Goal: Task Accomplishment & Management: Manage account settings

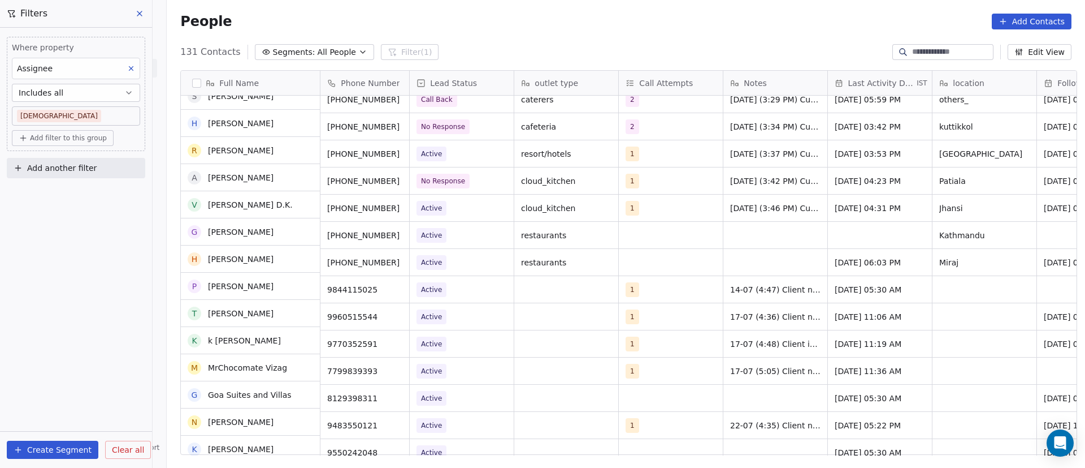
scroll to position [254, 0]
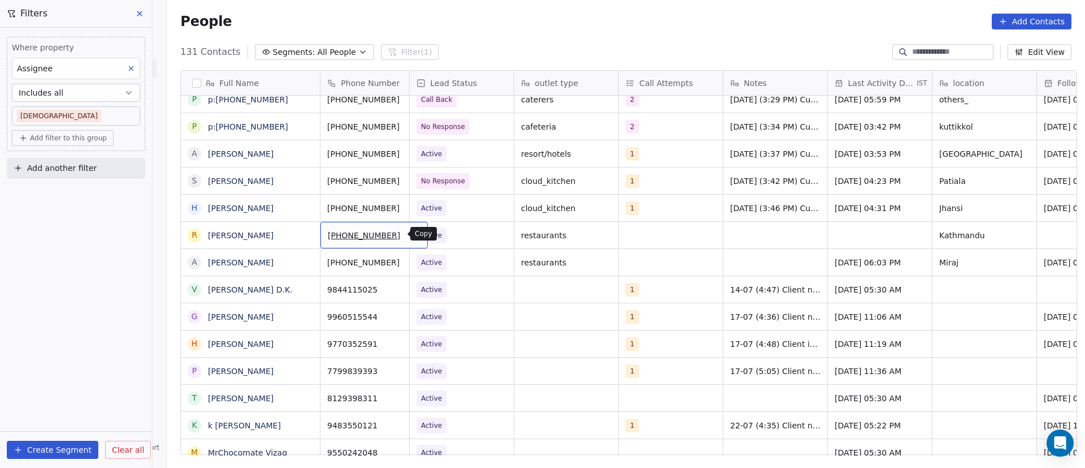
click at [410, 235] on icon "grid" at bounding box center [414, 233] width 9 height 9
click at [470, 237] on span "Active" at bounding box center [451, 235] width 69 height 16
click at [470, 233] on span "Active" at bounding box center [451, 235] width 69 height 16
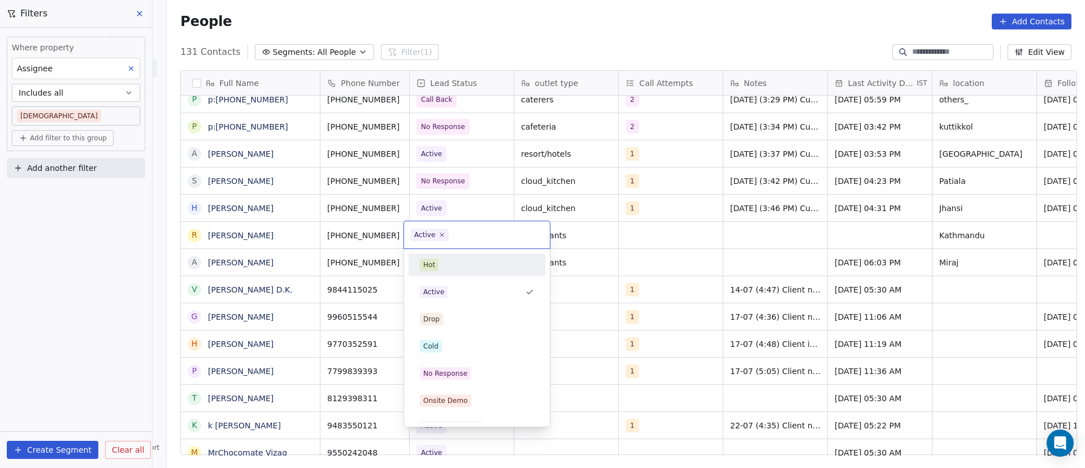
click at [447, 236] on span "Active" at bounding box center [430, 234] width 38 height 12
click at [443, 232] on icon at bounding box center [442, 234] width 7 height 7
drag, startPoint x: 443, startPoint y: 375, endPoint x: 498, endPoint y: 279, distance: 110.4
click at [444, 374] on div "No Response" at bounding box center [445, 373] width 44 height 10
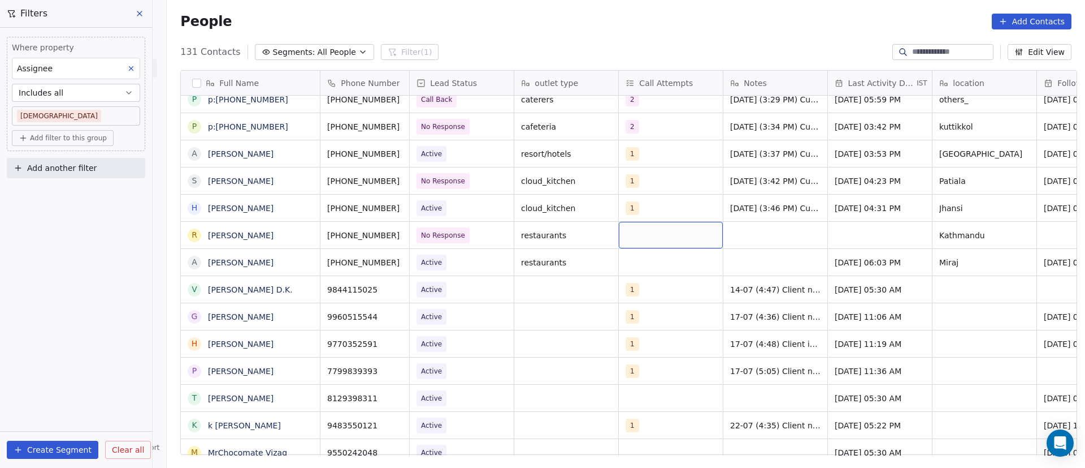
click at [638, 232] on div "grid" at bounding box center [671, 235] width 104 height 27
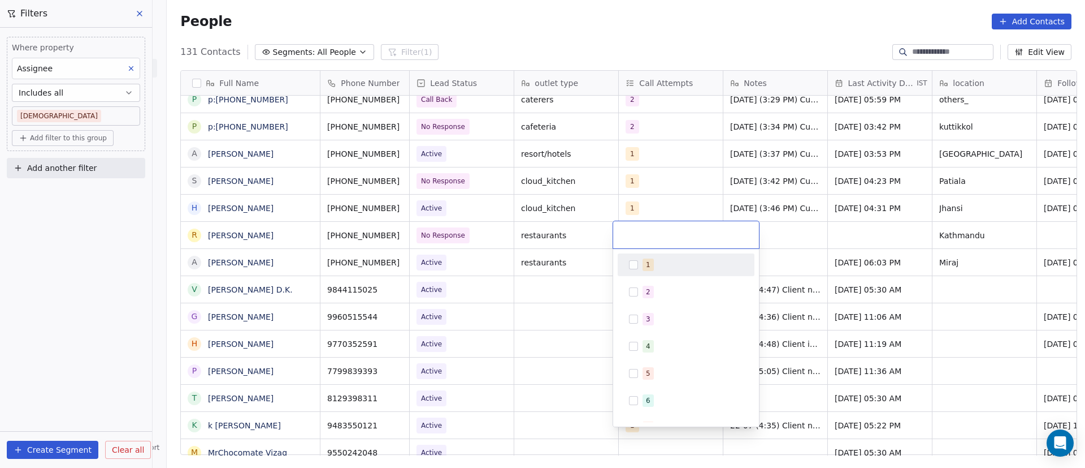
click at [633, 261] on button "Suggestions" at bounding box center [633, 264] width 9 height 9
click at [791, 226] on html "On2Cook India Pvt. Ltd. Contacts People Marketing Workflows Campaigns Sales Pip…" at bounding box center [542, 234] width 1085 height 468
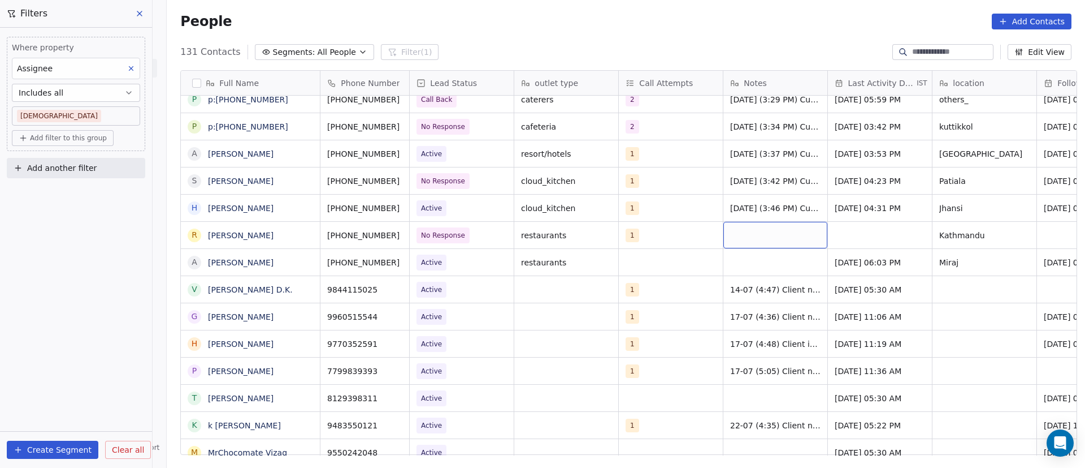
click at [750, 236] on div "grid" at bounding box center [776, 235] width 104 height 27
paste textarea "**********"
type textarea "**********"
click at [848, 237] on html "On2Cook India Pvt. Ltd. Contacts People Marketing Workflows Campaigns Sales Pip…" at bounding box center [542, 234] width 1085 height 468
click at [850, 232] on div "grid" at bounding box center [880, 235] width 104 height 27
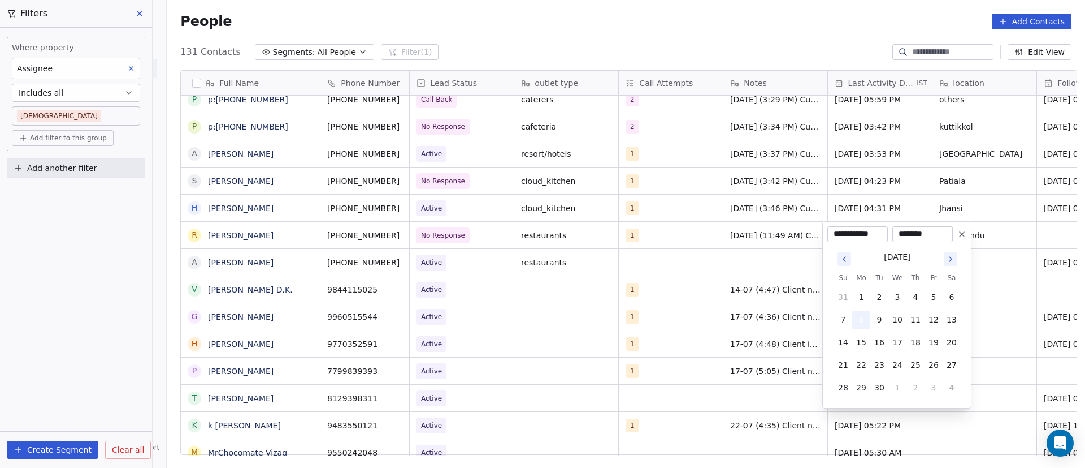
click at [865, 323] on button "8" at bounding box center [862, 319] width 18 height 18
click at [864, 319] on button "8" at bounding box center [862, 319] width 18 height 18
click at [1002, 240] on html "On2Cook India Pvt. Ltd. Contacts People Marketing Workflows Campaigns Sales Pip…" at bounding box center [542, 234] width 1085 height 468
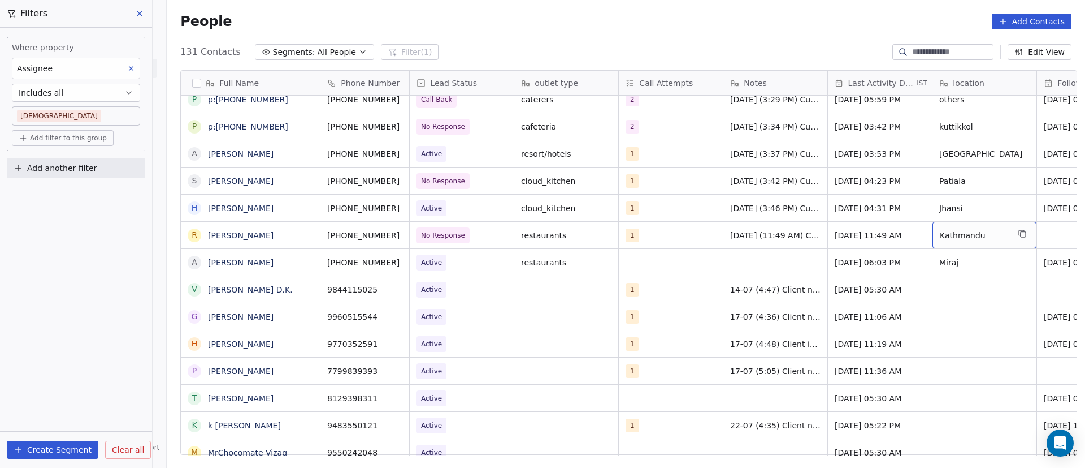
scroll to position [0, 78]
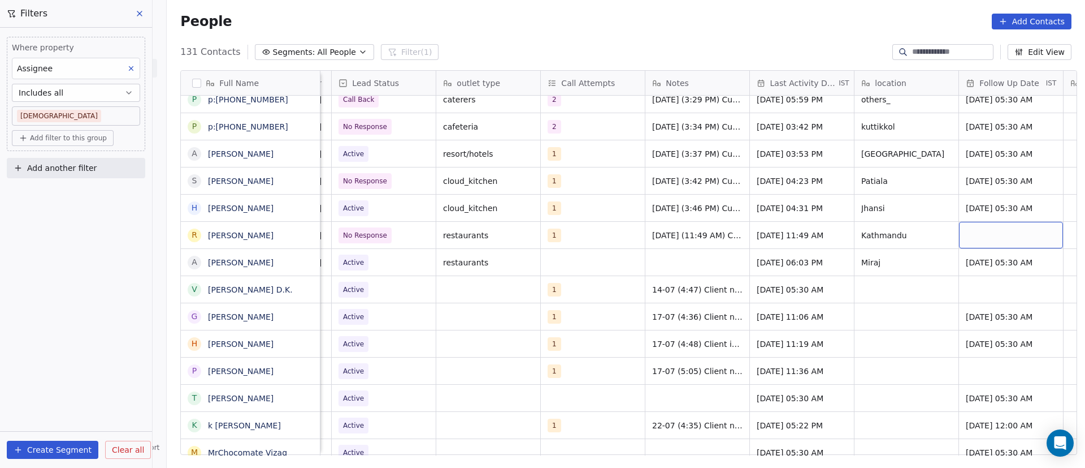
click at [994, 231] on div "grid" at bounding box center [1011, 235] width 104 height 27
click at [996, 232] on div "grid" at bounding box center [1011, 235] width 104 height 27
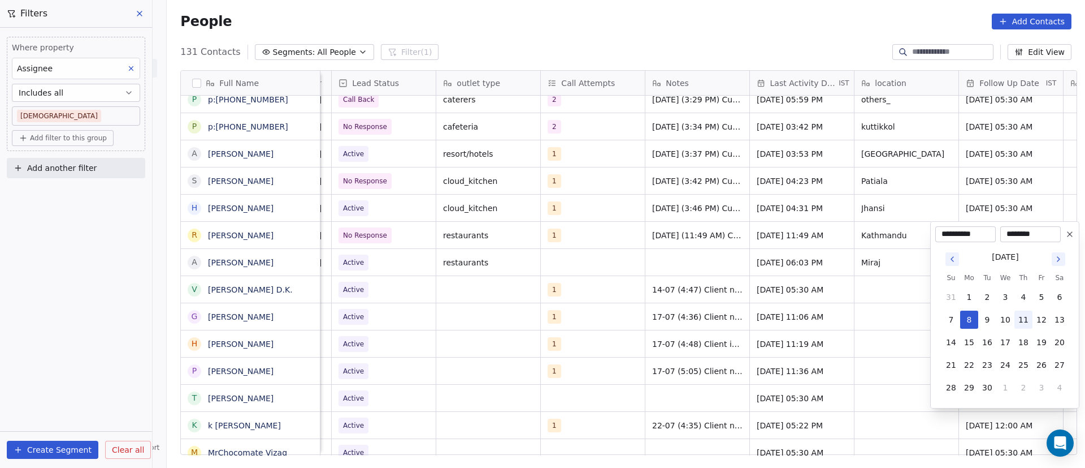
type input "********"
click at [1027, 323] on button "11" at bounding box center [1024, 319] width 18 height 18
type input "**********"
click at [1023, 320] on button "11" at bounding box center [1024, 319] width 18 height 18
click at [826, 270] on html "On2Cook India Pvt. Ltd. Contacts People Marketing Workflows Campaigns Sales Pip…" at bounding box center [542, 234] width 1085 height 468
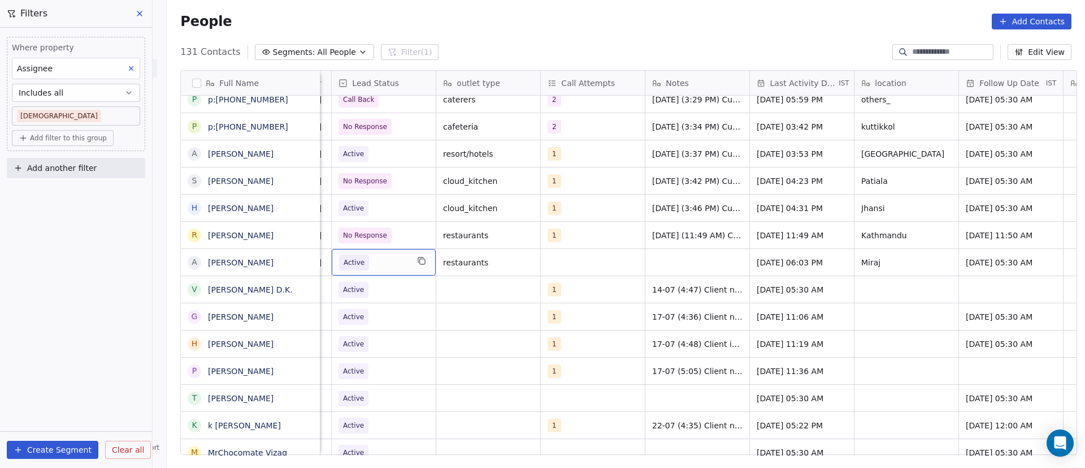
scroll to position [0, 0]
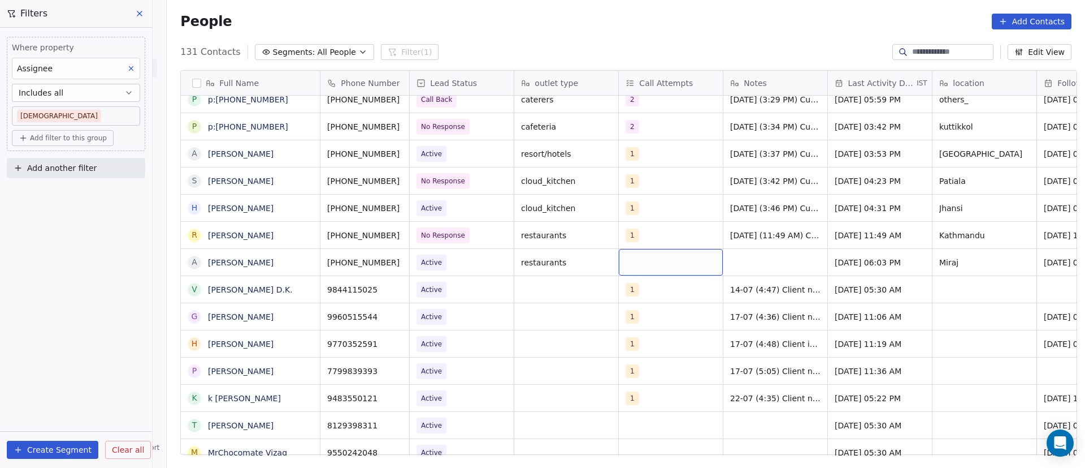
click at [668, 267] on div "grid" at bounding box center [671, 262] width 104 height 27
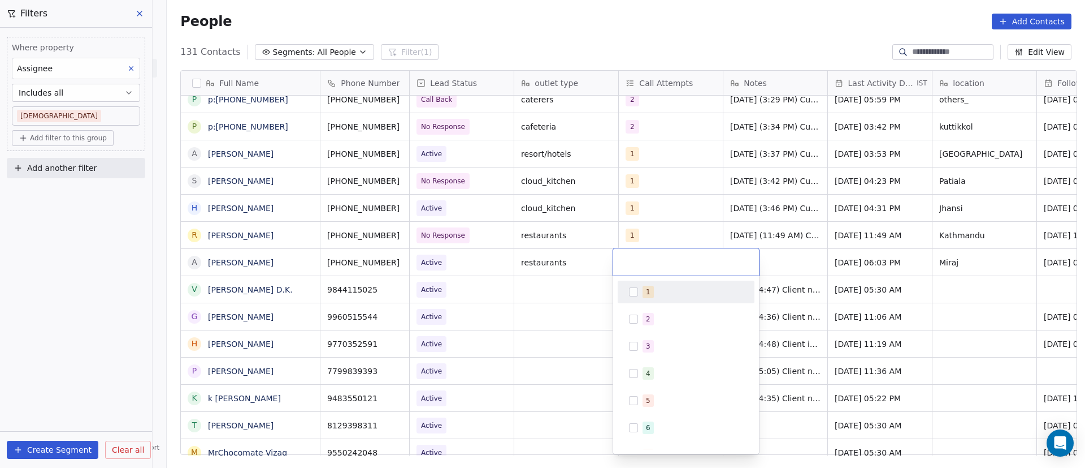
click at [637, 293] on button "Suggestions" at bounding box center [633, 291] width 9 height 9
click at [793, 267] on html "On2Cook India Pvt. Ltd. Contacts People Marketing Workflows Campaigns Sales Pip…" at bounding box center [542, 234] width 1085 height 468
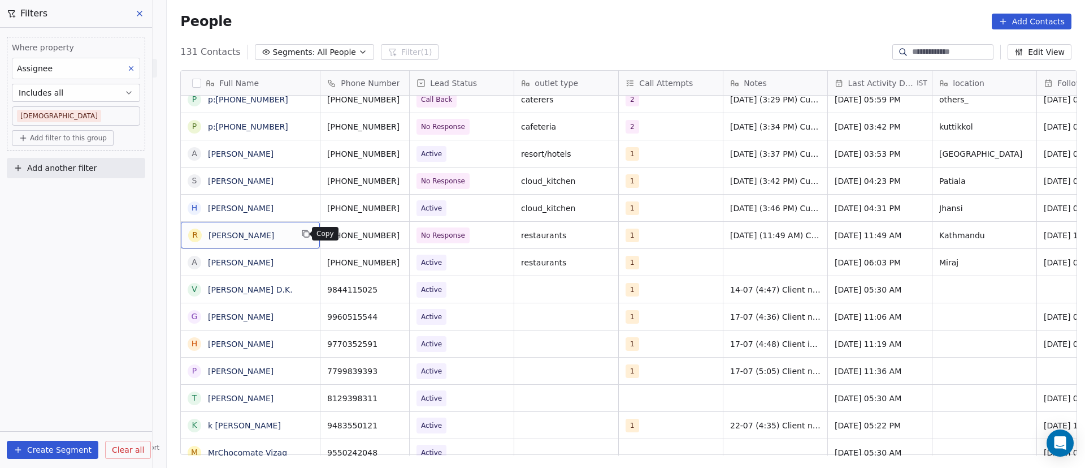
click at [301, 229] on icon "grid" at bounding box center [305, 233] width 9 height 9
click at [410, 233] on icon "grid" at bounding box center [414, 233] width 9 height 9
click at [303, 262] on icon "grid" at bounding box center [305, 260] width 9 height 9
click at [412, 261] on icon "grid" at bounding box center [414, 261] width 5 height 5
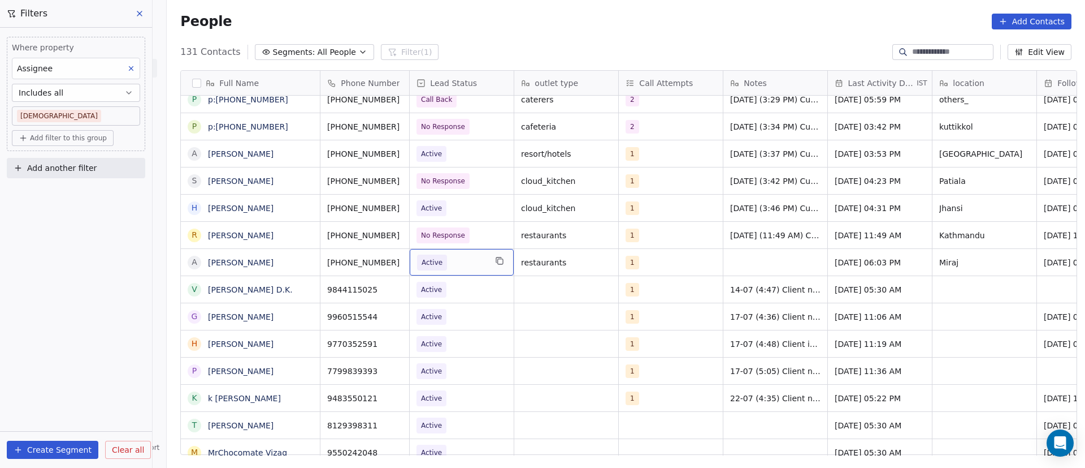
click at [456, 266] on span "Active" at bounding box center [451, 262] width 69 height 16
click at [459, 261] on span "Active" at bounding box center [451, 262] width 69 height 16
click at [460, 262] on span "Active" at bounding box center [451, 262] width 69 height 16
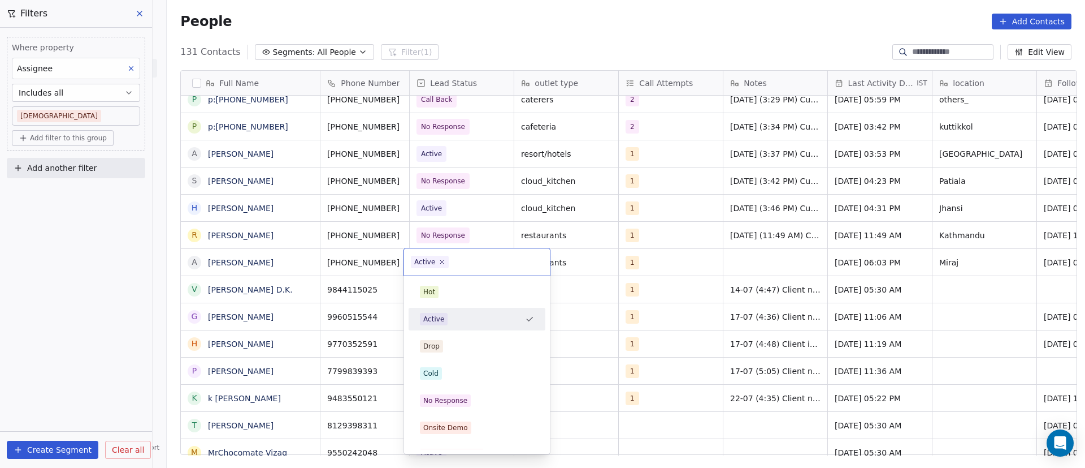
click at [445, 265] on span "Active" at bounding box center [430, 262] width 38 height 12
click at [443, 261] on icon at bounding box center [442, 261] width 7 height 7
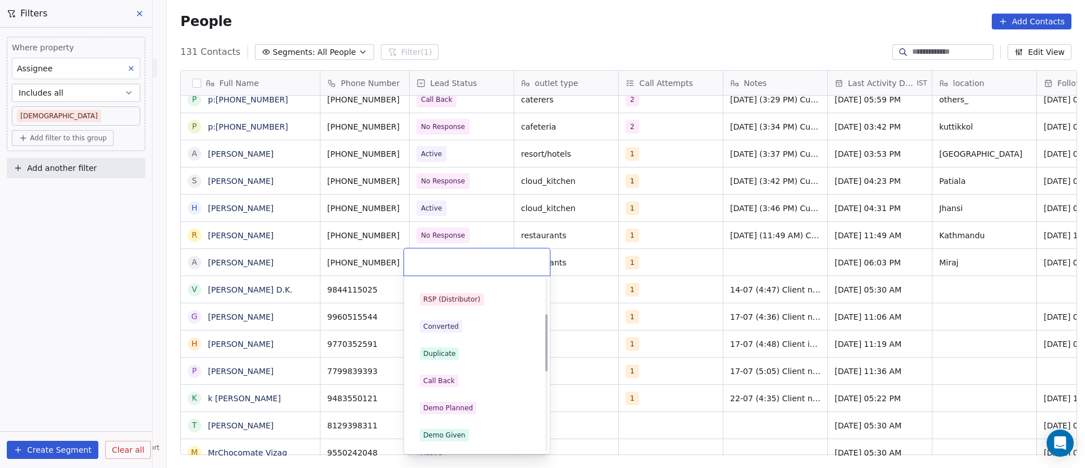
scroll to position [170, 0]
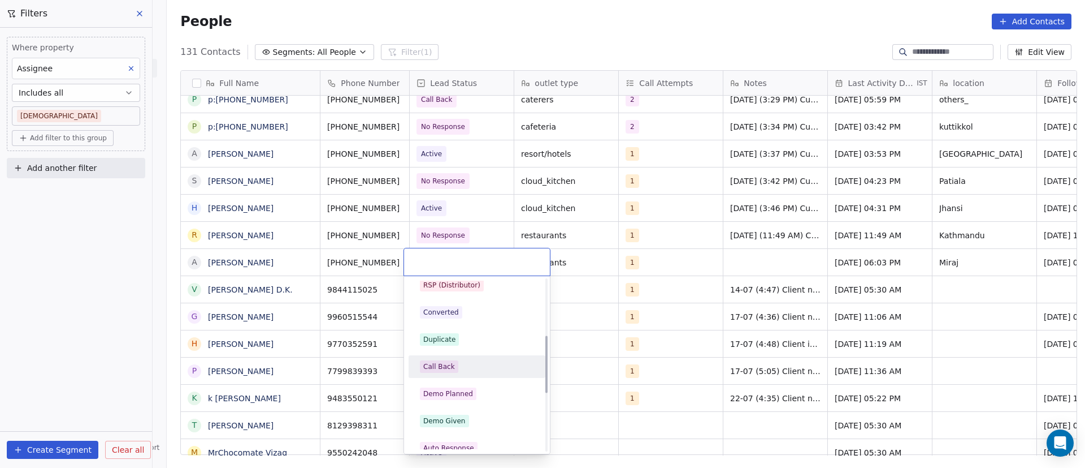
drag, startPoint x: 459, startPoint y: 366, endPoint x: 465, endPoint y: 354, distance: 13.4
click at [459, 366] on div "Call Back" at bounding box center [477, 366] width 114 height 12
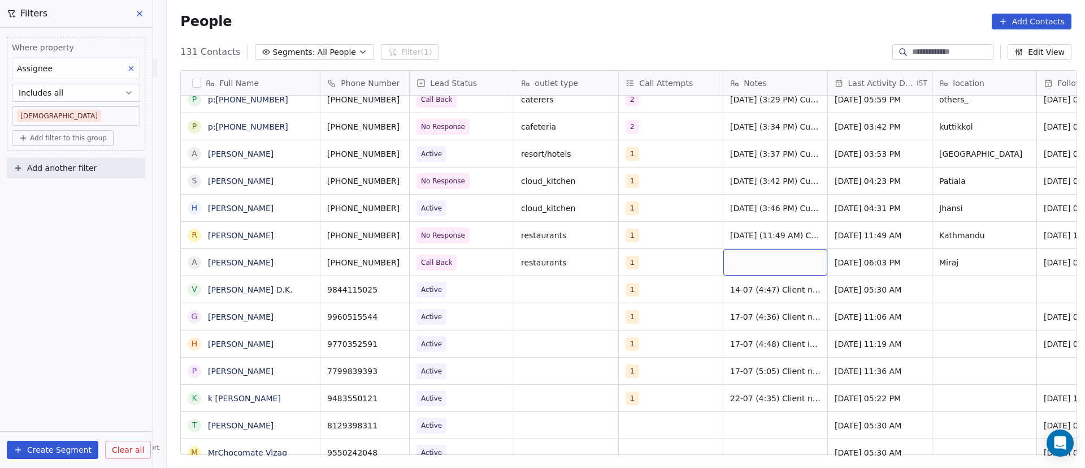
click at [744, 263] on div "grid" at bounding box center [776, 262] width 104 height 27
click at [743, 263] on div "grid" at bounding box center [776, 262] width 104 height 27
paste textarea "**********"
drag, startPoint x: 807, startPoint y: 267, endPoint x: 808, endPoint y: 274, distance: 6.8
click at [809, 276] on textarea "**********" at bounding box center [770, 275] width 103 height 52
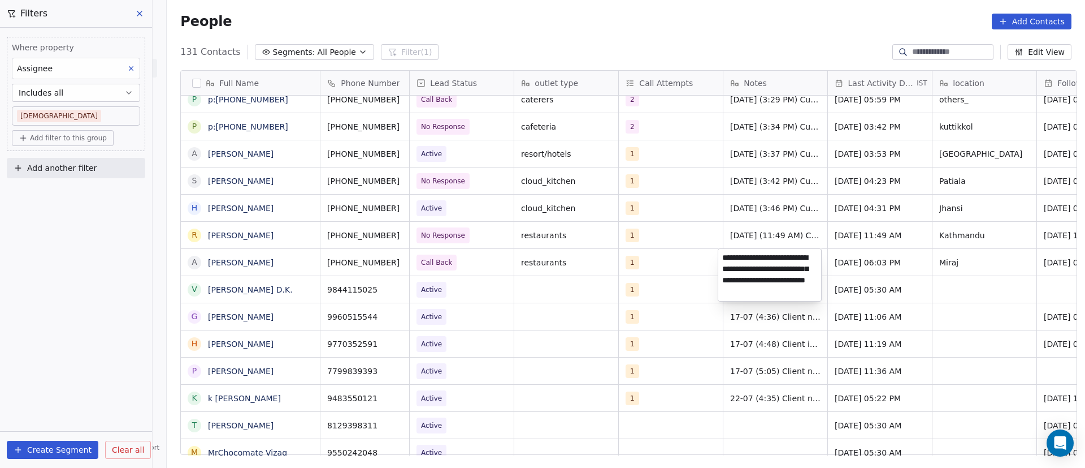
click at [806, 280] on textarea "**********" at bounding box center [770, 275] width 103 height 52
drag, startPoint x: 804, startPoint y: 270, endPoint x: 804, endPoint y: 288, distance: 18.1
click at [804, 288] on textarea "**********" at bounding box center [770, 275] width 103 height 52
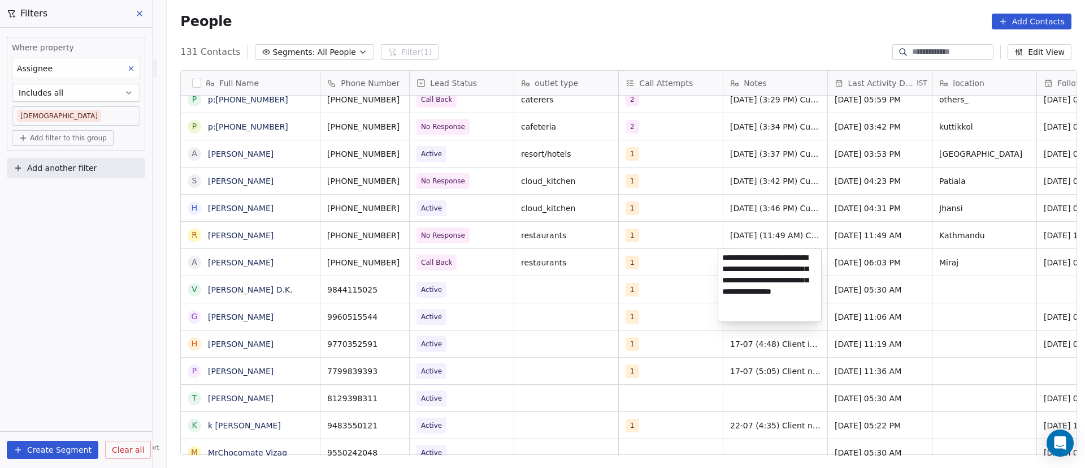
type textarea "**********"
click at [857, 266] on html "On2Cook India Pvt. Ltd. Contacts People Marketing Workflows Campaigns Sales Pip…" at bounding box center [542, 234] width 1085 height 468
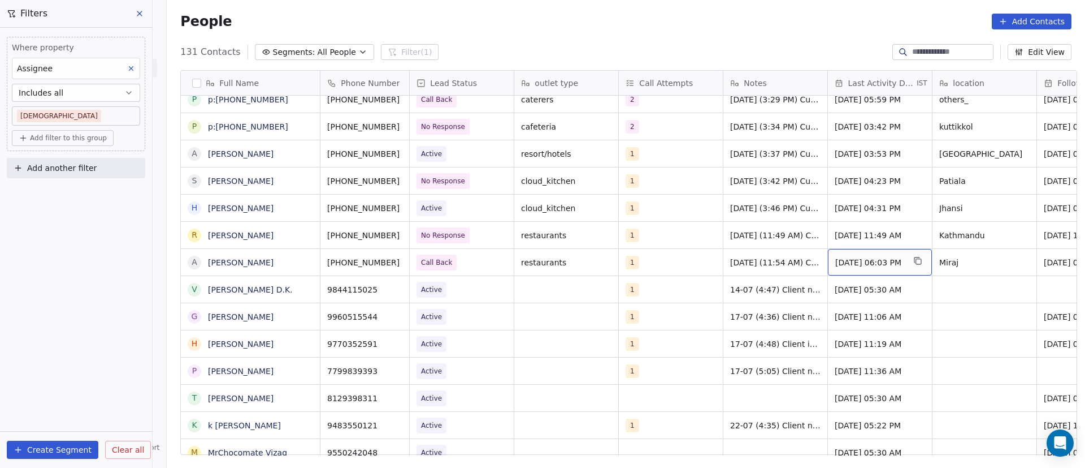
click at [845, 264] on span "[DATE] 06:03 PM" at bounding box center [870, 262] width 69 height 11
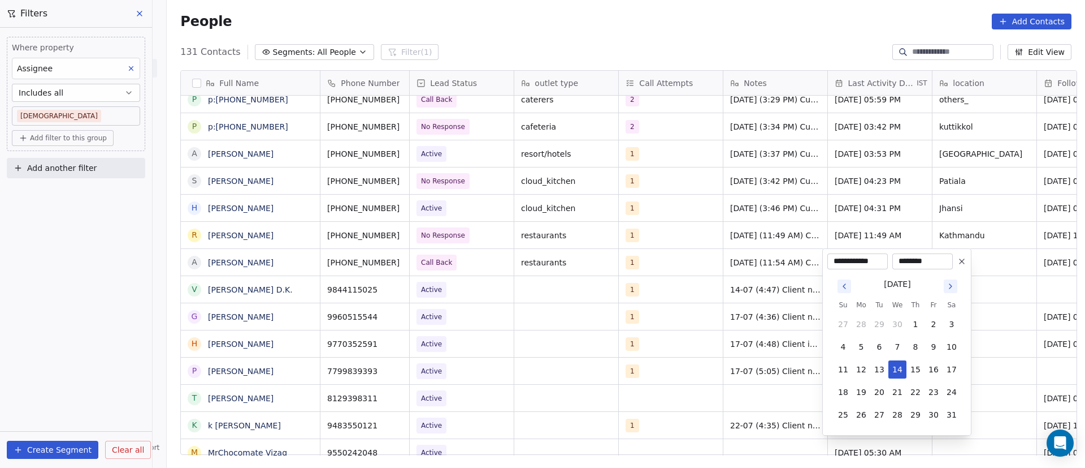
click at [953, 288] on icon "Go to next month" at bounding box center [950, 286] width 9 height 9
click at [953, 287] on icon "Go to next month" at bounding box center [950, 286] width 9 height 9
click at [867, 344] on button "8" at bounding box center [862, 347] width 18 height 18
type input "**********"
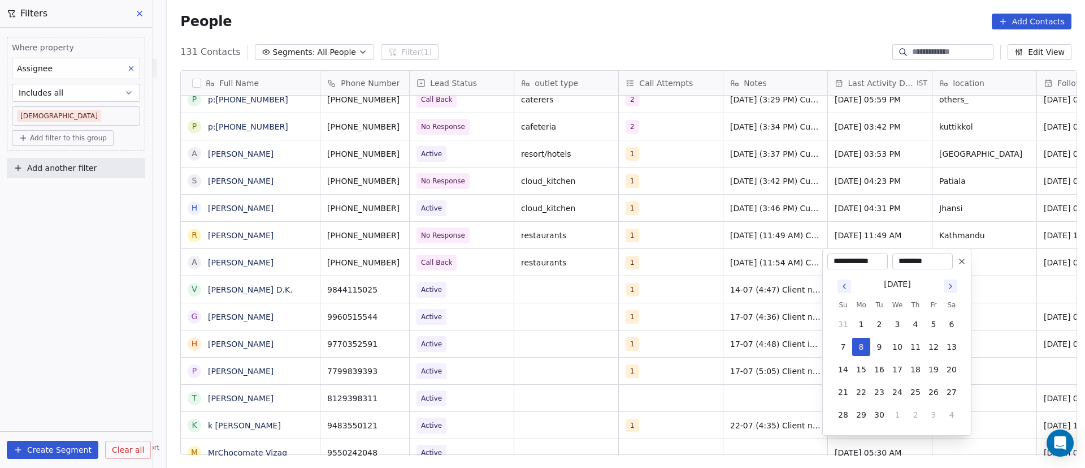
click at [1011, 300] on html "On2Cook India Pvt. Ltd. Contacts People Marketing Workflows Campaigns Sales Pip…" at bounding box center [542, 234] width 1085 height 468
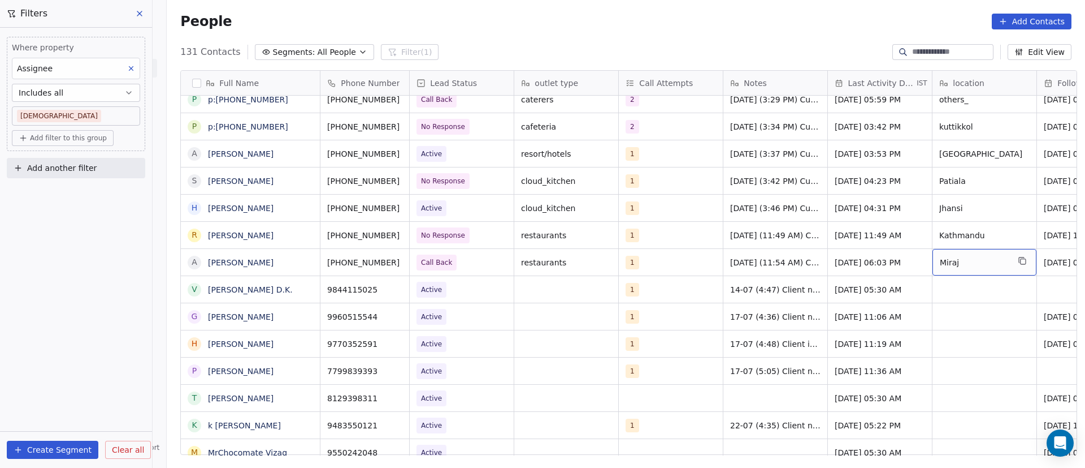
scroll to position [0, 78]
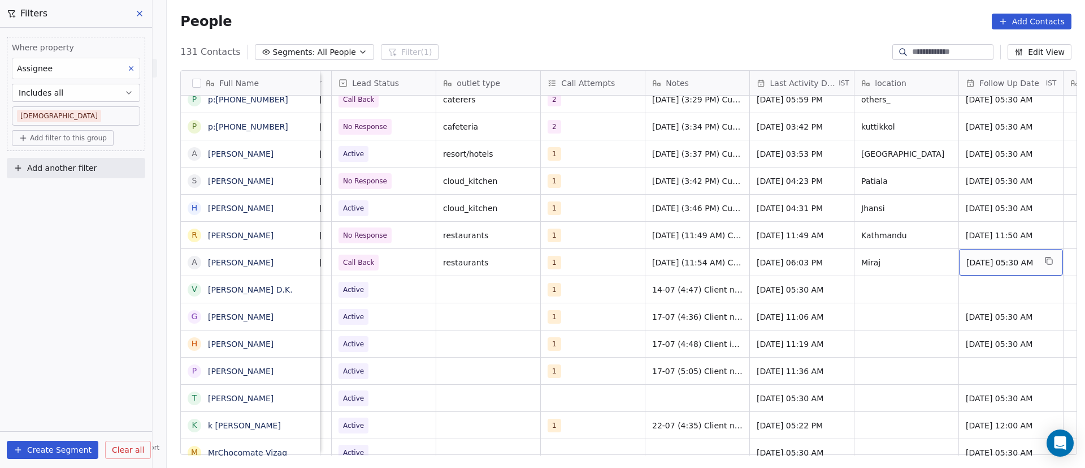
click at [975, 263] on span "[DATE] 05:30 AM" at bounding box center [1001, 262] width 69 height 11
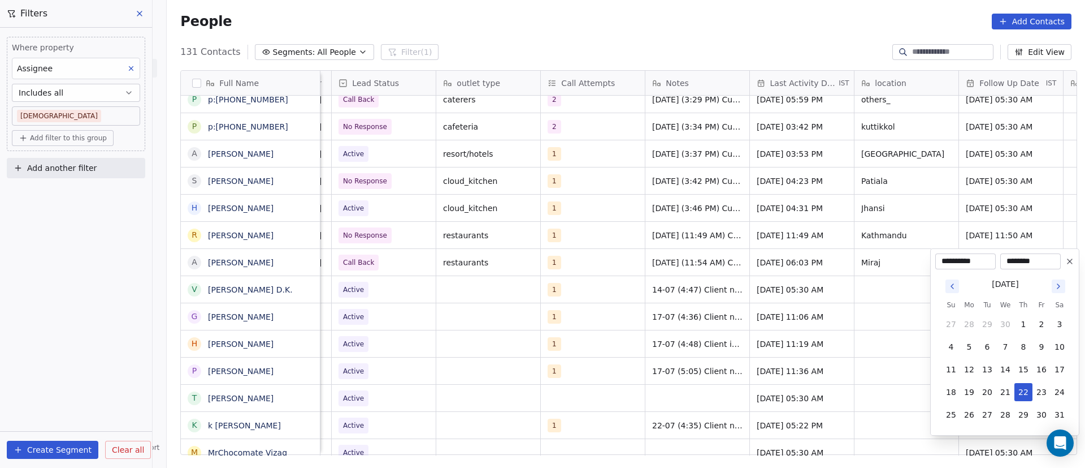
click at [1059, 287] on icon "Go to next month" at bounding box center [1059, 286] width 2 height 5
click at [1026, 345] on button "11" at bounding box center [1024, 347] width 18 height 18
type input "**********"
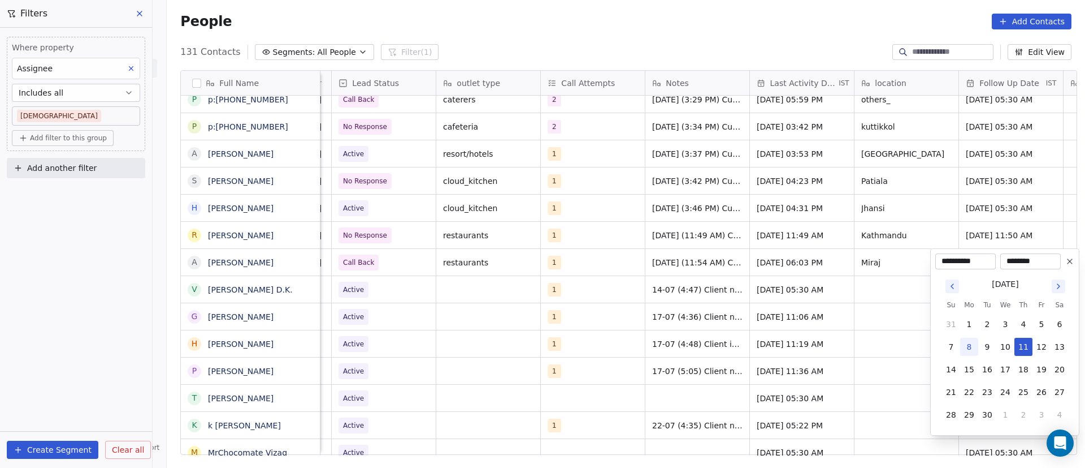
click at [878, 310] on html "On2Cook India Pvt. Ltd. Contacts People Marketing Workflows Campaigns Sales Pip…" at bounding box center [542, 234] width 1085 height 468
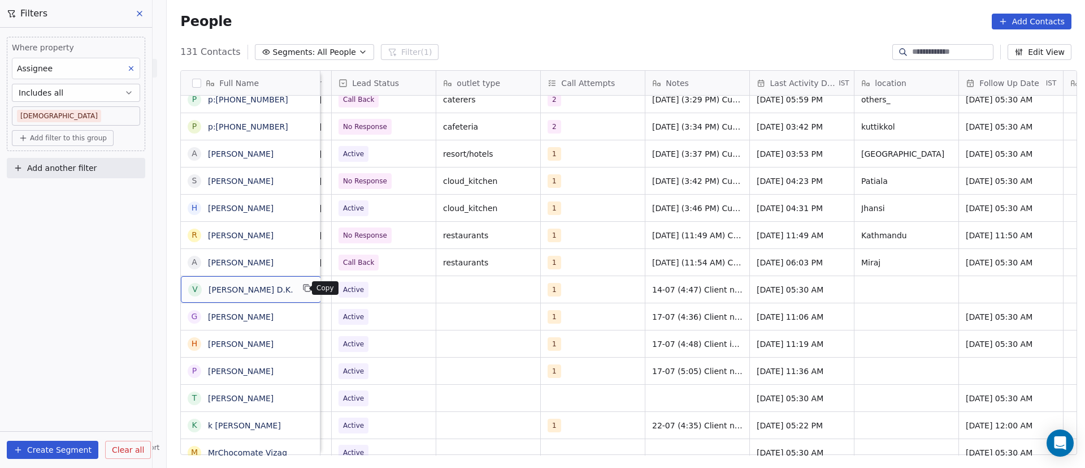
click at [305, 288] on icon "grid" at bounding box center [307, 288] width 5 height 5
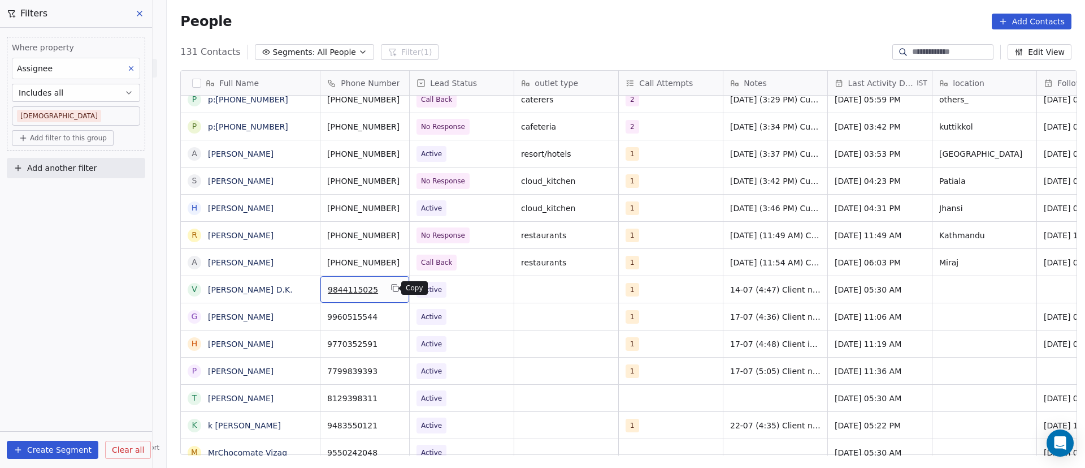
click at [394, 289] on button "grid" at bounding box center [395, 288] width 14 height 14
click at [410, 258] on icon "grid" at bounding box center [414, 260] width 9 height 9
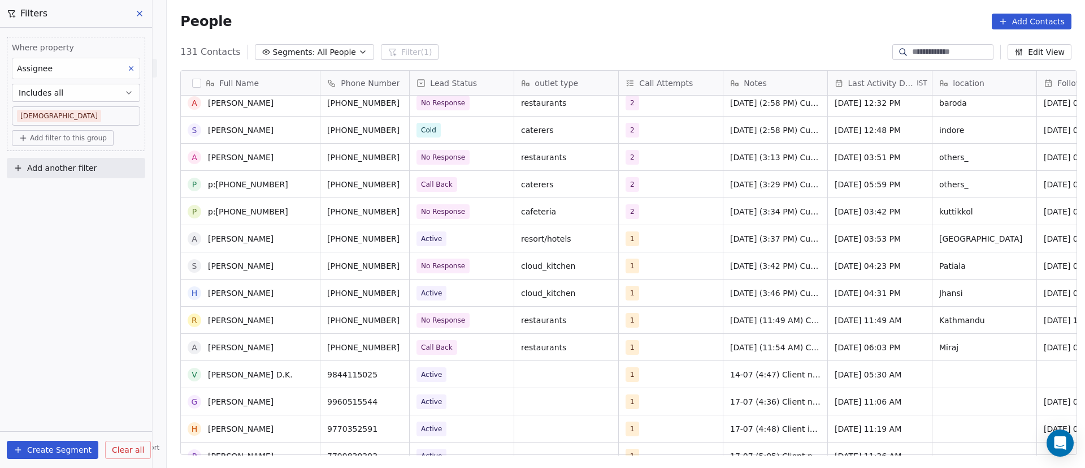
scroll to position [254, 0]
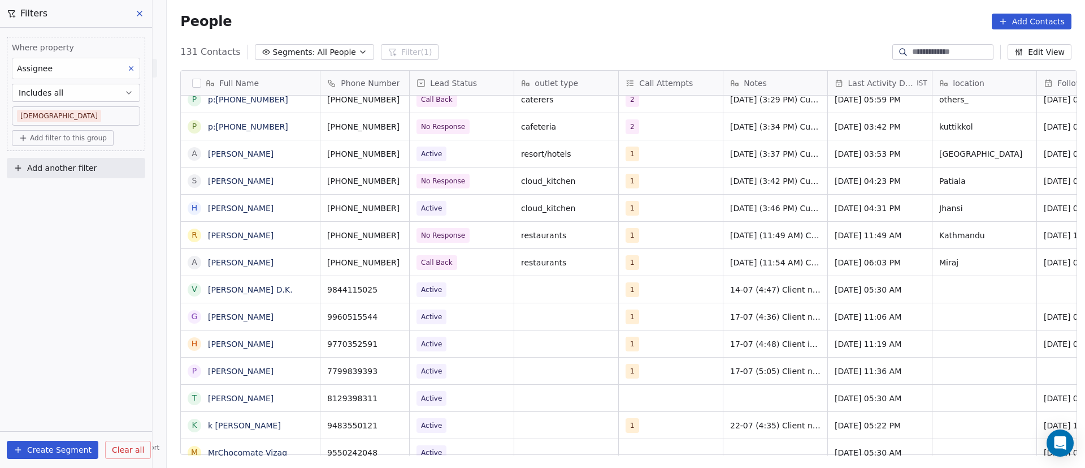
click at [378, 292] on div "9844115025" at bounding box center [365, 289] width 89 height 27
click at [378, 287] on div "9844115025" at bounding box center [365, 289] width 89 height 27
click at [449, 292] on div "Active" at bounding box center [462, 289] width 104 height 27
click at [449, 293] on div "Active" at bounding box center [462, 289] width 104 height 27
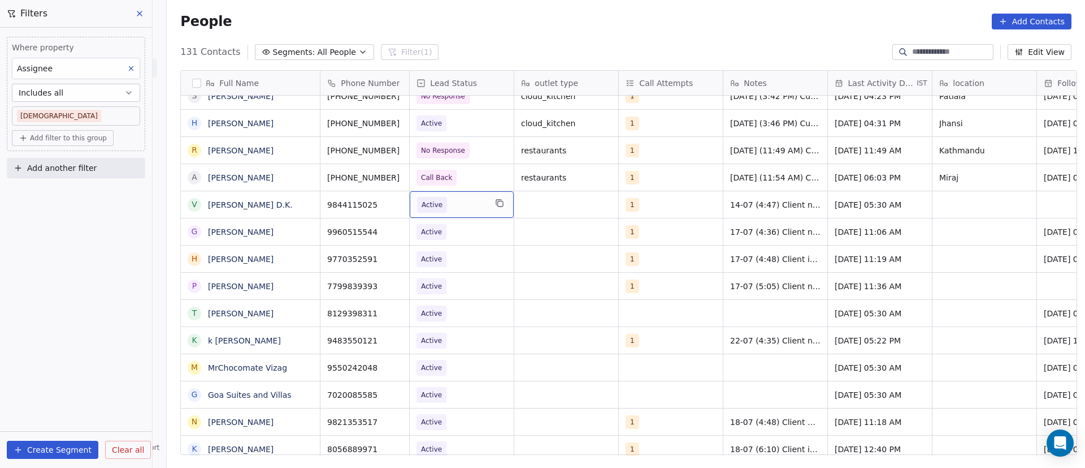
click at [461, 202] on span "Active" at bounding box center [451, 205] width 69 height 16
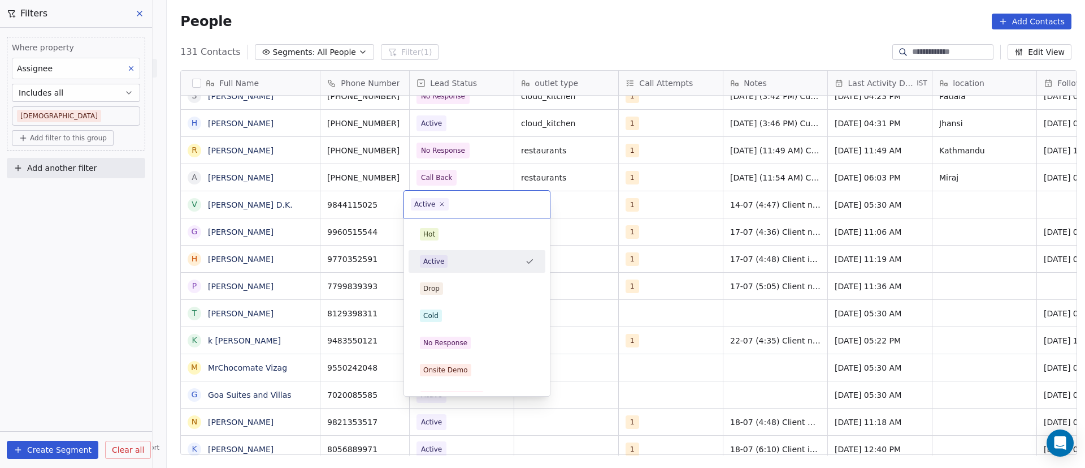
click at [447, 202] on span "Active" at bounding box center [430, 204] width 38 height 12
click at [443, 197] on div "Active" at bounding box center [477, 204] width 146 height 27
click at [443, 202] on icon at bounding box center [442, 204] width 7 height 7
drag, startPoint x: 469, startPoint y: 344, endPoint x: 477, endPoint y: 322, distance: 23.4
click at [469, 344] on div "No Response" at bounding box center [477, 342] width 114 height 12
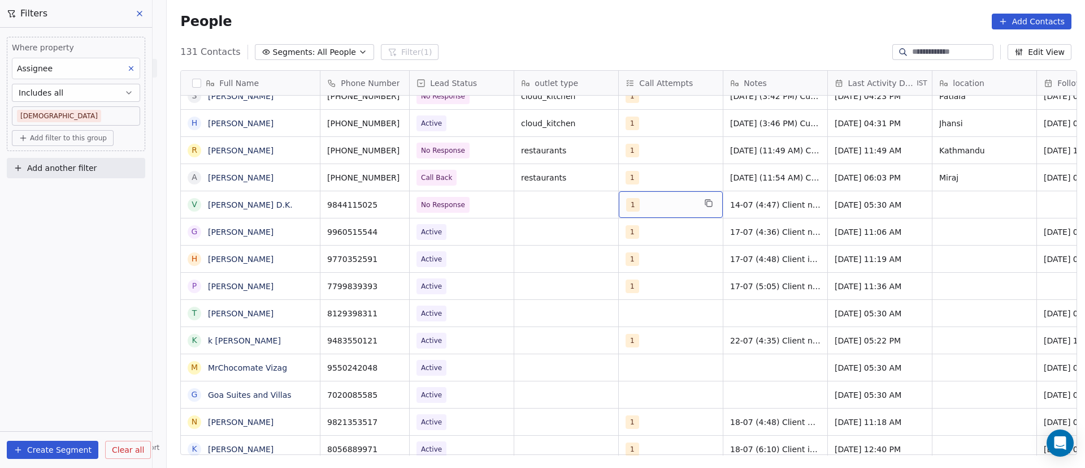
drag, startPoint x: 686, startPoint y: 206, endPoint x: 677, endPoint y: 209, distance: 10.0
click at [665, 205] on div "1" at bounding box center [660, 205] width 69 height 14
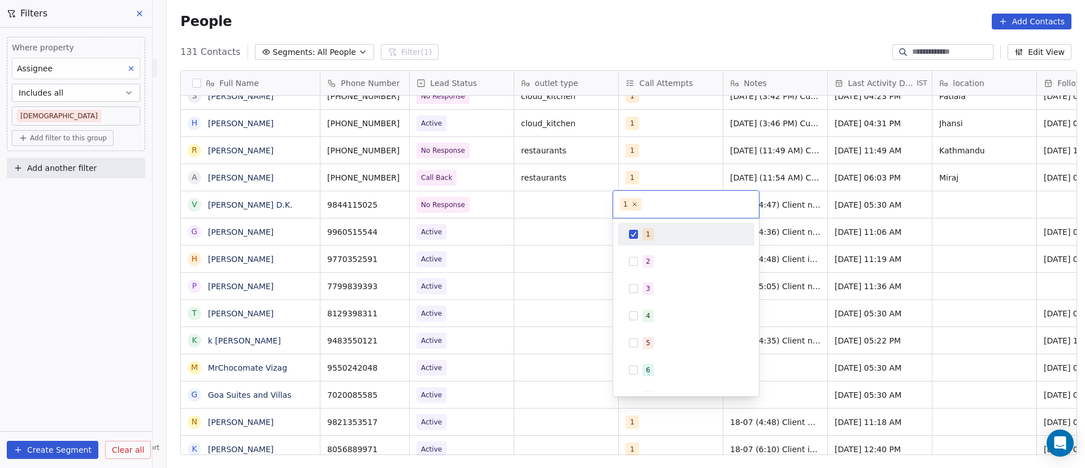
click at [635, 235] on button "Suggestions" at bounding box center [633, 234] width 9 height 9
click at [642, 265] on div "2" at bounding box center [686, 261] width 128 height 18
click at [795, 197] on html "On2Cook India Pvt. Ltd. Contacts People Marketing Workflows Campaigns Sales Pip…" at bounding box center [542, 234] width 1085 height 468
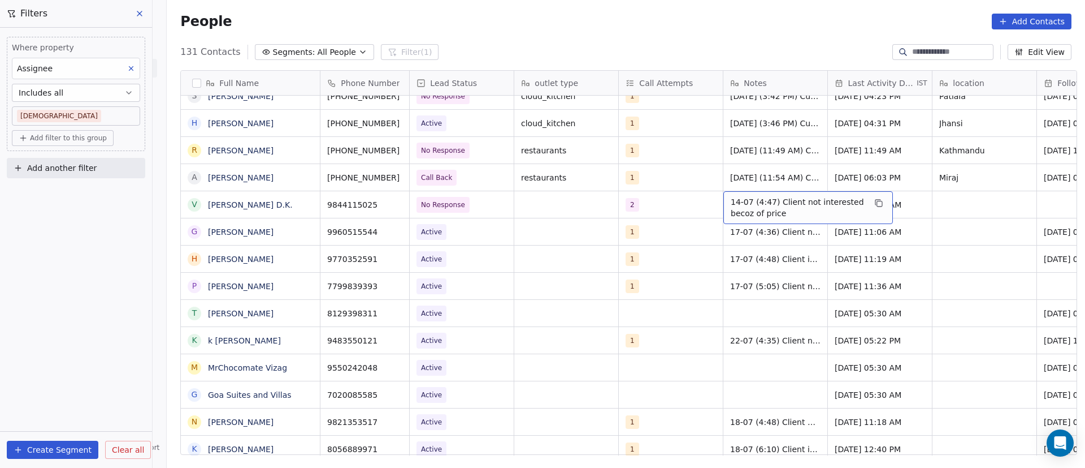
click at [731, 202] on span "14-07 (4:47) Client not interested becoz of price" at bounding box center [798, 207] width 135 height 23
click at [724, 201] on textarea "**********" at bounding box center [803, 208] width 168 height 35
paste textarea "**********"
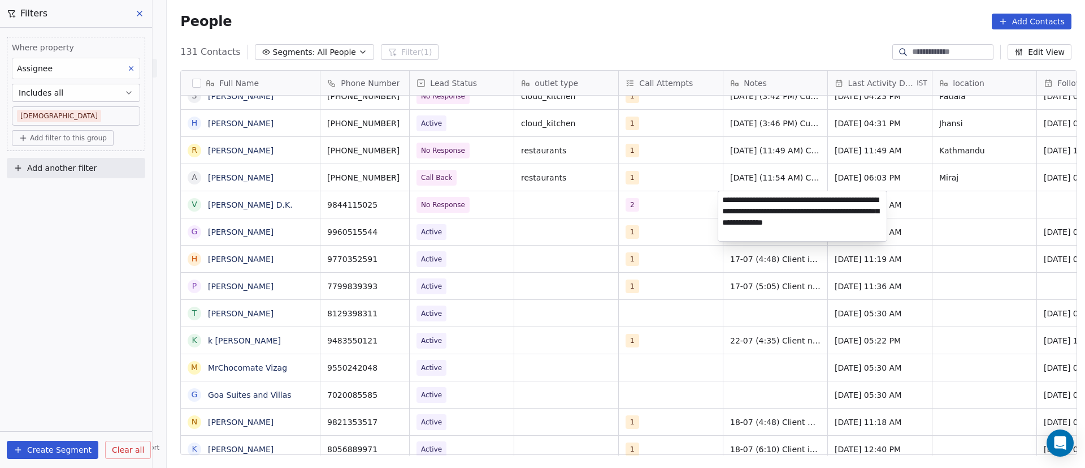
type textarea "**********"
click at [950, 224] on html "On2Cook India Pvt. Ltd. Contacts People Marketing Workflows Campaigns Sales Pip…" at bounding box center [542, 234] width 1085 height 468
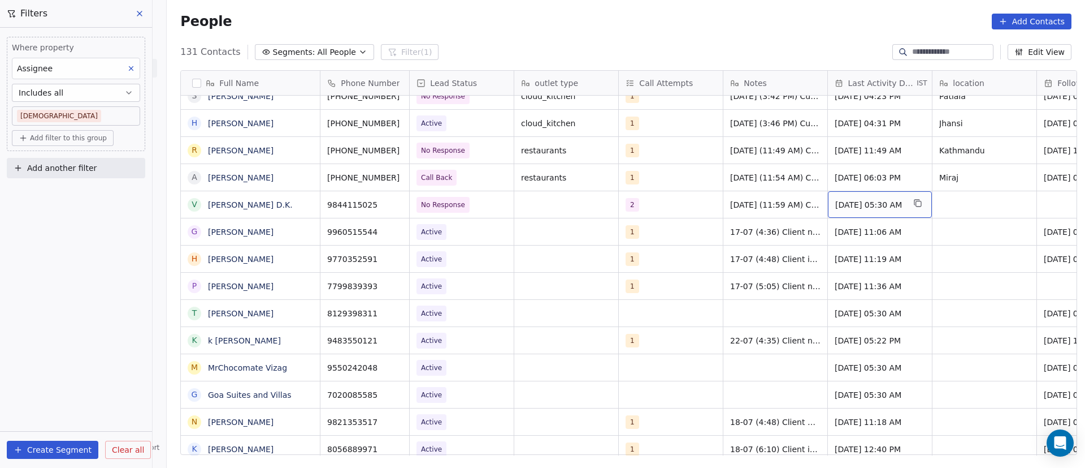
click at [865, 201] on span "[DATE] 05:30 AM" at bounding box center [870, 204] width 69 height 11
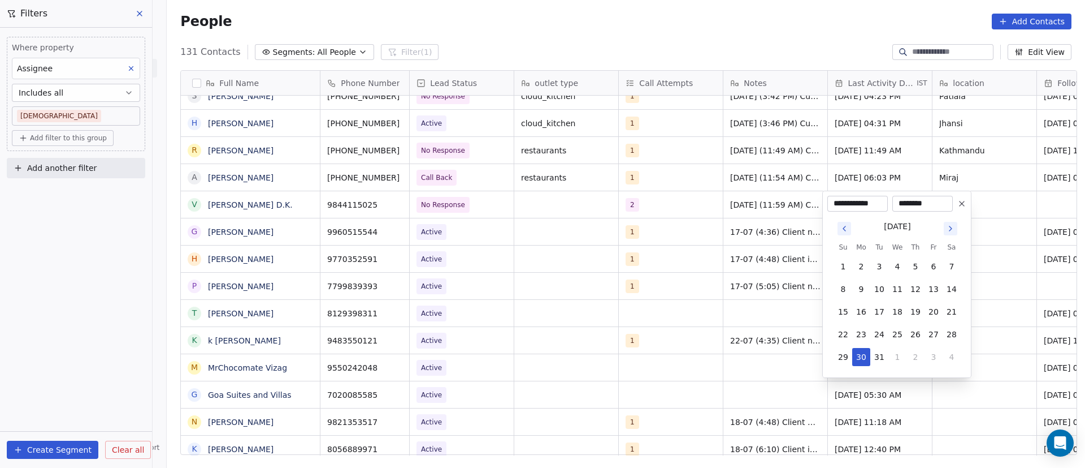
click at [950, 225] on icon "Go to next month" at bounding box center [950, 228] width 9 height 9
click at [950, 226] on icon "Go to next month" at bounding box center [951, 228] width 2 height 5
click at [950, 227] on icon "Go to next month" at bounding box center [950, 228] width 9 height 9
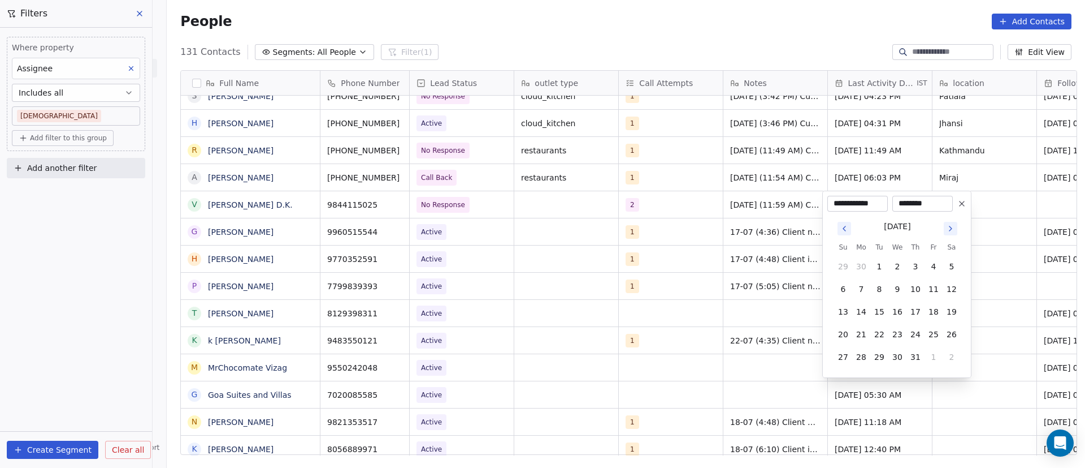
click at [949, 228] on icon "Go to next month" at bounding box center [950, 228] width 9 height 9
click at [863, 288] on button "8" at bounding box center [862, 289] width 18 height 18
type input "**********"
click at [998, 218] on html "On2Cook India Pvt. Ltd. Contacts People Marketing Workflows Campaigns Sales Pip…" at bounding box center [542, 234] width 1085 height 468
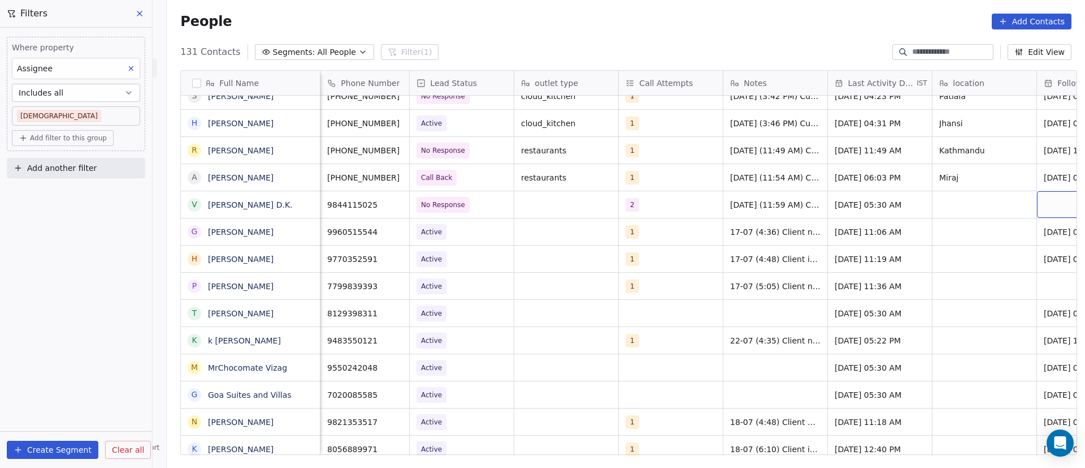
scroll to position [0, 78]
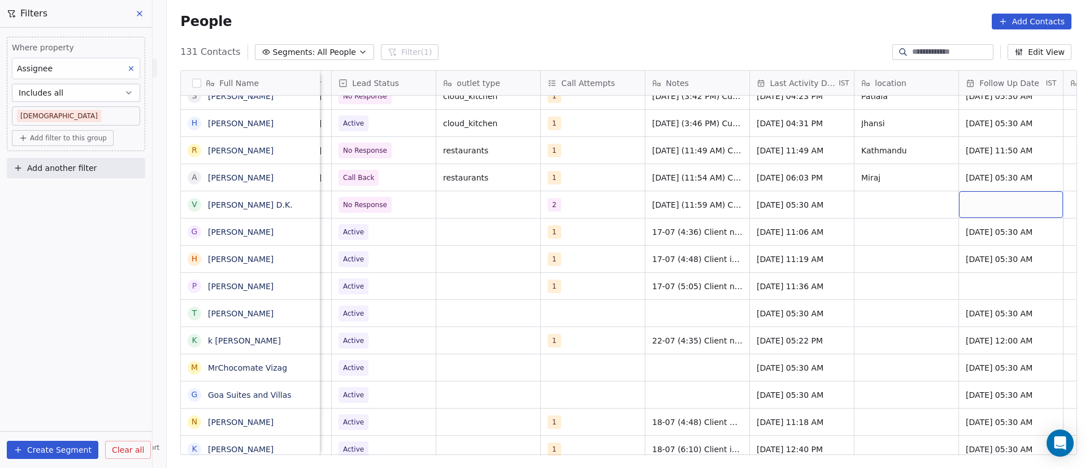
click at [978, 206] on div "grid" at bounding box center [1011, 204] width 104 height 27
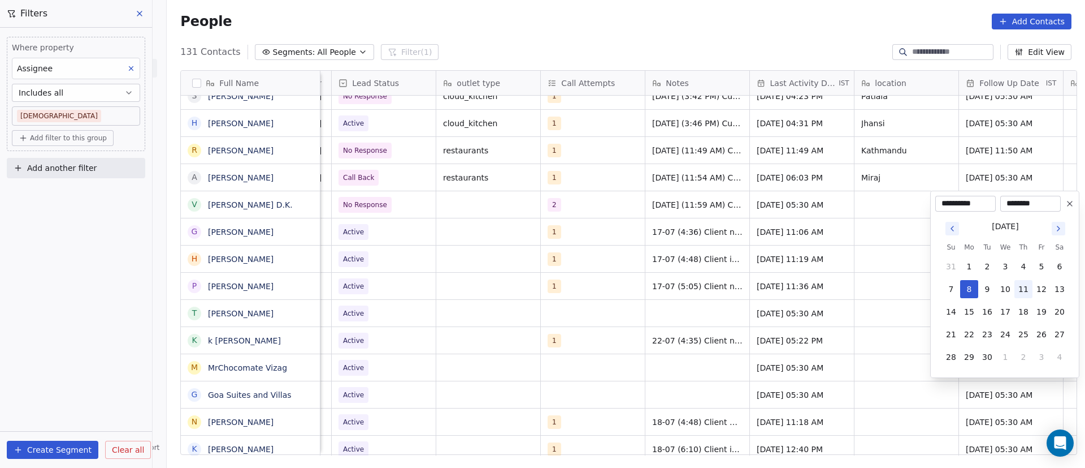
click at [1027, 292] on button "11" at bounding box center [1024, 289] width 18 height 18
type input "**********"
click at [854, 256] on html "On2Cook India Pvt. Ltd. Contacts People Marketing Workflows Campaigns Sales Pip…" at bounding box center [542, 234] width 1085 height 468
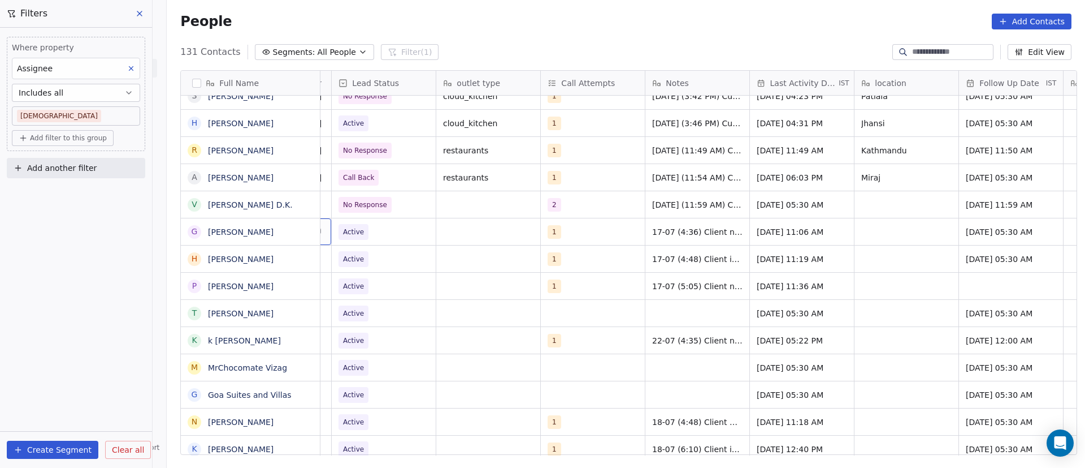
scroll to position [0, 0]
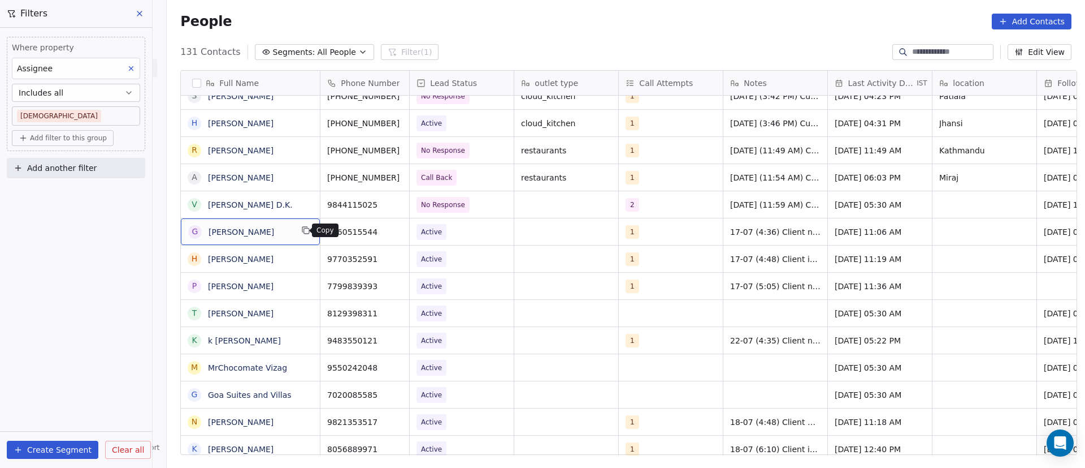
click at [305, 231] on button "grid" at bounding box center [306, 230] width 14 height 14
click at [393, 231] on icon "grid" at bounding box center [395, 230] width 5 height 5
click at [391, 204] on icon "grid" at bounding box center [395, 202] width 9 height 9
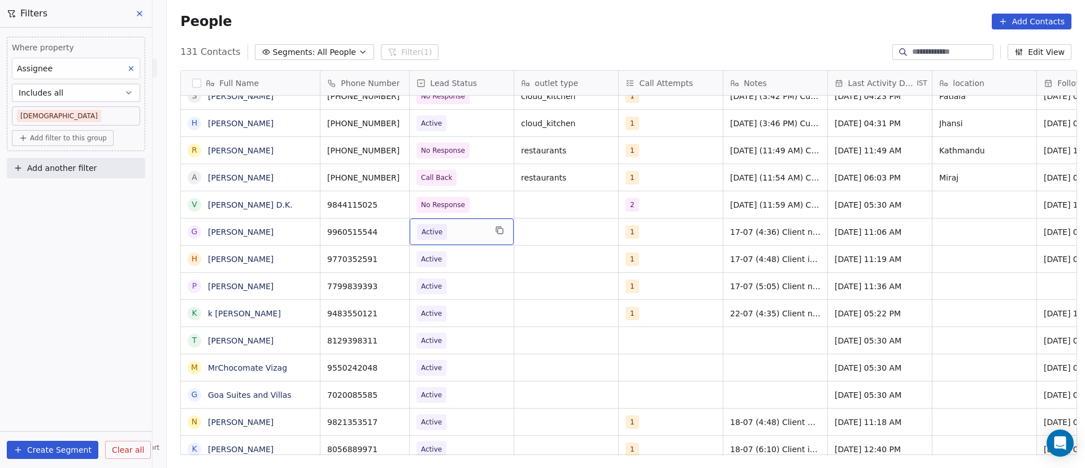
click at [454, 234] on span "Active" at bounding box center [451, 232] width 69 height 16
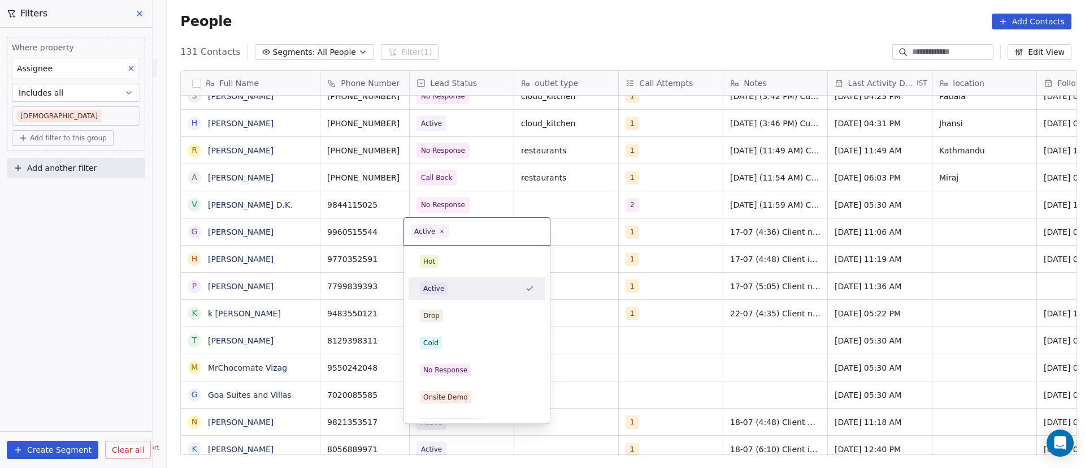
click at [448, 234] on div "Active" at bounding box center [477, 231] width 146 height 27
click at [442, 232] on icon at bounding box center [442, 232] width 4 height 4
click at [446, 348] on div "Cold" at bounding box center [477, 343] width 128 height 18
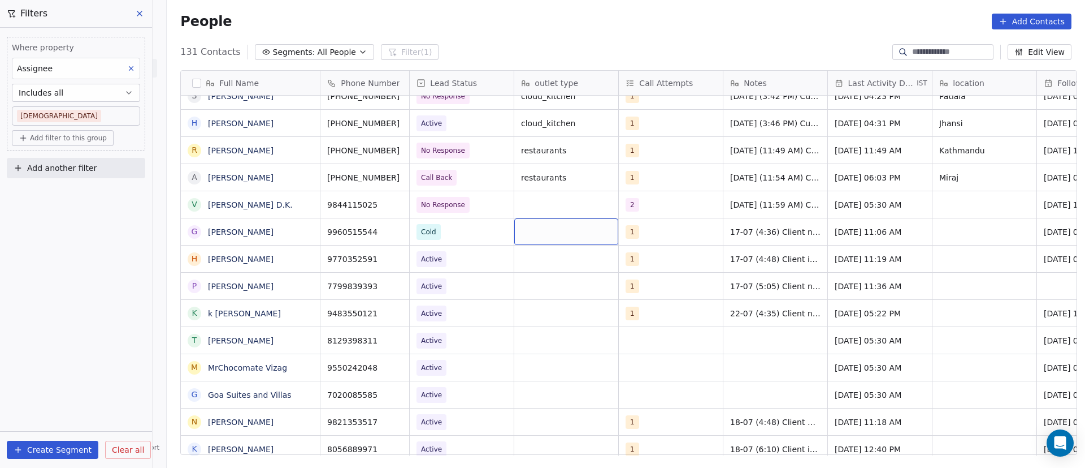
click at [538, 232] on div "grid" at bounding box center [566, 231] width 104 height 27
type textarea "**********"
click at [532, 228] on textarea "**********" at bounding box center [560, 235] width 103 height 35
drag, startPoint x: 530, startPoint y: 227, endPoint x: 509, endPoint y: 250, distance: 31.2
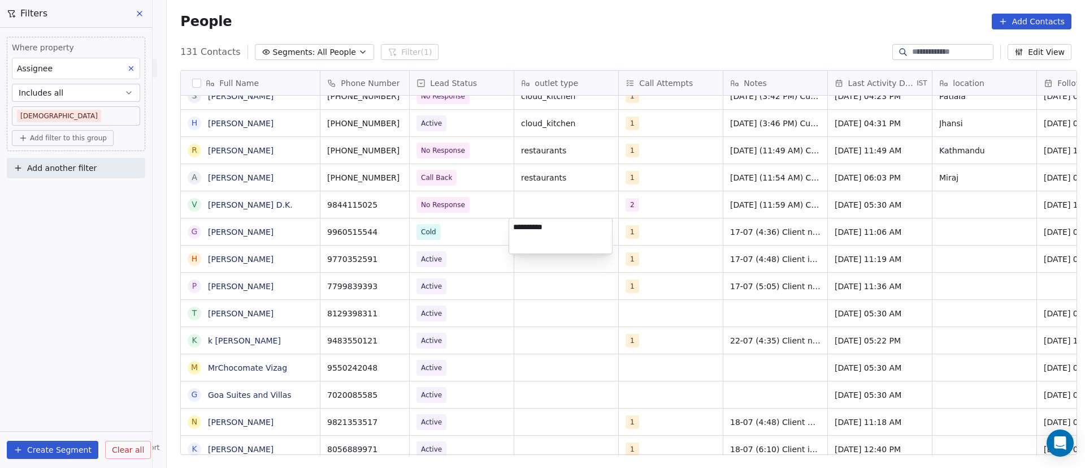
click at [503, 257] on html "On2Cook India Pvt. Ltd. Contacts People Marketing Workflows Campaigns Sales Pip…" at bounding box center [542, 234] width 1085 height 468
click at [537, 232] on span "Restaurent" at bounding box center [556, 231] width 69 height 11
click at [676, 234] on html "On2Cook India Pvt. Ltd. Contacts People Marketing Workflows Campaigns Sales Pip…" at bounding box center [542, 234] width 1085 height 468
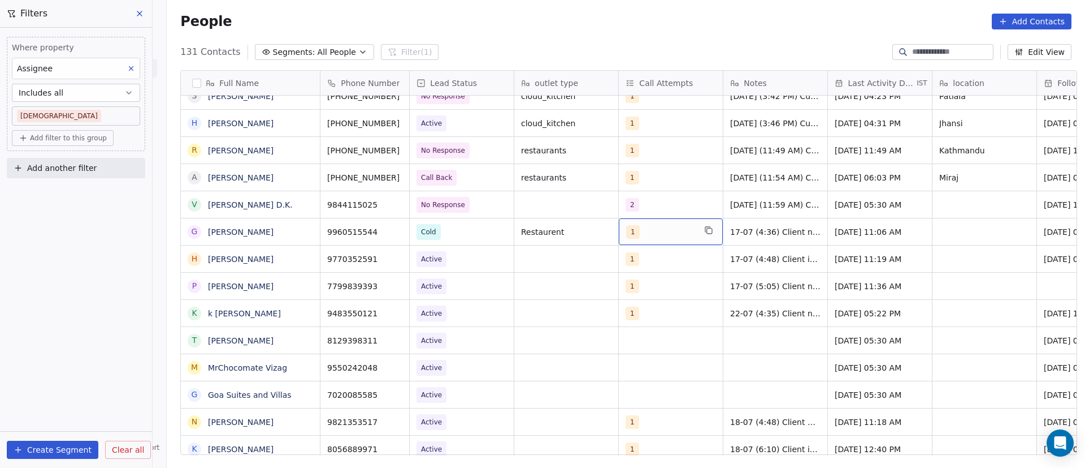
click at [651, 231] on div "1" at bounding box center [660, 232] width 69 height 14
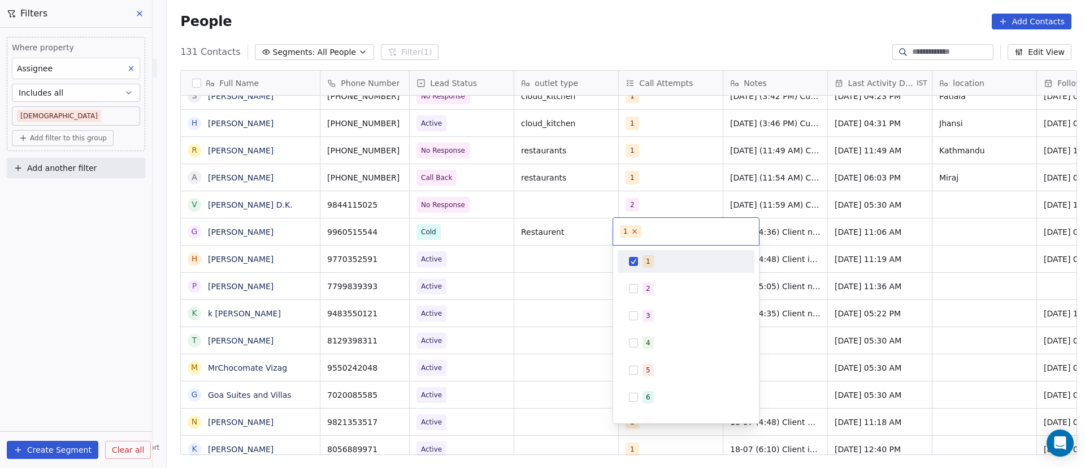
click at [633, 230] on icon at bounding box center [634, 230] width 7 height 7
click at [638, 288] on button "Suggestions" at bounding box center [633, 288] width 9 height 9
click at [813, 229] on html "On2Cook India Pvt. Ltd. Contacts People Marketing Workflows Campaigns Sales Pip…" at bounding box center [542, 234] width 1085 height 468
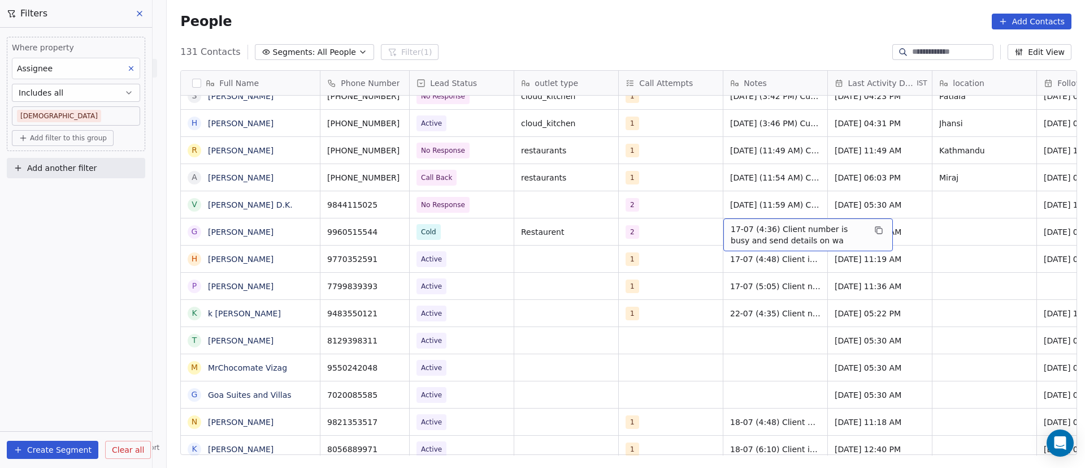
click at [731, 232] on span "17-07 (4:36) Client number is busy and send details on wa" at bounding box center [798, 234] width 135 height 23
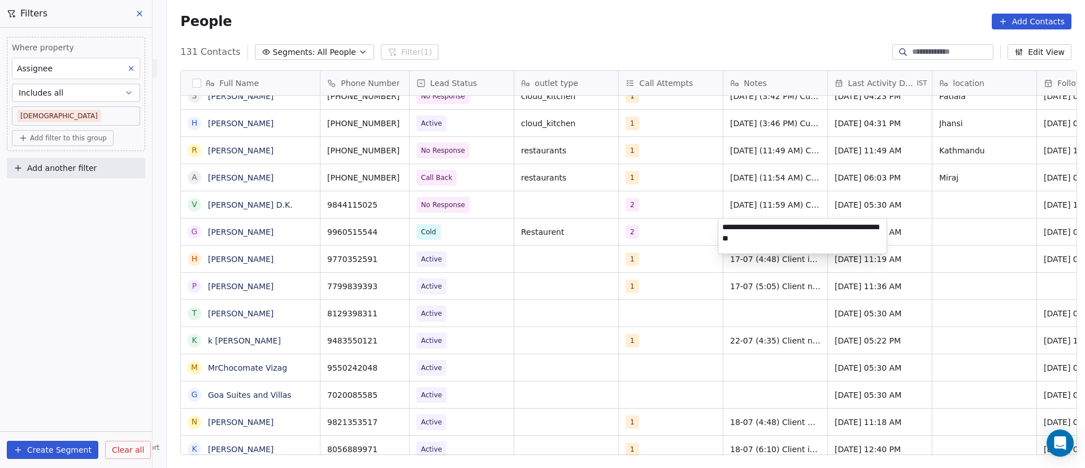
click at [724, 227] on textarea "**********" at bounding box center [803, 235] width 168 height 35
paste textarea "**********"
drag, startPoint x: 777, startPoint y: 225, endPoint x: 789, endPoint y: 222, distance: 12.3
click at [778, 225] on textarea "**********" at bounding box center [803, 237] width 168 height 38
click at [834, 227] on textarea "**********" at bounding box center [803, 237] width 168 height 38
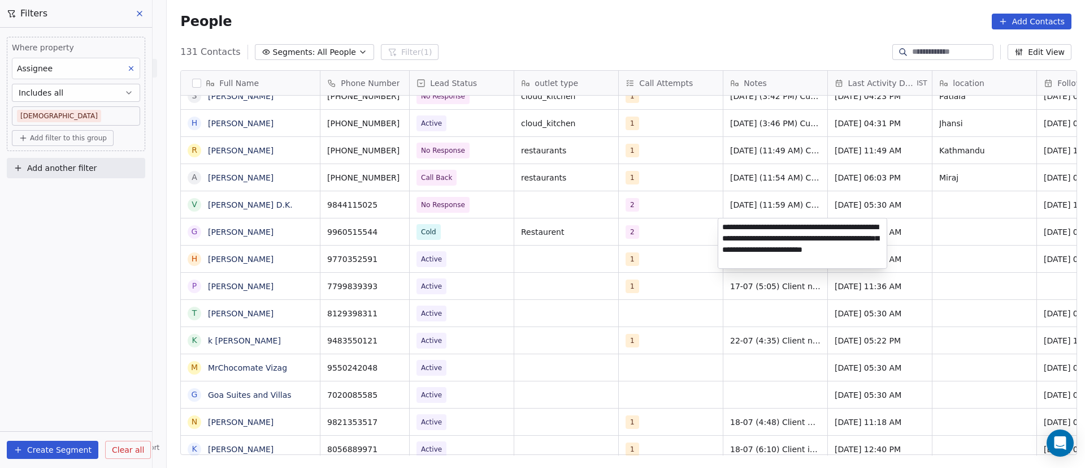
type textarea "**********"
click at [670, 231] on html "On2Cook India Pvt. Ltd. Contacts People Marketing Workflows Campaigns Sales Pip…" at bounding box center [542, 234] width 1085 height 468
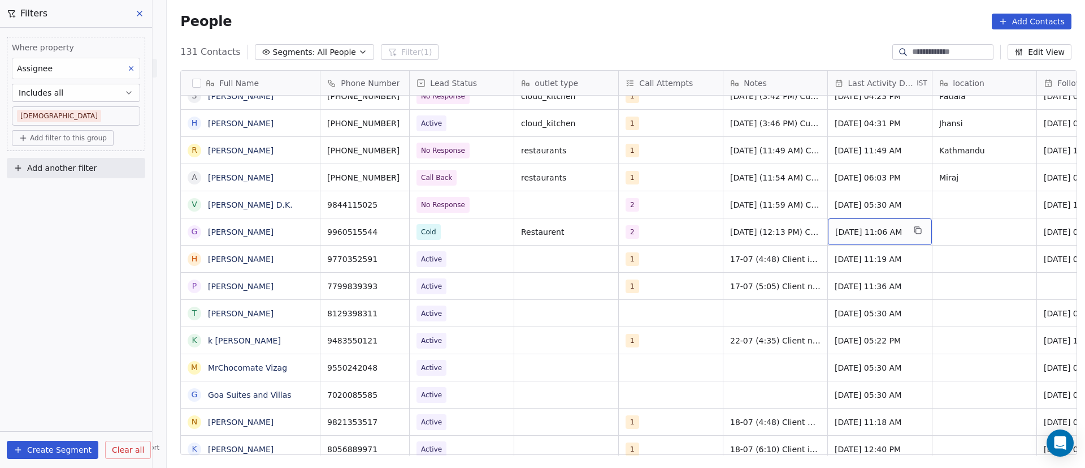
click at [854, 234] on span "[DATE] 11:06 AM" at bounding box center [870, 231] width 69 height 11
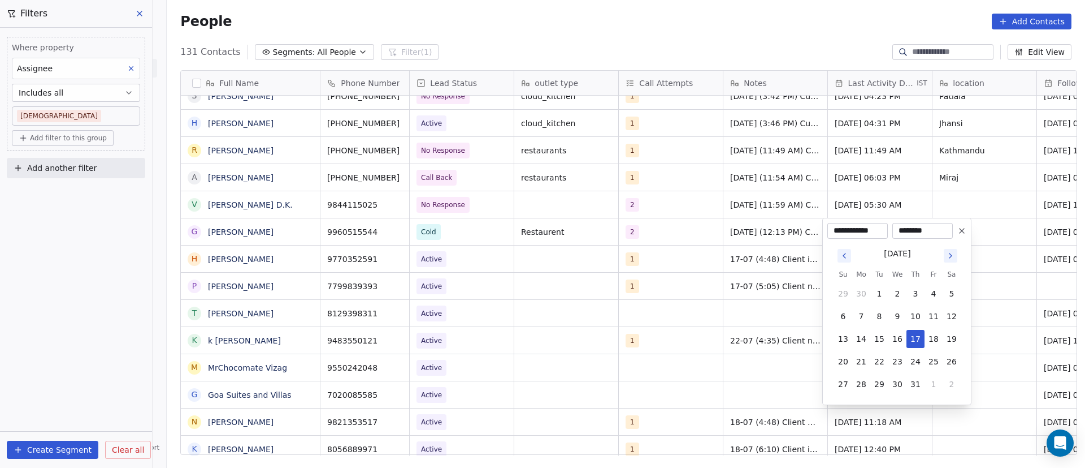
click at [950, 256] on icon "Go to next month" at bounding box center [950, 255] width 9 height 9
click at [845, 255] on icon "Go to previous month" at bounding box center [844, 255] width 9 height 9
click at [866, 319] on button "8" at bounding box center [862, 316] width 18 height 18
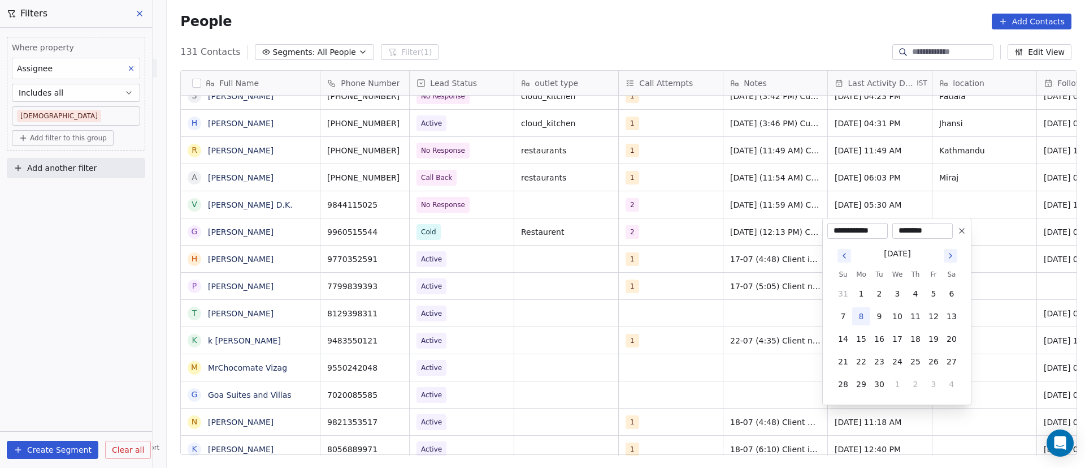
type input "**********"
click at [988, 236] on html "On2Cook India Pvt. Ltd. Contacts People Marketing Workflows Campaigns Sales Pip…" at bounding box center [542, 234] width 1085 height 468
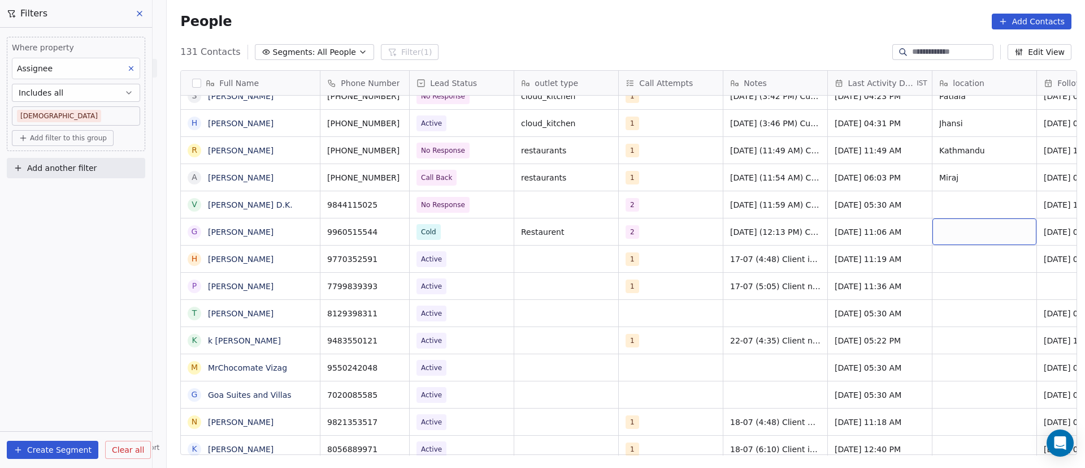
scroll to position [0, 78]
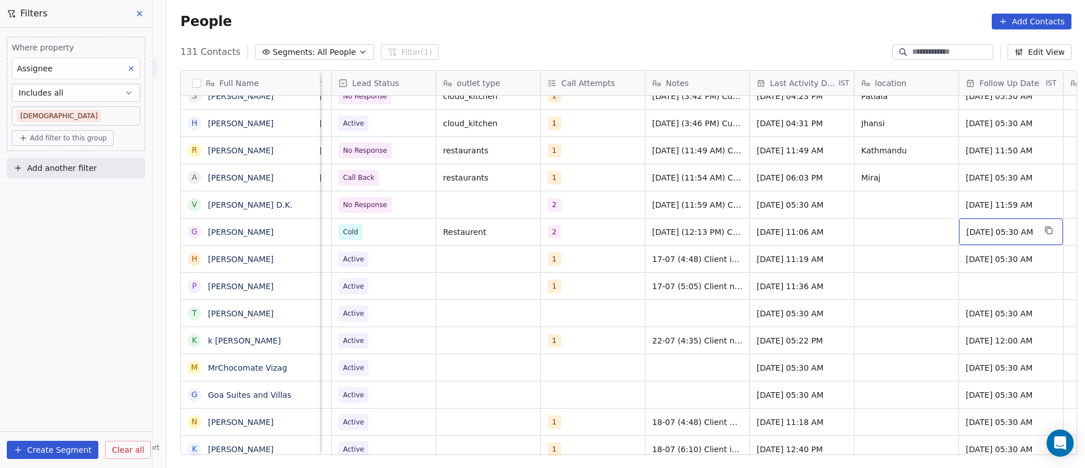
click at [984, 228] on span "[DATE] 05:30 AM" at bounding box center [1001, 231] width 69 height 11
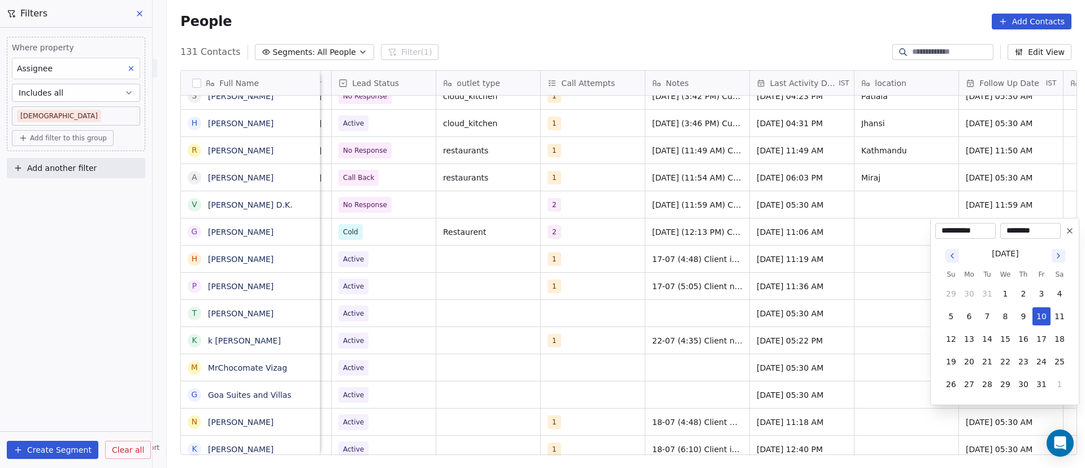
click at [1068, 230] on icon at bounding box center [1070, 230] width 9 height 9
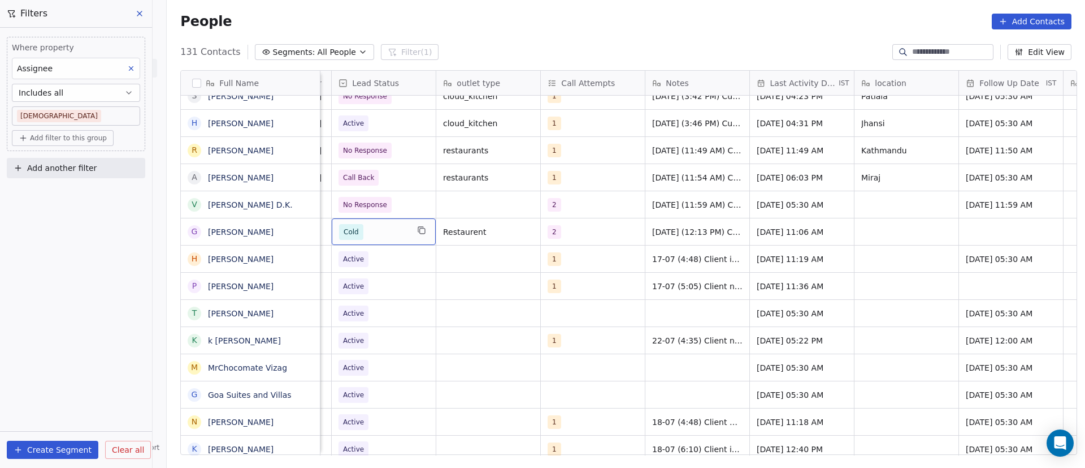
scroll to position [0, 0]
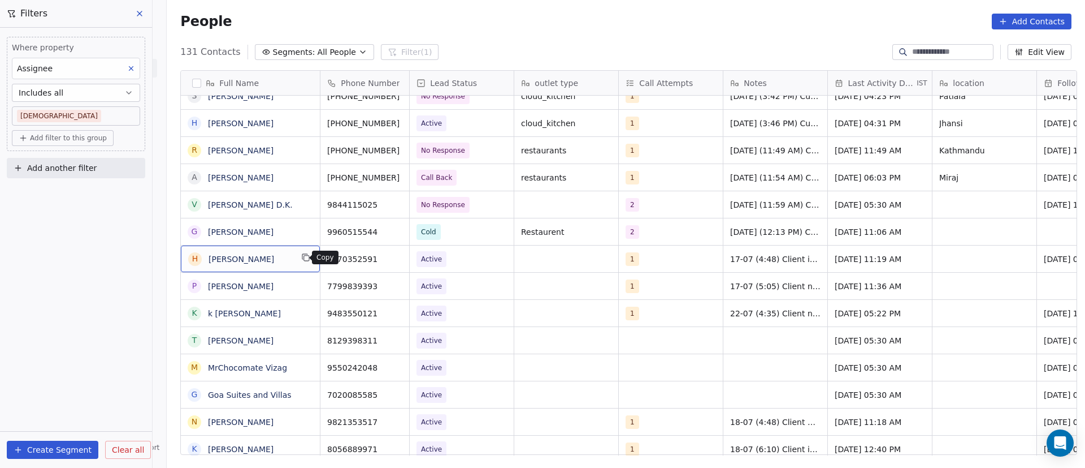
click at [303, 256] on icon "grid" at bounding box center [305, 257] width 9 height 9
click at [393, 258] on icon "grid" at bounding box center [395, 258] width 5 height 5
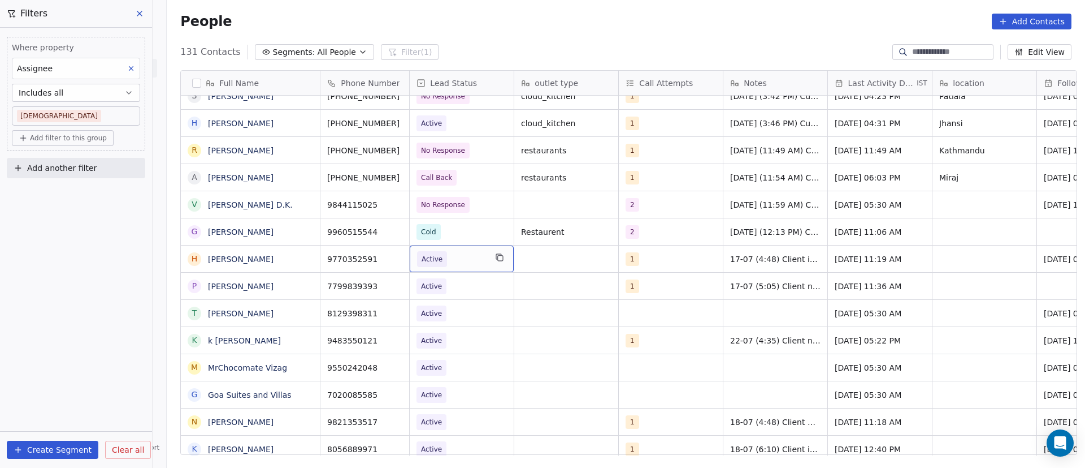
click at [462, 262] on span "Active" at bounding box center [451, 259] width 69 height 16
click at [461, 262] on span "Active" at bounding box center [451, 259] width 69 height 16
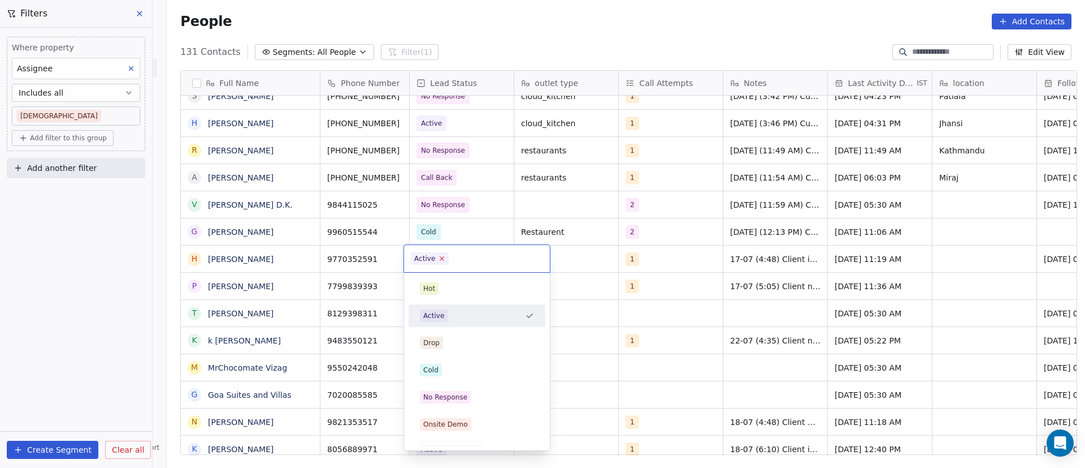
click at [442, 257] on icon at bounding box center [442, 257] width 7 height 7
drag, startPoint x: 462, startPoint y: 394, endPoint x: 516, endPoint y: 322, distance: 89.7
click at [462, 393] on div "No Response" at bounding box center [445, 397] width 44 height 10
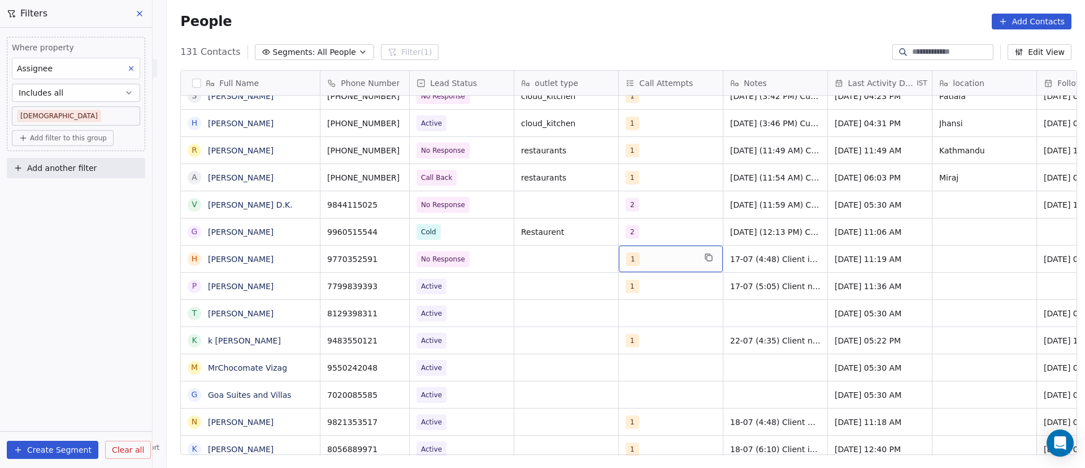
click at [644, 259] on div "1" at bounding box center [660, 259] width 69 height 14
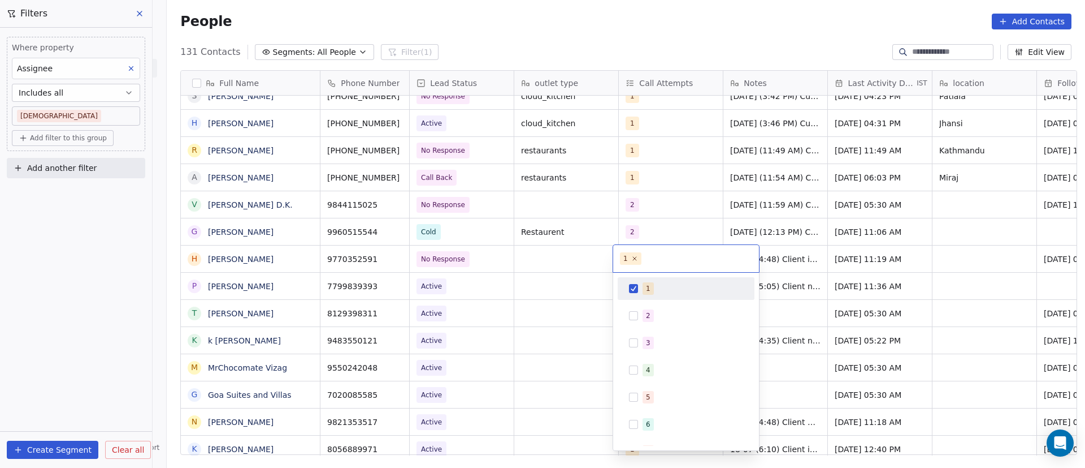
click at [642, 291] on div "1" at bounding box center [686, 288] width 128 height 18
click at [639, 315] on div "2" at bounding box center [686, 315] width 128 height 18
click at [829, 242] on html "On2Cook India Pvt. Ltd. Contacts People Marketing Workflows Campaigns Sales Pip…" at bounding box center [542, 234] width 1085 height 468
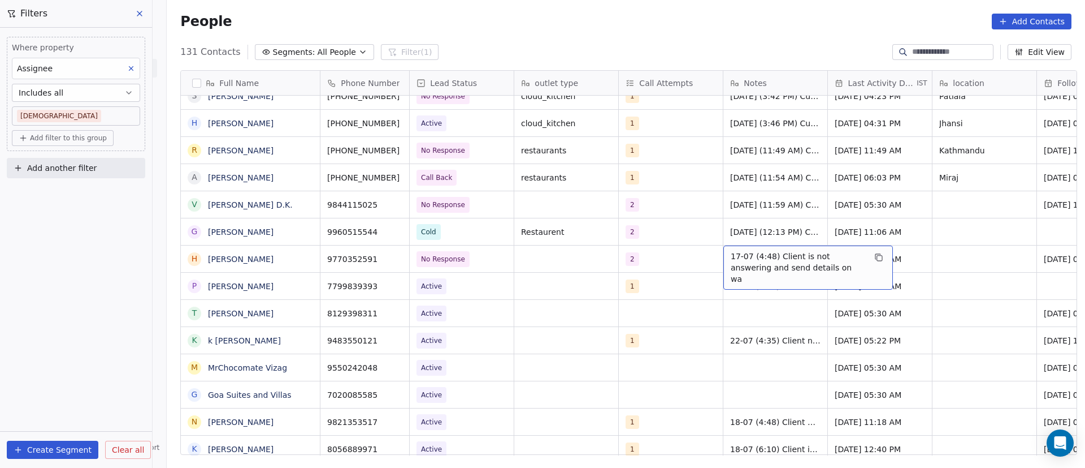
click at [733, 257] on span "17-07 (4:48) Client is not answering and send details on wa" at bounding box center [798, 267] width 135 height 34
click at [732, 257] on span "17-07 (4:48) Client is not answering and send details on wa" at bounding box center [798, 267] width 135 height 34
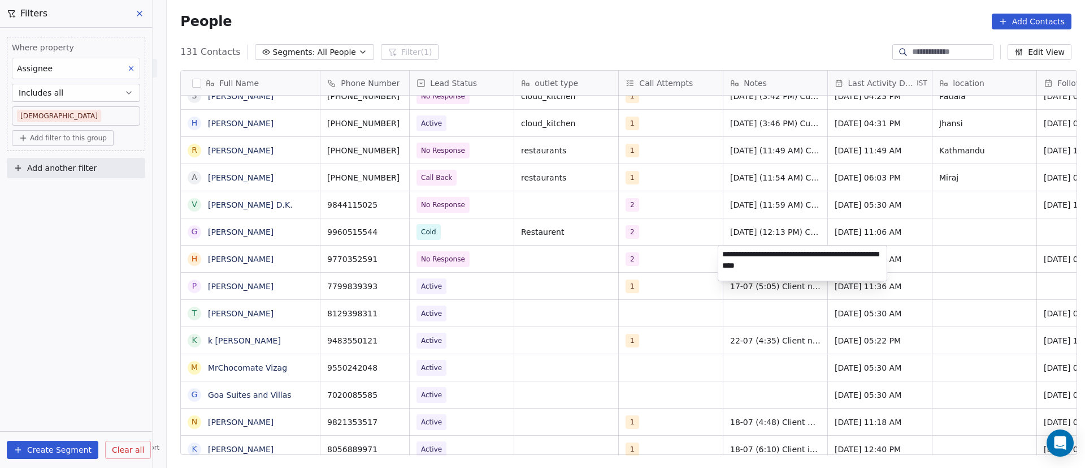
click at [722, 253] on textarea "**********" at bounding box center [803, 262] width 168 height 35
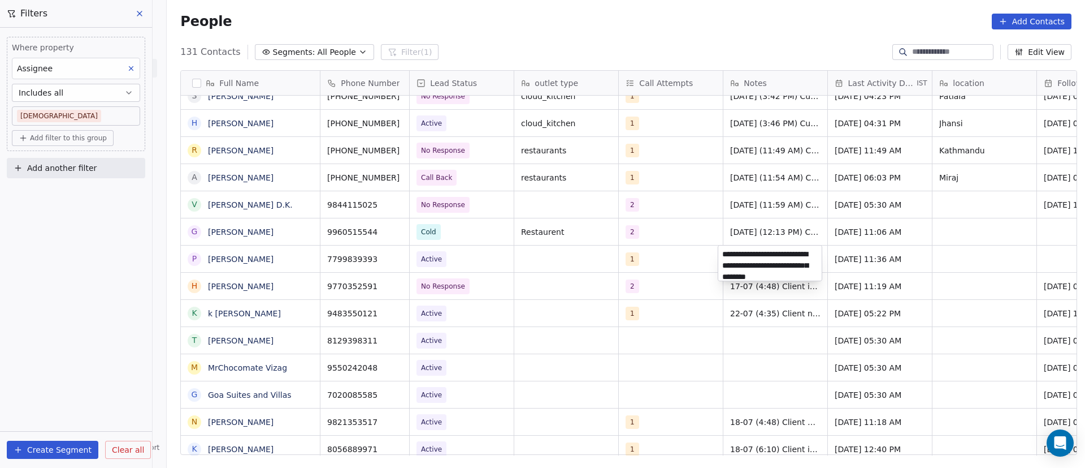
click at [724, 252] on textarea "**********" at bounding box center [770, 262] width 103 height 35
paste textarea "**********"
type textarea "**********"
click at [668, 254] on html "On2Cook India Pvt. Ltd. Contacts People Marketing Workflows Campaigns Sales Pip…" at bounding box center [542, 234] width 1085 height 468
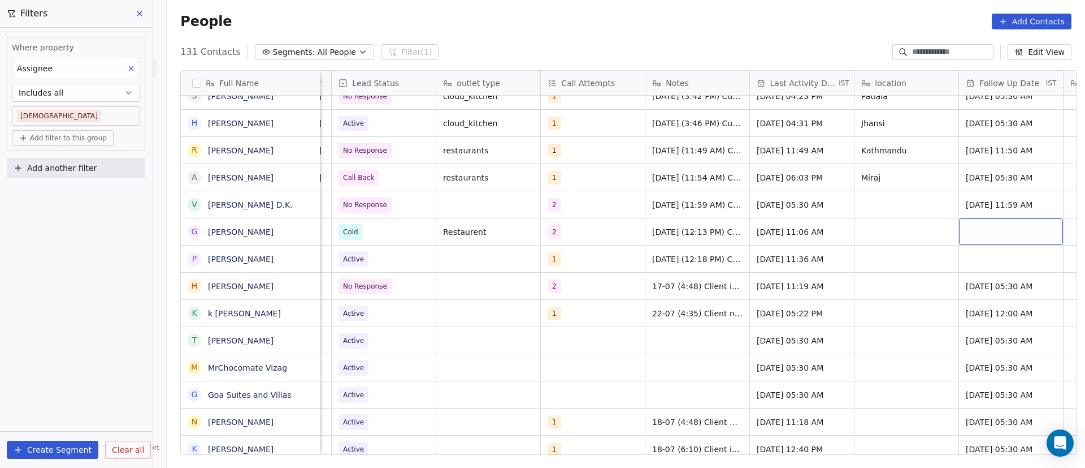
click at [1015, 227] on div "grid" at bounding box center [1011, 231] width 104 height 27
click at [1015, 228] on div "grid" at bounding box center [1011, 231] width 104 height 27
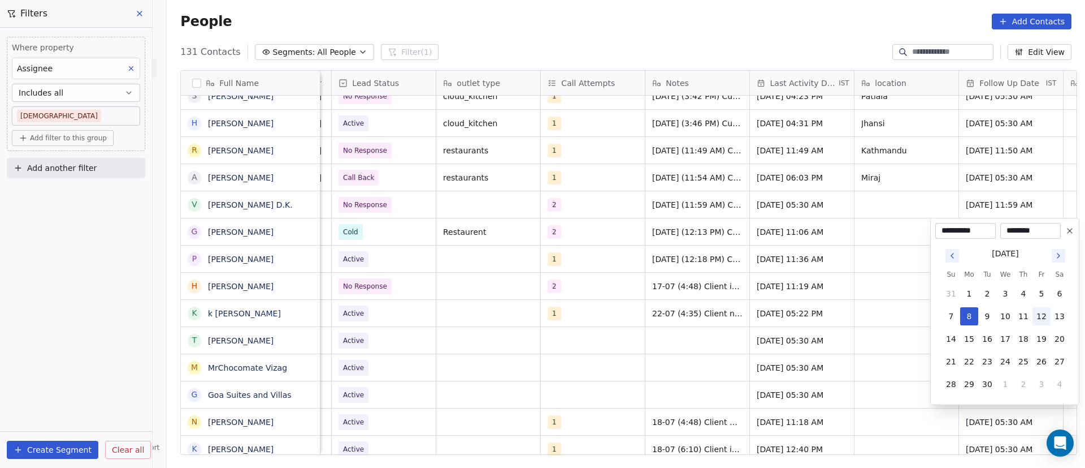
click at [1046, 321] on button "12" at bounding box center [1042, 316] width 18 height 18
click at [1031, 322] on button "11" at bounding box center [1024, 316] width 18 height 18
type input "**********"
click at [775, 231] on html "On2Cook India Pvt. Ltd. Contacts People Marketing Workflows Campaigns Sales Pip…" at bounding box center [542, 234] width 1085 height 468
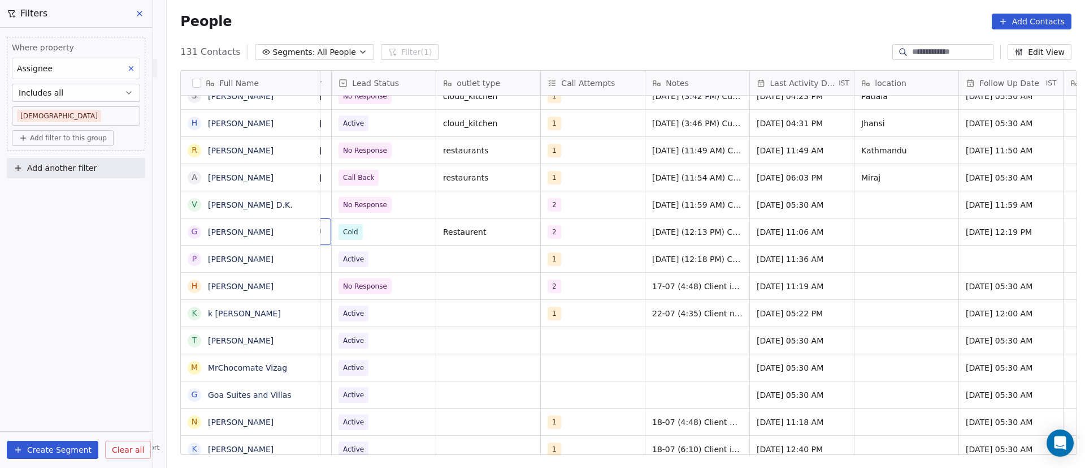
scroll to position [0, 0]
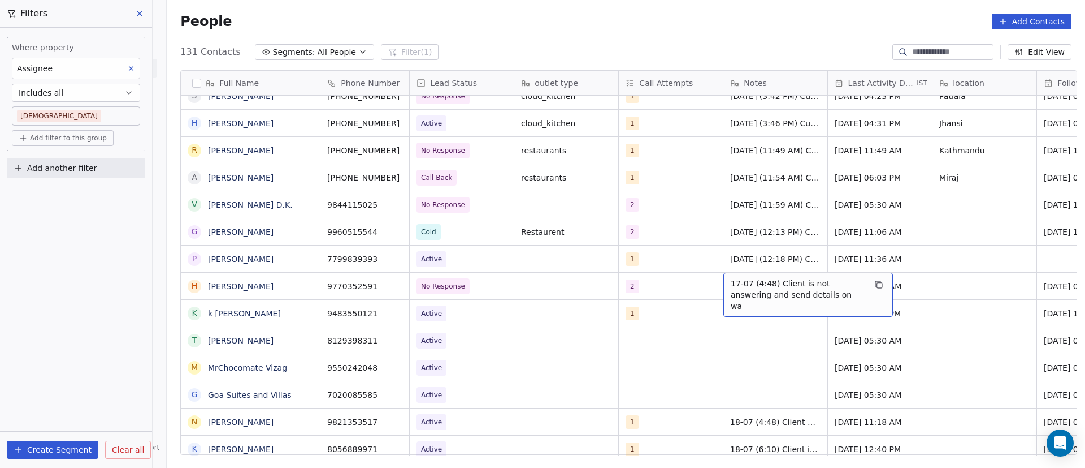
click at [731, 284] on span "17-07 (4:48) Client is not answering and send details on wa" at bounding box center [798, 295] width 135 height 34
click at [724, 283] on textarea "**********" at bounding box center [803, 289] width 168 height 35
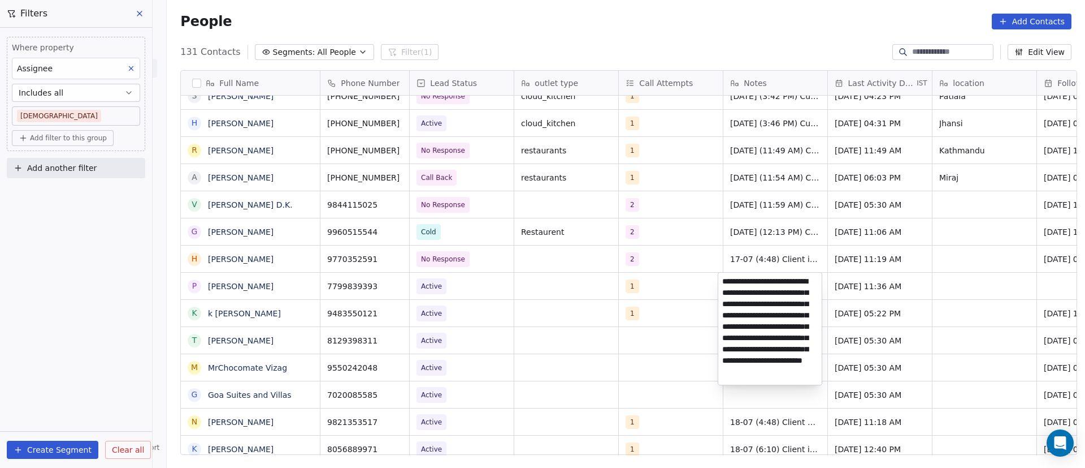
scroll to position [18, 0]
drag, startPoint x: 740, startPoint y: 341, endPoint x: 790, endPoint y: 378, distance: 61.5
click at [790, 378] on textarea "**********" at bounding box center [770, 328] width 103 height 112
type textarea "**********"
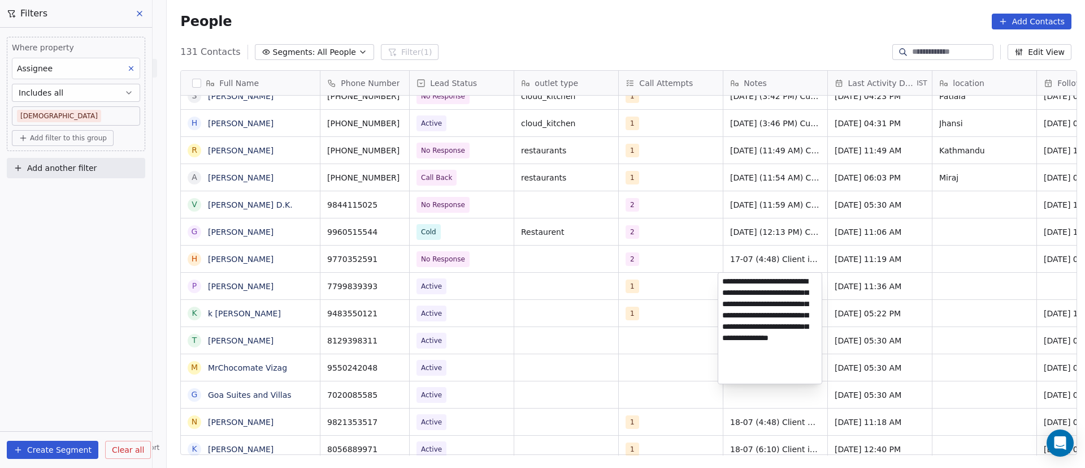
click at [907, 284] on html "On2Cook India Pvt. Ltd. Contacts People Marketing Workflows Campaigns Sales Pip…" at bounding box center [542, 234] width 1085 height 468
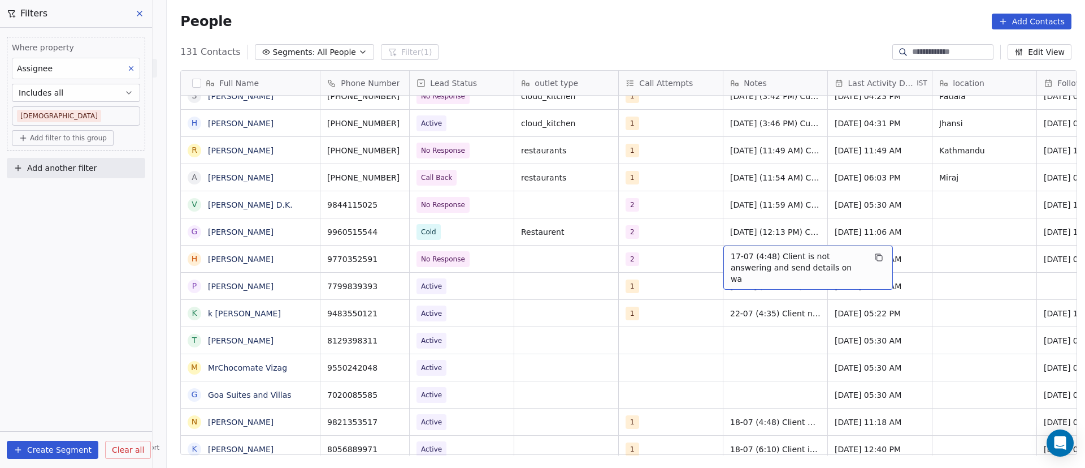
click at [731, 256] on span "17-07 (4:48) Client is not answering and send details on wa" at bounding box center [798, 267] width 135 height 34
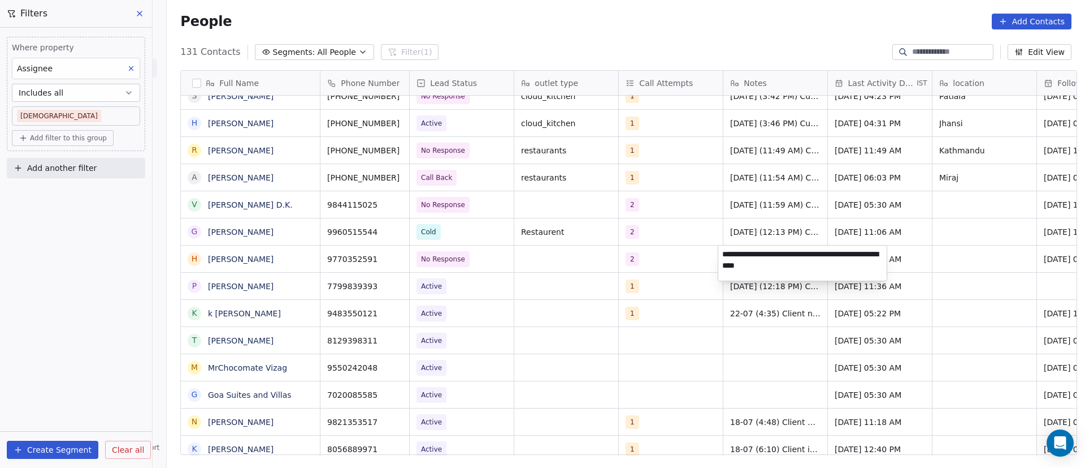
click at [694, 259] on html "On2Cook India Pvt. Ltd. Contacts People Marketing Workflows Campaigns Sales Pip…" at bounding box center [542, 234] width 1085 height 468
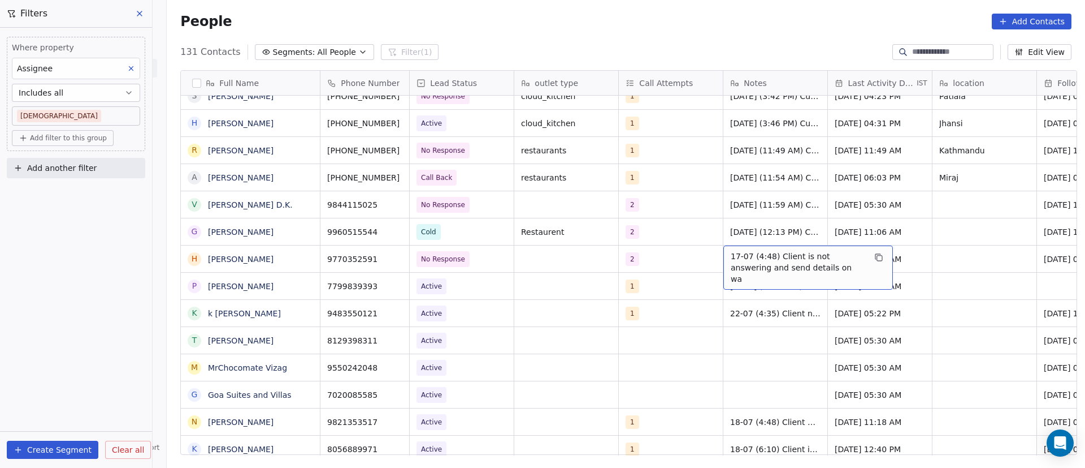
click at [733, 261] on span "17-07 (4:48) Client is not answering and send details on wa" at bounding box center [798, 267] width 135 height 34
click at [731, 253] on span "17-07 (4:48) Client is not answering and send details on wa" at bounding box center [798, 267] width 135 height 34
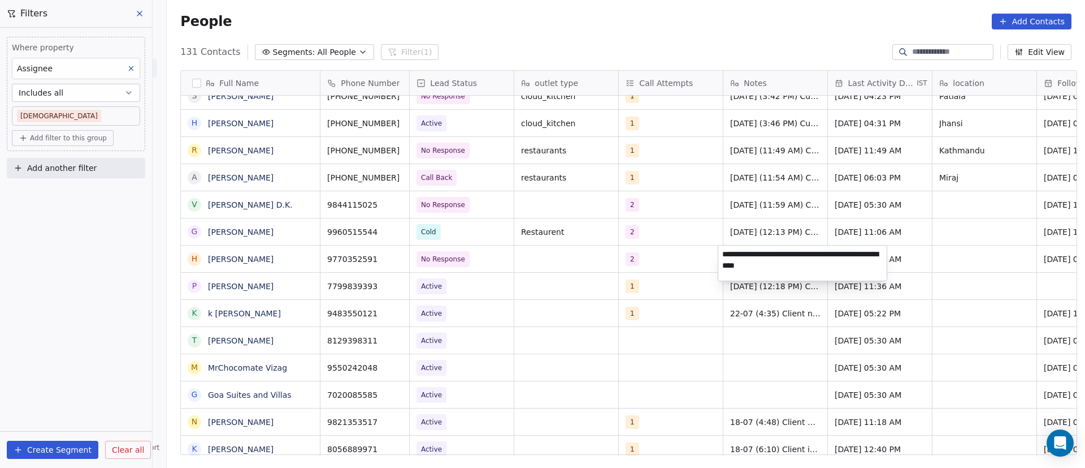
click at [723, 253] on textarea "**********" at bounding box center [803, 262] width 168 height 35
paste textarea "**********"
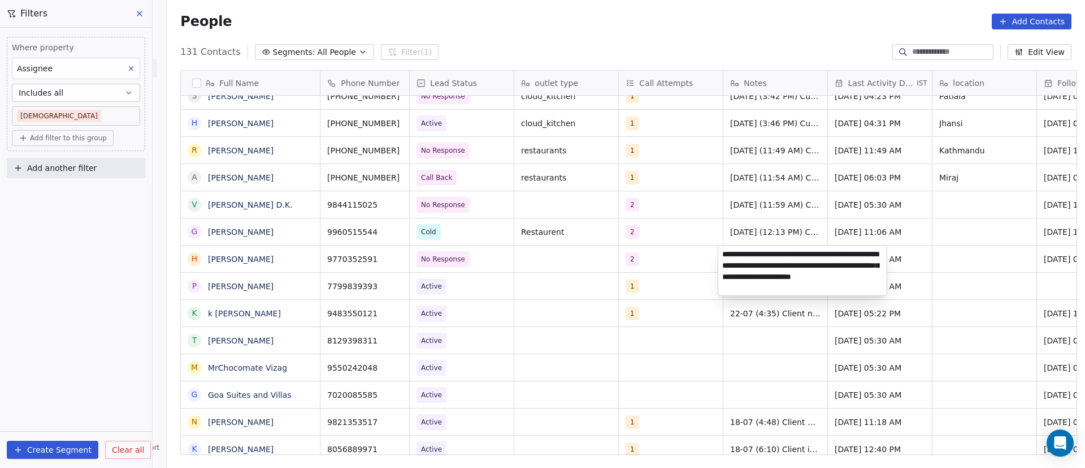
type textarea "**********"
click at [913, 256] on html "On2Cook India Pvt. Ltd. Contacts People Marketing Workflows Campaigns Sales Pip…" at bounding box center [542, 234] width 1085 height 468
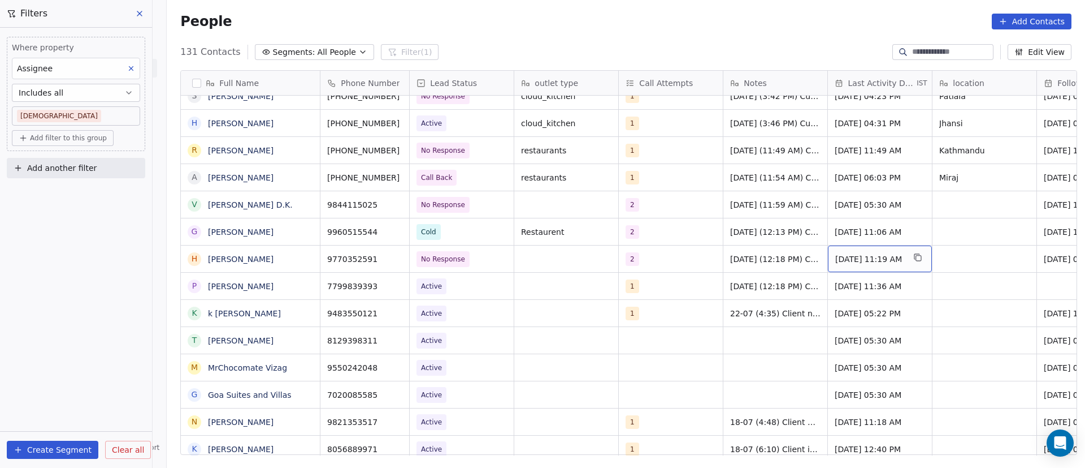
click at [864, 262] on span "[DATE] 11:19 AM" at bounding box center [870, 258] width 69 height 11
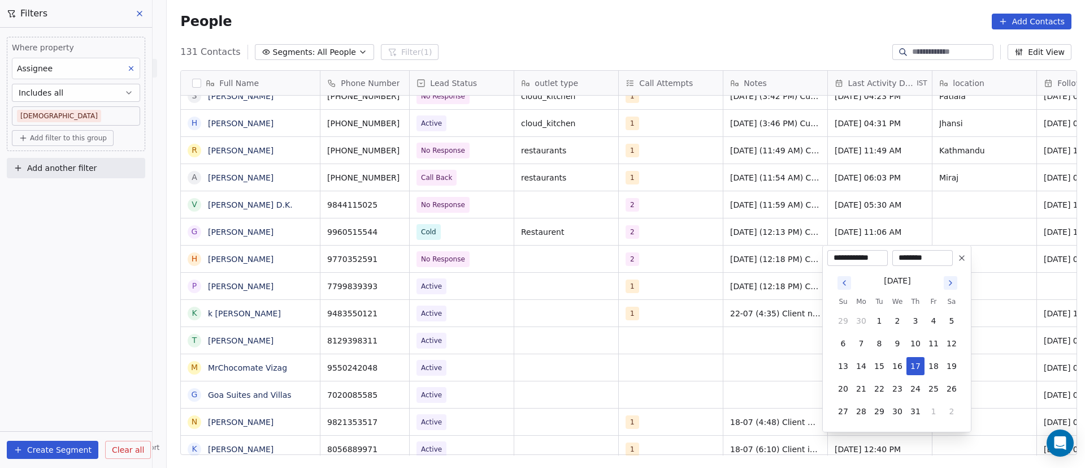
click at [957, 288] on button "Go to next month" at bounding box center [951, 283] width 16 height 16
click at [955, 288] on button "Go to next month" at bounding box center [951, 283] width 14 height 14
click at [955, 287] on button "Go to next month" at bounding box center [951, 283] width 14 height 14
click at [850, 286] on button "Go to previous month" at bounding box center [845, 283] width 14 height 14
click at [850, 284] on button "Go to previous month" at bounding box center [845, 283] width 14 height 14
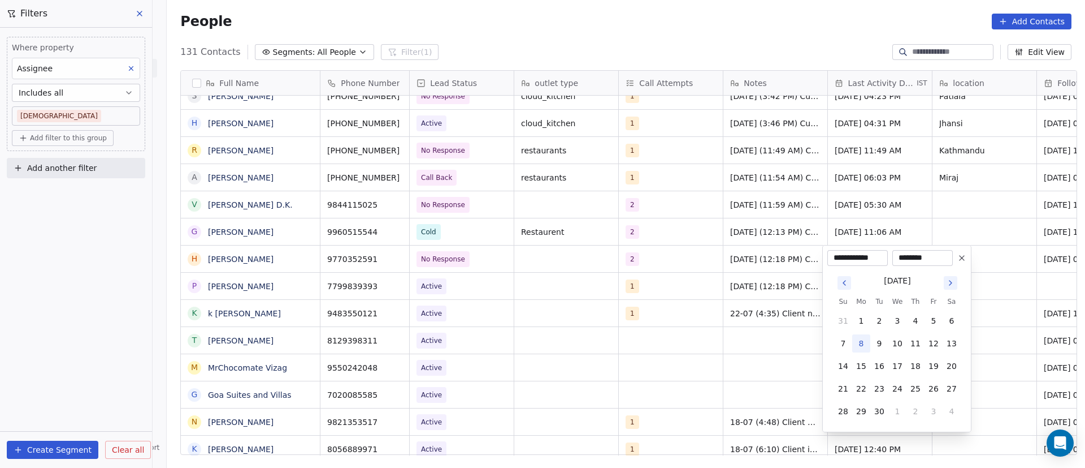
click at [867, 347] on button "8" at bounding box center [862, 343] width 18 height 18
type input "**********"
click at [757, 277] on html "On2Cook India Pvt. Ltd. Contacts People Marketing Workflows Campaigns Sales Pip…" at bounding box center [542, 234] width 1085 height 468
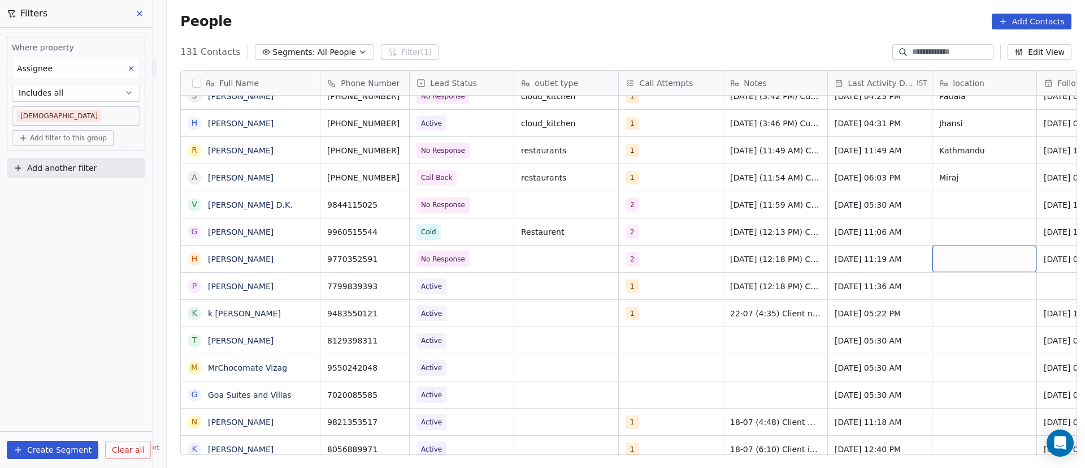
scroll to position [0, 78]
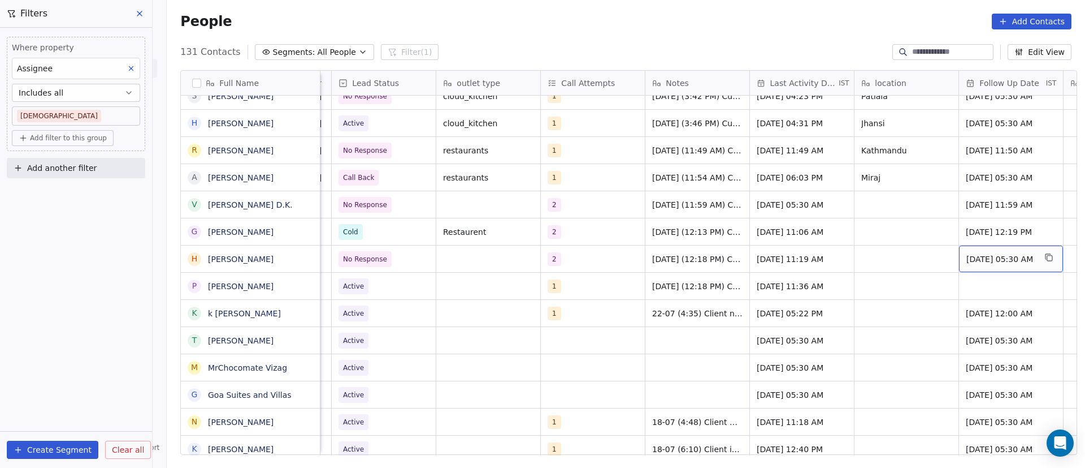
click at [974, 260] on span "[DATE] 05:30 AM" at bounding box center [1001, 258] width 69 height 11
click at [973, 260] on span "[DATE] 05:30 AM" at bounding box center [1001, 258] width 69 height 11
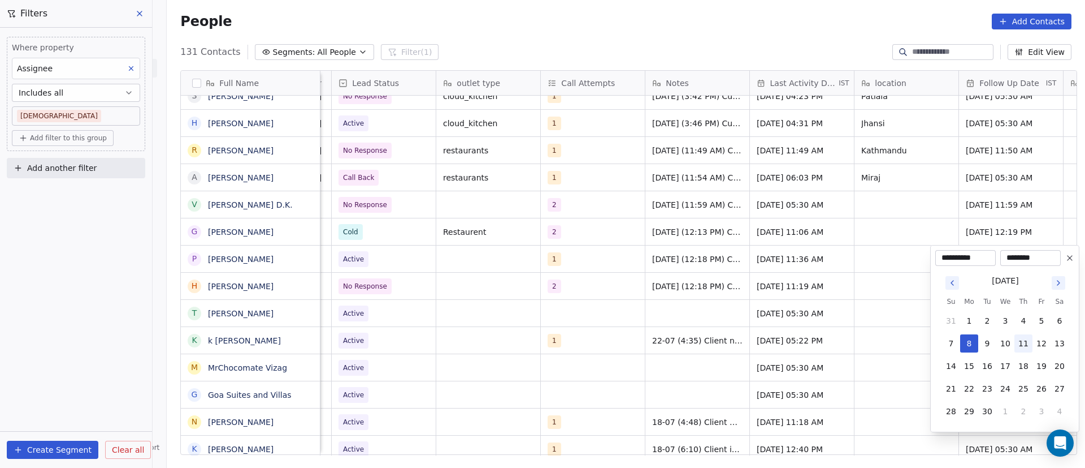
click at [1019, 348] on button "11" at bounding box center [1024, 343] width 18 height 18
type input "**********"
click at [837, 271] on html "On2Cook India Pvt. Ltd. Contacts People Marketing Workflows Campaigns Sales Pip…" at bounding box center [542, 234] width 1085 height 468
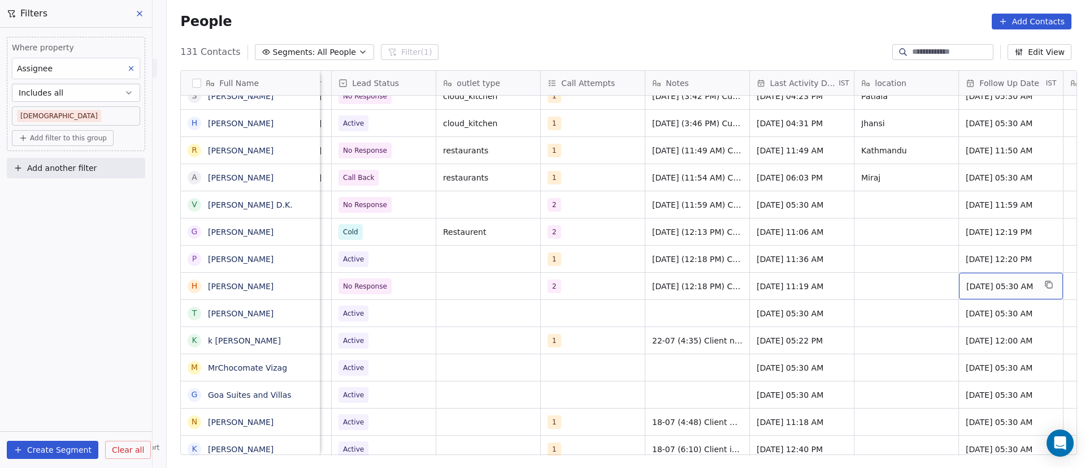
click at [976, 285] on span "[DATE] 05:30 AM" at bounding box center [1001, 285] width 69 height 11
click at [975, 285] on span "[DATE] 05:30 AM" at bounding box center [1001, 285] width 69 height 11
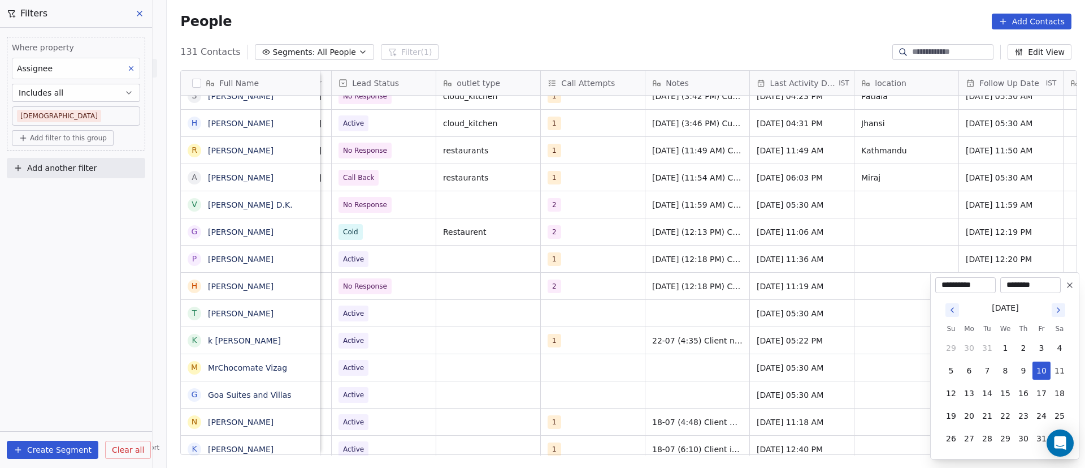
click at [1060, 313] on icon "Go to next month" at bounding box center [1058, 309] width 9 height 9
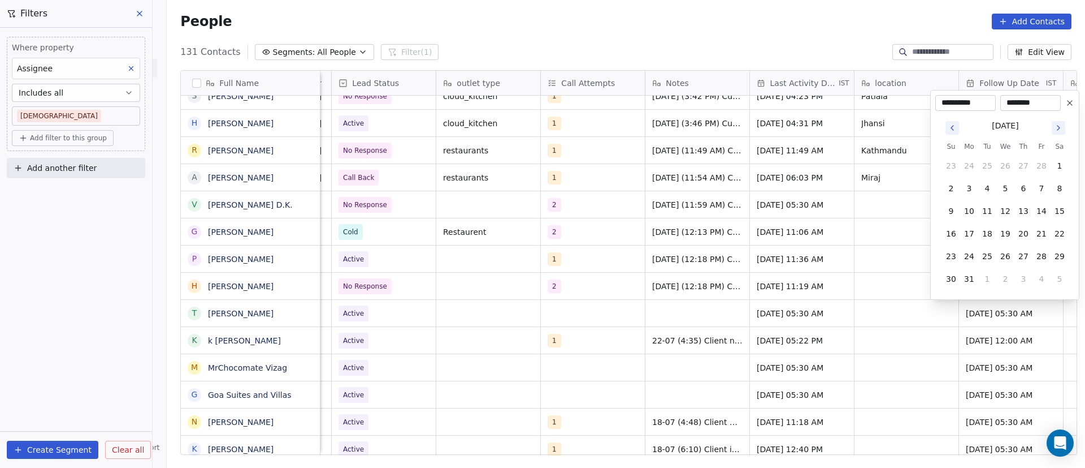
click at [1060, 127] on icon "Go to next month" at bounding box center [1059, 128] width 2 height 5
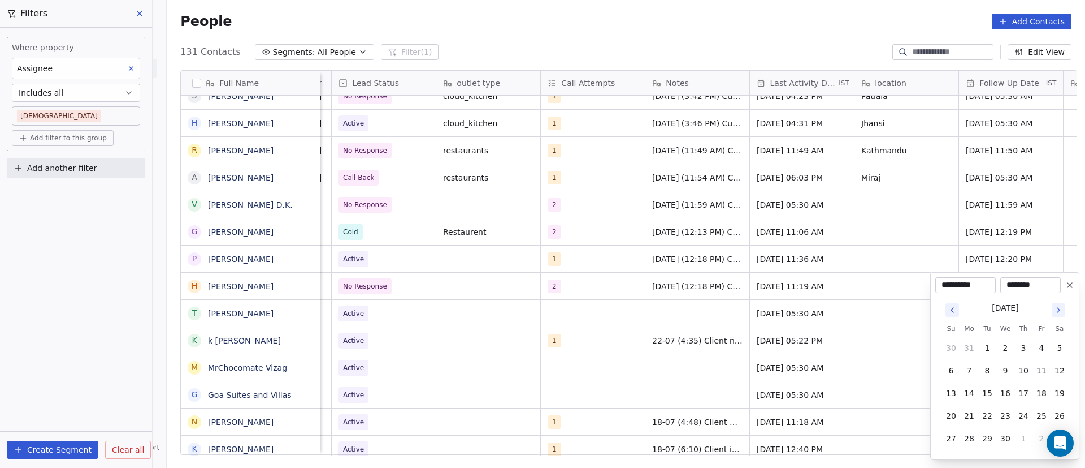
click at [1059, 310] on icon "Go to next month" at bounding box center [1059, 310] width 2 height 5
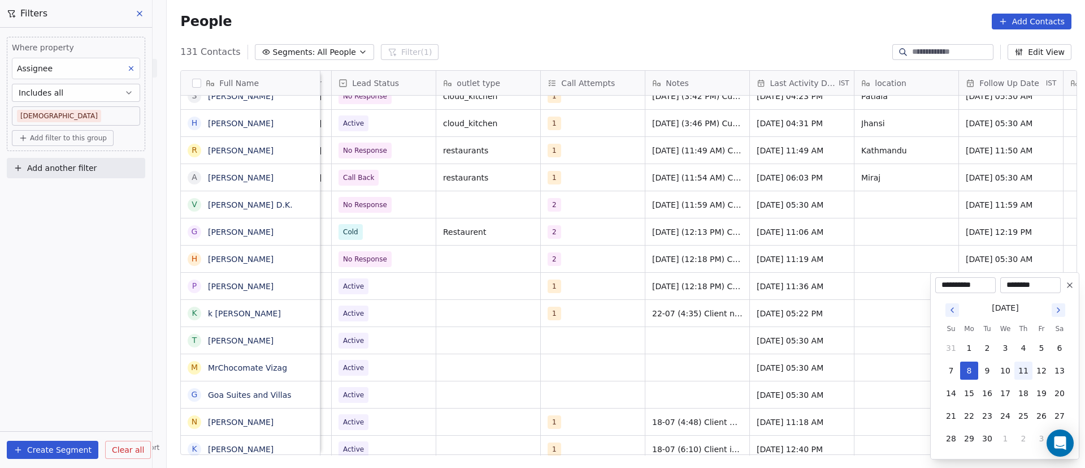
click at [1024, 375] on button "11" at bounding box center [1024, 370] width 18 height 18
type input "**********"
click at [760, 240] on html "On2Cook India Pvt. Ltd. Contacts People Marketing Workflows Campaigns Sales Pip…" at bounding box center [542, 234] width 1085 height 468
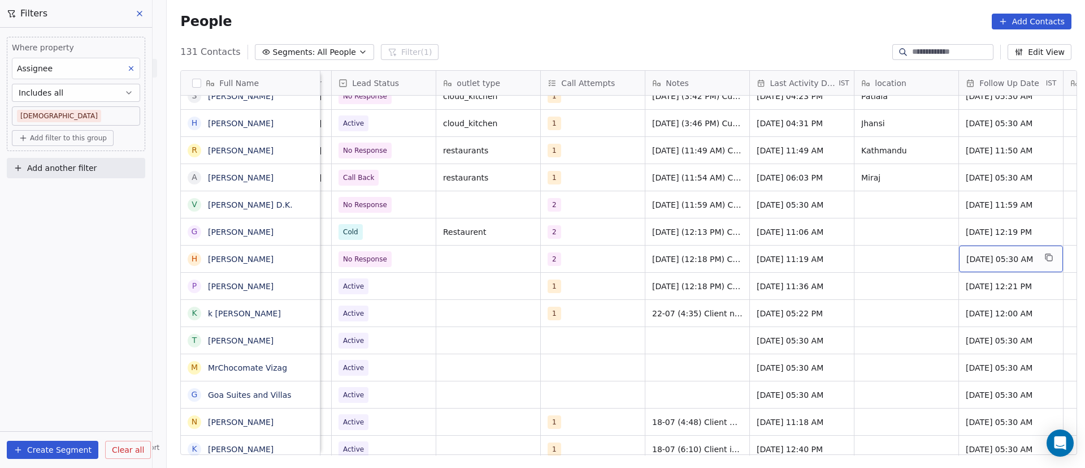
click at [977, 263] on span "[DATE] 05:30 AM" at bounding box center [1001, 258] width 69 height 11
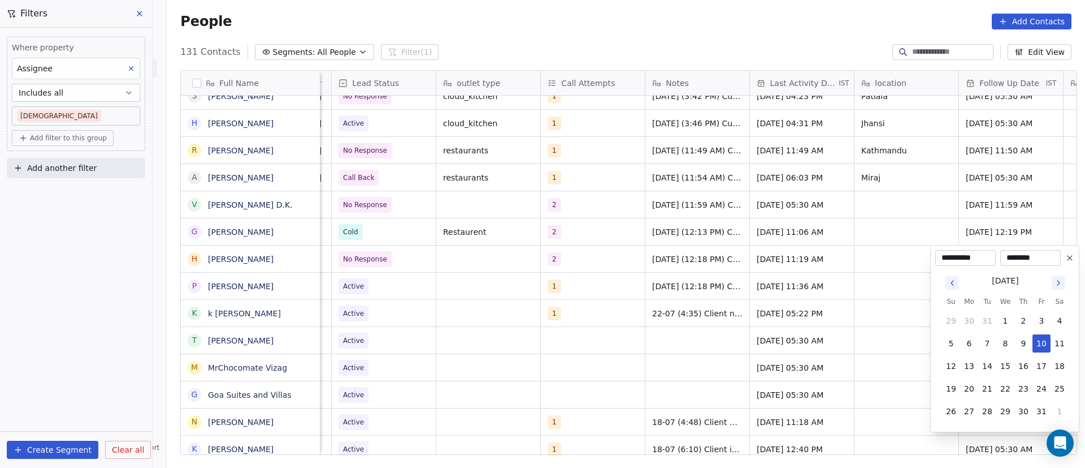
click at [1059, 284] on icon "Go to next month" at bounding box center [1058, 282] width 9 height 9
click at [1059, 285] on icon "Go to next month" at bounding box center [1058, 282] width 9 height 9
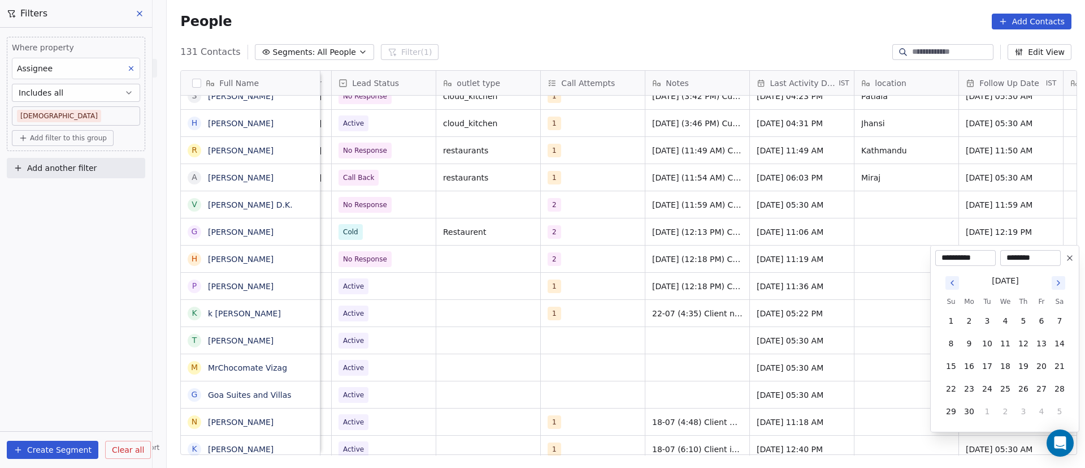
click at [1058, 285] on icon "Go to next month" at bounding box center [1058, 282] width 9 height 9
click at [1022, 340] on button "11" at bounding box center [1024, 343] width 18 height 18
type input "**********"
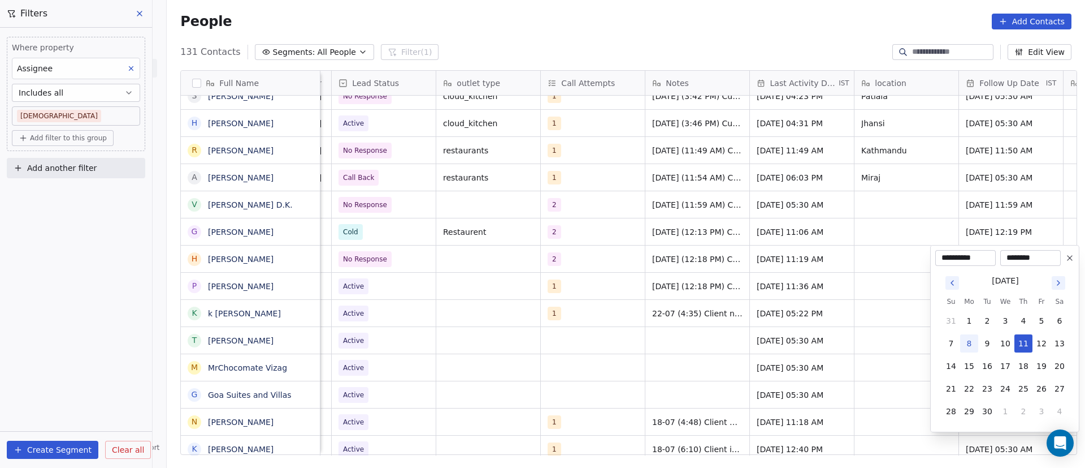
click at [801, 271] on html "On2Cook India Pvt. Ltd. Contacts People Marketing Workflows Campaigns Sales Pip…" at bounding box center [542, 234] width 1085 height 468
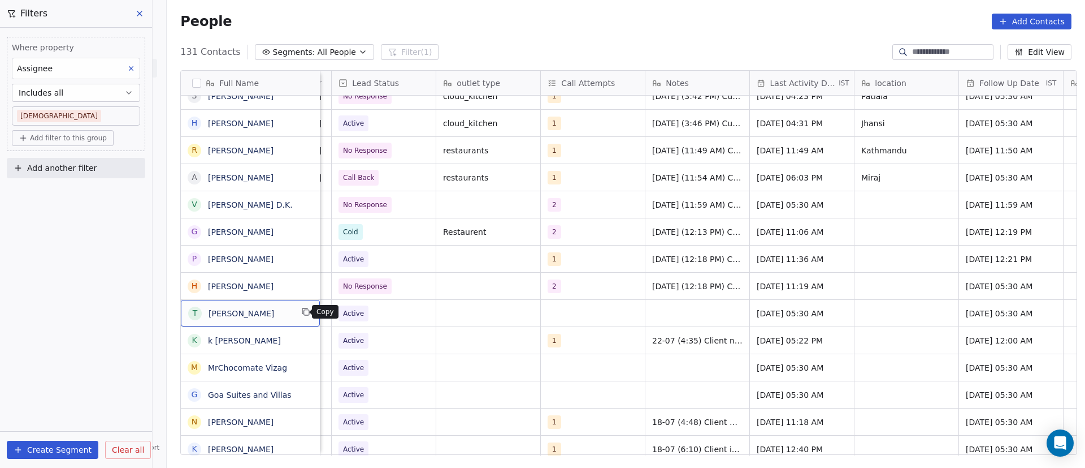
click at [301, 314] on icon "grid" at bounding box center [305, 311] width 9 height 9
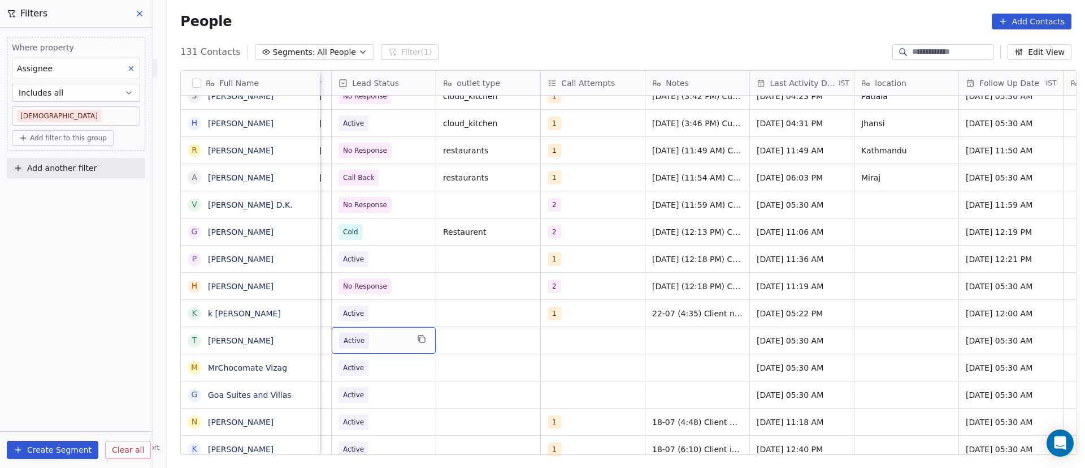
scroll to position [0, 0]
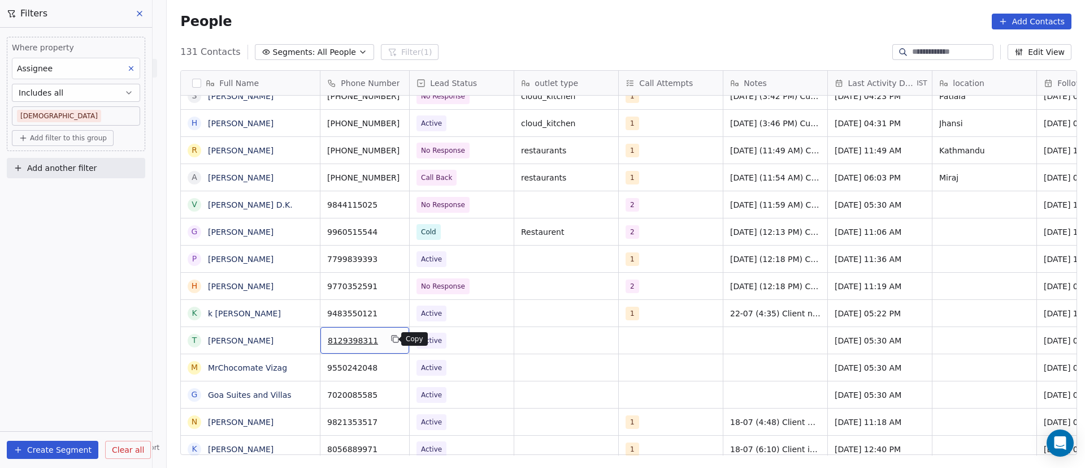
click at [392, 339] on icon "grid" at bounding box center [395, 338] width 9 height 9
click at [462, 346] on span "Active" at bounding box center [451, 340] width 69 height 16
click at [454, 339] on span "Active" at bounding box center [451, 340] width 69 height 16
click at [453, 339] on span "Active" at bounding box center [451, 340] width 69 height 16
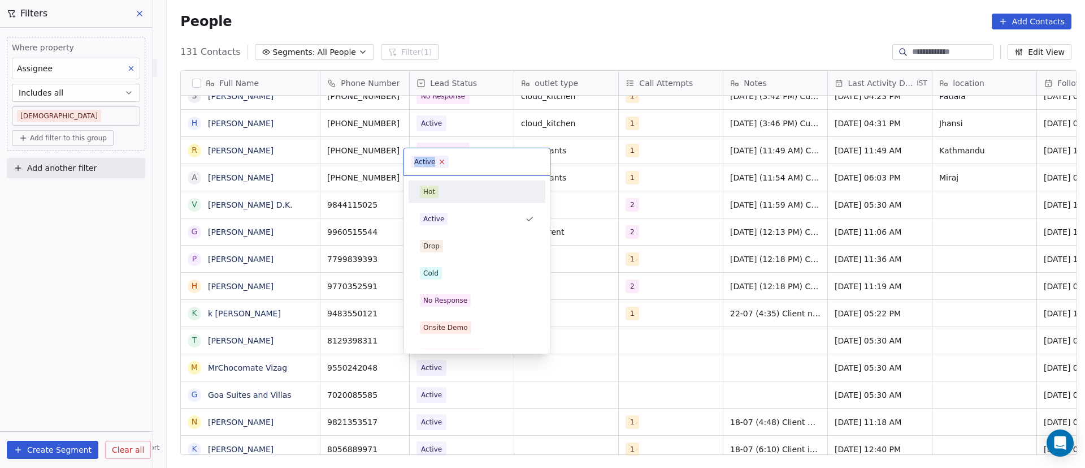
click at [443, 161] on icon at bounding box center [442, 161] width 7 height 7
click at [473, 308] on div "No Response" at bounding box center [477, 300] width 128 height 18
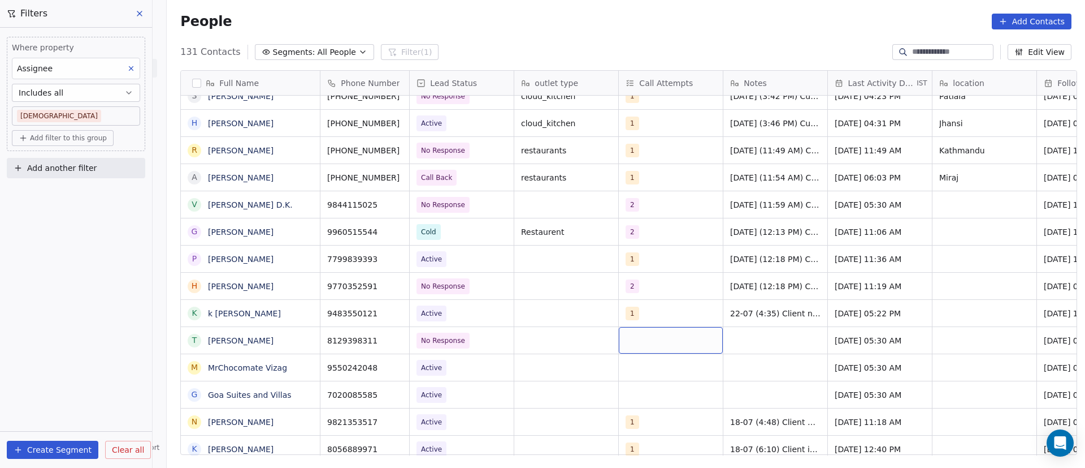
click at [624, 337] on div "grid" at bounding box center [671, 340] width 104 height 27
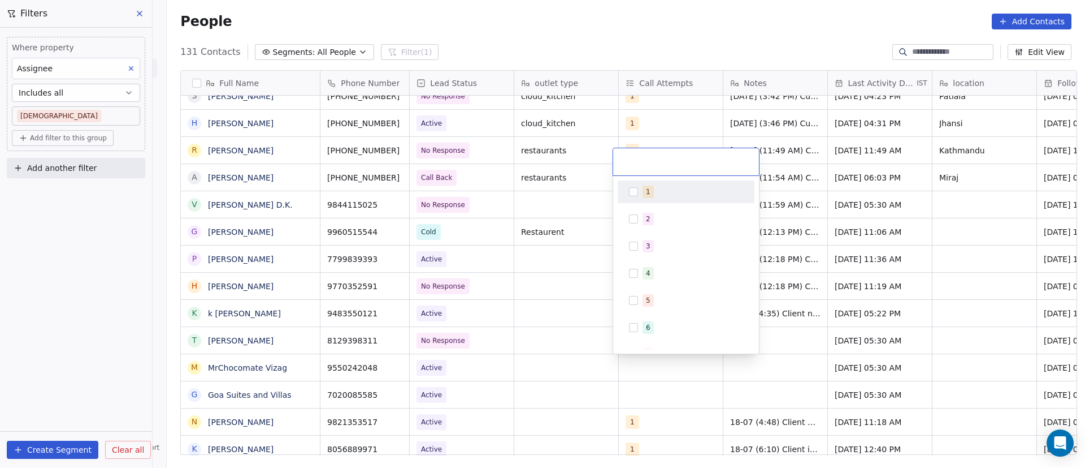
click at [633, 191] on button "Suggestions" at bounding box center [633, 191] width 9 height 9
click at [823, 350] on html "On2Cook India Pvt. Ltd. Contacts People Marketing Workflows Campaigns Sales Pip…" at bounding box center [542, 234] width 1085 height 468
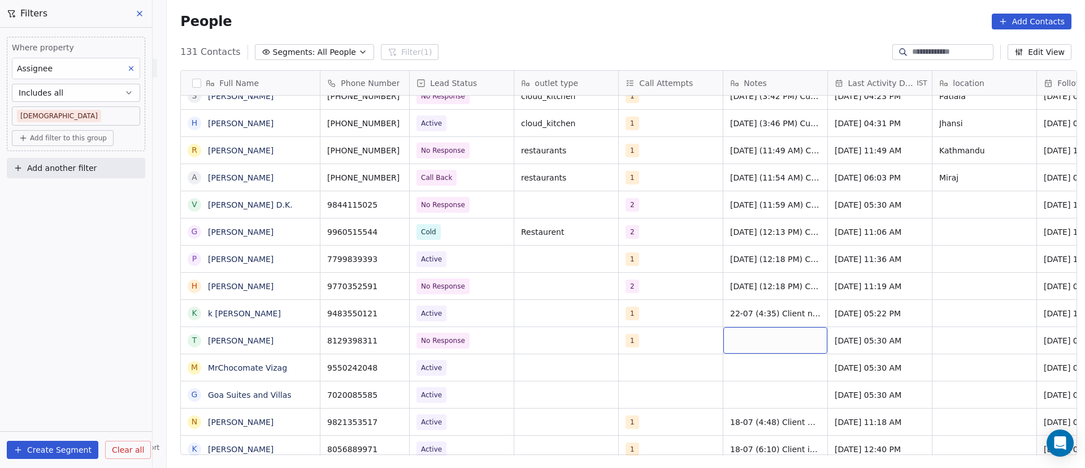
click at [749, 333] on div "grid" at bounding box center [776, 340] width 104 height 27
paste textarea "**********"
type textarea "**********"
click at [863, 348] on html "On2Cook India Pvt. Ltd. Contacts People Marketing Workflows Campaigns Sales Pip…" at bounding box center [542, 234] width 1085 height 468
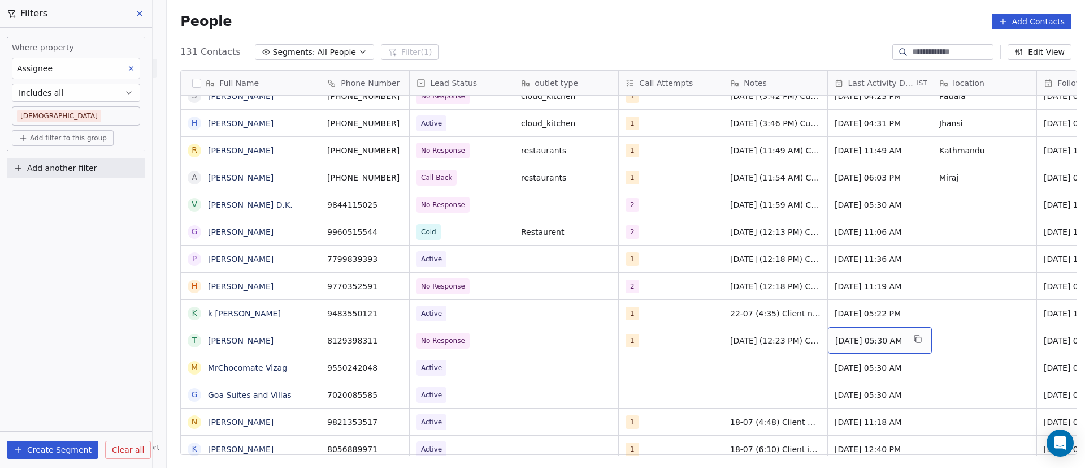
click at [849, 341] on span "[DATE] 05:30 AM" at bounding box center [870, 340] width 69 height 11
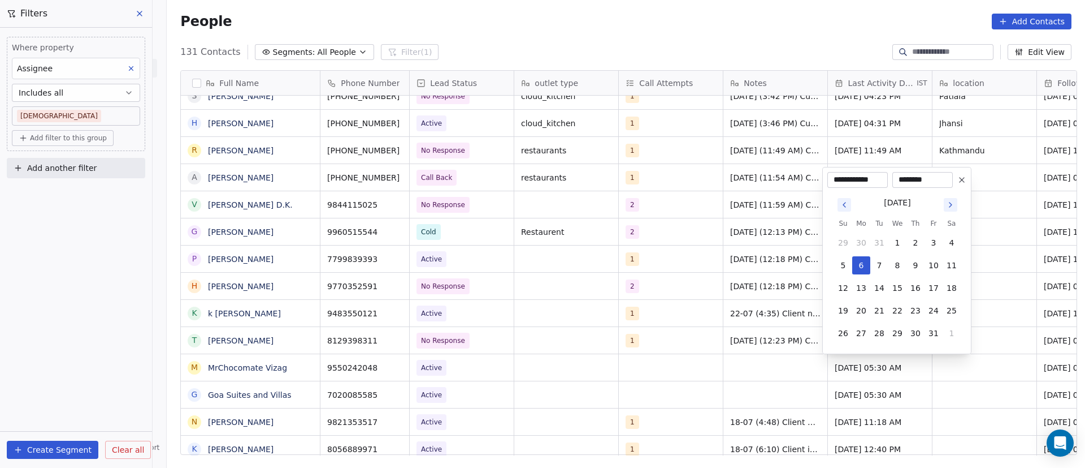
click at [954, 206] on icon "Go to next month" at bounding box center [950, 204] width 9 height 9
click at [953, 206] on icon "Go to next month" at bounding box center [950, 204] width 9 height 9
click at [953, 206] on tbody "23 24 25 26 27 28 1 2 3 4 5 6 7 8 9 10 11 12 13 14 15 16 17 18 19 20 21 22 23 2…" at bounding box center [897, 274] width 127 height 136
click at [951, 206] on th "Sa" at bounding box center [952, 200] width 18 height 11
click at [949, 188] on button "Go to next month" at bounding box center [951, 182] width 14 height 14
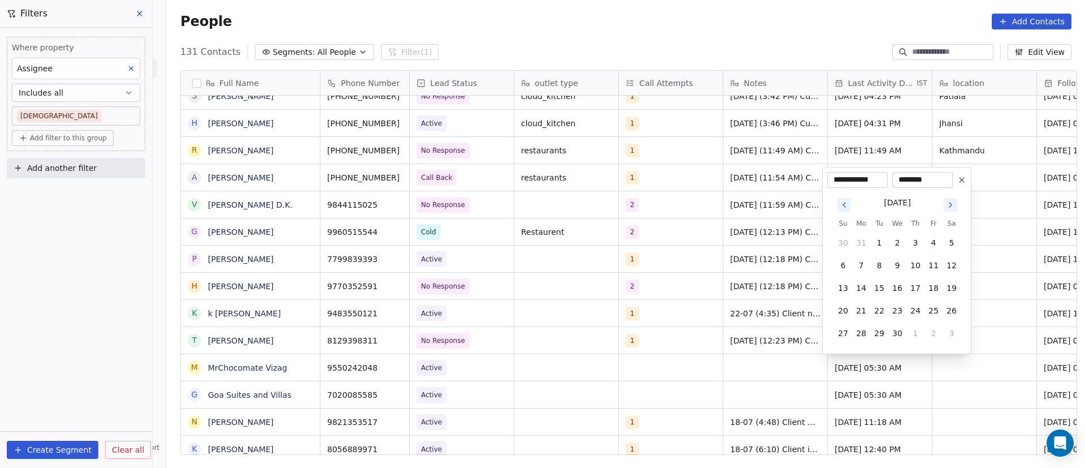
click at [949, 185] on div "********" at bounding box center [923, 180] width 60 height 16
click at [955, 206] on button "Go to next month" at bounding box center [951, 205] width 14 height 14
click at [955, 206] on icon "Go to next month" at bounding box center [950, 204] width 9 height 9
click at [954, 206] on icon "Go to next month" at bounding box center [950, 204] width 9 height 9
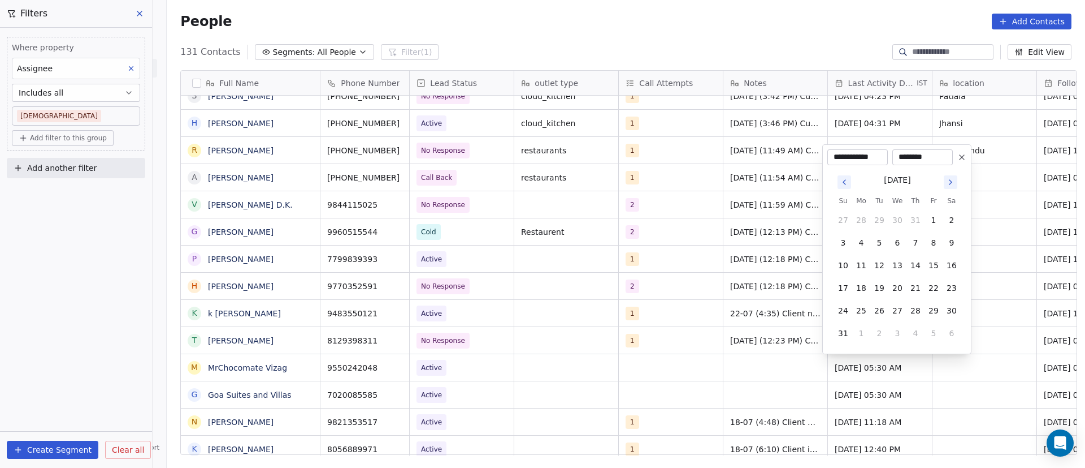
click at [950, 188] on button "Go to next month" at bounding box center [951, 182] width 14 height 14
click at [864, 262] on button "8" at bounding box center [862, 265] width 18 height 18
type input "**********"
click at [807, 280] on html "On2Cook India Pvt. Ltd. Contacts People Marketing Workflows Campaigns Sales Pip…" at bounding box center [542, 234] width 1085 height 468
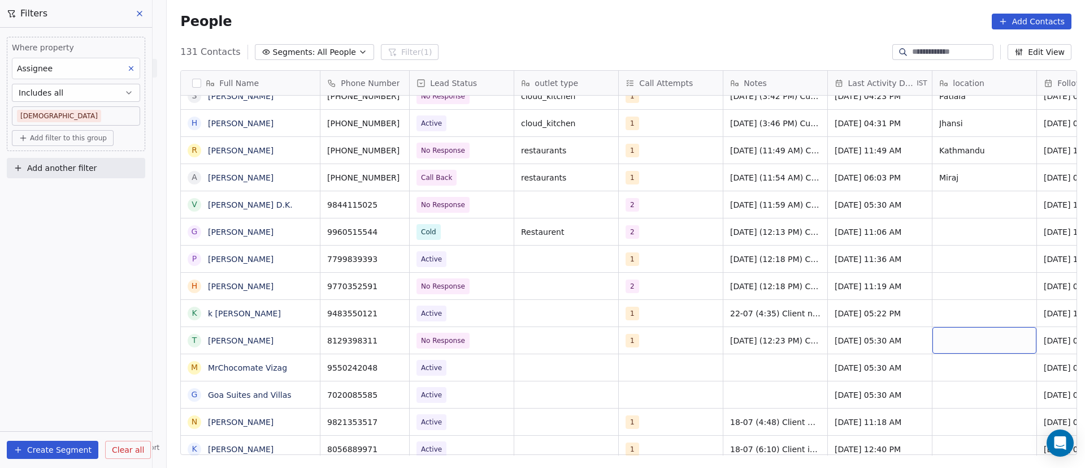
scroll to position [0, 78]
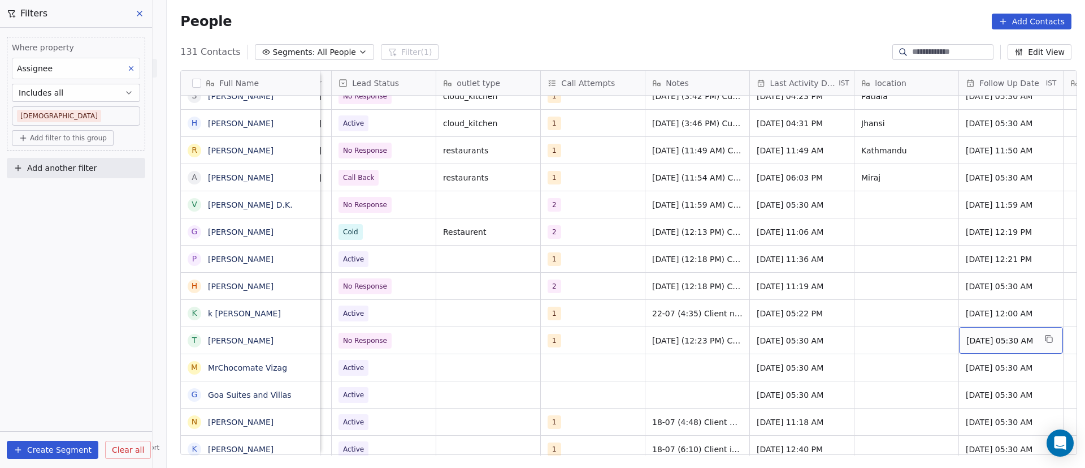
click at [971, 340] on span "[DATE] 05:30 AM" at bounding box center [1001, 340] width 69 height 11
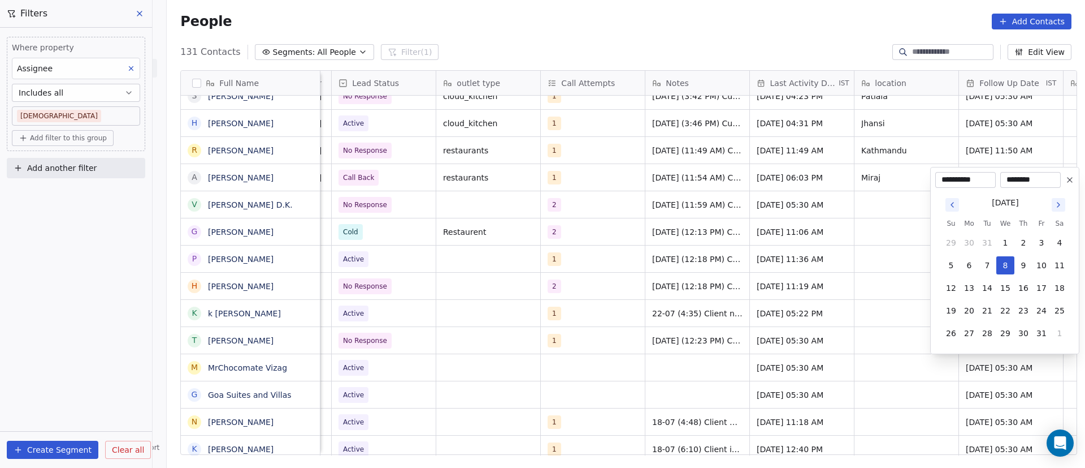
click at [1062, 206] on icon "Go to next month" at bounding box center [1058, 204] width 9 height 9
click at [1061, 205] on icon "Go to next month" at bounding box center [1058, 204] width 9 height 9
click at [1057, 188] on button "Go to next month" at bounding box center [1059, 182] width 14 height 14
click at [1055, 204] on button "Go to next month" at bounding box center [1059, 205] width 14 height 14
click at [1057, 203] on icon "Go to next month" at bounding box center [1058, 204] width 9 height 9
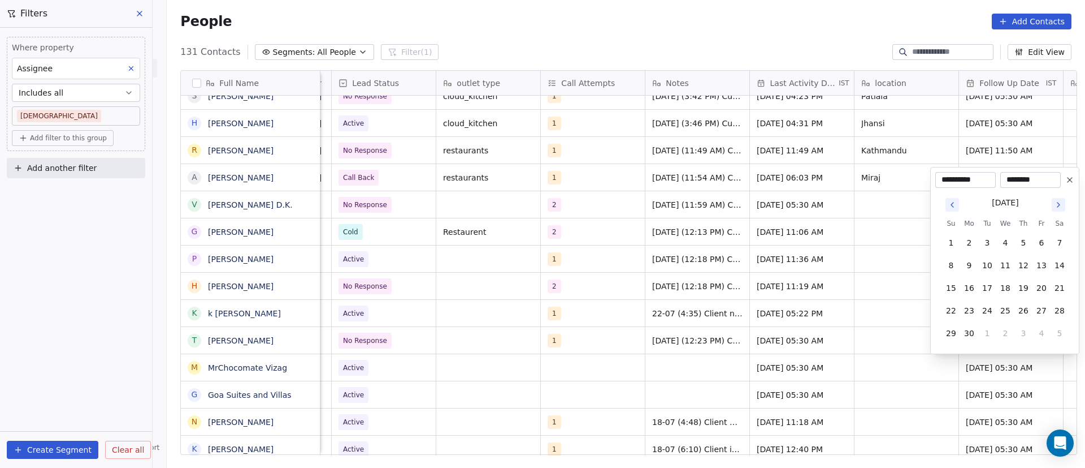
click at [1057, 203] on icon "Go to next month" at bounding box center [1058, 204] width 9 height 9
click at [1056, 203] on icon "Go to next month" at bounding box center [1058, 204] width 9 height 9
click at [1057, 185] on icon "Go to next month" at bounding box center [1058, 182] width 9 height 9
click at [1018, 263] on button "11" at bounding box center [1024, 265] width 18 height 18
type input "**********"
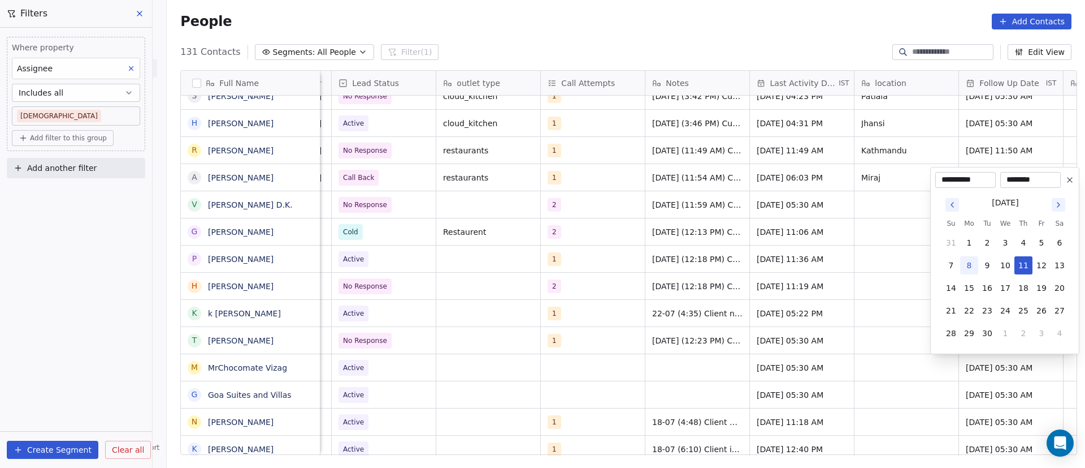
click at [789, 347] on html "On2Cook India Pvt. Ltd. Contacts People Marketing Workflows Campaigns Sales Pip…" at bounding box center [542, 234] width 1085 height 468
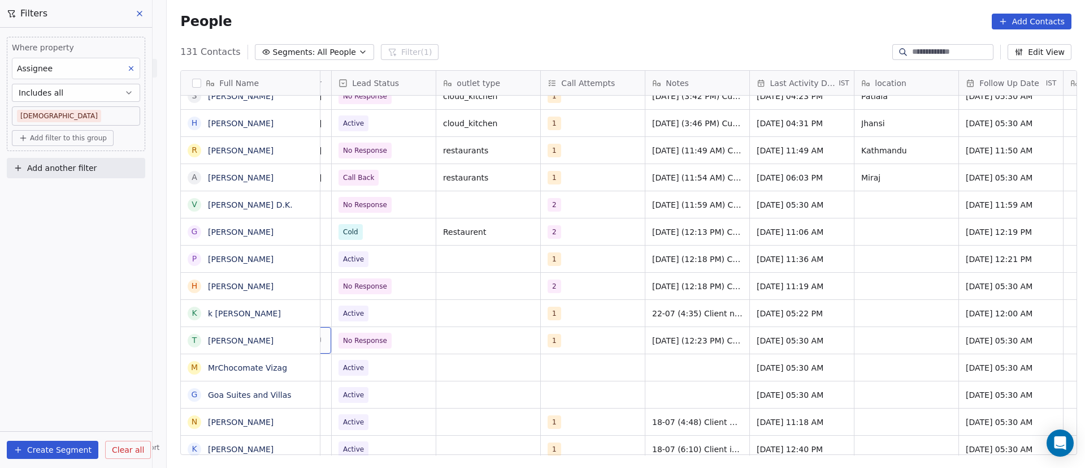
scroll to position [0, 0]
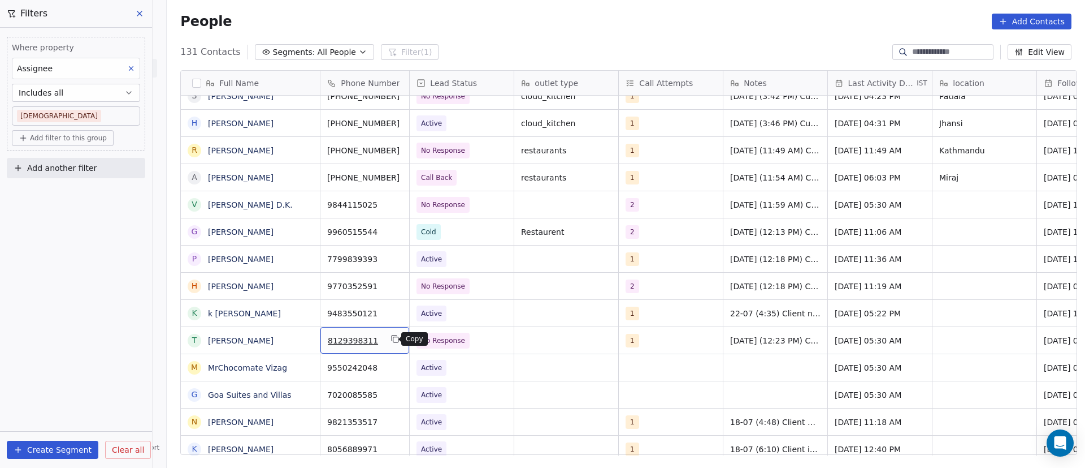
drag, startPoint x: 392, startPoint y: 336, endPoint x: 384, endPoint y: 340, distance: 8.8
click at [392, 337] on icon "grid" at bounding box center [395, 338] width 9 height 9
drag, startPoint x: 388, startPoint y: 283, endPoint x: 383, endPoint y: 288, distance: 6.8
click at [391, 284] on icon "grid" at bounding box center [395, 284] width 9 height 9
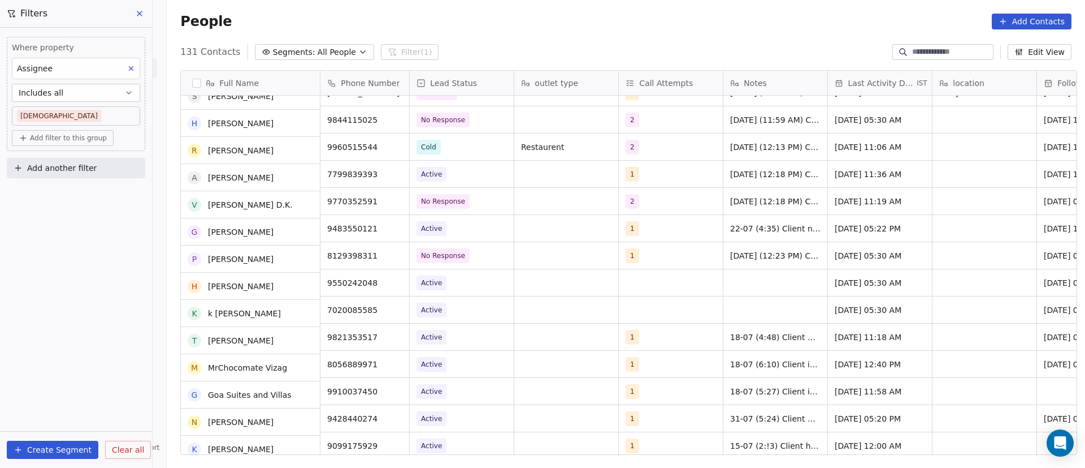
scroll to position [424, 0]
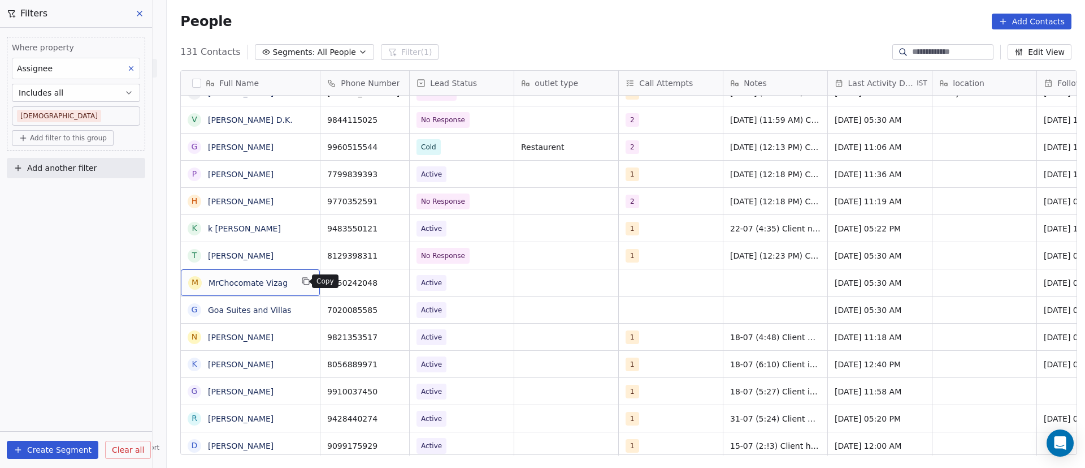
click at [301, 282] on icon "grid" at bounding box center [305, 280] width 9 height 9
click at [391, 281] on icon "grid" at bounding box center [395, 280] width 9 height 9
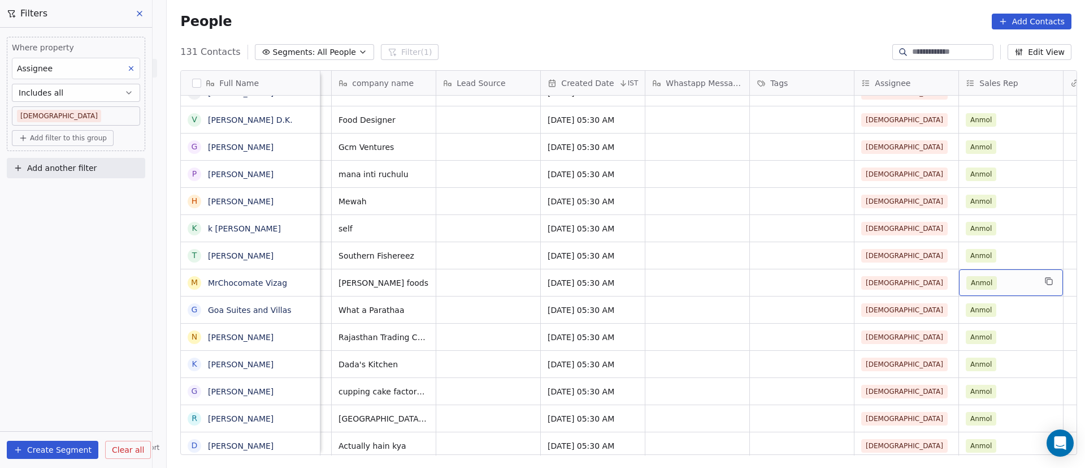
scroll to position [0, 1228]
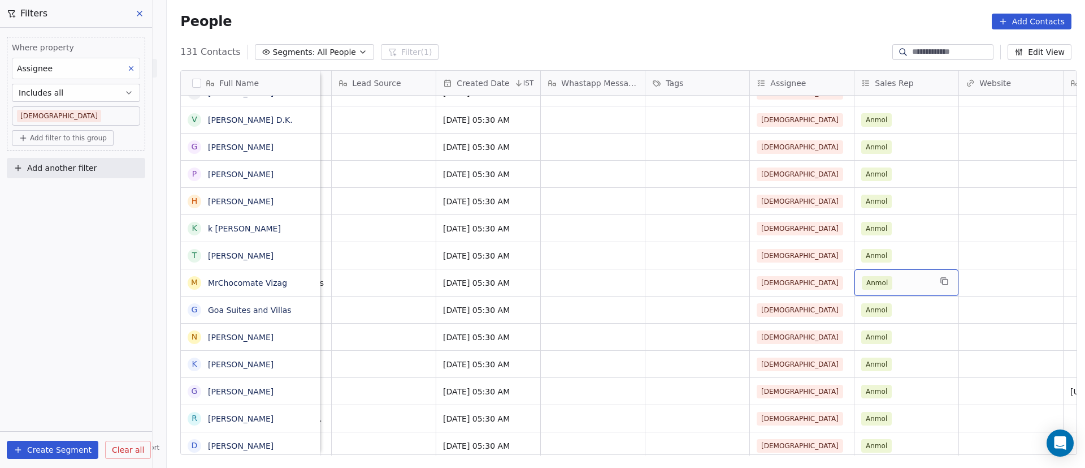
click at [895, 280] on div "Anmol" at bounding box center [896, 283] width 69 height 14
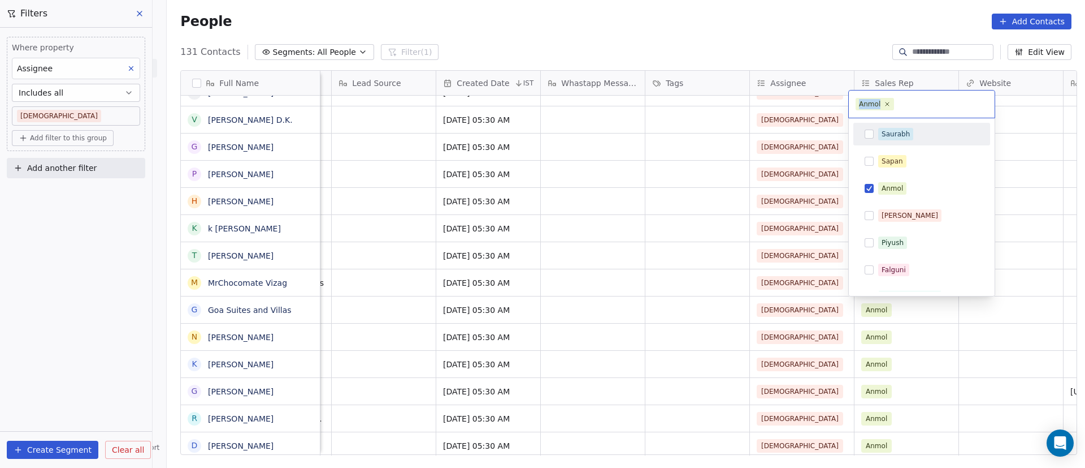
click at [888, 102] on icon at bounding box center [887, 104] width 7 height 7
click at [1046, 320] on html "On2Cook India Pvt. Ltd. Contacts People Marketing Workflows Campaigns Sales Pip…" at bounding box center [542, 234] width 1085 height 468
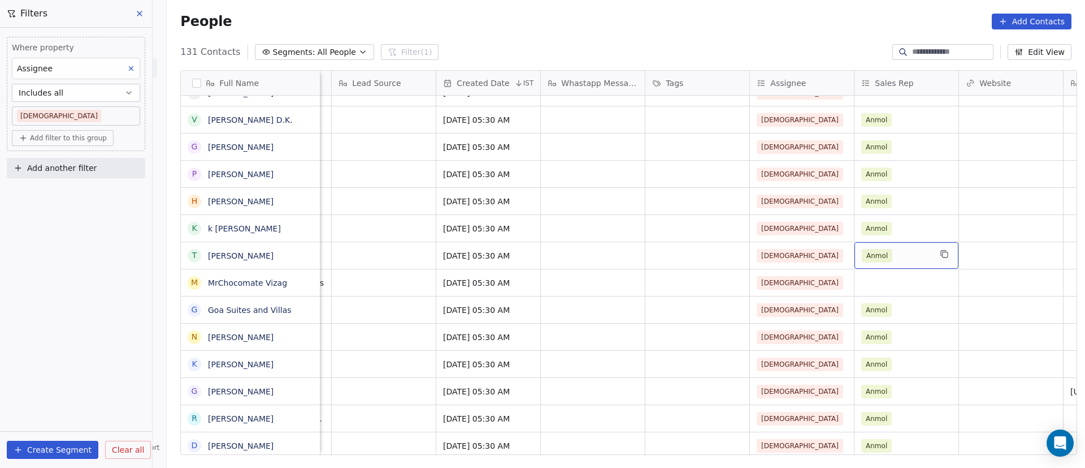
click at [900, 253] on div "Anmol" at bounding box center [896, 256] width 69 height 14
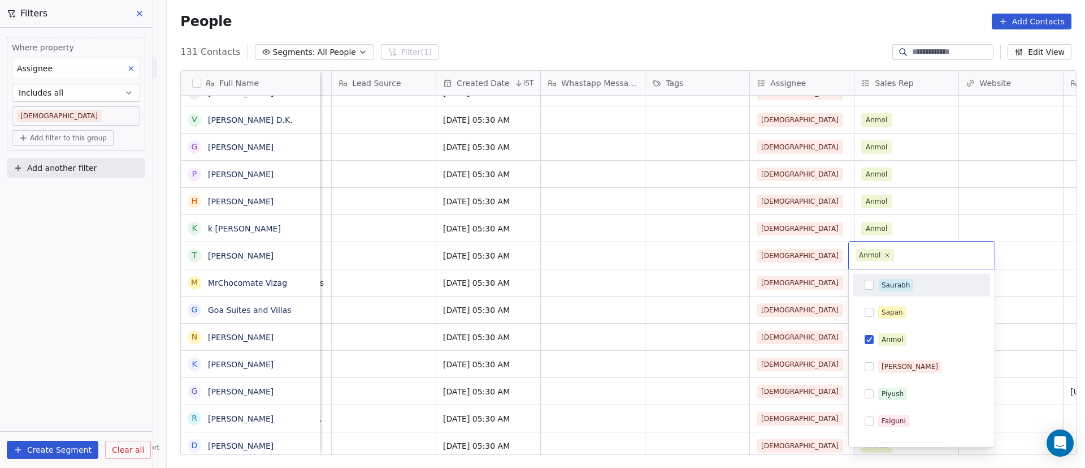
click at [888, 256] on icon at bounding box center [887, 255] width 7 height 7
click at [885, 224] on html "On2Cook India Pvt. Ltd. Contacts People Marketing Workflows Campaigns Sales Pip…" at bounding box center [542, 234] width 1085 height 468
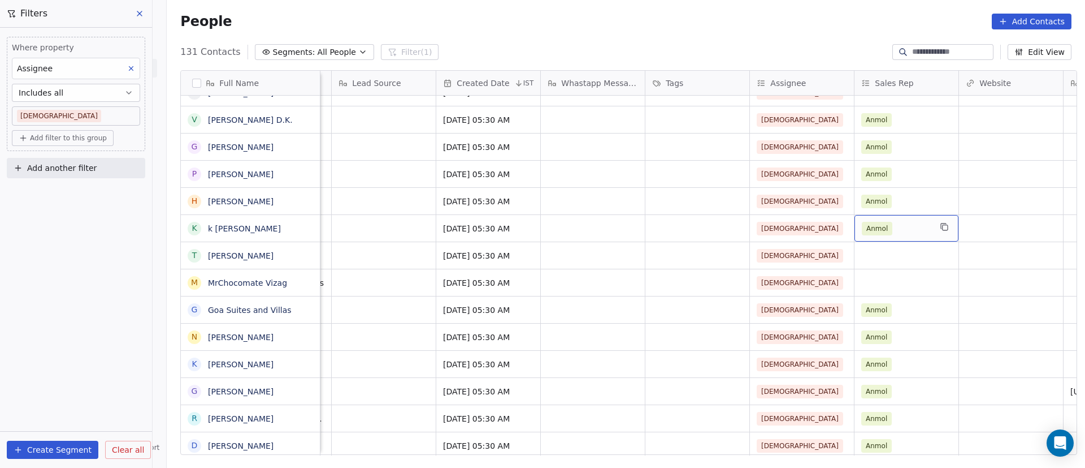
click at [898, 224] on div "Anmol" at bounding box center [896, 229] width 69 height 14
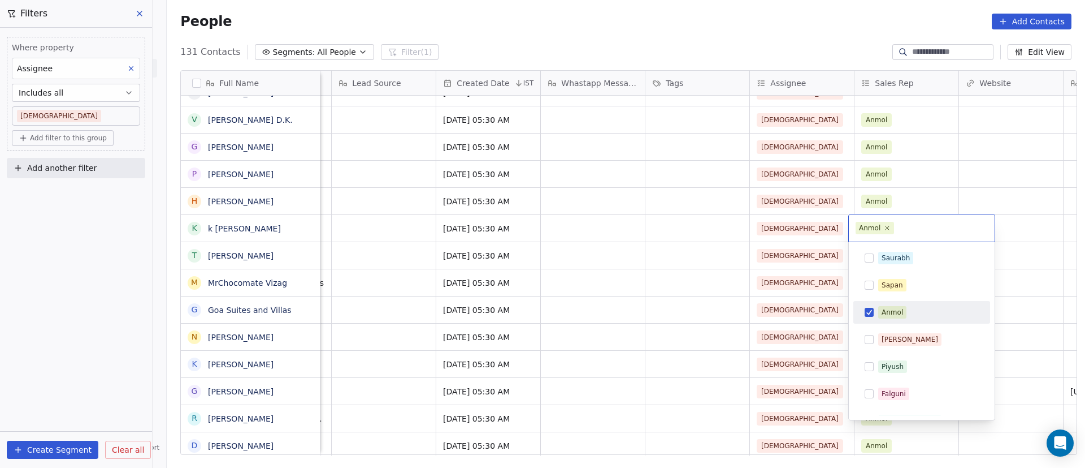
click at [888, 225] on icon at bounding box center [887, 227] width 7 height 7
click at [892, 201] on html "On2Cook India Pvt. Ltd. Contacts People Marketing Workflows Campaigns Sales Pip…" at bounding box center [542, 234] width 1085 height 468
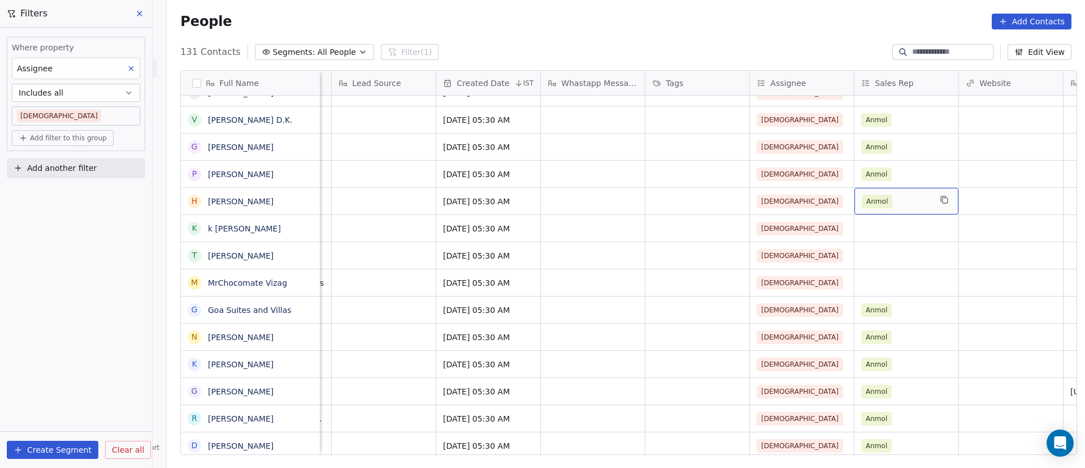
click at [892, 200] on div "Anmol" at bounding box center [896, 201] width 69 height 14
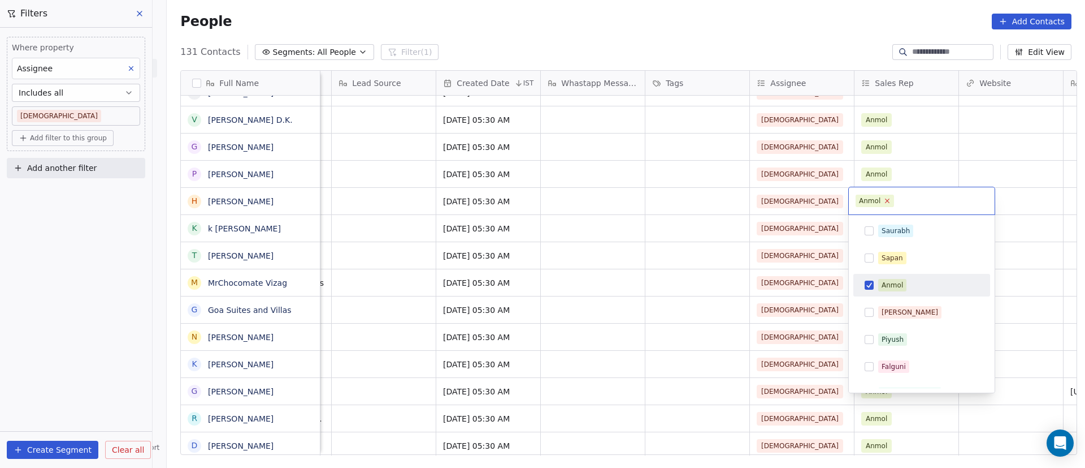
click at [891, 202] on span "Anmol" at bounding box center [875, 200] width 38 height 12
click at [893, 175] on html "On2Cook India Pvt. Ltd. Contacts People Marketing Workflows Campaigns Sales Pip…" at bounding box center [542, 234] width 1085 height 468
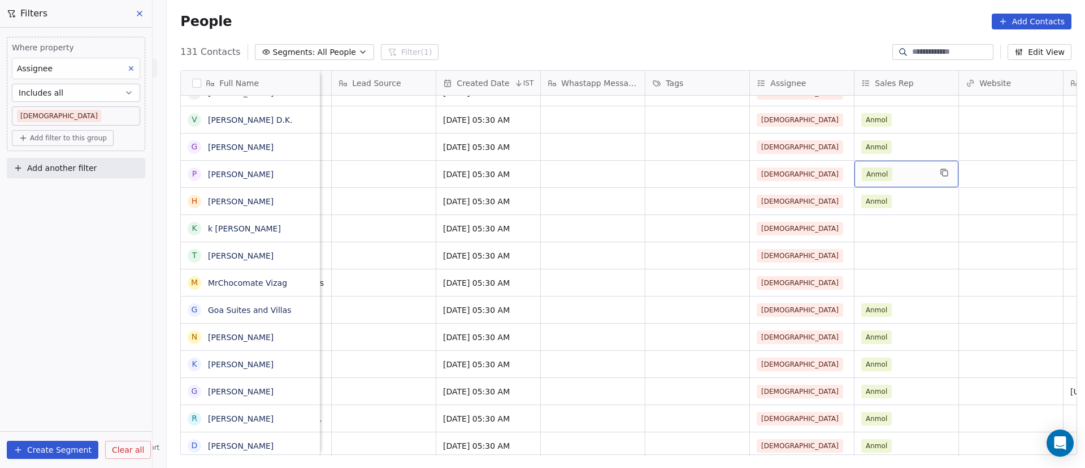
click at [892, 174] on div "Anmol" at bounding box center [896, 174] width 69 height 14
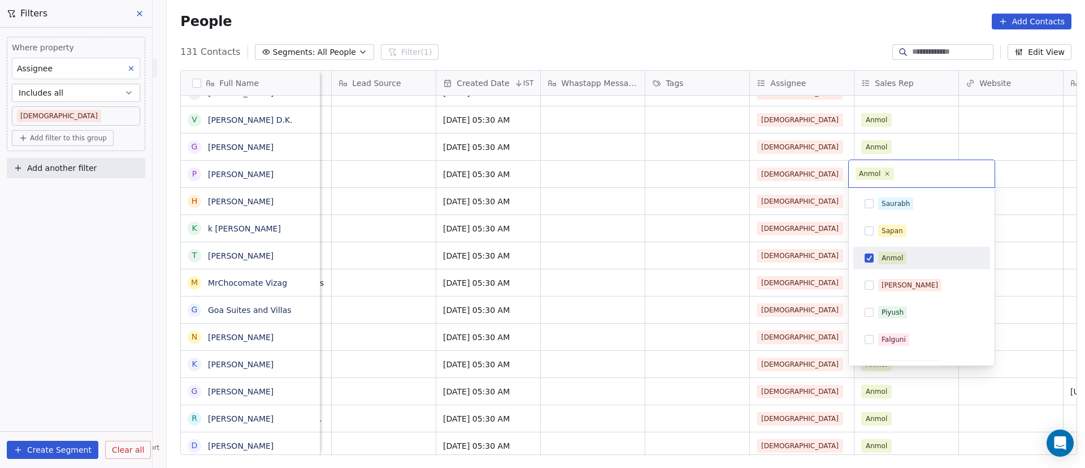
click at [889, 173] on icon at bounding box center [887, 173] width 7 height 7
click at [1052, 176] on html "On2Cook India Pvt. Ltd. Contacts People Marketing Workflows Campaigns Sales Pip…" at bounding box center [542, 234] width 1085 height 468
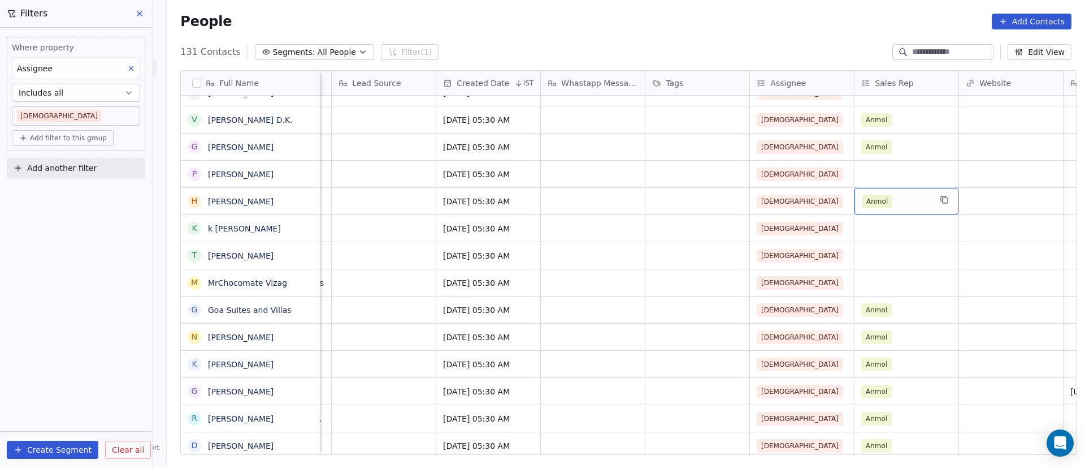
click at [902, 203] on div "Anmol" at bounding box center [896, 201] width 69 height 14
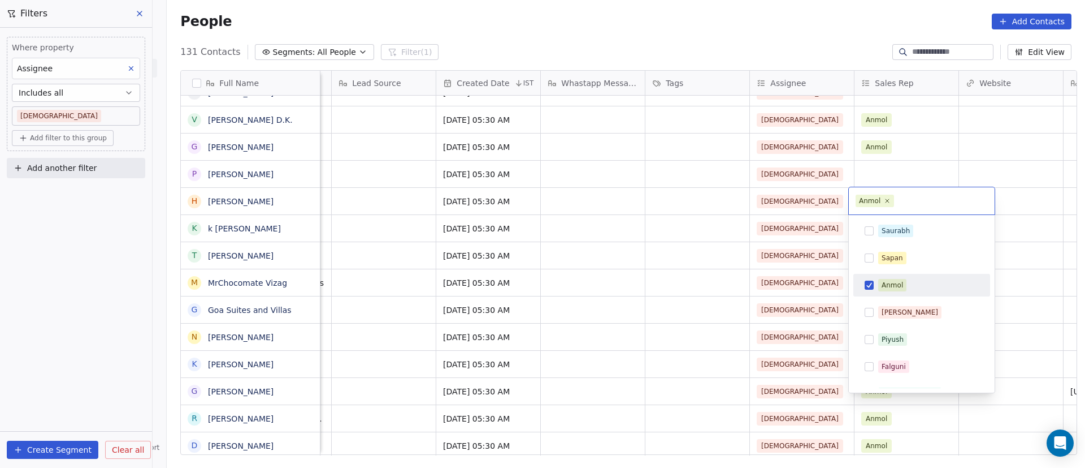
click at [888, 201] on icon at bounding box center [887, 200] width 3 height 3
click at [1000, 154] on html "On2Cook India Pvt. Ltd. Contacts People Marketing Workflows Campaigns Sales Pip…" at bounding box center [542, 234] width 1085 height 468
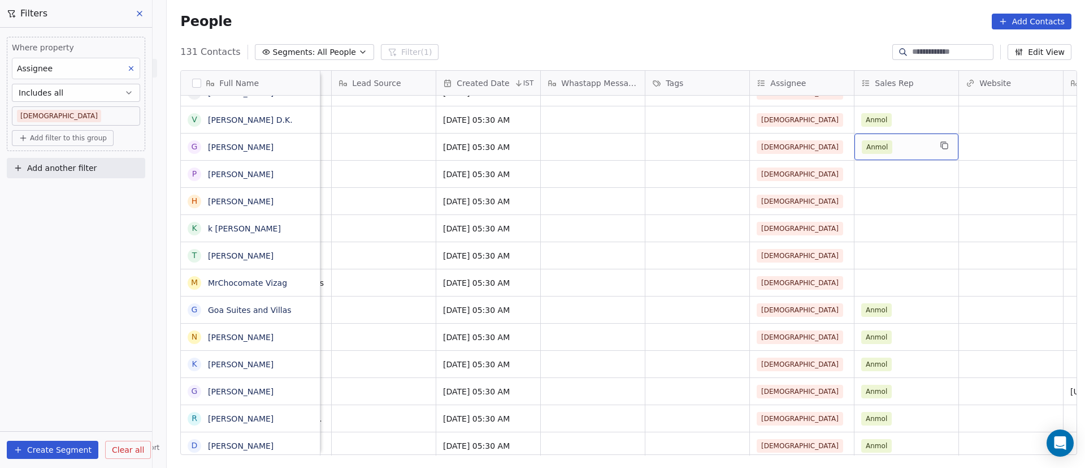
click at [898, 146] on div "Anmol" at bounding box center [896, 147] width 69 height 14
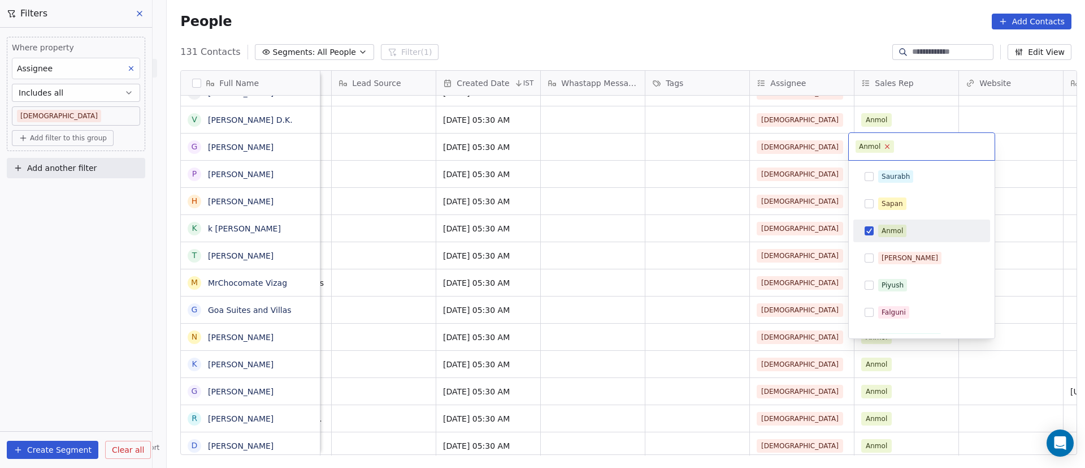
click at [890, 149] on icon at bounding box center [887, 145] width 7 height 7
click at [1037, 127] on html "On2Cook India Pvt. Ltd. Contacts People Marketing Workflows Campaigns Sales Pip…" at bounding box center [542, 234] width 1085 height 468
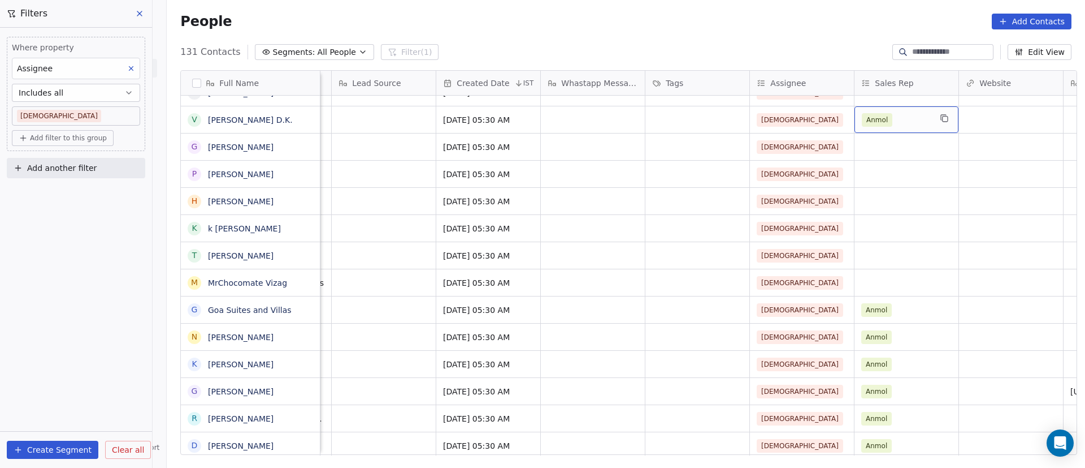
click at [898, 120] on div "Anmol" at bounding box center [896, 120] width 69 height 14
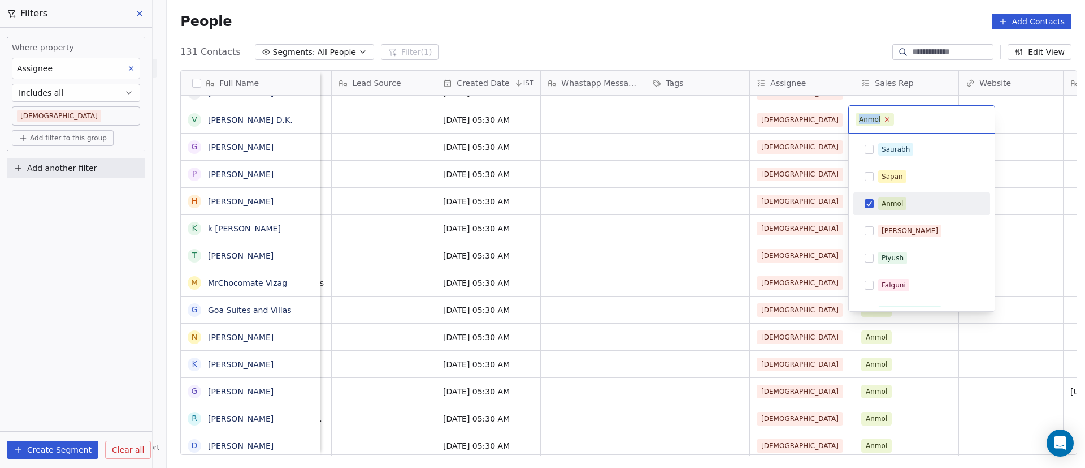
click at [888, 122] on icon at bounding box center [887, 118] width 7 height 7
click at [1032, 240] on html "On2Cook India Pvt. Ltd. Contacts People Marketing Workflows Campaigns Sales Pip…" at bounding box center [542, 234] width 1085 height 468
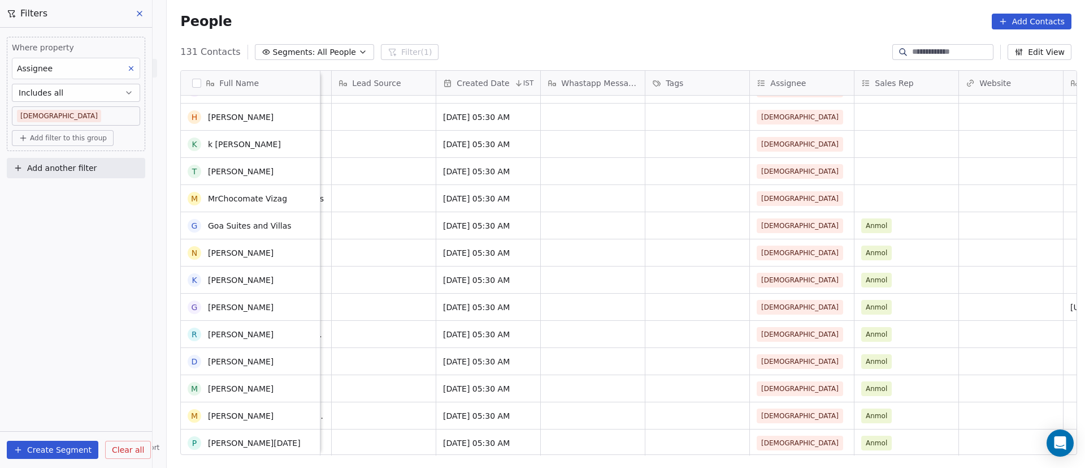
scroll to position [0, 0]
click at [899, 228] on div "Anmol" at bounding box center [896, 225] width 69 height 14
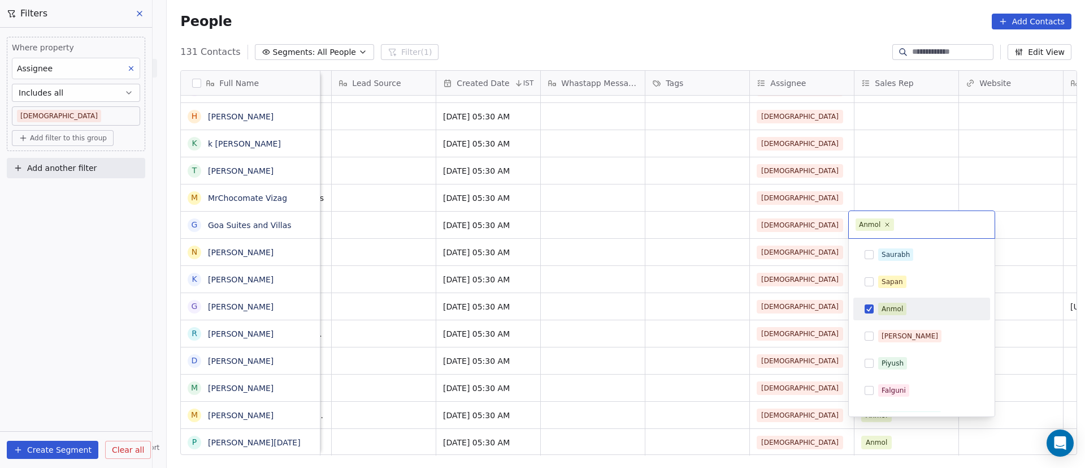
click at [888, 229] on span "Anmol" at bounding box center [875, 224] width 38 height 12
click at [888, 226] on icon at bounding box center [888, 225] width 4 height 4
click at [1053, 209] on html "On2Cook India Pvt. Ltd. Contacts People Marketing Workflows Campaigns Sales Pip…" at bounding box center [542, 234] width 1085 height 468
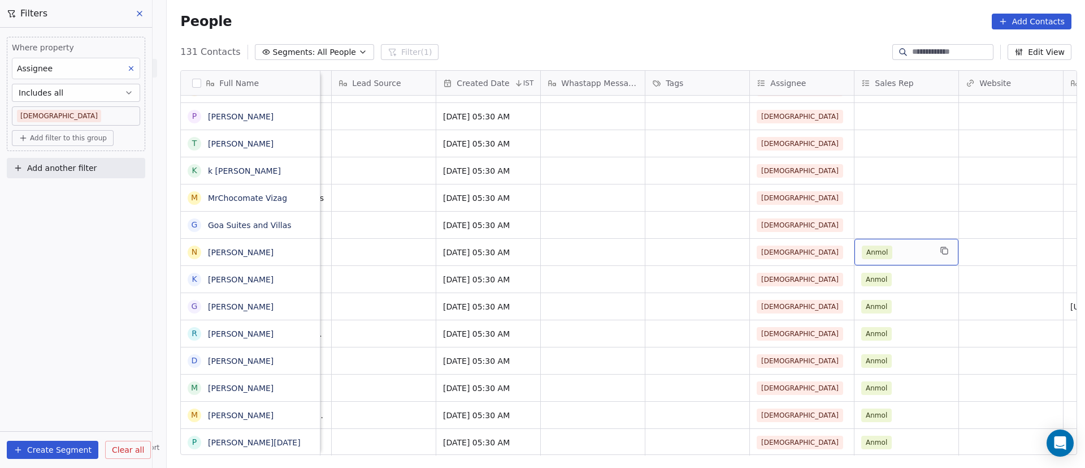
click at [898, 253] on div "Anmol" at bounding box center [896, 252] width 69 height 14
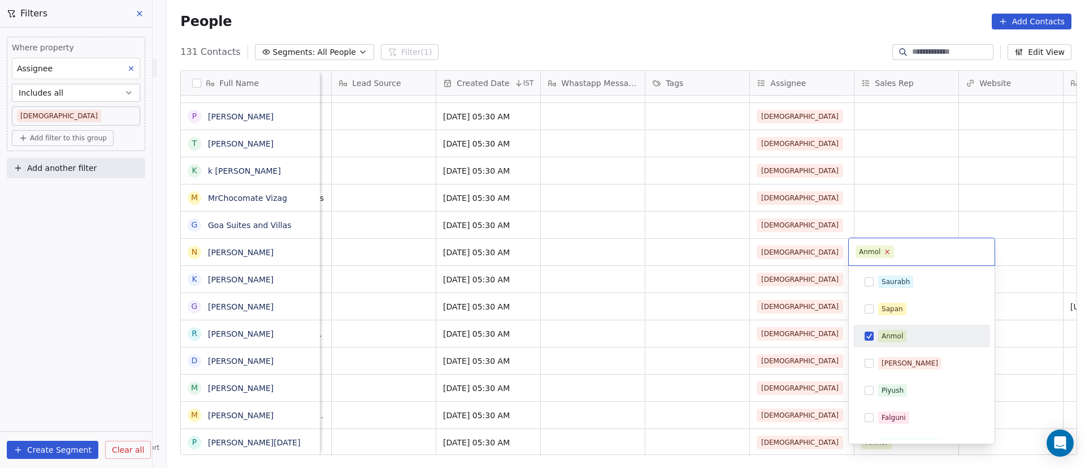
click at [887, 255] on icon at bounding box center [887, 251] width 7 height 7
click at [1019, 220] on html "On2Cook India Pvt. Ltd. Contacts People Marketing Workflows Campaigns Sales Pip…" at bounding box center [542, 234] width 1085 height 468
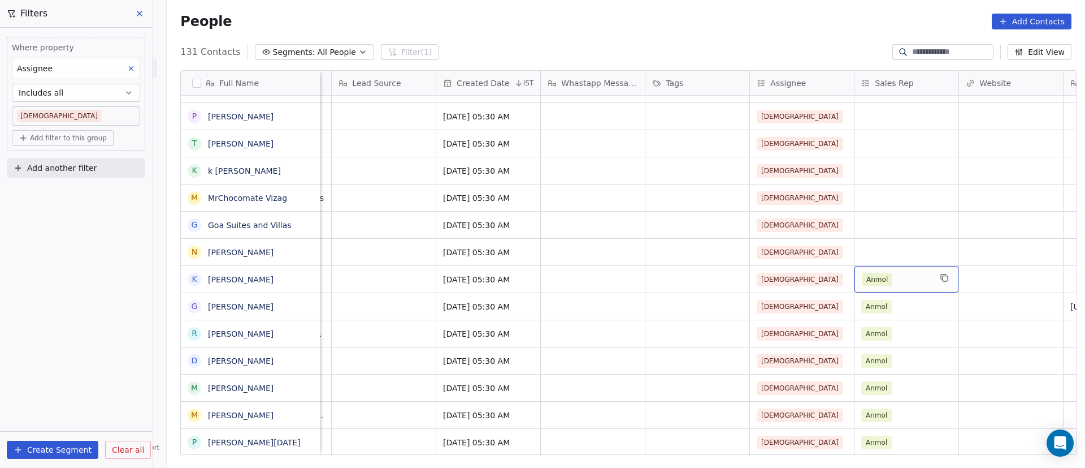
click at [903, 284] on div "Anmol" at bounding box center [896, 279] width 69 height 14
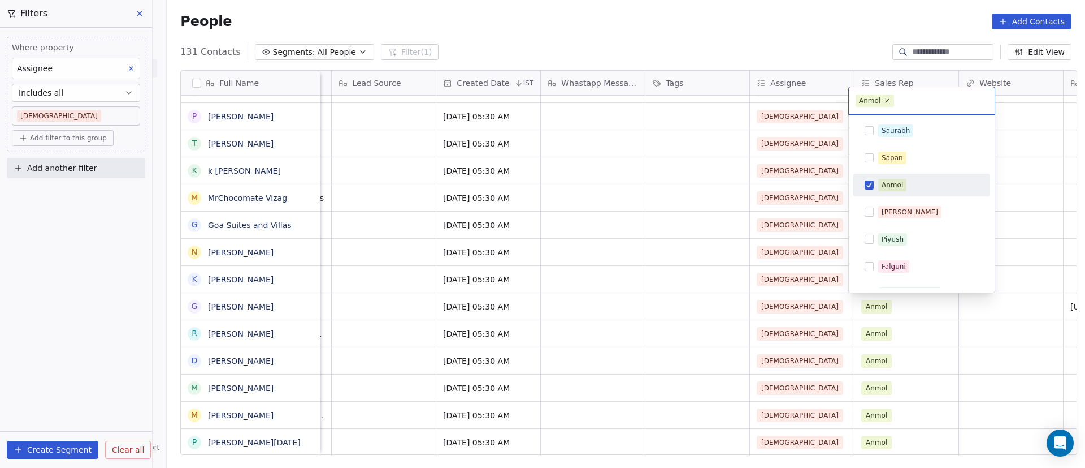
click at [872, 185] on button "Suggestions" at bounding box center [869, 184] width 9 height 9
click at [1028, 246] on html "On2Cook India Pvt. Ltd. Contacts People Marketing Workflows Campaigns Sales Pip…" at bounding box center [542, 234] width 1085 height 468
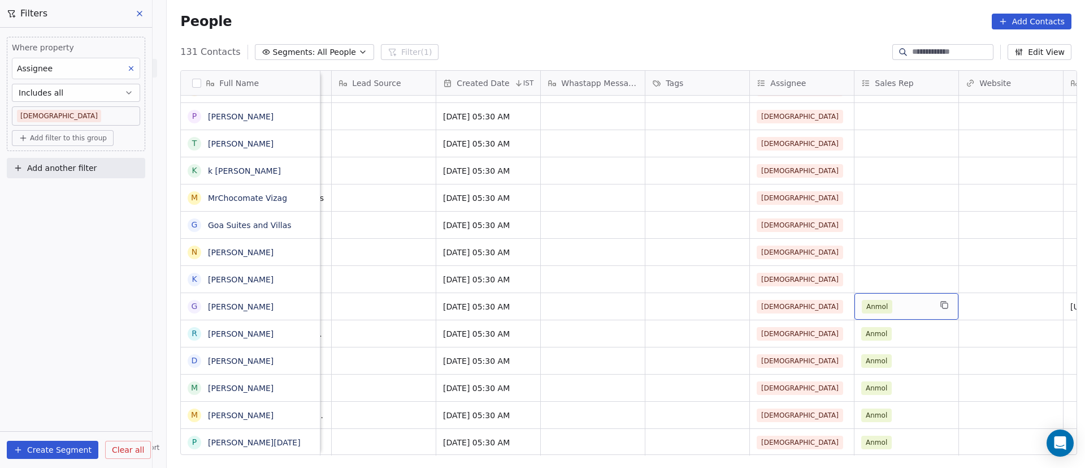
click at [903, 305] on div "Anmol" at bounding box center [896, 307] width 69 height 14
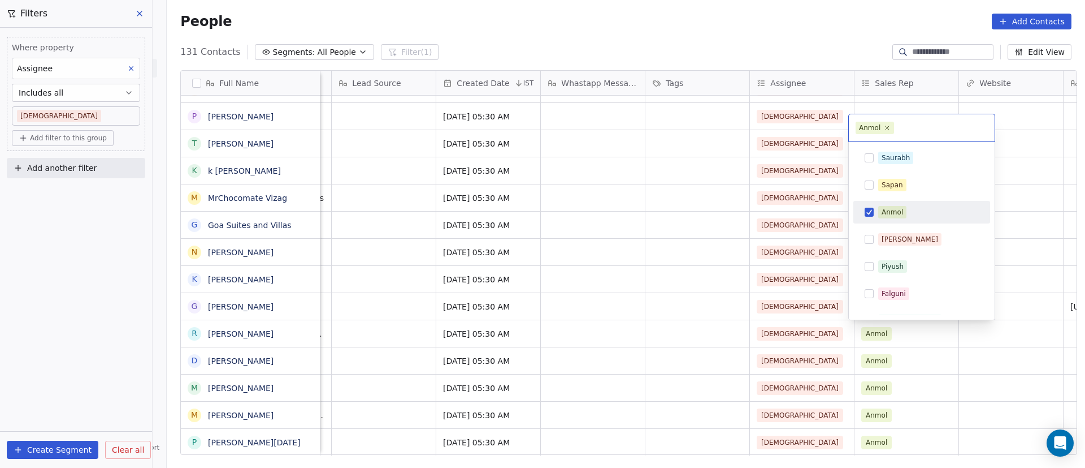
click at [871, 207] on div "Anmol" at bounding box center [922, 212] width 128 height 18
click at [1008, 222] on html "On2Cook India Pvt. Ltd. Contacts People Marketing Workflows Campaigns Sales Pip…" at bounding box center [542, 234] width 1085 height 468
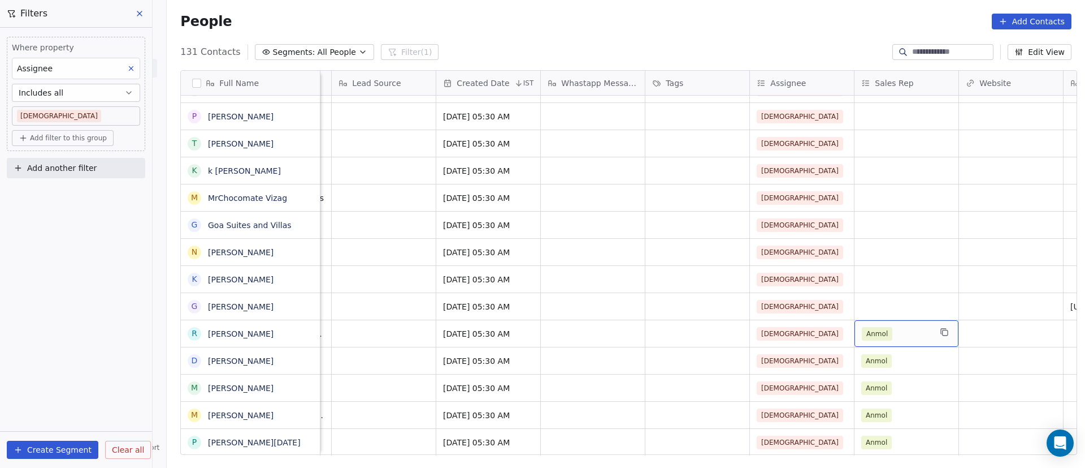
click at [904, 330] on div "Anmol" at bounding box center [896, 334] width 69 height 14
click at [906, 330] on div "Anmol" at bounding box center [896, 334] width 69 height 14
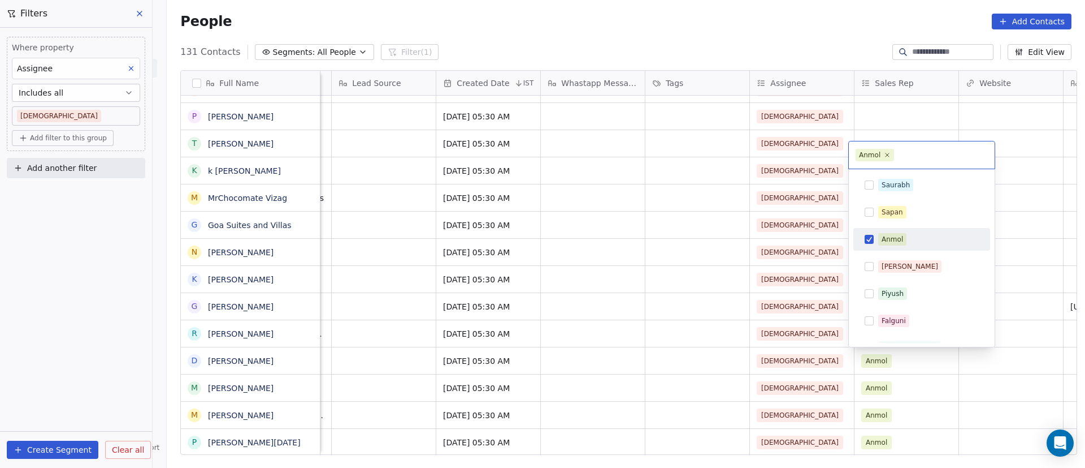
click at [874, 238] on div "Anmol" at bounding box center [922, 239] width 128 height 18
click at [1008, 276] on html "On2Cook India Pvt. Ltd. Contacts People Marketing Workflows Campaigns Sales Pip…" at bounding box center [542, 234] width 1085 height 468
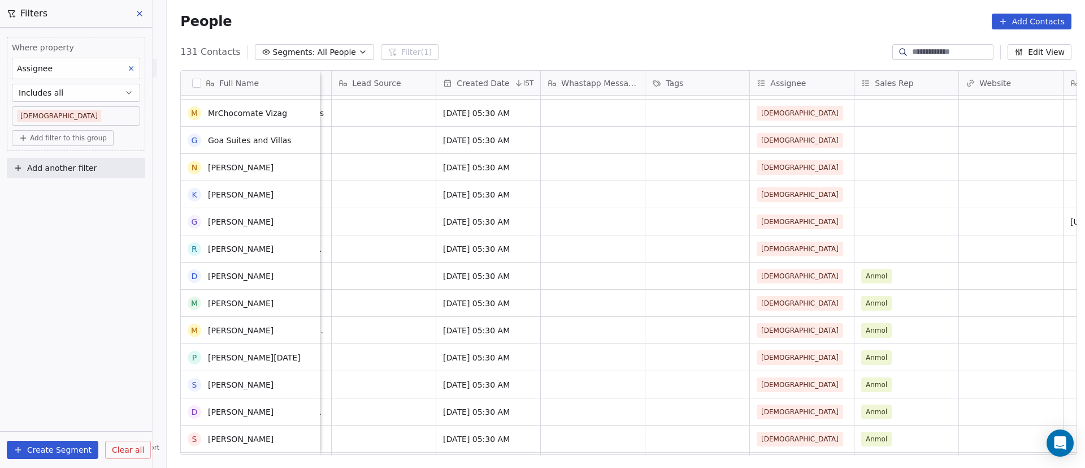
scroll to position [594, 0]
click at [905, 274] on div "Anmol" at bounding box center [896, 276] width 69 height 14
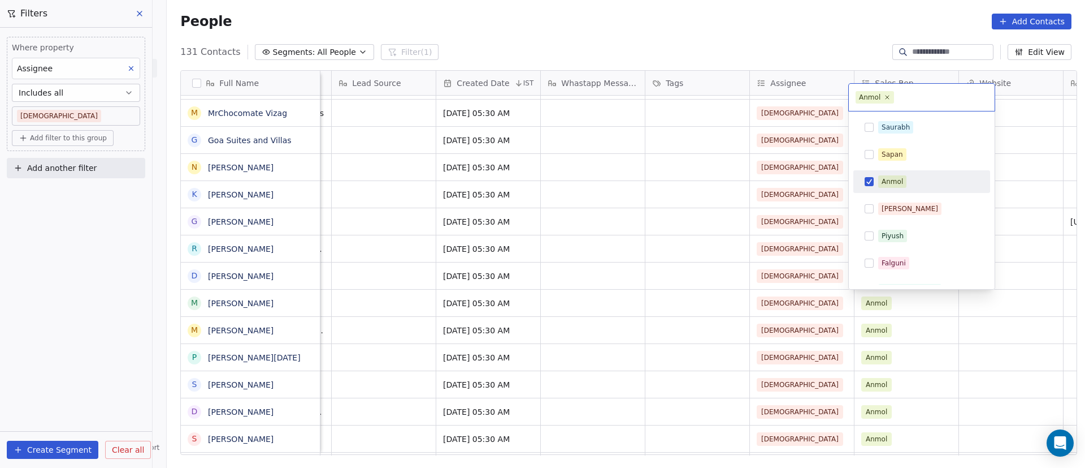
click at [870, 182] on button "Suggestions" at bounding box center [869, 181] width 9 height 9
click at [1012, 299] on html "On2Cook India Pvt. Ltd. Contacts People Marketing Workflows Campaigns Sales Pip…" at bounding box center [542, 234] width 1085 height 468
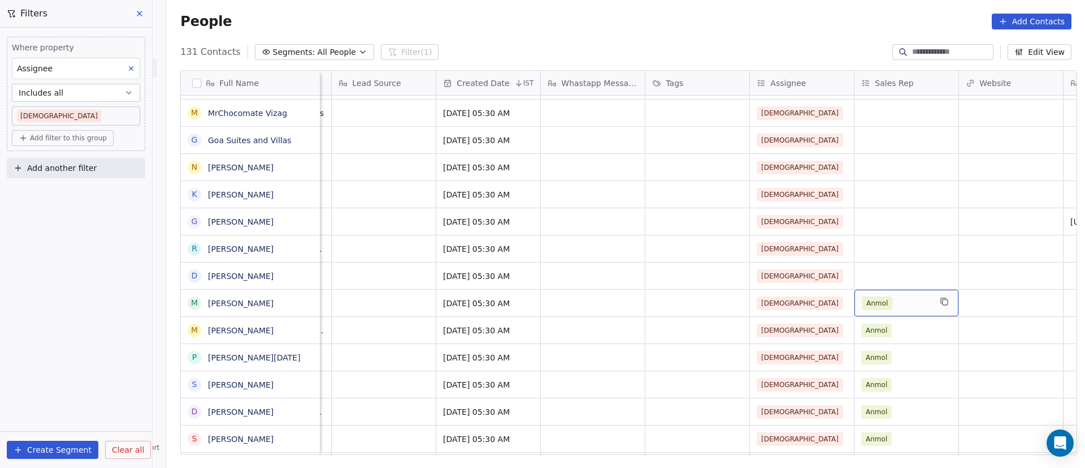
click at [906, 308] on div "Anmol" at bounding box center [896, 303] width 69 height 14
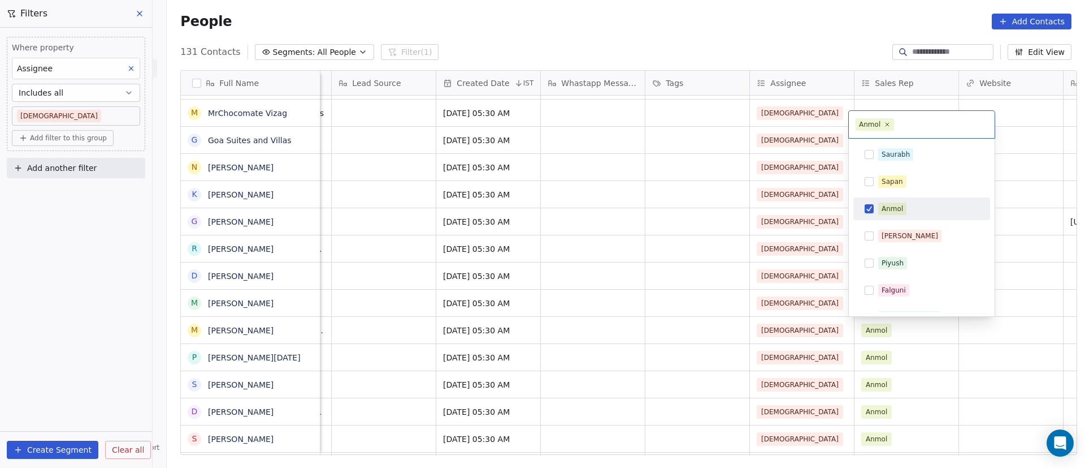
click at [869, 213] on button "Suggestions" at bounding box center [869, 208] width 9 height 9
click at [1013, 264] on html "On2Cook India Pvt. Ltd. Contacts People Marketing Workflows Campaigns Sales Pip…" at bounding box center [542, 234] width 1085 height 468
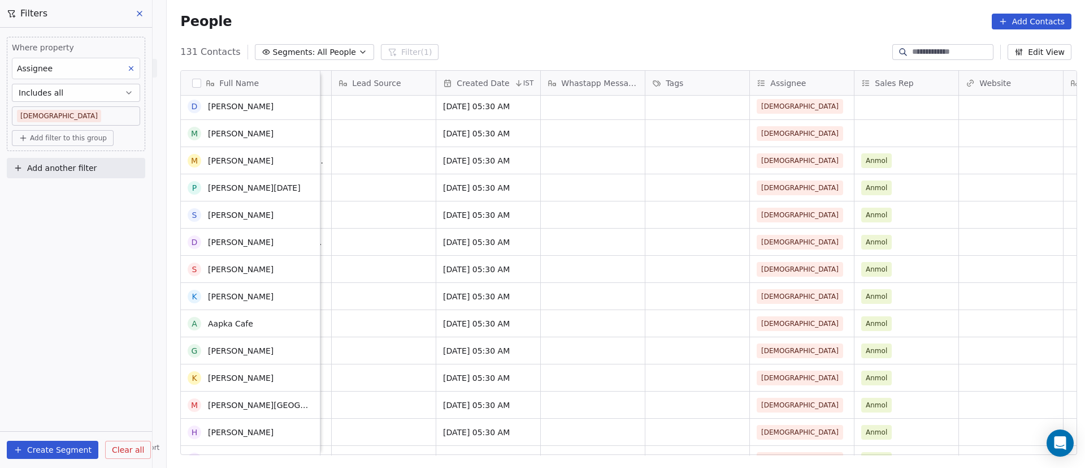
scroll to position [763, 0]
click at [896, 162] on div "Anmol" at bounding box center [896, 161] width 69 height 14
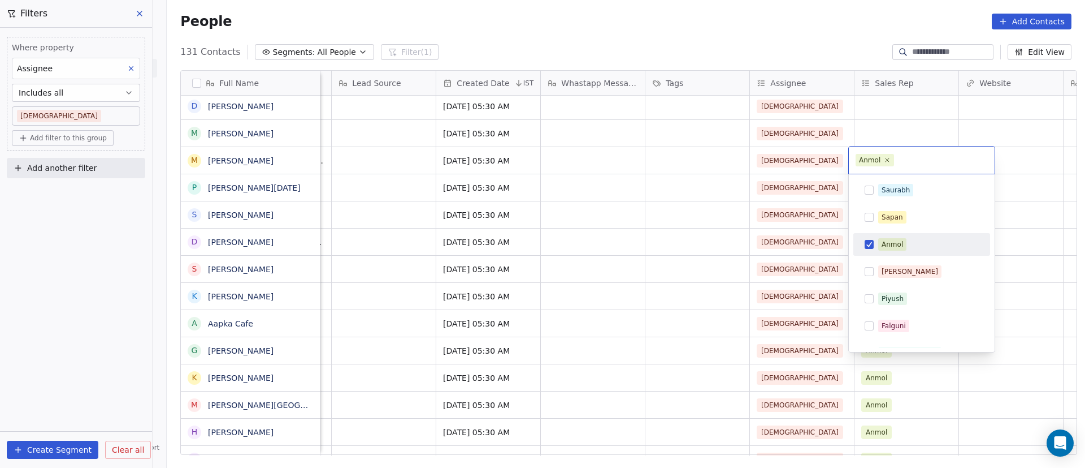
click at [867, 249] on div "Anmol" at bounding box center [922, 244] width 128 height 18
click at [1024, 217] on html "On2Cook India Pvt. Ltd. Contacts People Marketing Workflows Campaigns Sales Pip…" at bounding box center [542, 234] width 1085 height 468
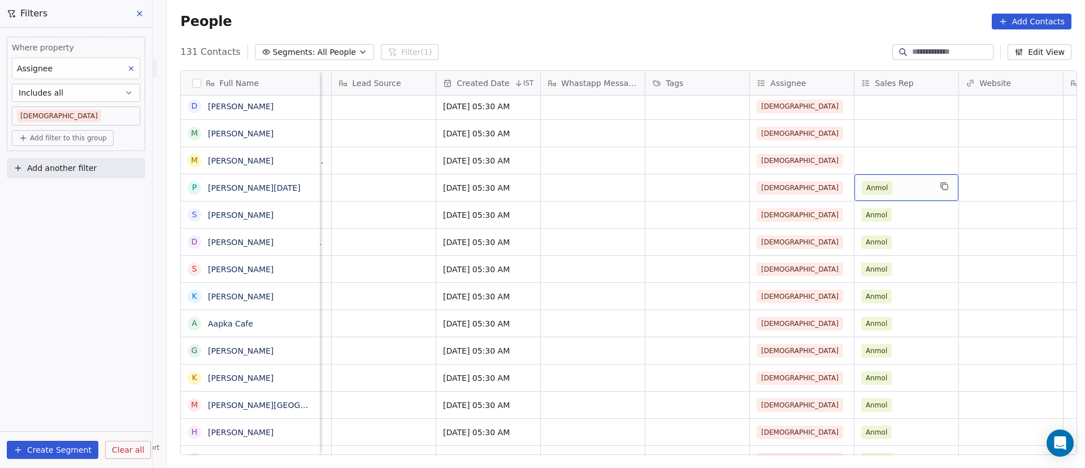
click at [894, 187] on div "Anmol" at bounding box center [896, 188] width 69 height 14
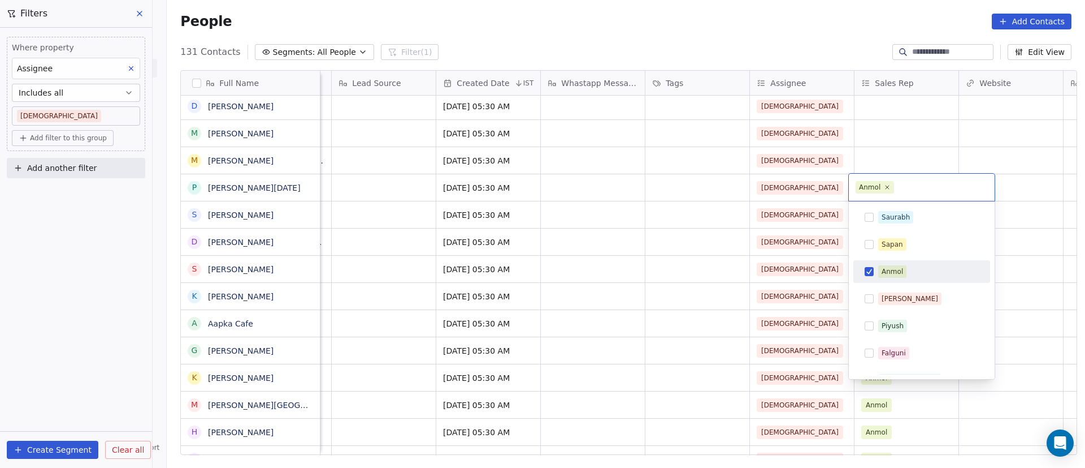
click at [868, 275] on button "Suggestions" at bounding box center [869, 271] width 9 height 9
click at [1004, 243] on html "On2Cook India Pvt. Ltd. Contacts People Marketing Workflows Campaigns Sales Pip…" at bounding box center [542, 234] width 1085 height 468
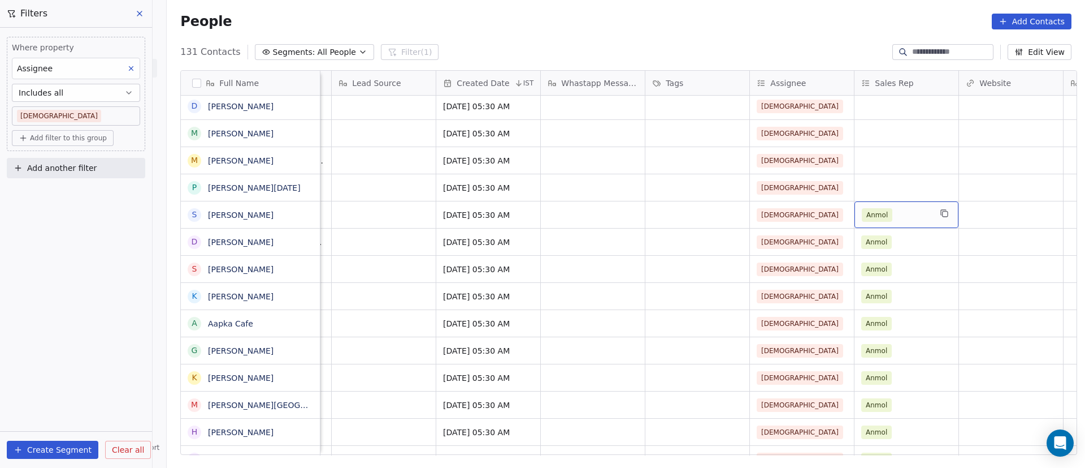
click at [910, 214] on div "Anmol" at bounding box center [896, 215] width 69 height 14
click at [899, 215] on div "Anmol" at bounding box center [896, 215] width 69 height 14
click at [899, 217] on div "Anmol" at bounding box center [896, 215] width 69 height 14
click at [898, 217] on div "Anmol" at bounding box center [896, 215] width 69 height 14
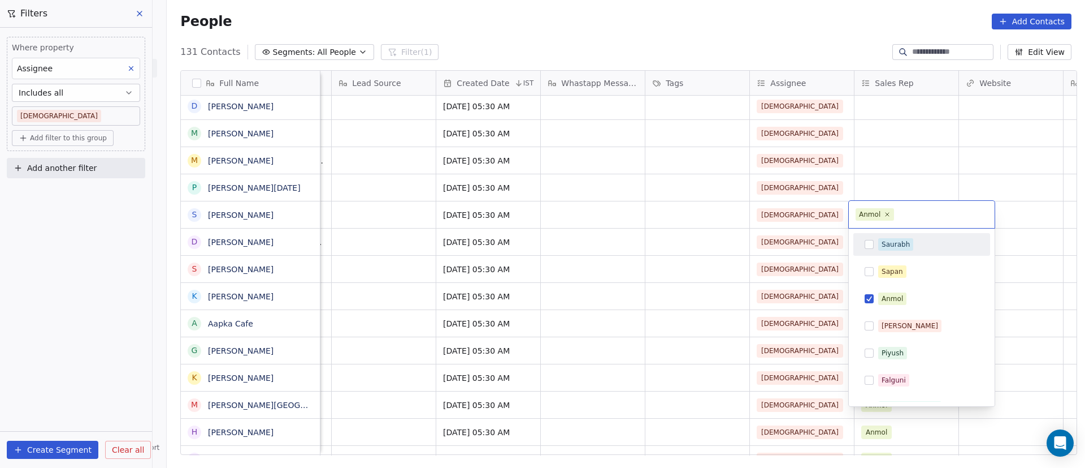
click at [885, 214] on icon at bounding box center [887, 214] width 7 height 7
click at [1010, 217] on html "On2Cook India Pvt. Ltd. Contacts People Marketing Workflows Campaigns Sales Pip…" at bounding box center [542, 234] width 1085 height 468
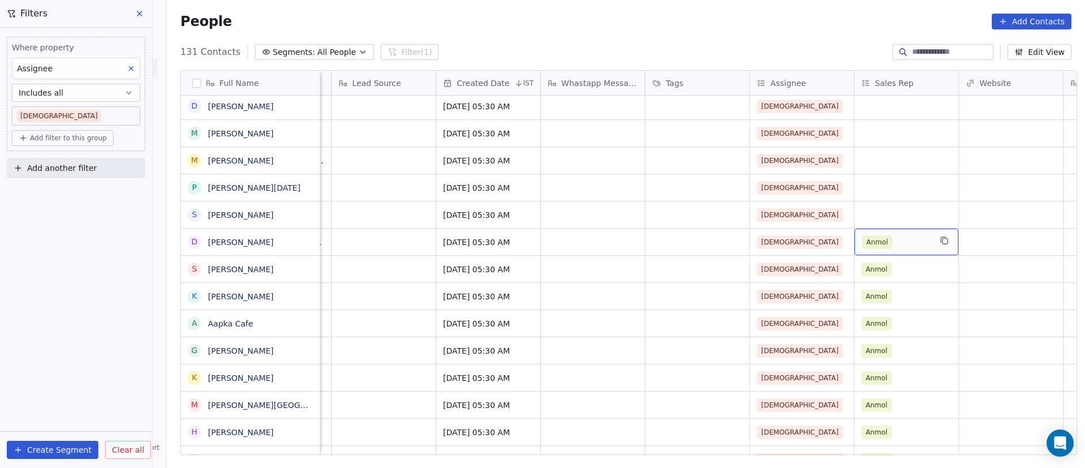
click at [902, 244] on div "Anmol" at bounding box center [896, 242] width 69 height 14
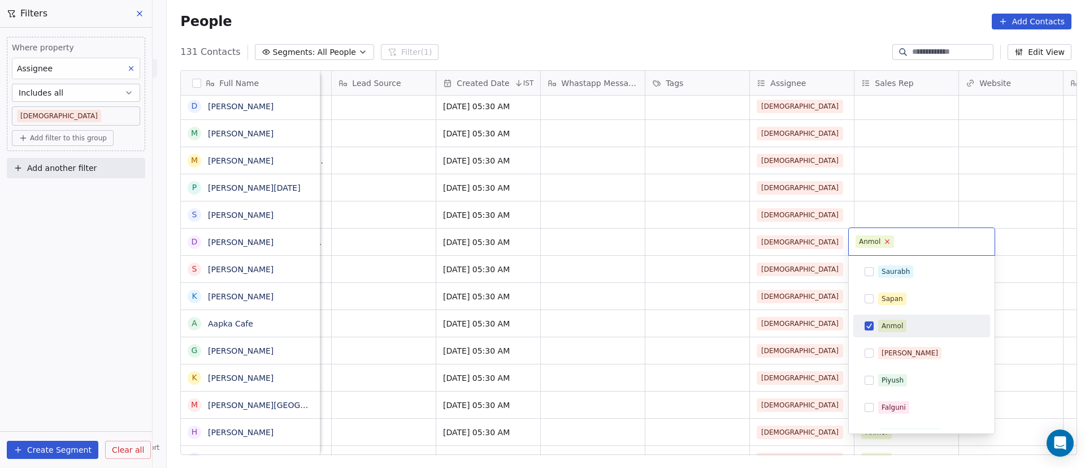
click at [890, 239] on icon at bounding box center [887, 240] width 7 height 7
click at [1010, 218] on html "On2Cook India Pvt. Ltd. Contacts People Marketing Workflows Campaigns Sales Pip…" at bounding box center [542, 234] width 1085 height 468
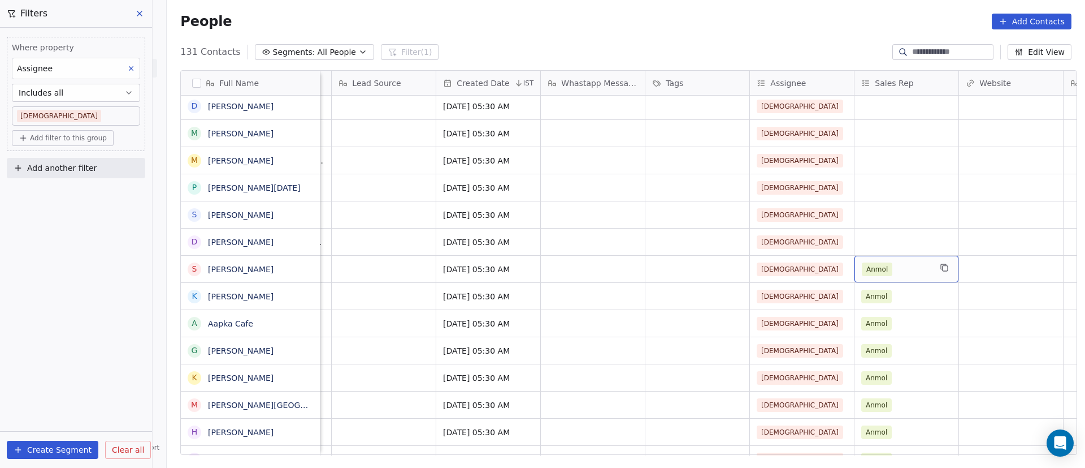
click at [903, 274] on div "Anmol" at bounding box center [896, 269] width 69 height 14
click at [903, 273] on div "Anmol" at bounding box center [896, 269] width 69 height 14
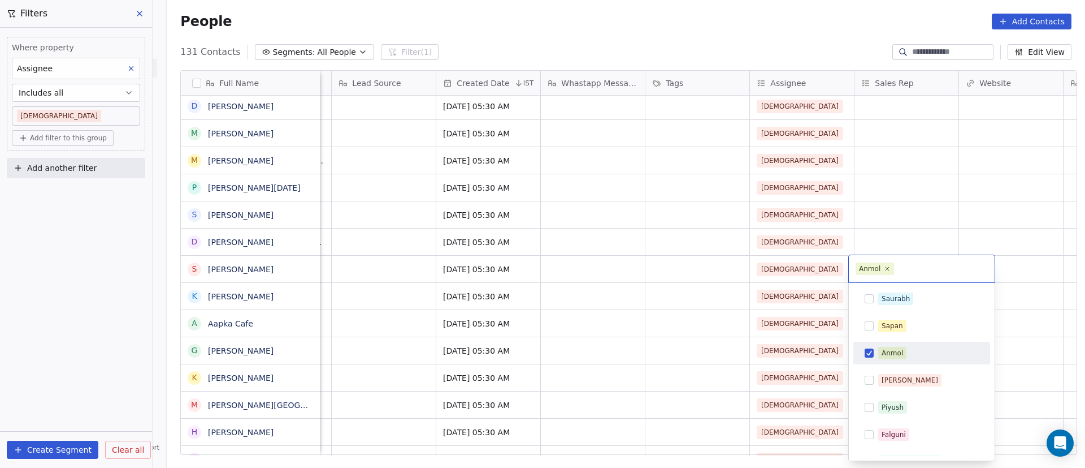
click at [892, 269] on span "Anmol" at bounding box center [875, 268] width 38 height 12
click at [887, 271] on icon at bounding box center [887, 268] width 7 height 7
click at [1035, 227] on html "On2Cook India Pvt. Ltd. Contacts People Marketing Workflows Campaigns Sales Pip…" at bounding box center [542, 234] width 1085 height 468
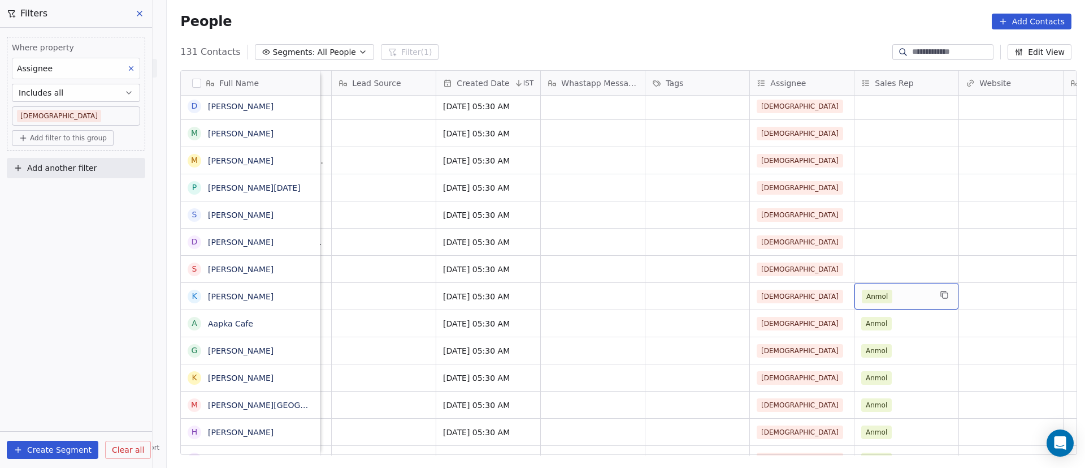
click at [898, 297] on div "Anmol" at bounding box center [896, 296] width 69 height 14
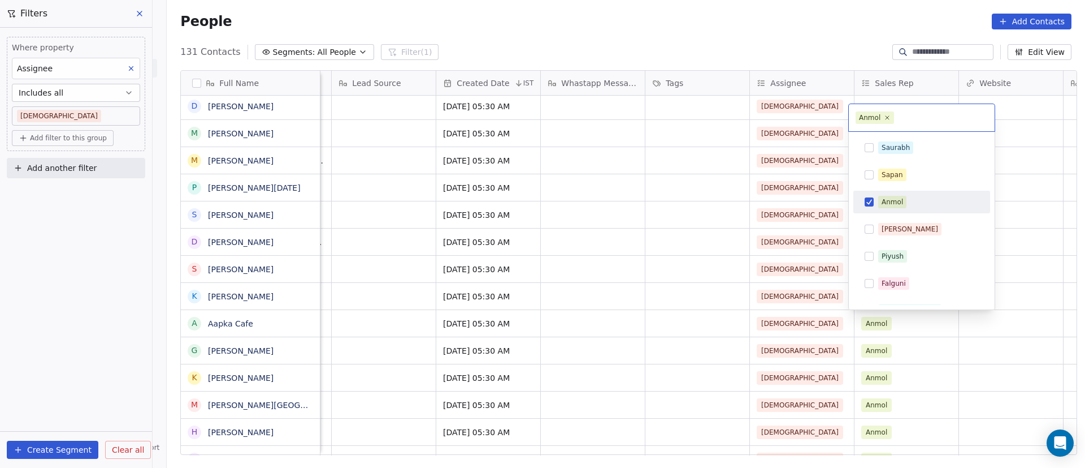
click at [873, 204] on button "Suggestions" at bounding box center [869, 201] width 9 height 9
click at [1014, 276] on html "On2Cook India Pvt. Ltd. Contacts People Marketing Workflows Campaigns Sales Pip…" at bounding box center [542, 234] width 1085 height 468
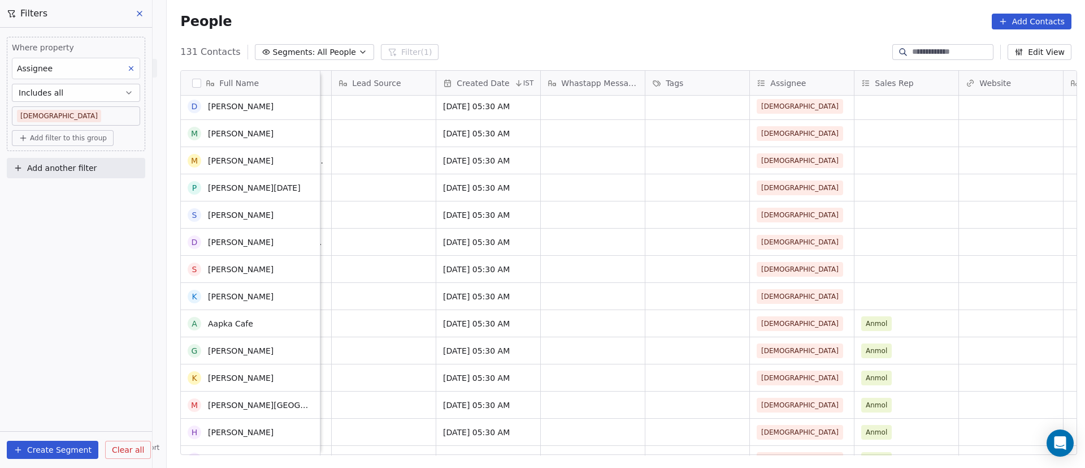
scroll to position [848, 0]
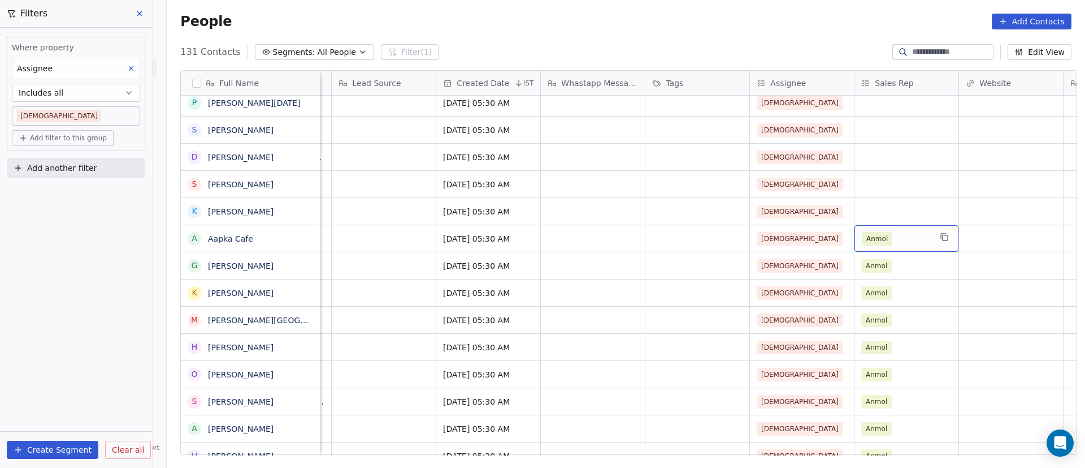
click at [908, 236] on div "Anmol" at bounding box center [896, 239] width 69 height 14
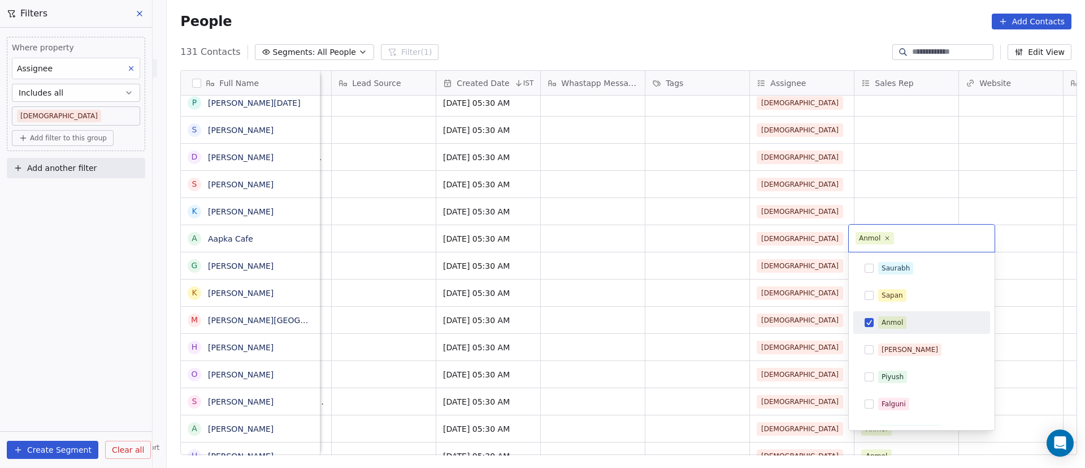
drag, startPoint x: 886, startPoint y: 237, endPoint x: 916, endPoint y: 238, distance: 30.0
click at [886, 238] on icon at bounding box center [887, 238] width 7 height 7
click at [1022, 220] on html "On2Cook India Pvt. Ltd. Contacts People Marketing Workflows Campaigns Sales Pip…" at bounding box center [542, 234] width 1085 height 468
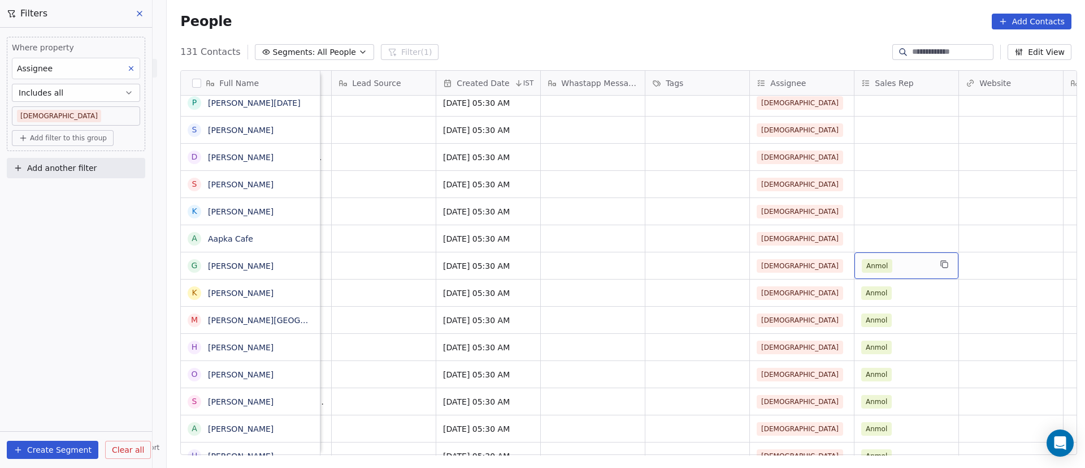
click at [901, 265] on div "Anmol" at bounding box center [896, 266] width 69 height 14
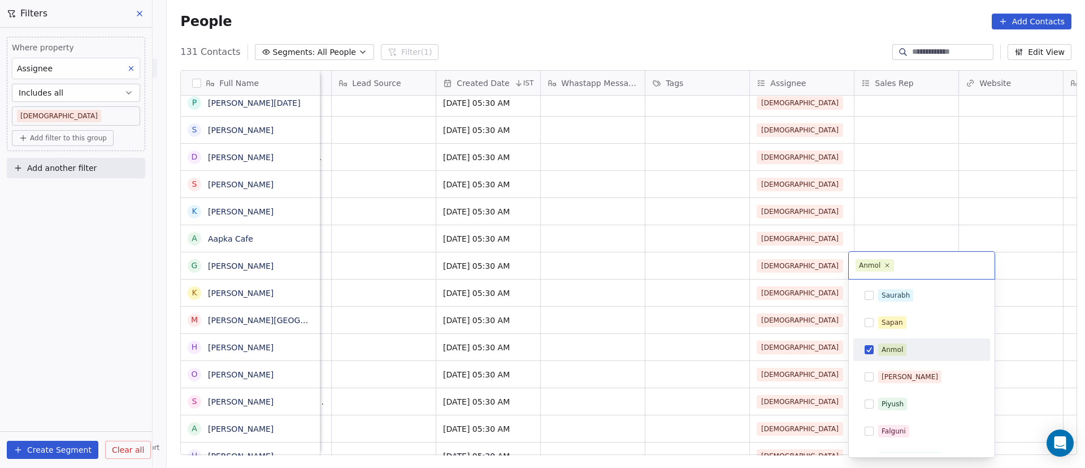
click at [891, 265] on span "Anmol" at bounding box center [875, 265] width 38 height 12
click at [890, 266] on icon at bounding box center [887, 264] width 7 height 7
click at [984, 209] on html "On2Cook India Pvt. Ltd. Contacts People Marketing Workflows Campaigns Sales Pip…" at bounding box center [542, 234] width 1085 height 468
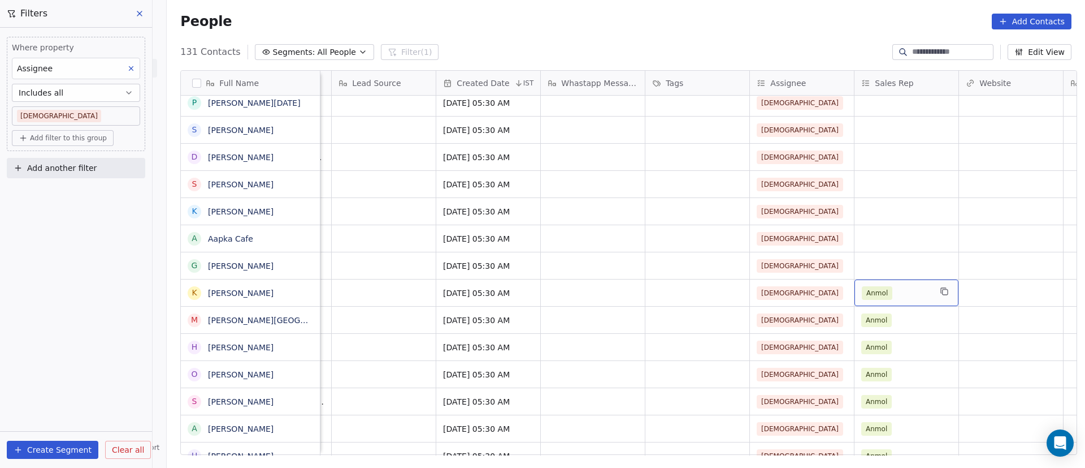
click at [902, 292] on div "Anmol" at bounding box center [896, 293] width 69 height 14
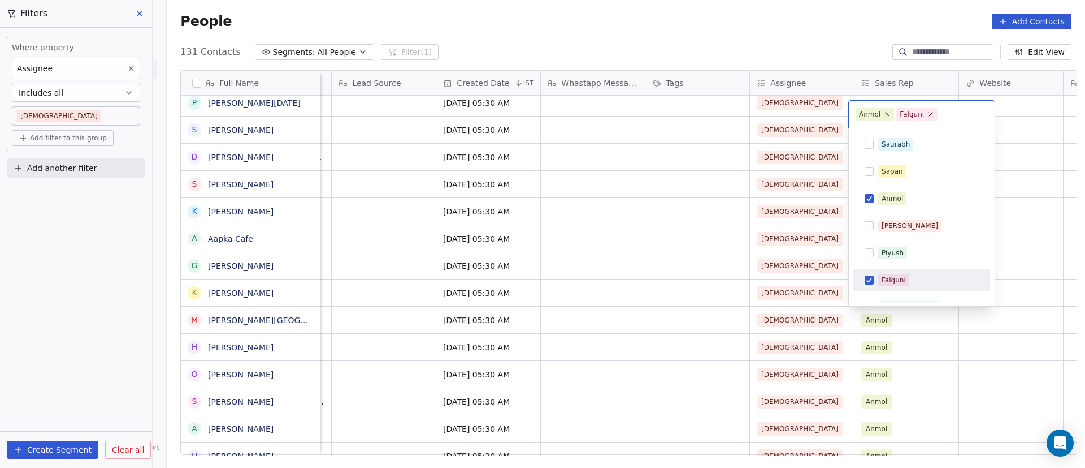
click at [868, 282] on button "Suggestions" at bounding box center [869, 279] width 9 height 9
click at [875, 202] on div "Anmol" at bounding box center [922, 198] width 128 height 18
click at [1017, 257] on html "On2Cook India Pvt. Ltd. Contacts People Marketing Workflows Campaigns Sales Pip…" at bounding box center [542, 234] width 1085 height 468
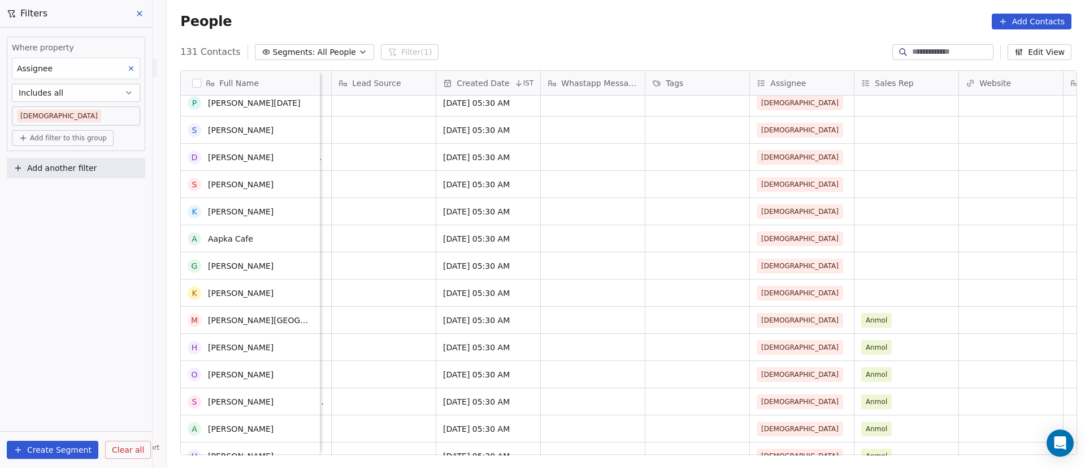
scroll to position [933, 0]
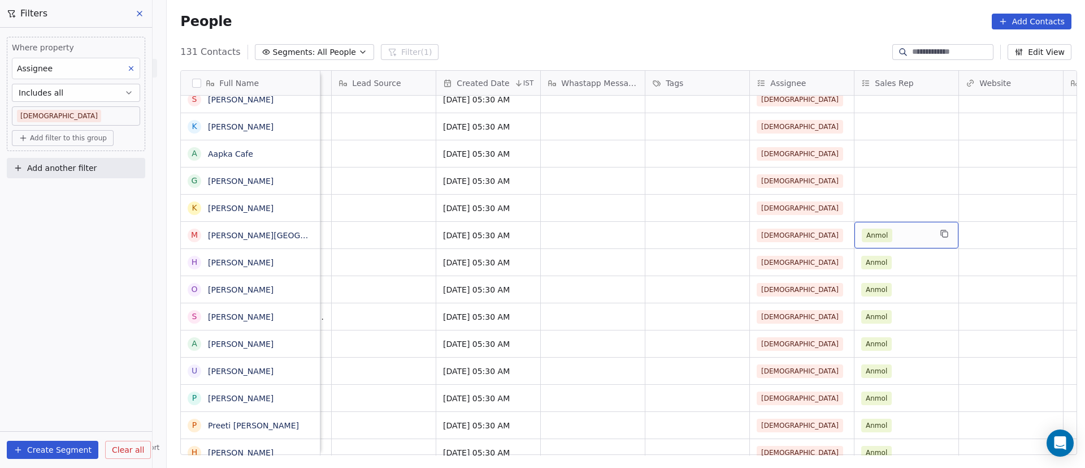
click at [903, 232] on div "Anmol" at bounding box center [896, 235] width 69 height 14
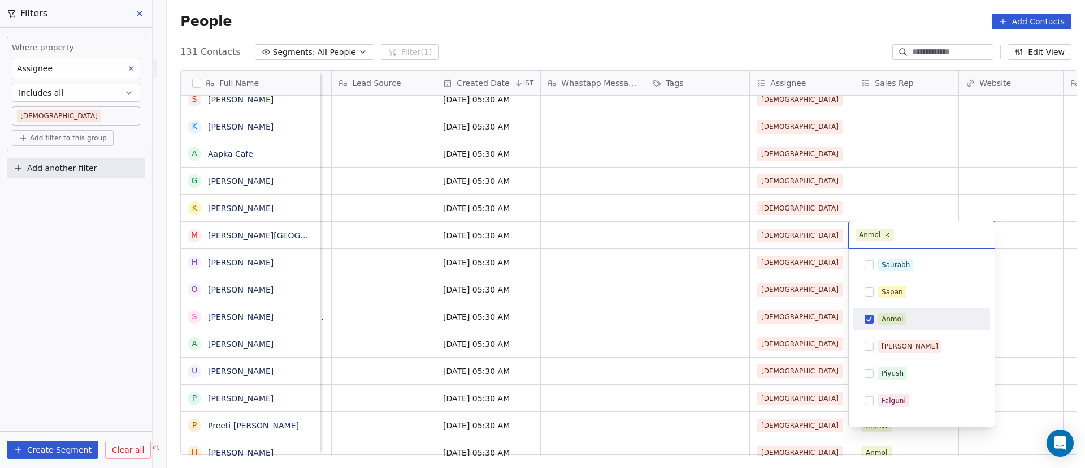
click at [868, 326] on div "Anmol" at bounding box center [922, 319] width 128 height 18
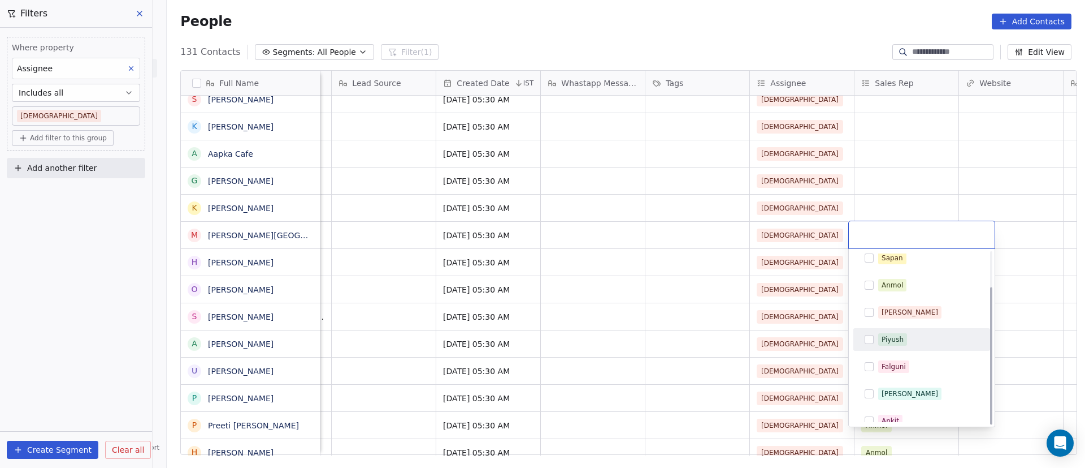
scroll to position [44, 0]
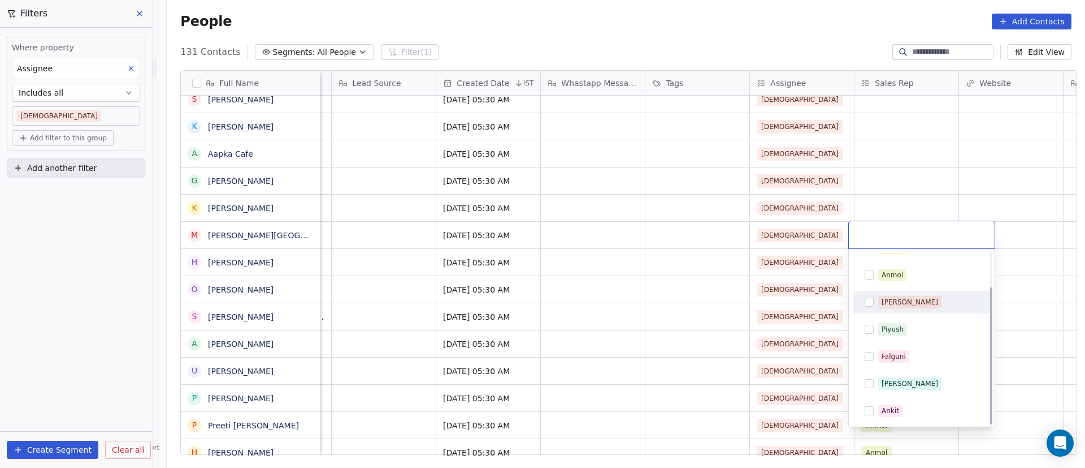
click at [1022, 288] on html "On2Cook India Pvt. Ltd. Contacts People Marketing Workflows Campaigns Sales Pip…" at bounding box center [542, 234] width 1085 height 468
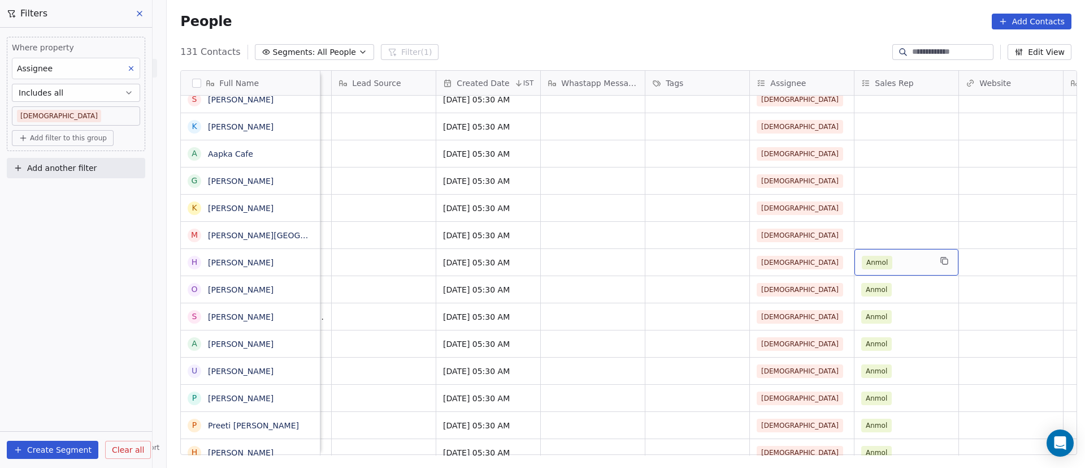
click at [903, 266] on div "Anmol" at bounding box center [896, 263] width 69 height 14
click at [903, 267] on div "Anmol" at bounding box center [896, 263] width 69 height 14
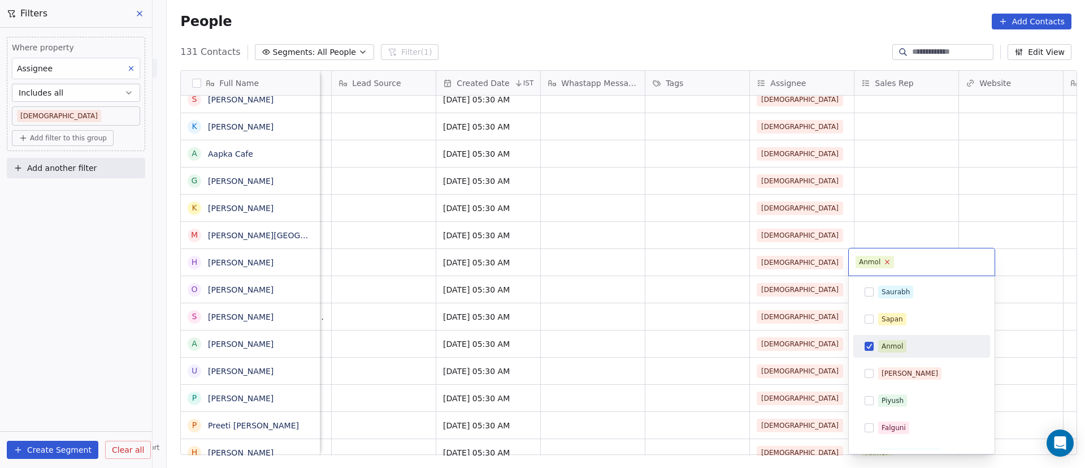
click at [889, 261] on icon at bounding box center [887, 261] width 7 height 7
click at [1015, 233] on html "On2Cook India Pvt. Ltd. Contacts People Marketing Workflows Campaigns Sales Pip…" at bounding box center [542, 234] width 1085 height 468
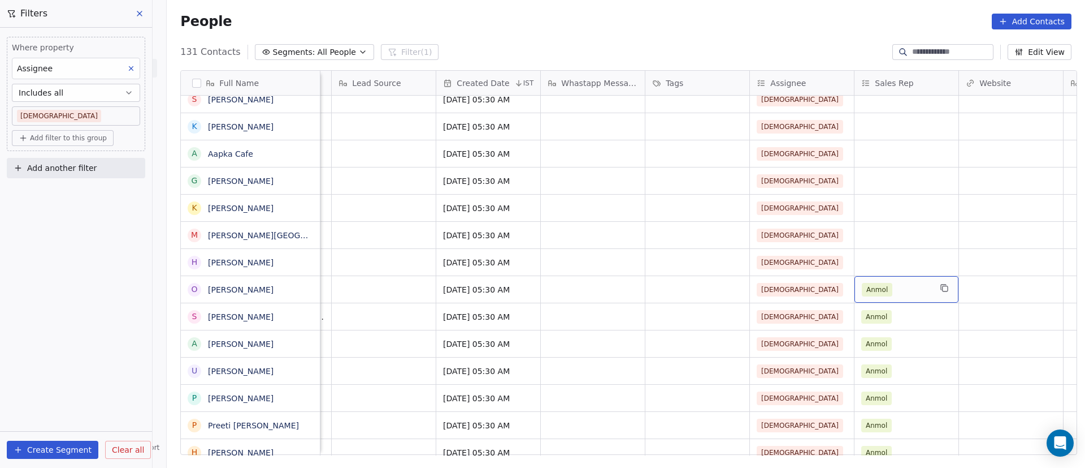
click at [902, 292] on div "Anmol" at bounding box center [896, 290] width 69 height 14
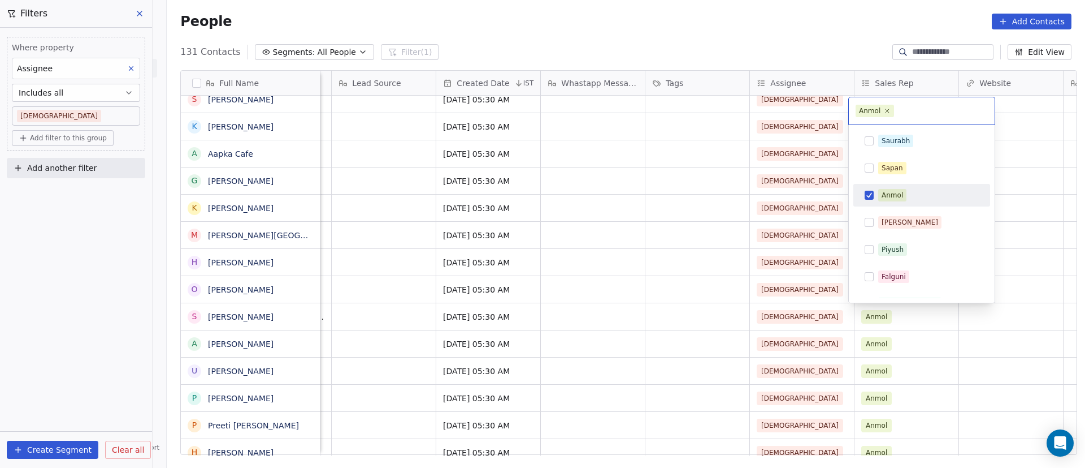
click at [873, 200] on div "Anmol" at bounding box center [922, 195] width 128 height 18
click at [1003, 292] on html "On2Cook India Pvt. Ltd. Contacts People Marketing Workflows Campaigns Sales Pip…" at bounding box center [542, 234] width 1085 height 468
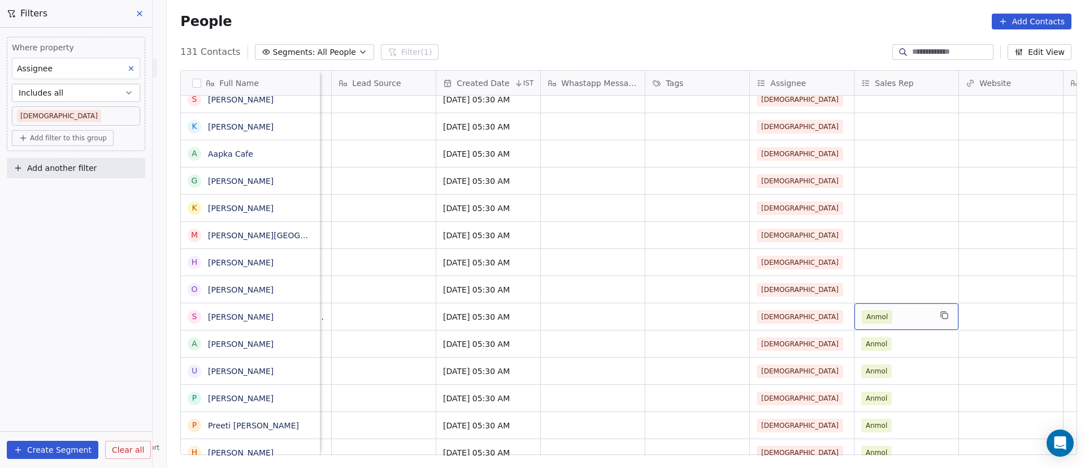
click at [902, 319] on div "Anmol" at bounding box center [896, 317] width 69 height 14
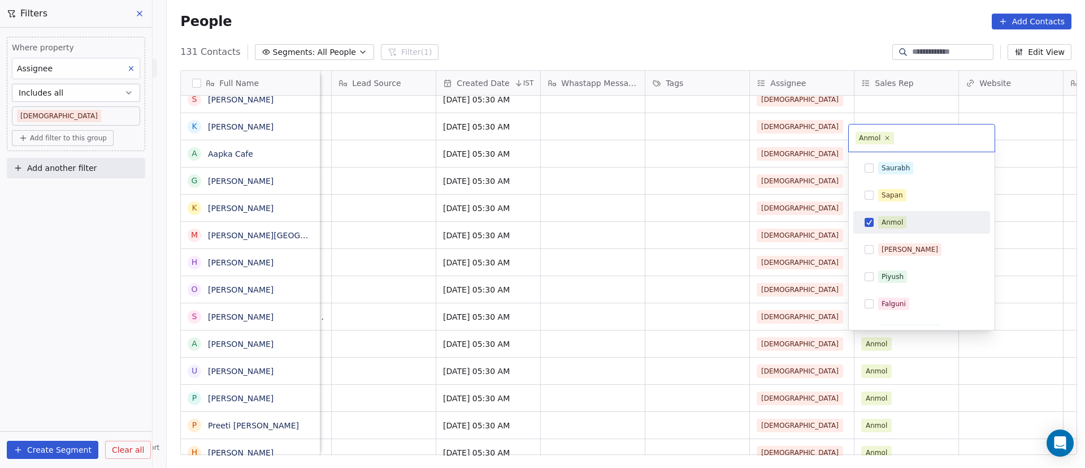
click at [874, 226] on div "Anmol" at bounding box center [922, 222] width 128 height 18
click at [1024, 315] on html "On2Cook India Pvt. Ltd. Contacts People Marketing Workflows Campaigns Sales Pip…" at bounding box center [542, 234] width 1085 height 468
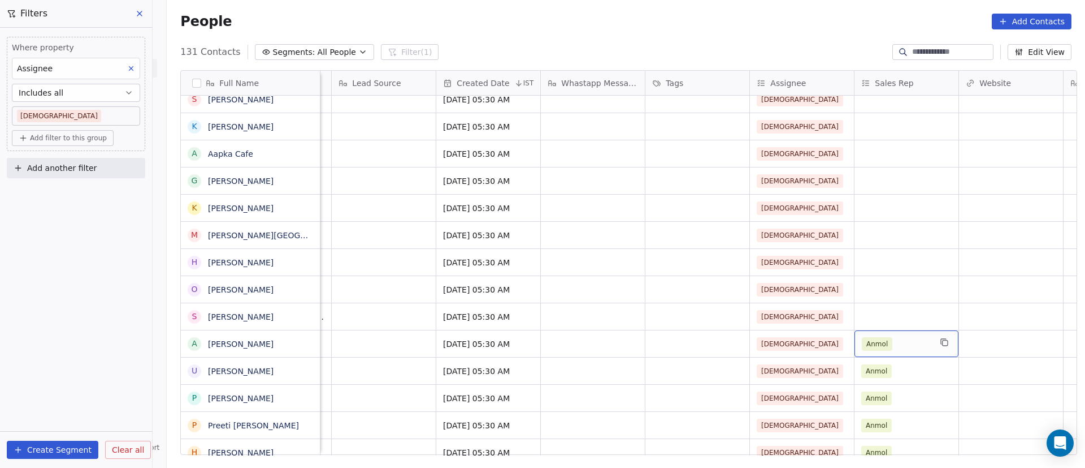
click at [896, 345] on div "Anmol" at bounding box center [896, 344] width 69 height 14
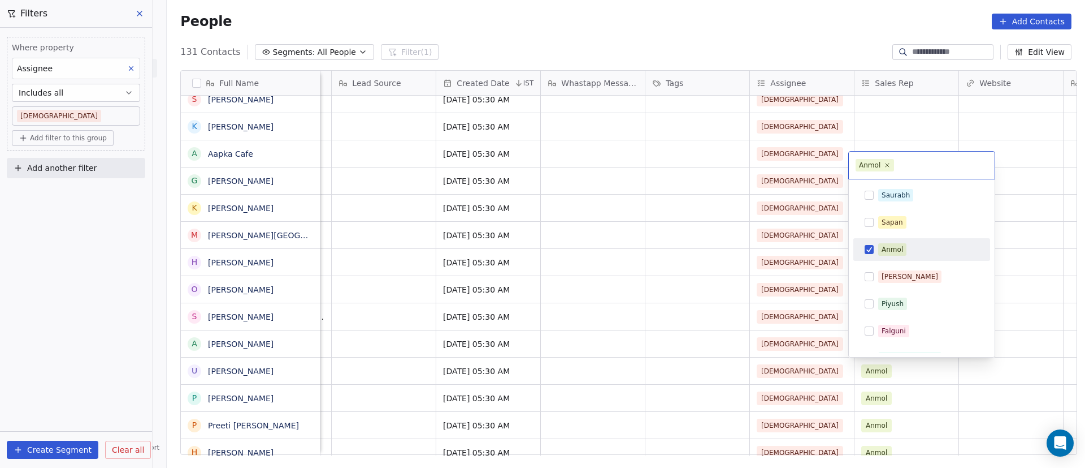
click at [877, 248] on div "Anmol" at bounding box center [922, 249] width 128 height 18
click at [1014, 330] on html "On2Cook India Pvt. Ltd. Contacts People Marketing Workflows Campaigns Sales Pip…" at bounding box center [542, 234] width 1085 height 468
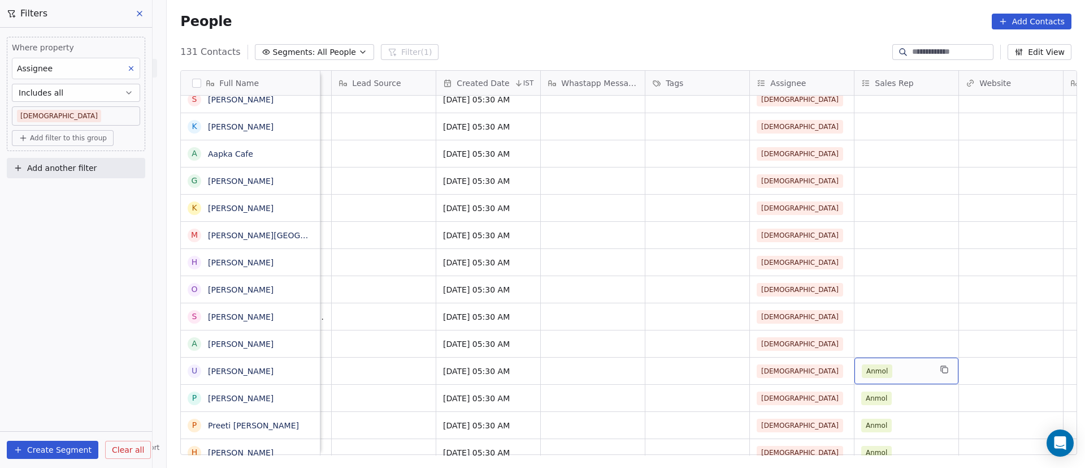
click at [896, 374] on div "Anmol" at bounding box center [896, 371] width 69 height 14
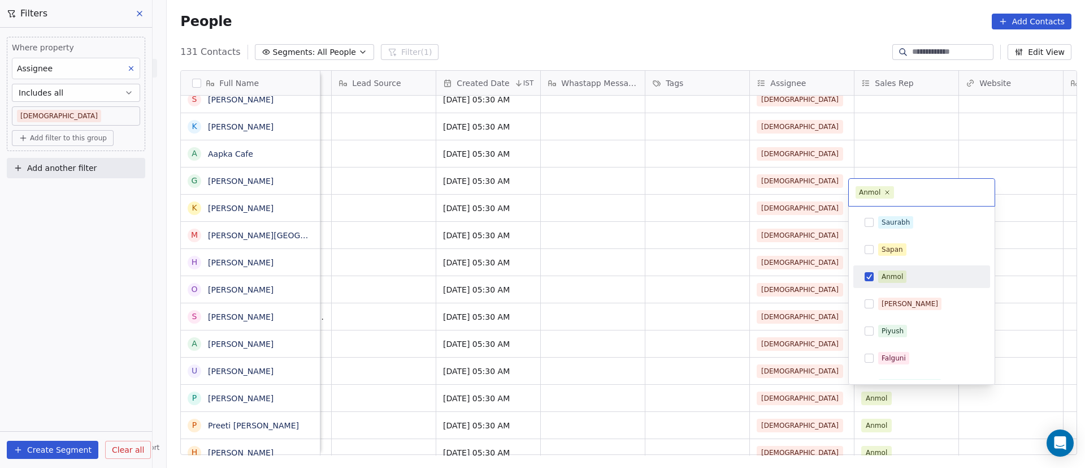
click at [871, 279] on button "Suggestions" at bounding box center [869, 276] width 9 height 9
click at [1006, 334] on html "On2Cook India Pvt. Ltd. Contacts People Marketing Workflows Campaigns Sales Pip…" at bounding box center [542, 234] width 1085 height 468
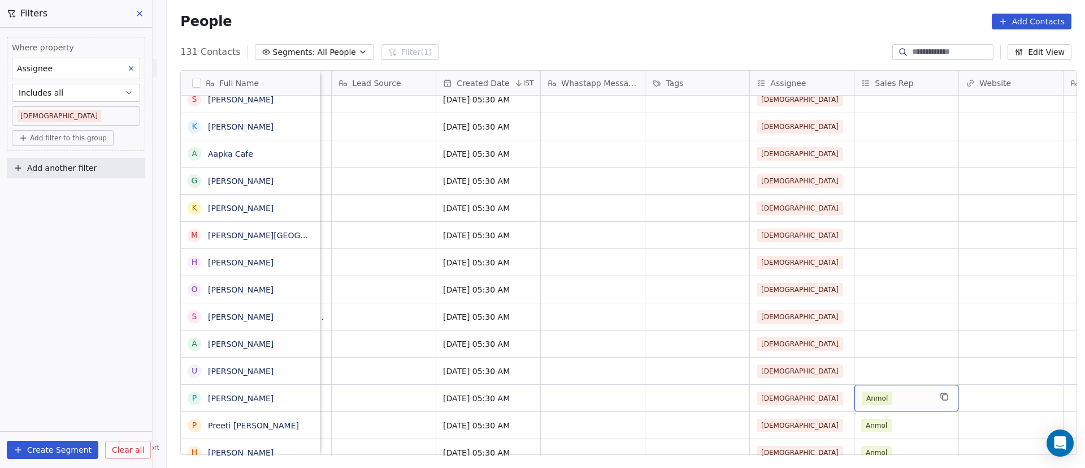
click at [901, 399] on div "Anmol" at bounding box center [896, 398] width 69 height 14
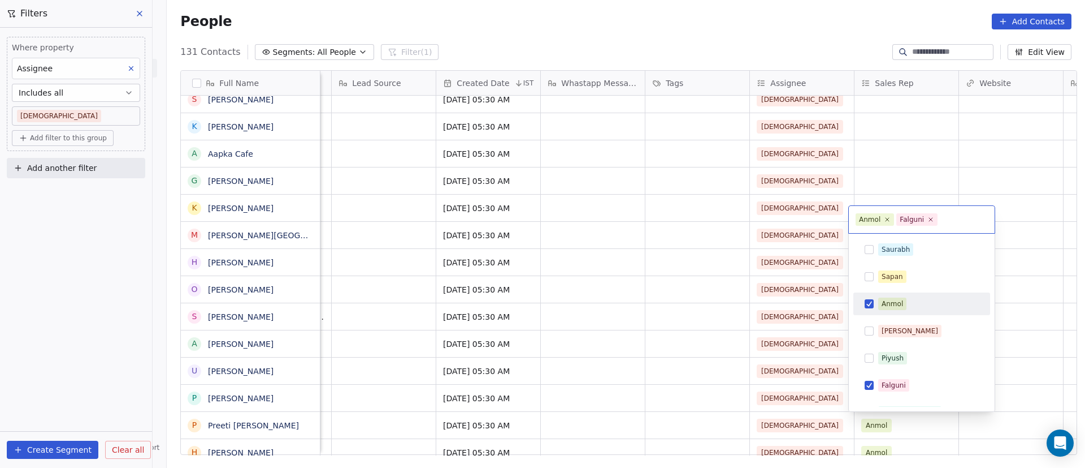
click at [873, 306] on div "Anmol" at bounding box center [922, 304] width 128 height 18
click at [894, 389] on div "Falguni" at bounding box center [894, 385] width 24 height 10
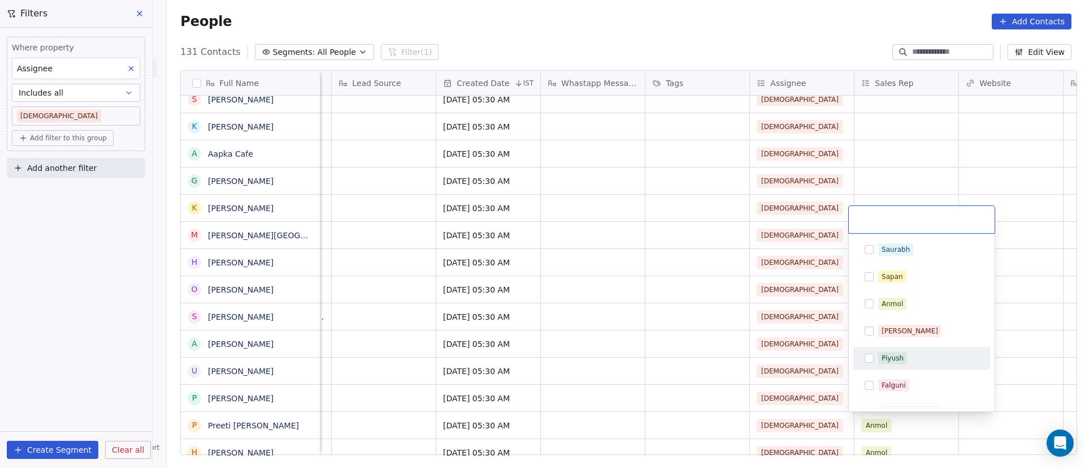
click at [1008, 353] on html "On2Cook India Pvt. Ltd. Contacts People Marketing Workflows Campaigns Sales Pip…" at bounding box center [542, 234] width 1085 height 468
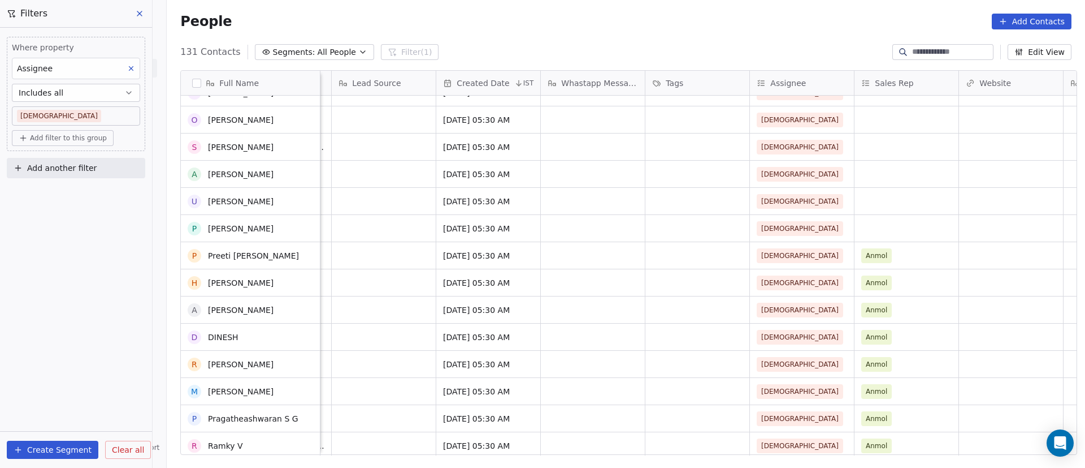
scroll to position [1102, 0]
click at [902, 257] on div "Anmol" at bounding box center [896, 256] width 69 height 14
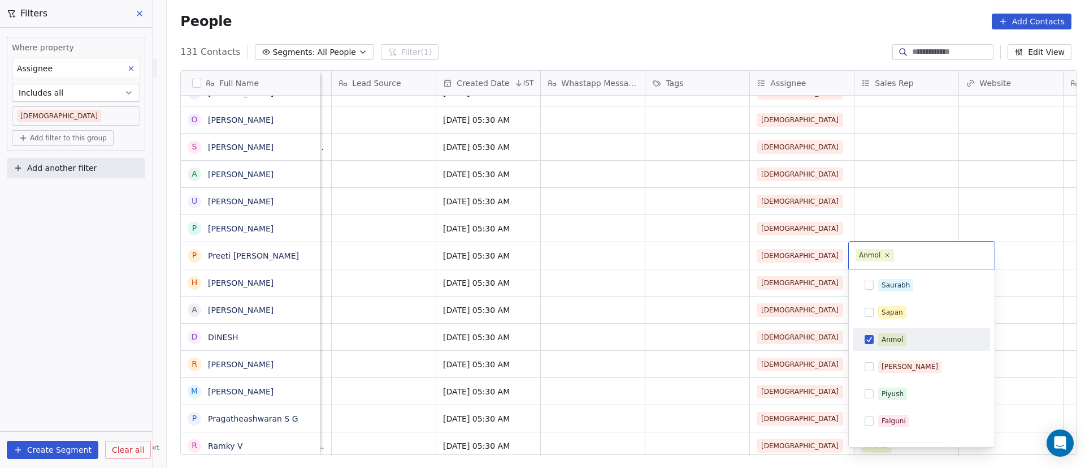
click at [874, 337] on div "Anmol" at bounding box center [922, 339] width 128 height 18
click at [1042, 308] on html "On2Cook India Pvt. Ltd. Contacts People Marketing Workflows Campaigns Sales Pip…" at bounding box center [542, 234] width 1085 height 468
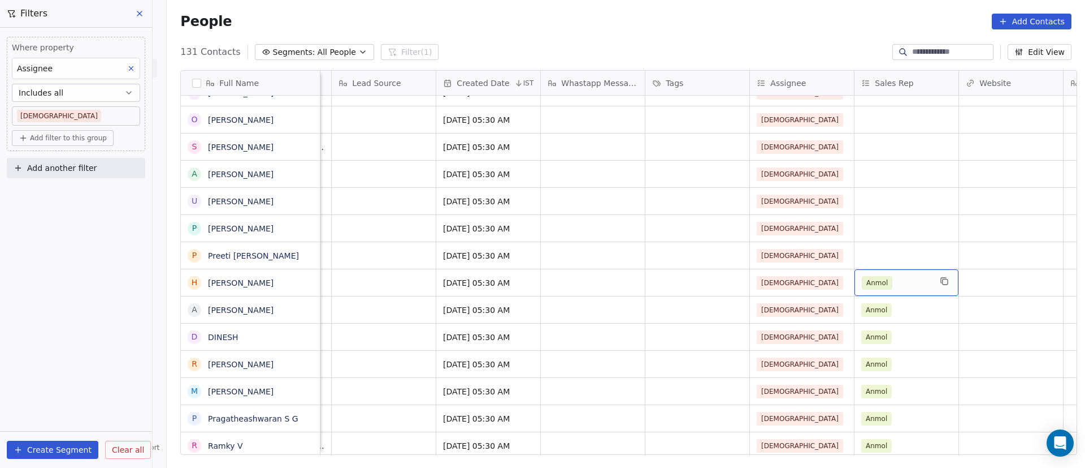
click at [894, 288] on div "Anmol" at bounding box center [896, 283] width 69 height 14
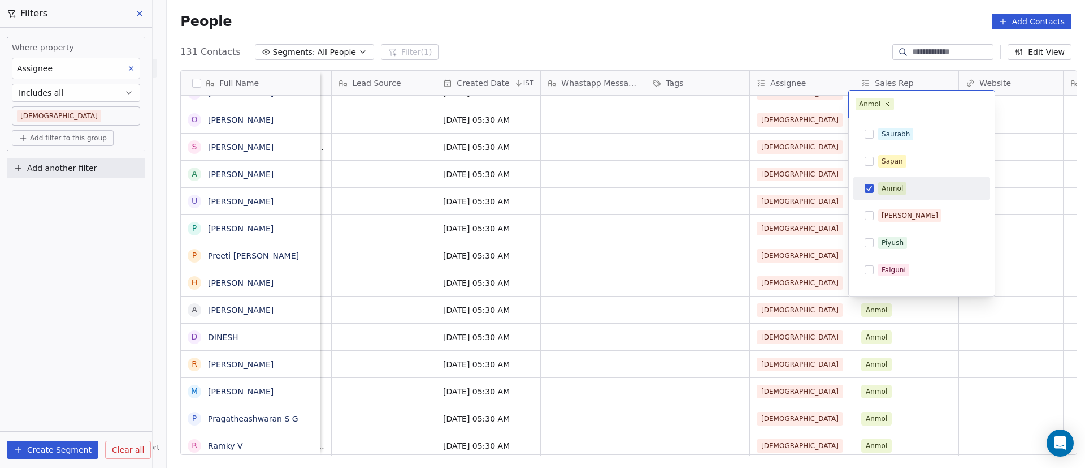
click at [876, 192] on div "Anmol" at bounding box center [922, 188] width 128 height 18
click at [1022, 292] on html "On2Cook India Pvt. Ltd. Contacts People Marketing Workflows Campaigns Sales Pip…" at bounding box center [542, 234] width 1085 height 468
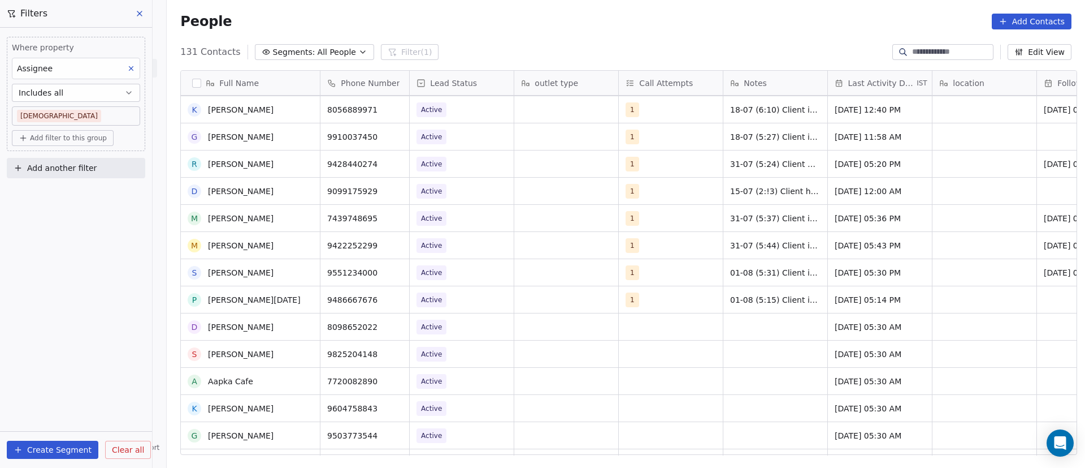
scroll to position [424, 0]
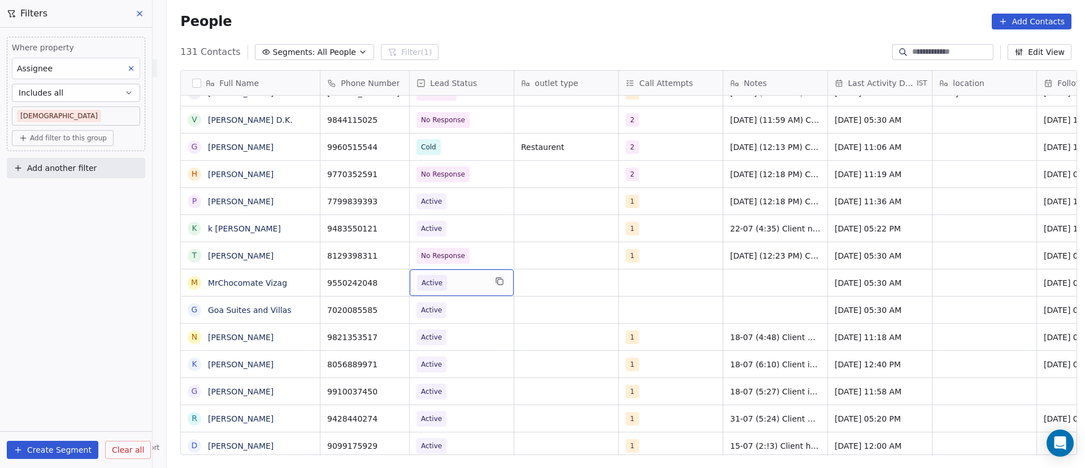
click at [462, 287] on span "Active" at bounding box center [451, 283] width 69 height 16
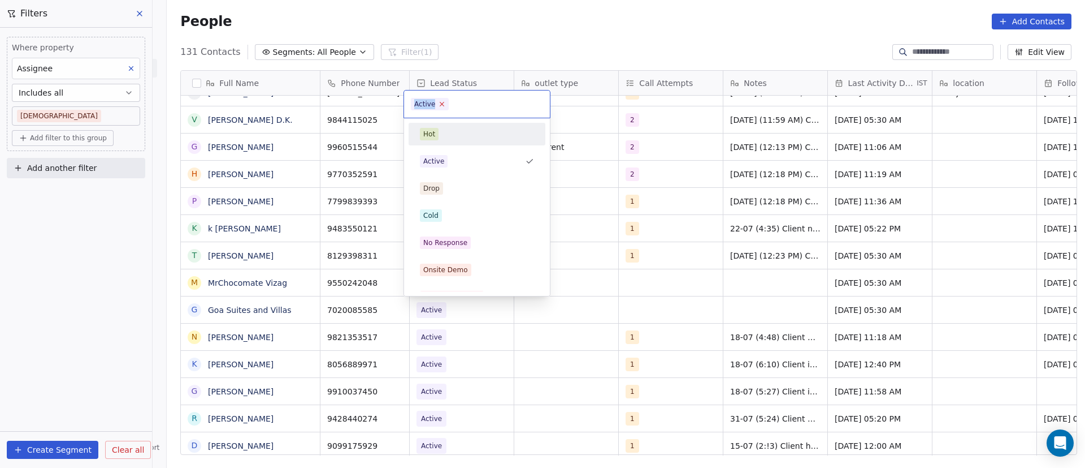
click at [442, 102] on icon at bounding box center [442, 103] width 7 height 7
drag, startPoint x: 466, startPoint y: 237, endPoint x: 479, endPoint y: 237, distance: 12.4
click at [468, 239] on div "No Response" at bounding box center [477, 242] width 128 height 18
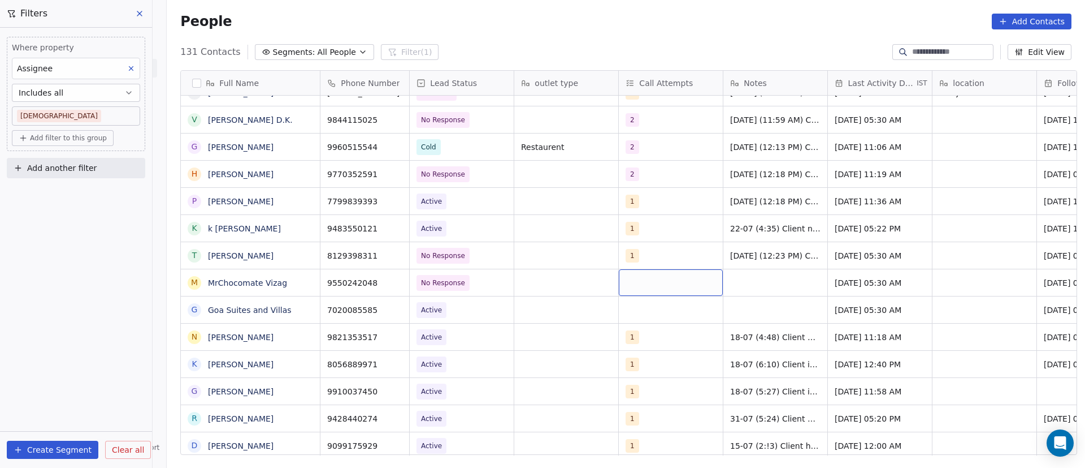
click at [626, 280] on div "grid" at bounding box center [671, 282] width 104 height 27
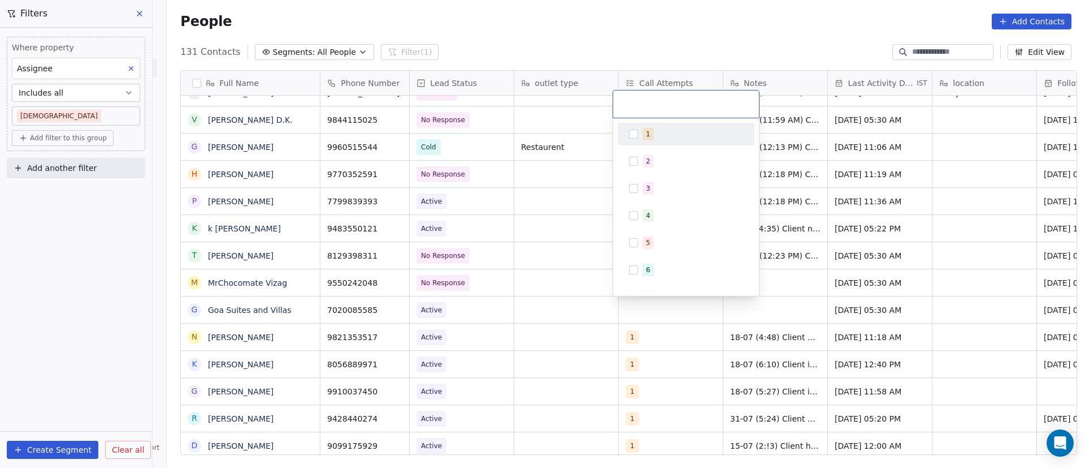
click at [640, 132] on div "1" at bounding box center [686, 134] width 128 height 18
click at [790, 270] on html "On2Cook India Pvt. Ltd. Contacts People Marketing Workflows Campaigns Sales Pip…" at bounding box center [542, 234] width 1085 height 468
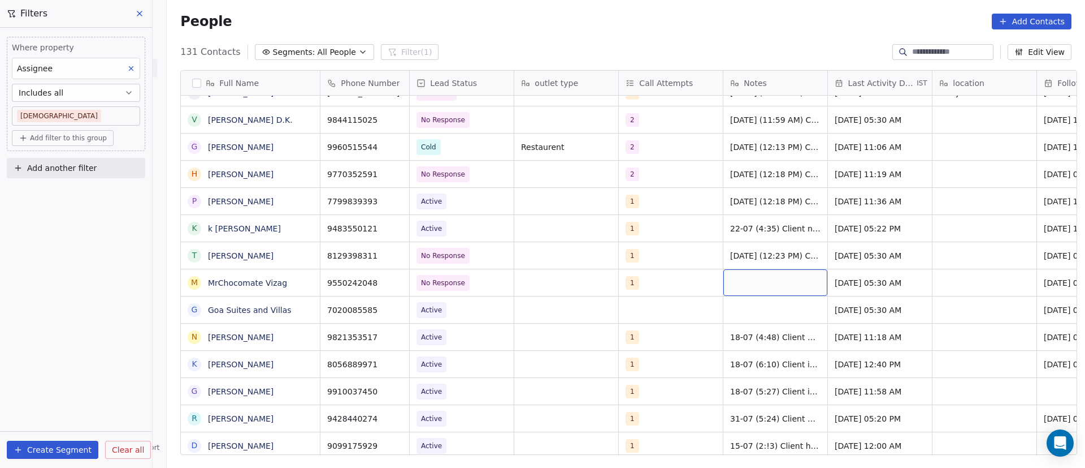
click at [732, 275] on div "grid" at bounding box center [776, 282] width 104 height 27
paste textarea "**********"
type textarea "**********"
click at [864, 279] on html "On2Cook India Pvt. Ltd. Contacts People Marketing Workflows Campaigns Sales Pip…" at bounding box center [542, 234] width 1085 height 468
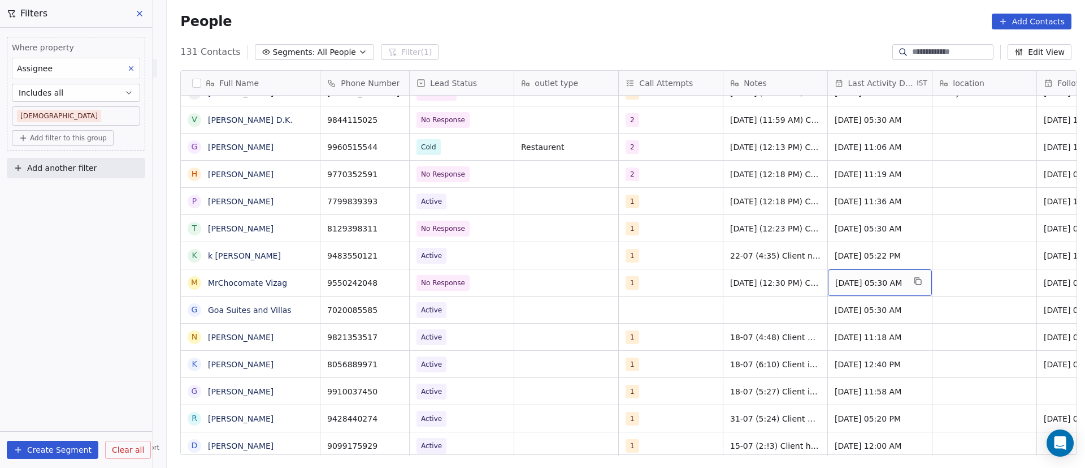
click at [840, 284] on span "[DATE] 05:30 AM" at bounding box center [870, 282] width 69 height 11
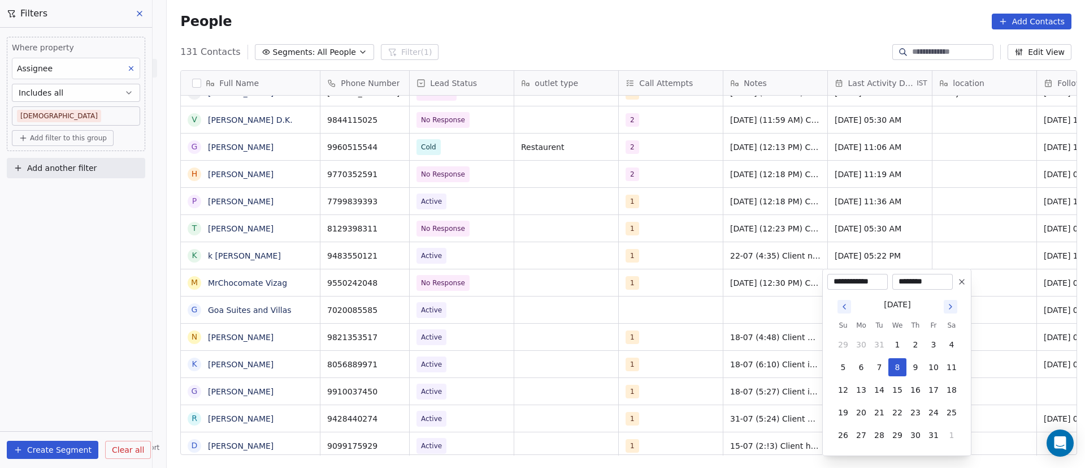
click at [950, 308] on icon "Go to next month" at bounding box center [950, 306] width 9 height 9
click at [950, 308] on html "On2Cook India Pvt. Ltd. Contacts People Marketing Workflows Campaigns Sales Pip…" at bounding box center [542, 234] width 1085 height 468
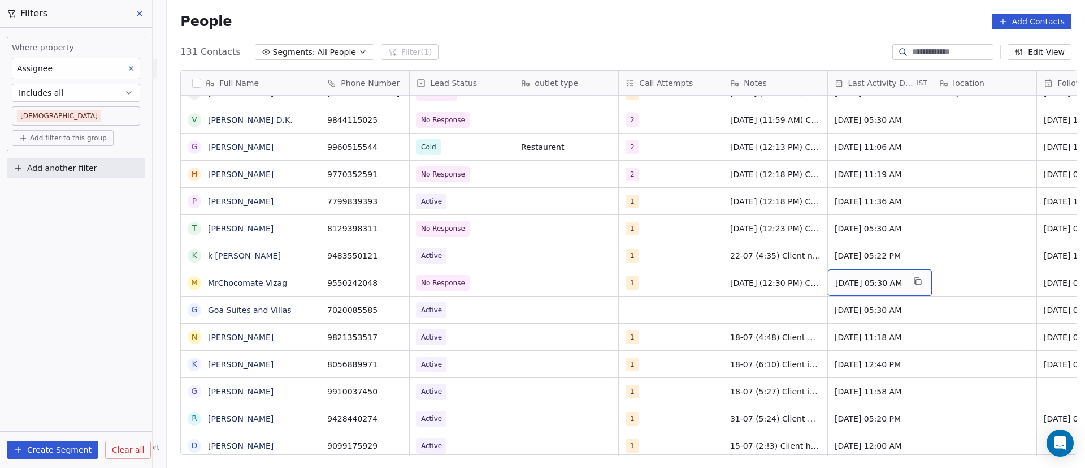
click at [856, 282] on span "[DATE] 05:30 AM" at bounding box center [870, 282] width 69 height 11
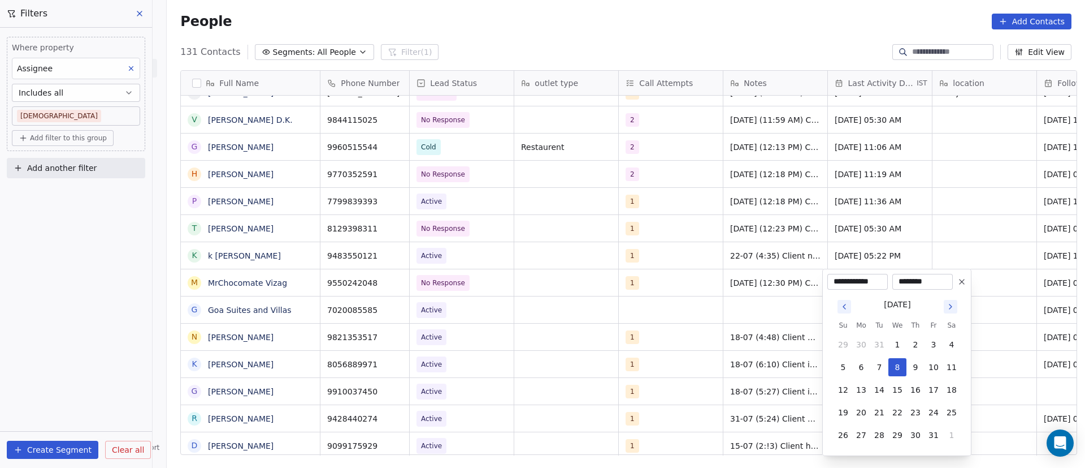
click at [953, 304] on icon "Go to next month" at bounding box center [950, 306] width 9 height 9
click at [953, 304] on html "On2Cook India Pvt. Ltd. Contacts People Marketing Workflows Campaigns Sales Pip…" at bounding box center [542, 234] width 1085 height 468
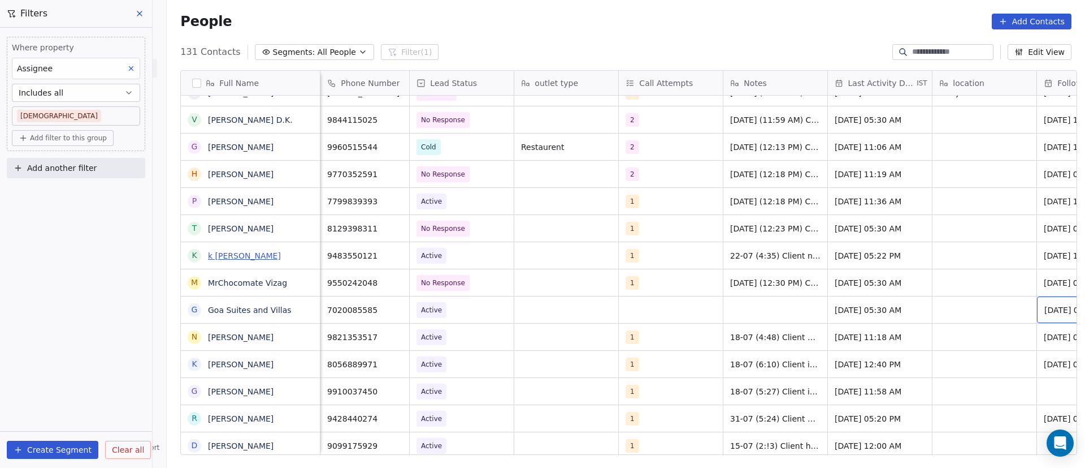
scroll to position [0, 78]
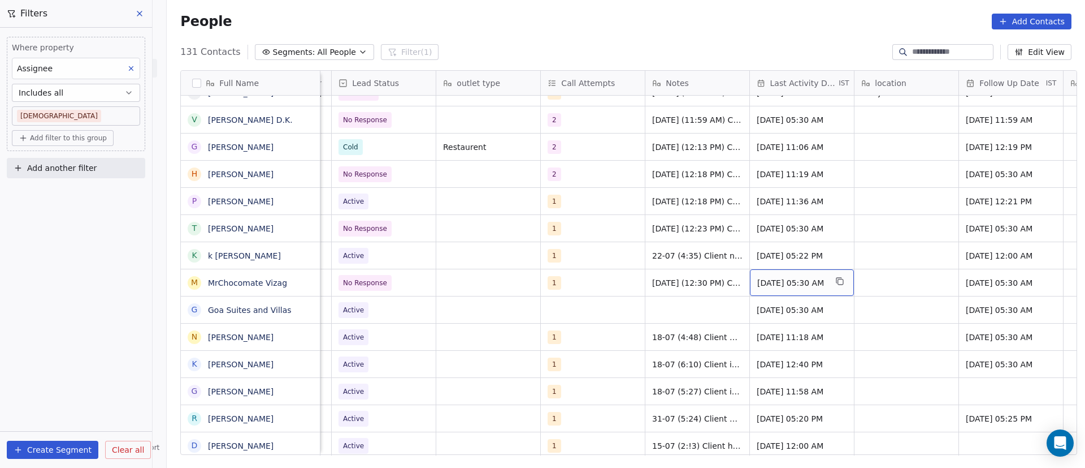
click at [782, 283] on span "[DATE] 05:30 AM" at bounding box center [792, 282] width 69 height 11
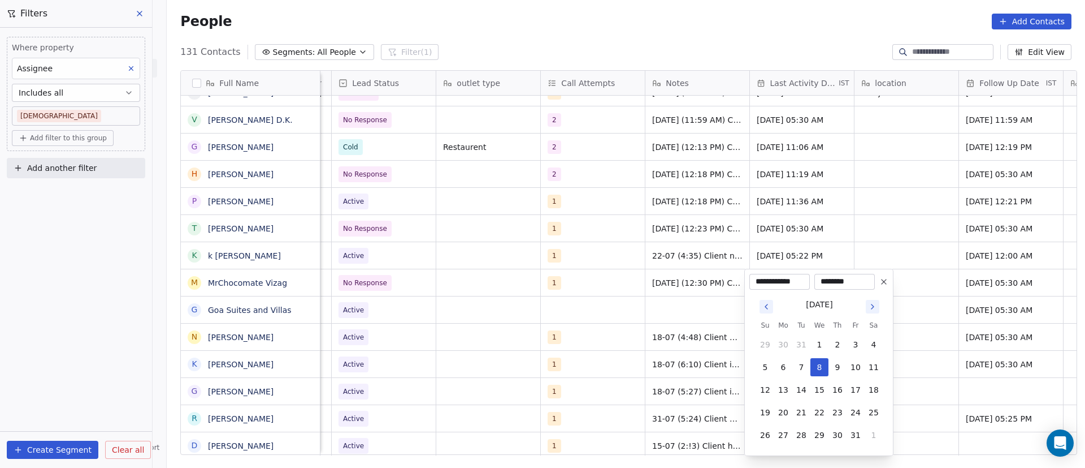
click at [872, 307] on icon "Go to next month" at bounding box center [872, 306] width 9 height 9
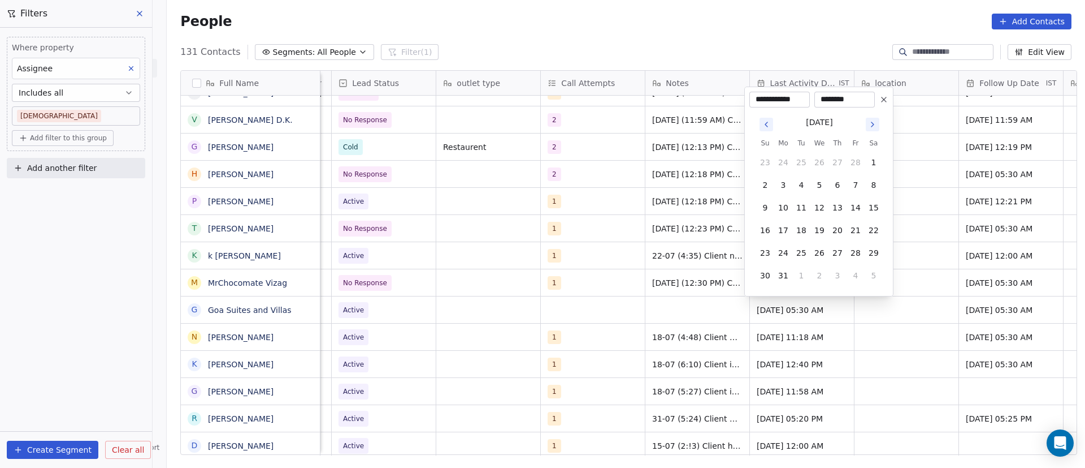
click at [872, 124] on icon "Go to next month" at bounding box center [872, 124] width 9 height 9
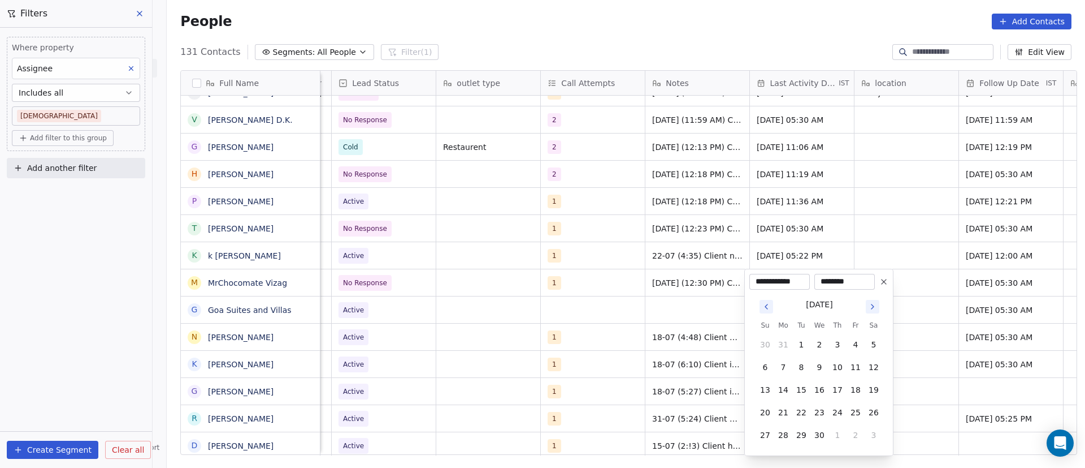
click at [871, 307] on icon "Go to next month" at bounding box center [872, 306] width 9 height 9
click at [871, 306] on icon "Go to next month" at bounding box center [872, 306] width 9 height 9
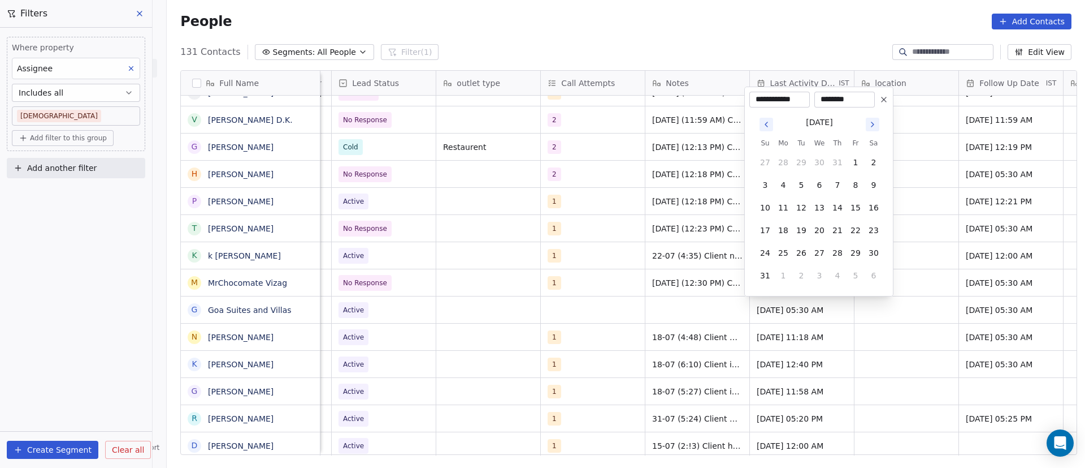
click at [873, 123] on icon "Go to next month" at bounding box center [873, 124] width 2 height 5
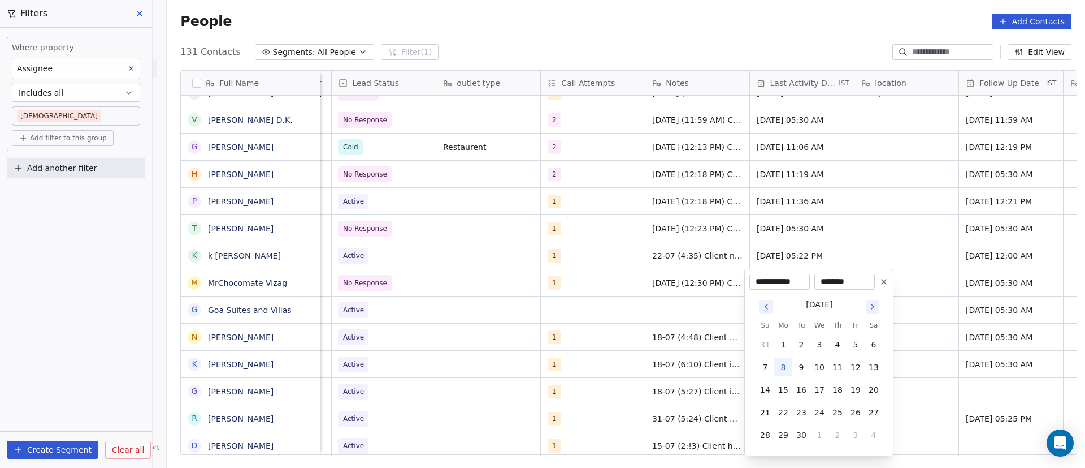
click at [784, 368] on button "8" at bounding box center [784, 367] width 18 height 18
type input "**********"
click at [910, 241] on html "On2Cook India Pvt. Ltd. Contacts People Marketing Workflows Campaigns Sales Pip…" at bounding box center [542, 234] width 1085 height 468
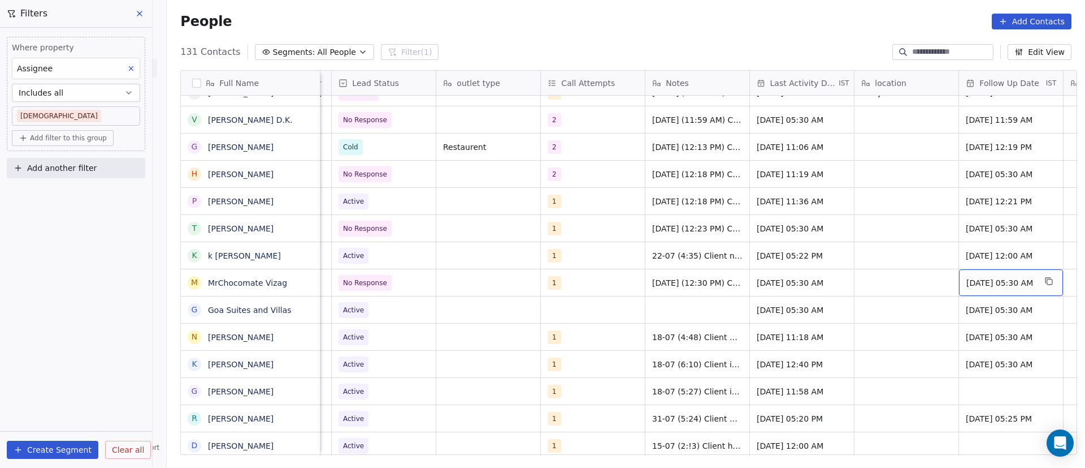
click at [988, 284] on span "[DATE] 05:30 AM" at bounding box center [1001, 282] width 69 height 11
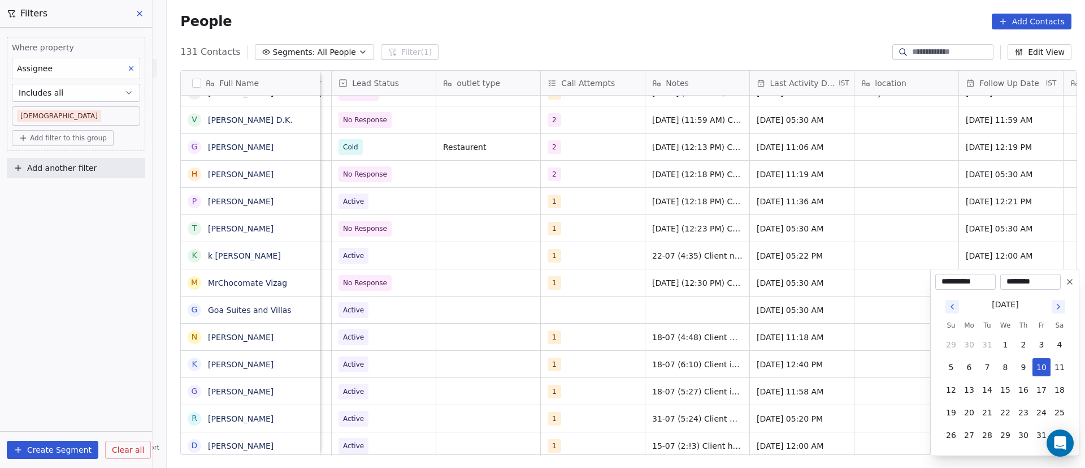
click at [1061, 305] on icon "Go to next month" at bounding box center [1058, 306] width 9 height 9
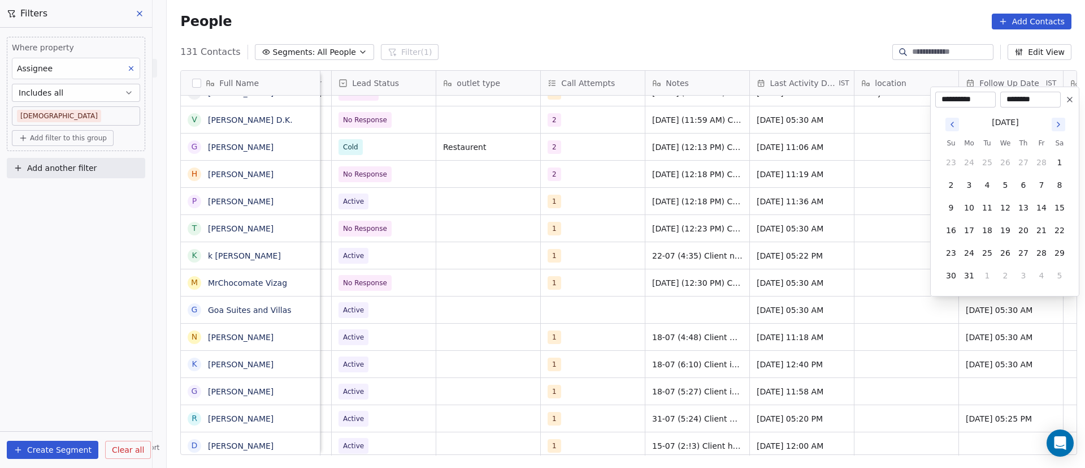
click at [1053, 124] on button "Go to next month" at bounding box center [1059, 125] width 14 height 14
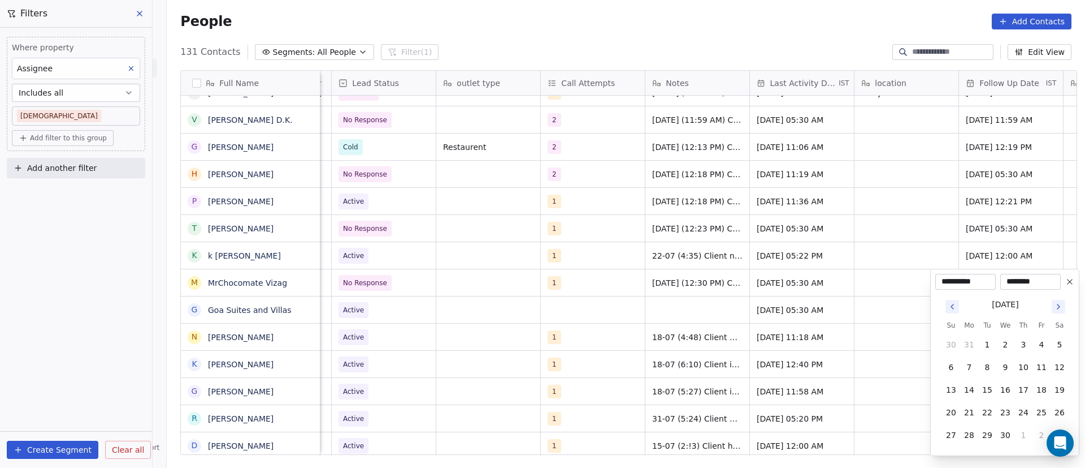
click at [1058, 307] on icon "Go to next month" at bounding box center [1058, 306] width 9 height 9
click at [1059, 307] on icon "Go to next month" at bounding box center [1058, 306] width 9 height 9
click at [1059, 307] on icon "Go to next month" at bounding box center [1059, 306] width 2 height 5
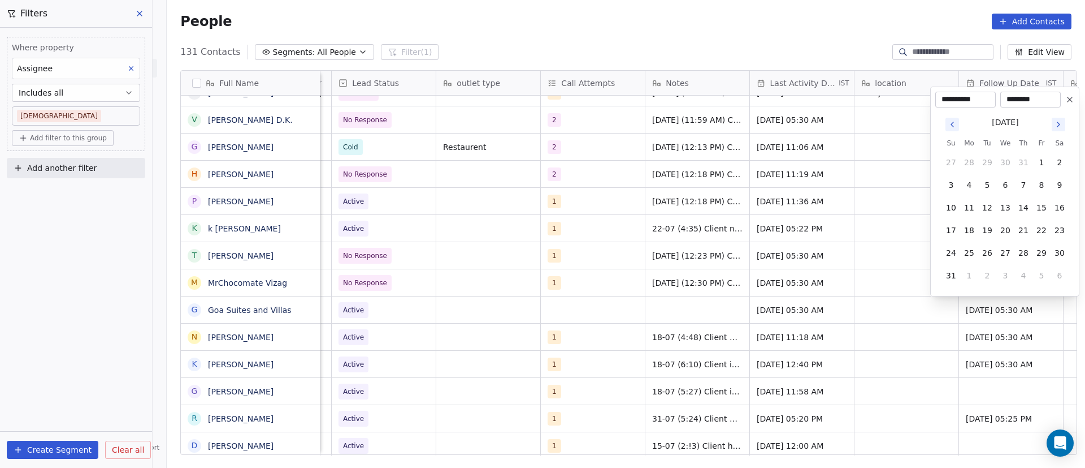
click at [1056, 128] on icon "Go to next month" at bounding box center [1058, 124] width 9 height 9
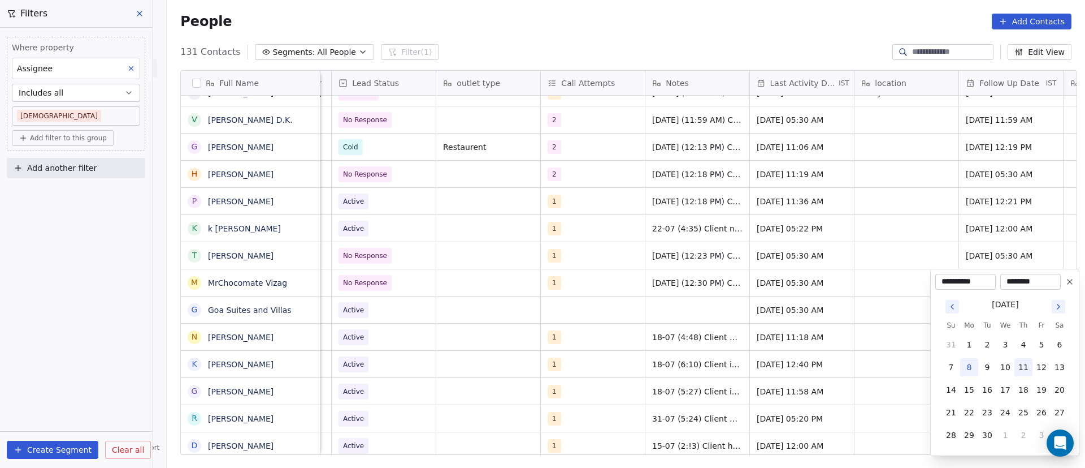
click at [1025, 374] on button "11" at bounding box center [1024, 367] width 18 height 18
type input "**********"
click at [801, 278] on html "On2Cook India Pvt. Ltd. Contacts People Marketing Workflows Campaigns Sales Pip…" at bounding box center [542, 234] width 1085 height 468
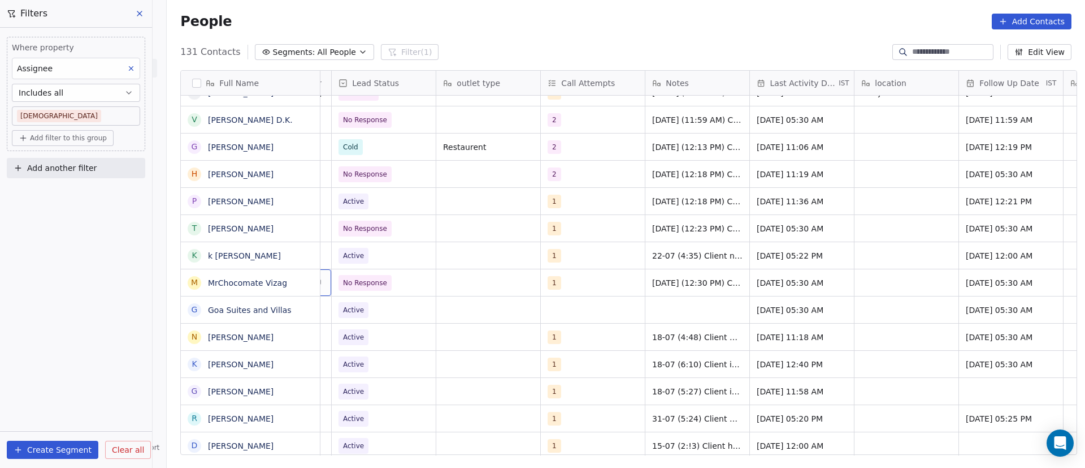
scroll to position [0, 0]
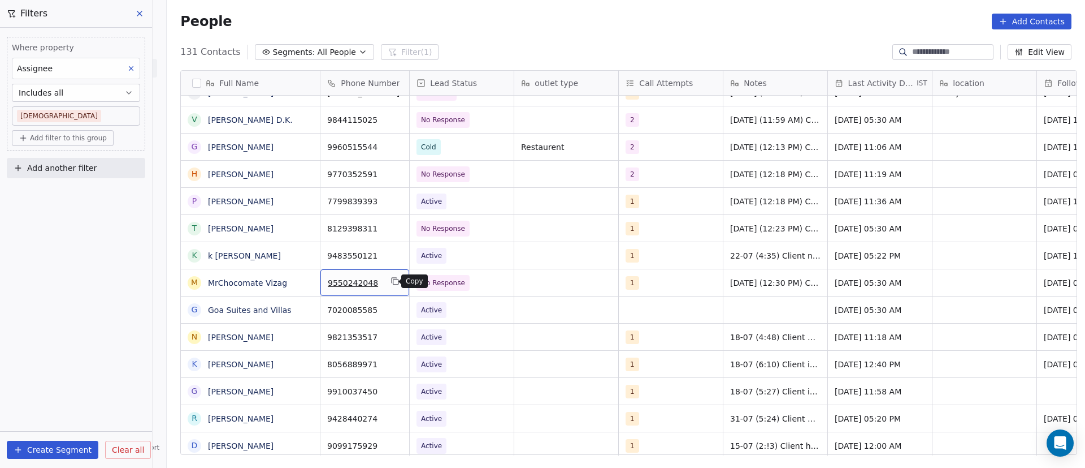
click at [391, 282] on icon "grid" at bounding box center [395, 280] width 9 height 9
click at [302, 254] on icon "grid" at bounding box center [305, 253] width 9 height 9
click at [303, 255] on icon "grid" at bounding box center [305, 253] width 9 height 9
click at [391, 256] on icon "grid" at bounding box center [395, 253] width 9 height 9
click at [442, 253] on span "Active" at bounding box center [451, 256] width 69 height 16
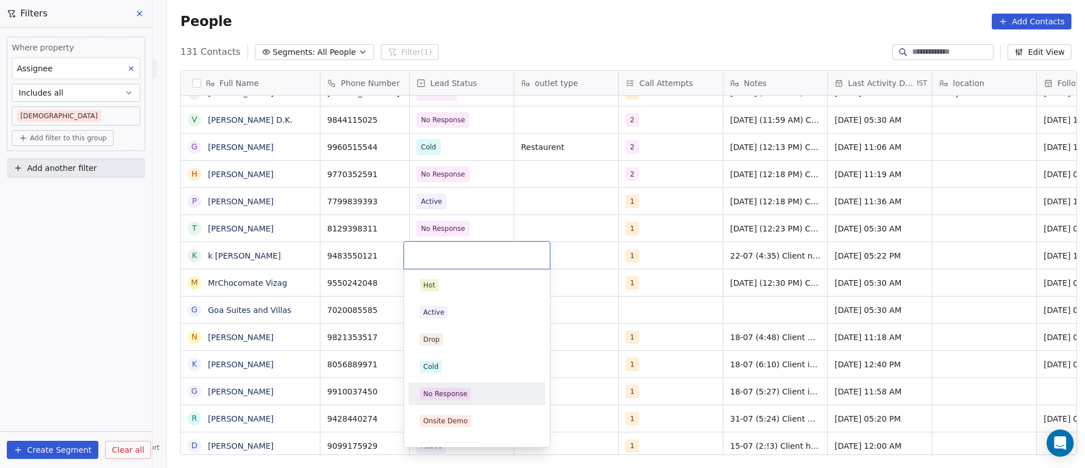
click at [464, 400] on div "No Response" at bounding box center [477, 393] width 128 height 18
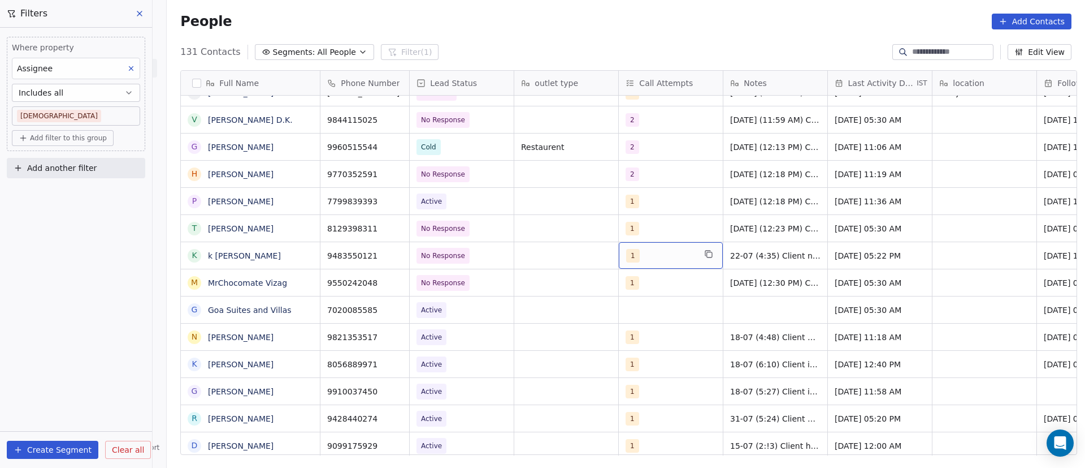
click at [644, 256] on div "1" at bounding box center [660, 256] width 69 height 14
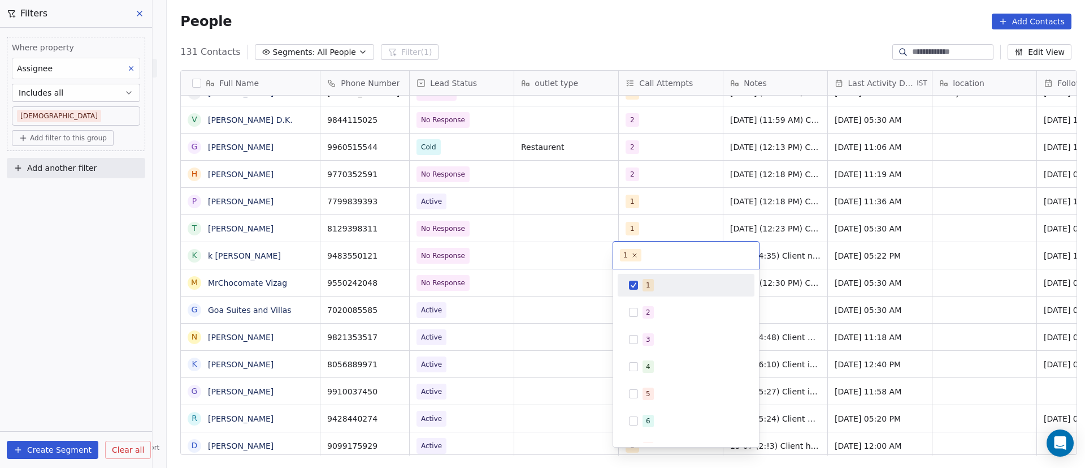
click at [630, 283] on button "Suggestions" at bounding box center [633, 284] width 9 height 9
click at [638, 309] on div "2" at bounding box center [686, 312] width 128 height 18
drag, startPoint x: 786, startPoint y: 223, endPoint x: 773, endPoint y: 235, distance: 18.4
click at [785, 224] on html "On2Cook India Pvt. Ltd. Contacts People Marketing Workflows Campaigns Sales Pip…" at bounding box center [542, 234] width 1085 height 468
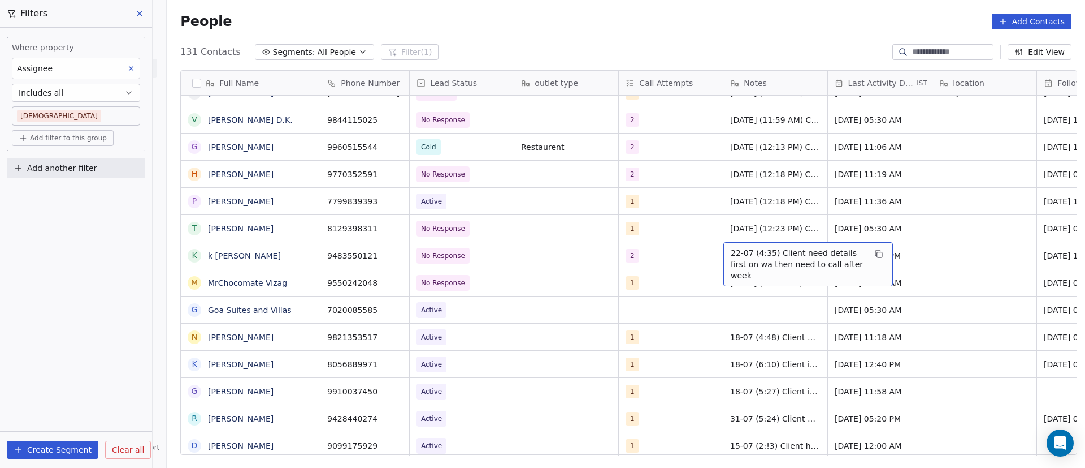
click at [752, 253] on span "22-07 (4:35) Client need details first on wa then need to call after week" at bounding box center [798, 264] width 135 height 34
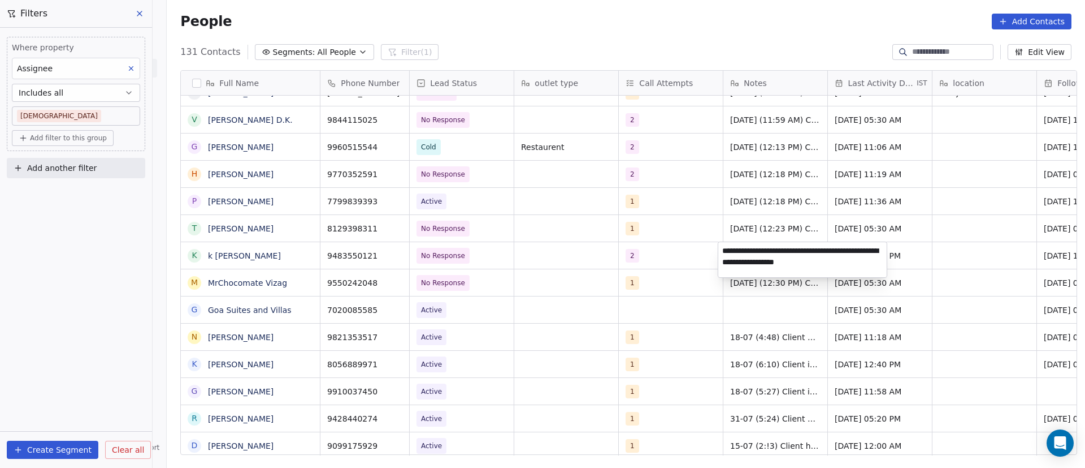
click at [719, 252] on textarea "**********" at bounding box center [803, 259] width 168 height 35
paste textarea "**********"
type textarea "**********"
click at [932, 256] on html "On2Cook India Pvt. Ltd. Contacts People Marketing Workflows Campaigns Sales Pip…" at bounding box center [542, 234] width 1085 height 468
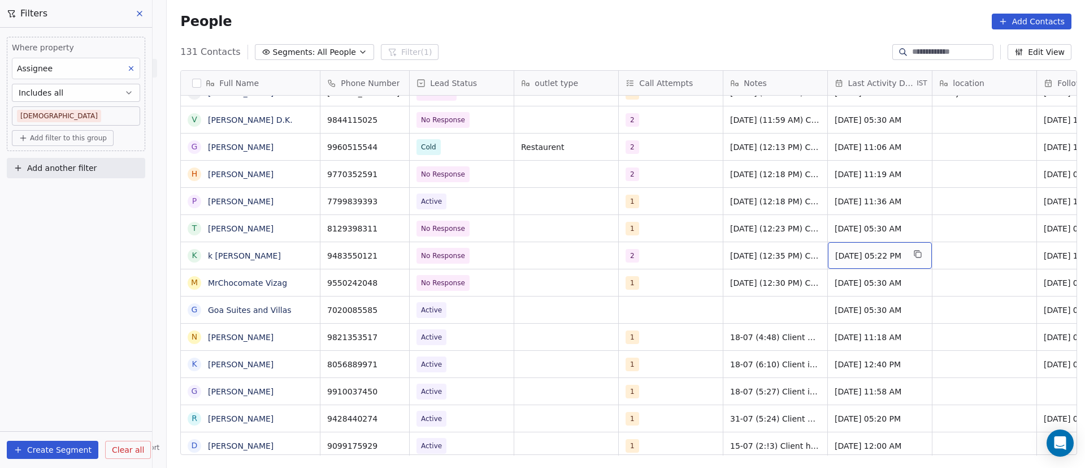
click at [858, 256] on span "[DATE] 05:22 PM" at bounding box center [870, 255] width 69 height 11
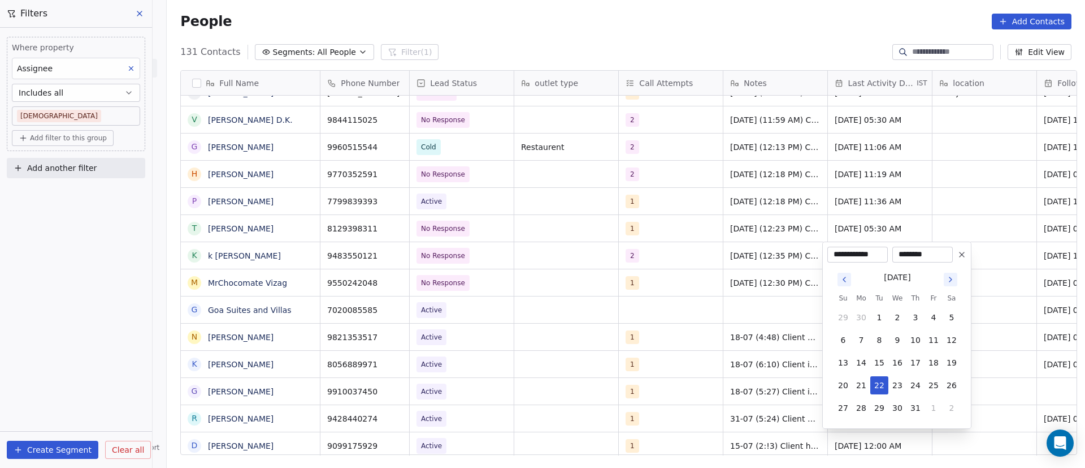
click at [954, 282] on icon "Go to next month" at bounding box center [950, 279] width 9 height 9
click at [951, 282] on icon "Go to next month" at bounding box center [950, 279] width 9 height 9
click at [950, 282] on icon "Go to next month" at bounding box center [951, 279] width 2 height 5
click at [846, 277] on icon "Go to previous month" at bounding box center [844, 279] width 9 height 9
click at [860, 343] on button "8" at bounding box center [862, 340] width 18 height 18
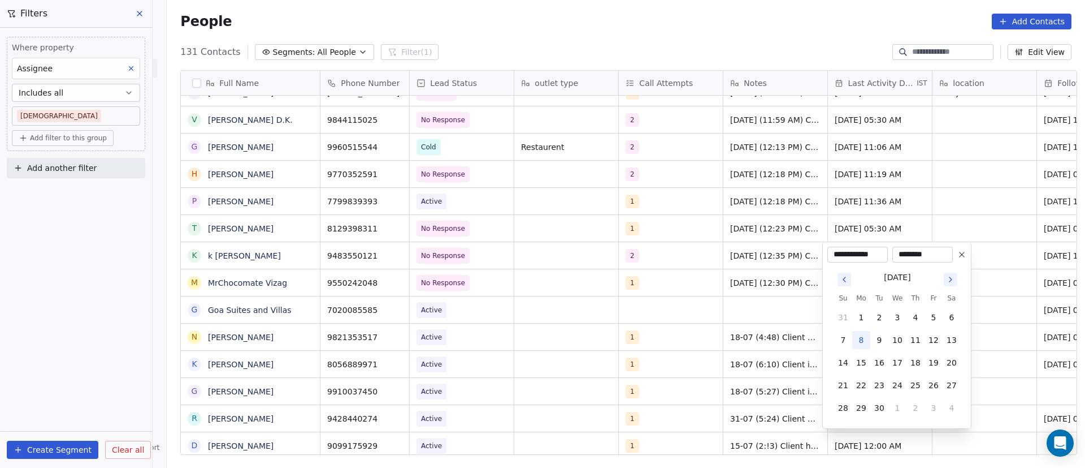
type input "**********"
click at [971, 209] on html "On2Cook India Pvt. Ltd. Contacts People Marketing Workflows Campaigns Sales Pip…" at bounding box center [542, 234] width 1085 height 468
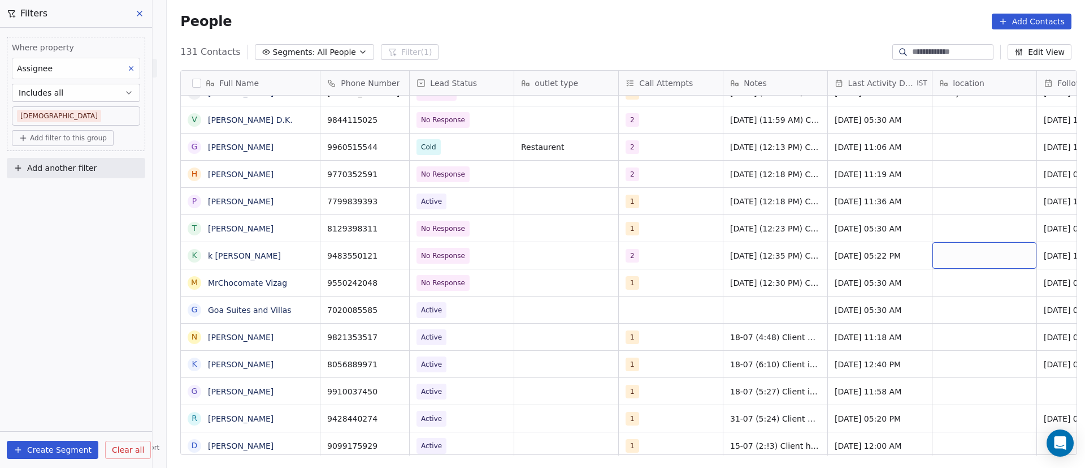
scroll to position [0, 78]
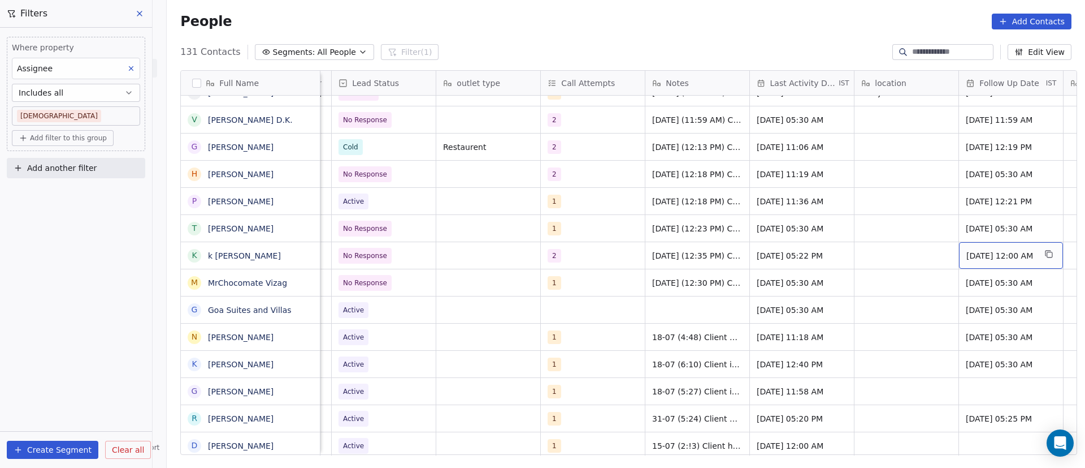
click at [987, 254] on span "[DATE] 12:00 AM" at bounding box center [1001, 255] width 69 height 11
click at [987, 255] on span "[DATE] 12:00 AM" at bounding box center [1001, 255] width 69 height 11
click at [975, 253] on span "[DATE] 12:00 AM" at bounding box center [1001, 255] width 69 height 11
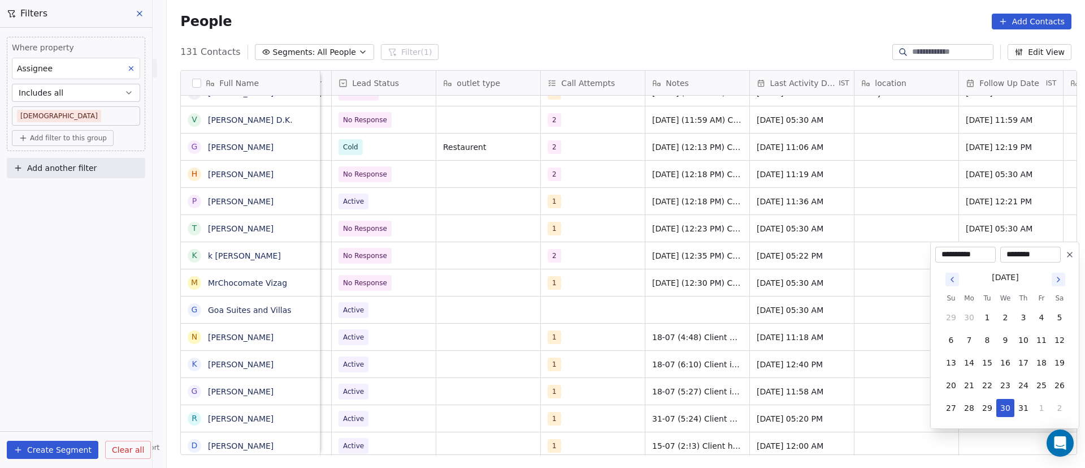
click at [1064, 276] on button "Go to next month" at bounding box center [1059, 279] width 14 height 14
click at [1019, 345] on button "11" at bounding box center [1024, 340] width 18 height 18
type input "**********"
click at [824, 256] on html "On2Cook India Pvt. Ltd. Contacts People Marketing Workflows Campaigns Sales Pip…" at bounding box center [542, 234] width 1085 height 468
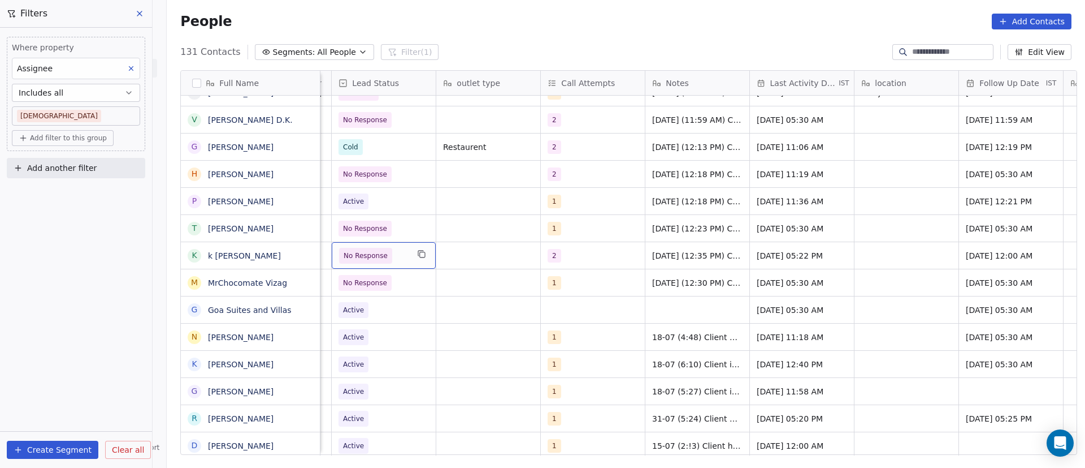
scroll to position [0, 0]
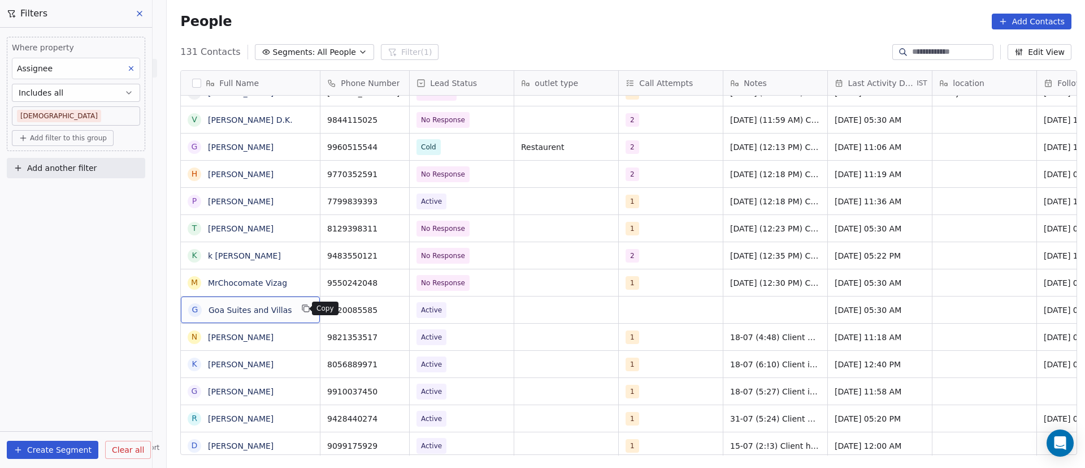
click at [301, 312] on icon "grid" at bounding box center [305, 308] width 9 height 9
click at [391, 312] on icon "grid" at bounding box center [395, 308] width 9 height 9
click at [453, 315] on span "Active" at bounding box center [451, 310] width 69 height 16
click at [460, 310] on span "Active" at bounding box center [451, 310] width 69 height 16
click at [459, 310] on span "Active" at bounding box center [451, 310] width 69 height 16
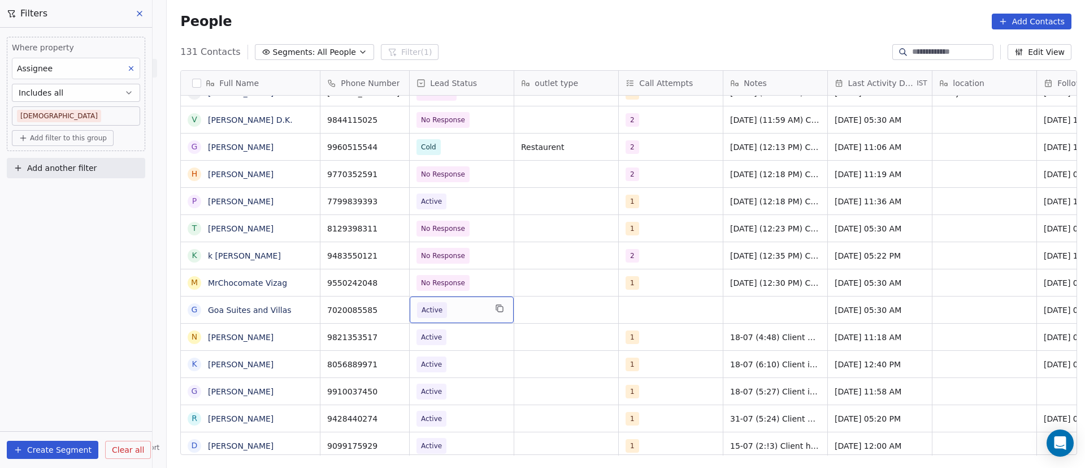
click at [462, 309] on span "Active" at bounding box center [451, 310] width 69 height 16
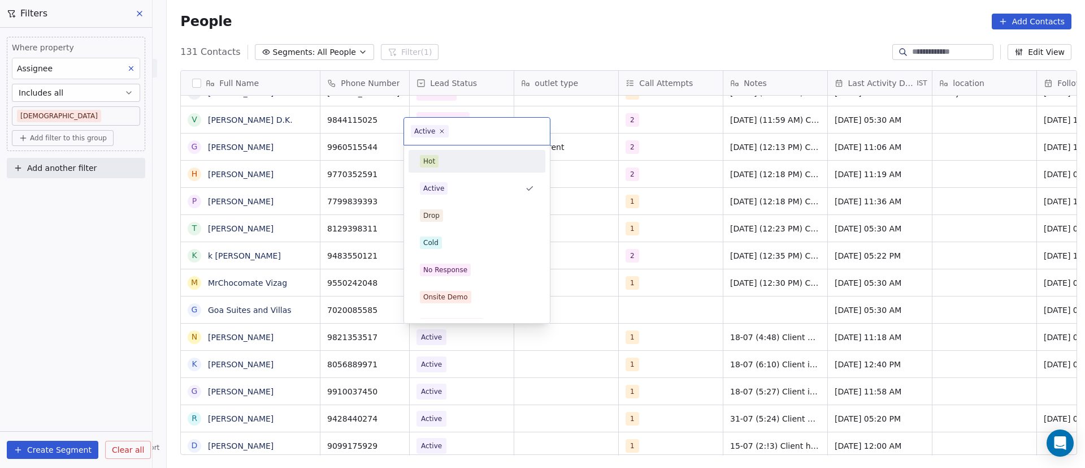
click at [443, 132] on icon at bounding box center [442, 131] width 7 height 7
drag, startPoint x: 470, startPoint y: 236, endPoint x: 509, endPoint y: 262, distance: 46.7
click at [470, 236] on div "Cold" at bounding box center [477, 242] width 114 height 12
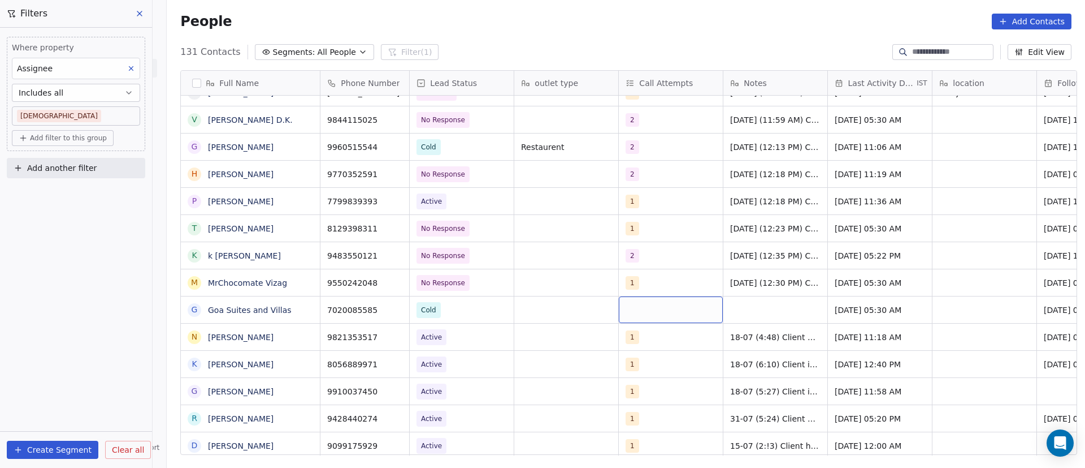
click at [636, 313] on div "grid" at bounding box center [671, 309] width 104 height 27
click at [635, 313] on div "grid" at bounding box center [671, 309] width 104 height 27
click at [629, 311] on div "grid" at bounding box center [671, 309] width 104 height 27
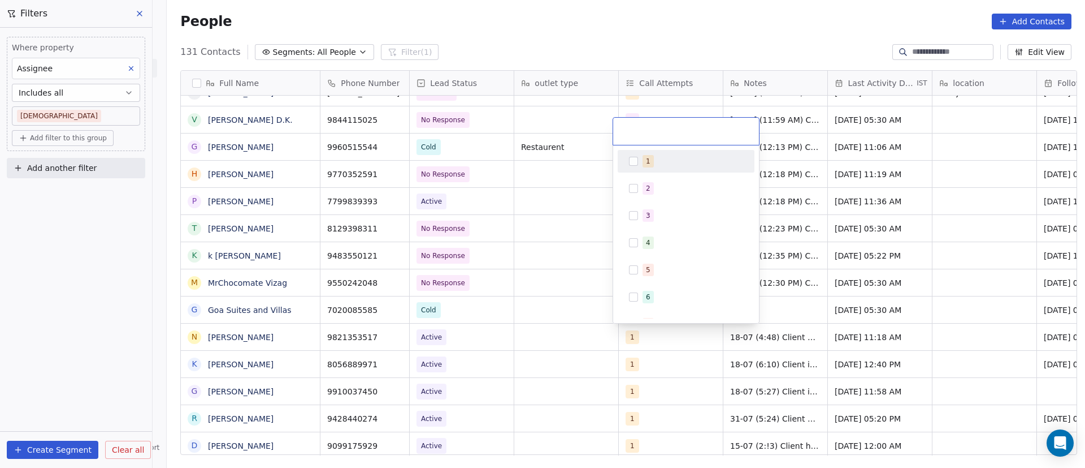
click at [637, 157] on button "Suggestions" at bounding box center [633, 161] width 9 height 9
click at [800, 307] on html "On2Cook India Pvt. Ltd. Contacts People Marketing Workflows Campaigns Sales Pip…" at bounding box center [542, 234] width 1085 height 468
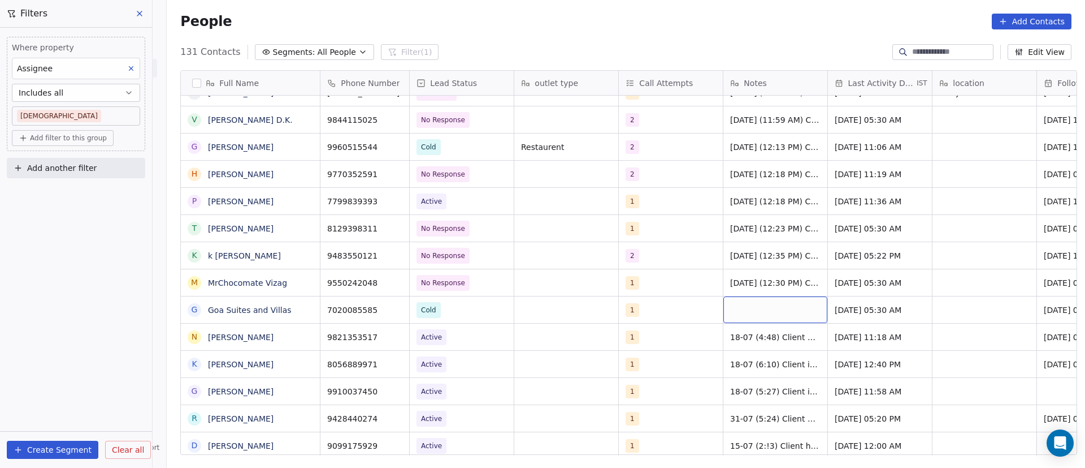
click at [747, 310] on div "grid" at bounding box center [776, 309] width 104 height 27
paste textarea "**********"
click at [785, 318] on textarea "**********" at bounding box center [770, 313] width 103 height 35
drag, startPoint x: 786, startPoint y: 318, endPoint x: 751, endPoint y: 304, distance: 37.1
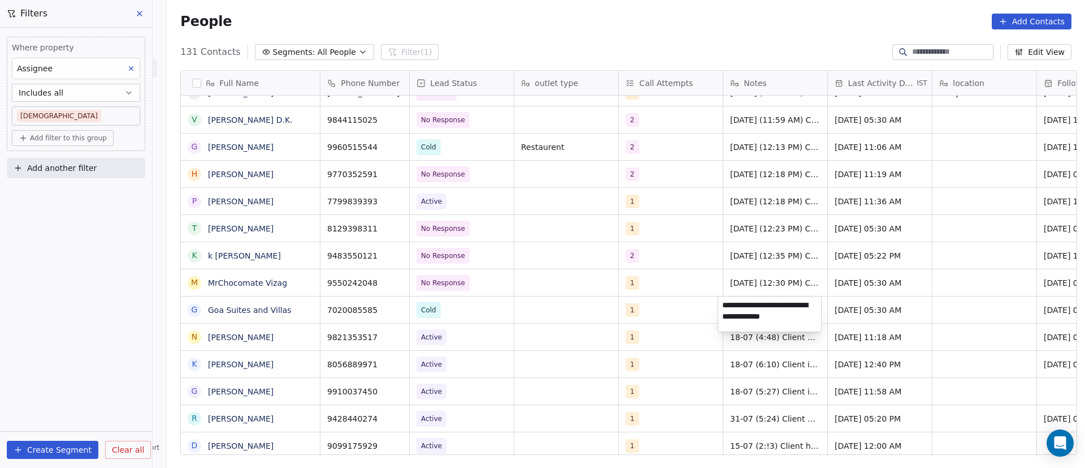
click at [750, 305] on textarea "**********" at bounding box center [770, 313] width 103 height 35
click at [785, 315] on textarea "**********" at bounding box center [770, 313] width 103 height 35
type textarea "**********"
click at [858, 313] on html "On2Cook India Pvt. Ltd. Contacts People Marketing Workflows Campaigns Sales Pip…" at bounding box center [542, 234] width 1085 height 468
click at [853, 308] on span "[DATE] 05:30 AM" at bounding box center [870, 309] width 69 height 11
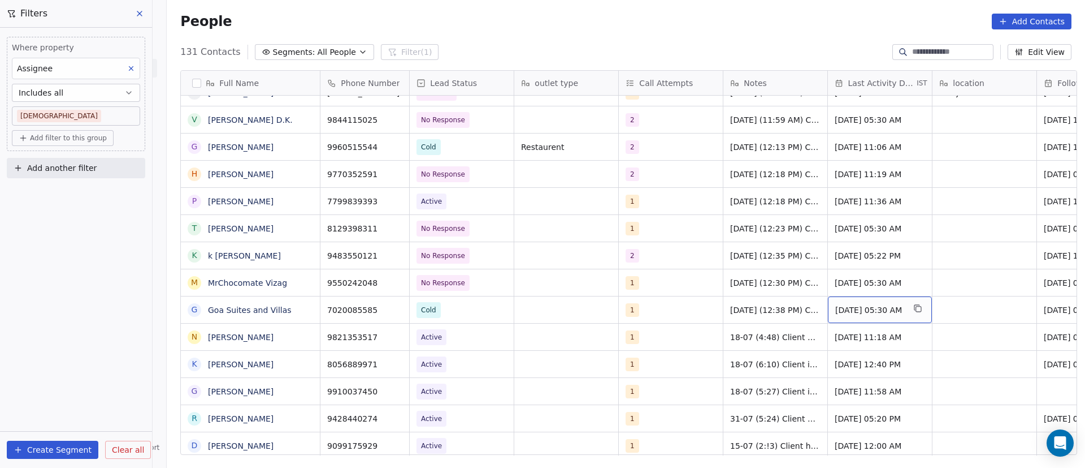
click at [853, 309] on span "[DATE] 05:30 AM" at bounding box center [870, 309] width 69 height 11
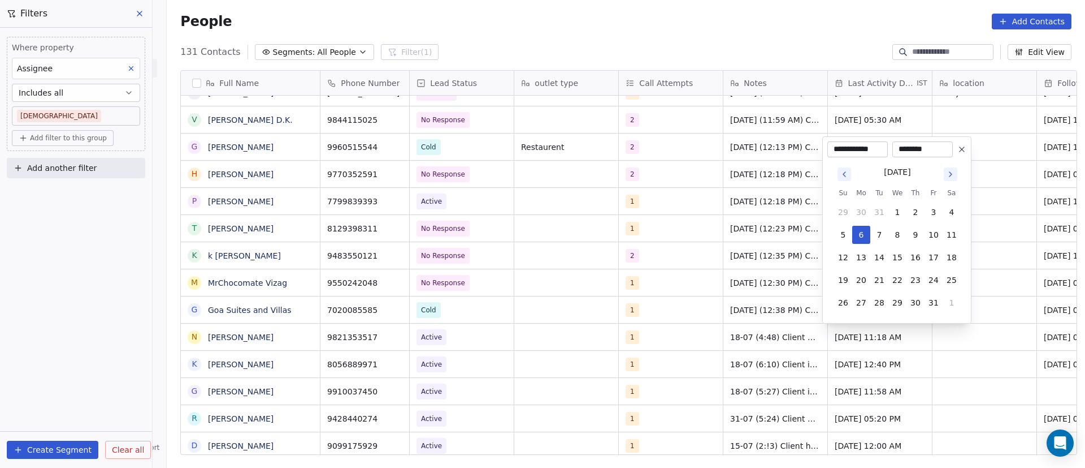
click at [949, 178] on button "Go to next month" at bounding box center [951, 174] width 14 height 14
click at [953, 174] on icon "Go to next month" at bounding box center [950, 174] width 9 height 9
click at [953, 175] on th "Sa" at bounding box center [952, 170] width 18 height 11
click at [953, 151] on icon "Go to next month" at bounding box center [950, 151] width 9 height 9
click at [954, 178] on icon "Go to next month" at bounding box center [950, 174] width 9 height 9
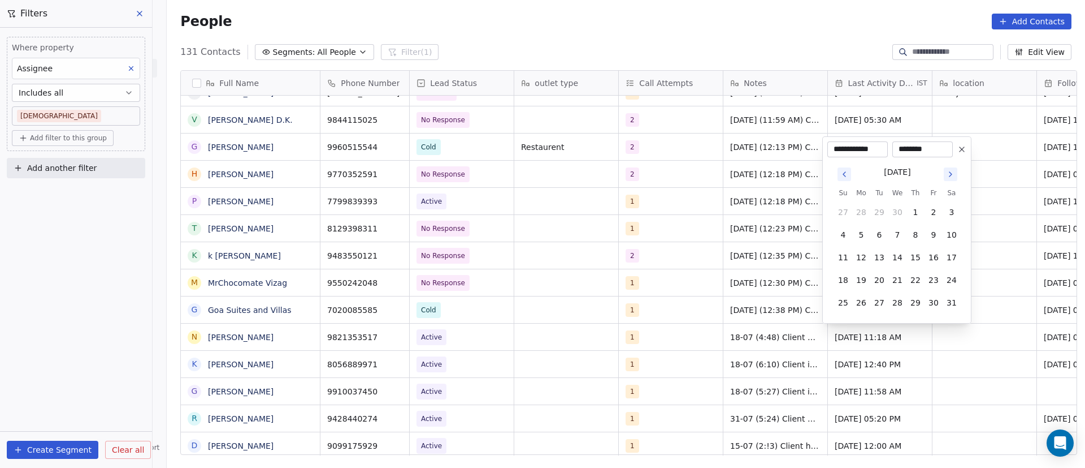
click at [953, 175] on icon "Go to next month" at bounding box center [950, 174] width 9 height 9
click at [951, 172] on icon "Go to next month" at bounding box center [951, 174] width 2 height 5
click at [950, 172] on icon "Go to next month" at bounding box center [950, 174] width 9 height 9
click at [949, 150] on icon "Go to next month" at bounding box center [950, 151] width 9 height 9
click at [858, 236] on button "8" at bounding box center [862, 235] width 18 height 18
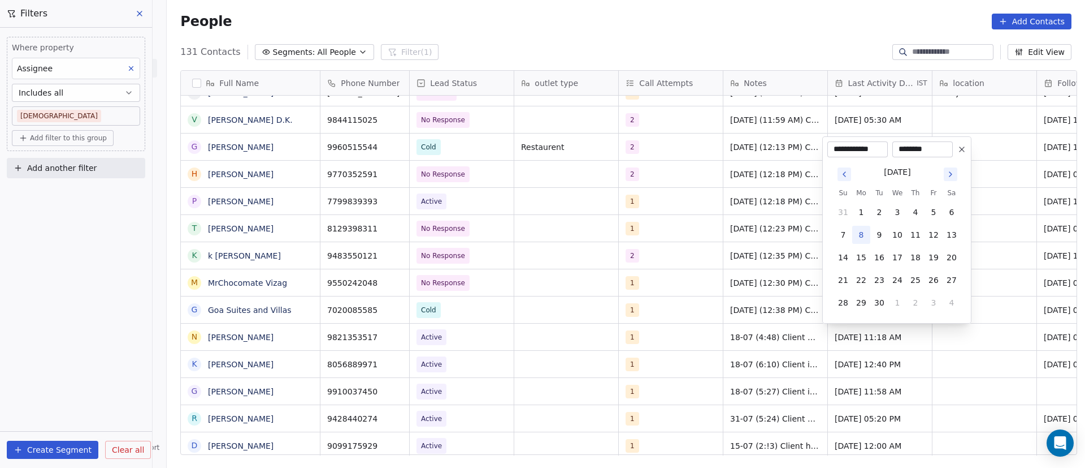
type input "**********"
click at [859, 391] on html "On2Cook India Pvt. Ltd. Contacts People Marketing Workflows Campaigns Sales Pip…" at bounding box center [542, 234] width 1085 height 468
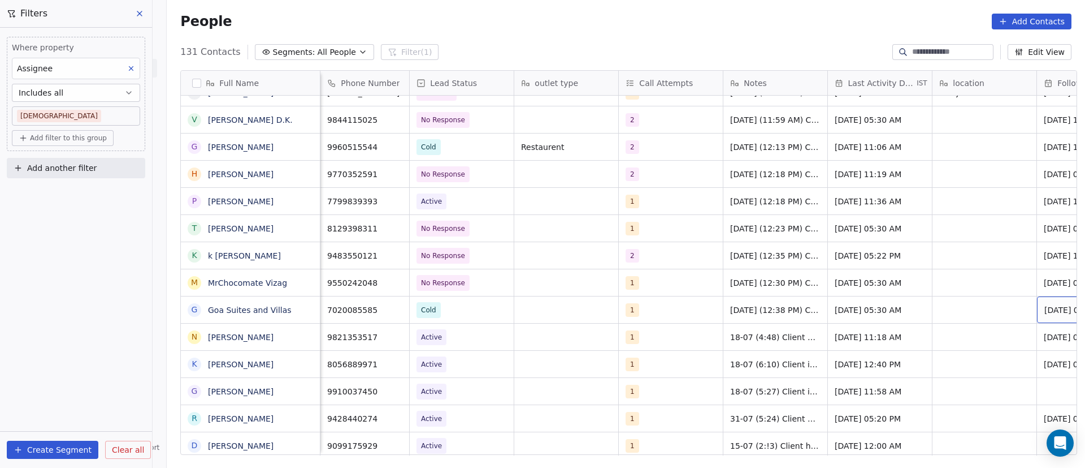
scroll to position [0, 78]
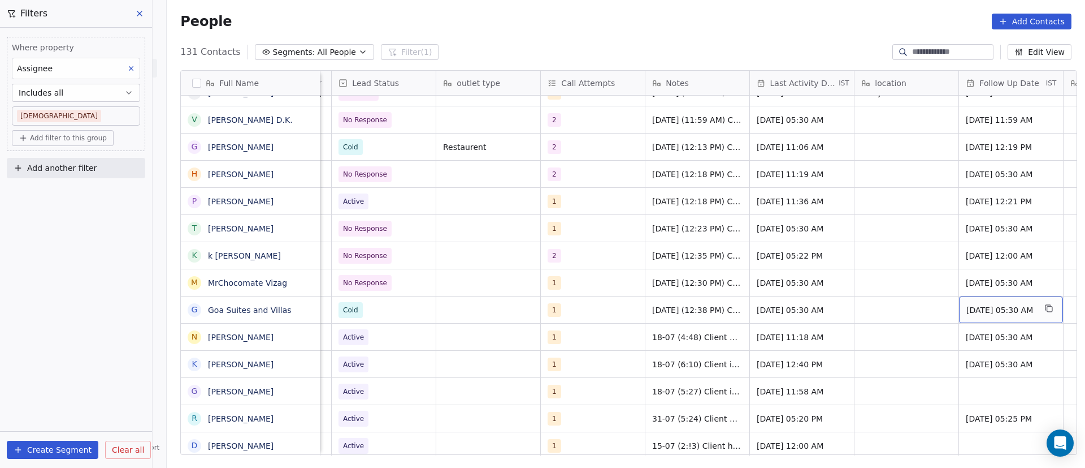
click at [987, 309] on span "[DATE] 05:30 AM" at bounding box center [1001, 309] width 69 height 11
click at [986, 309] on span "[DATE] 05:30 AM" at bounding box center [1001, 309] width 69 height 11
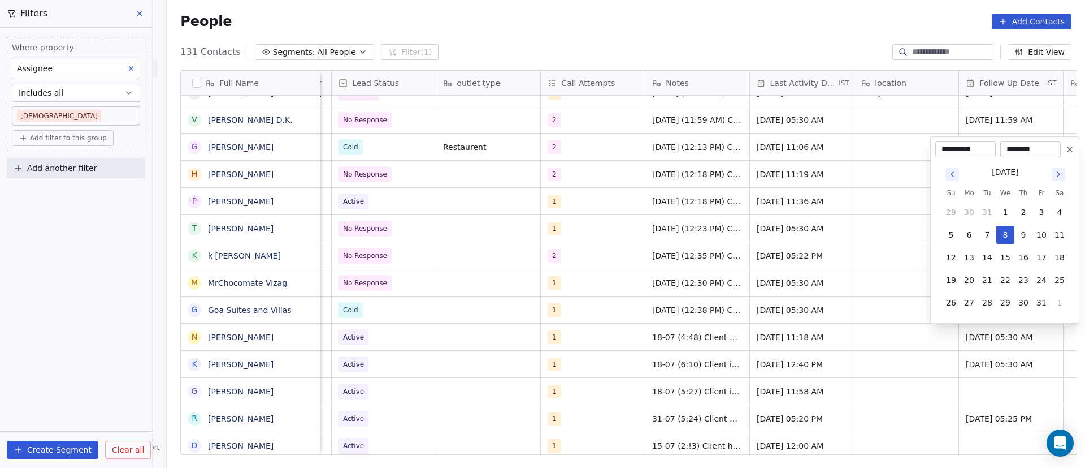
click at [1071, 149] on icon at bounding box center [1070, 149] width 9 height 9
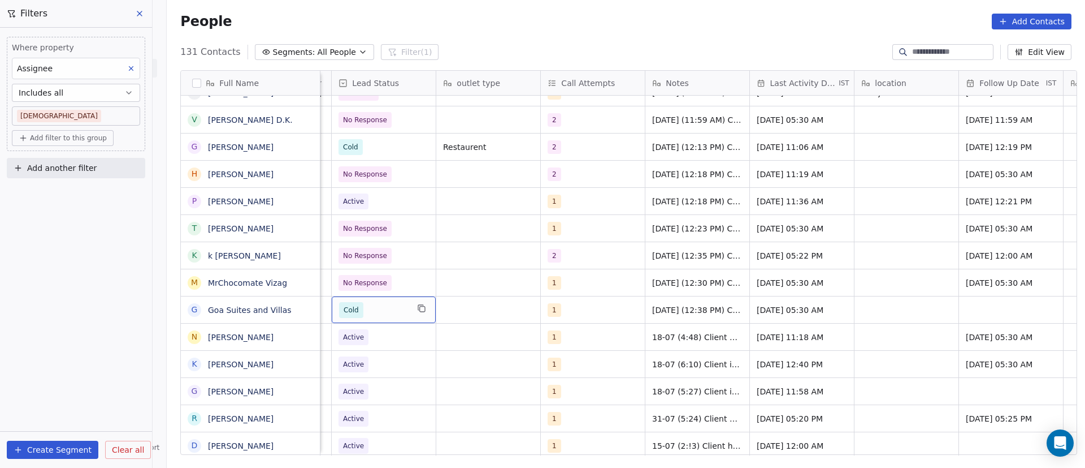
scroll to position [0, 0]
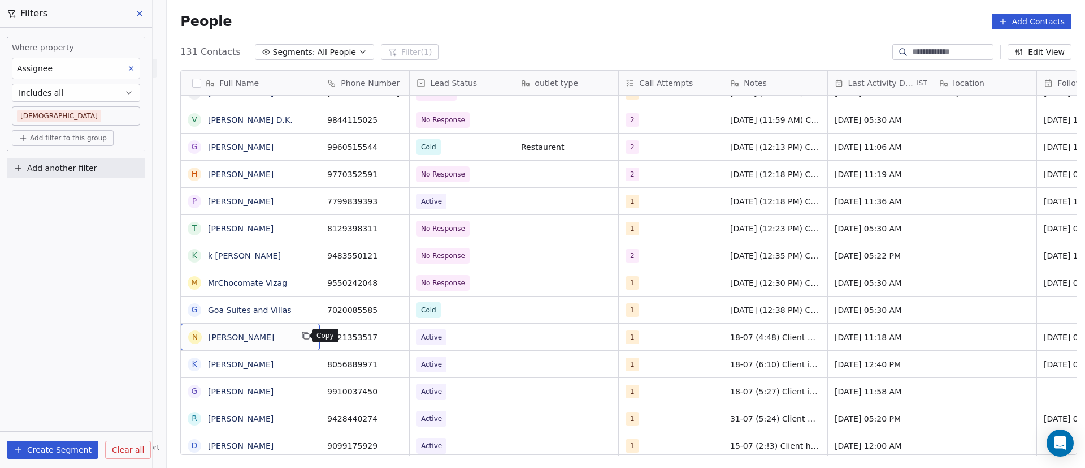
click at [302, 334] on icon "grid" at bounding box center [305, 335] width 9 height 9
click at [392, 336] on icon "grid" at bounding box center [395, 335] width 9 height 9
click at [461, 344] on span "Active" at bounding box center [451, 337] width 69 height 16
click at [458, 344] on span "Active" at bounding box center [451, 337] width 69 height 16
click at [451, 338] on span "Active" at bounding box center [451, 337] width 69 height 16
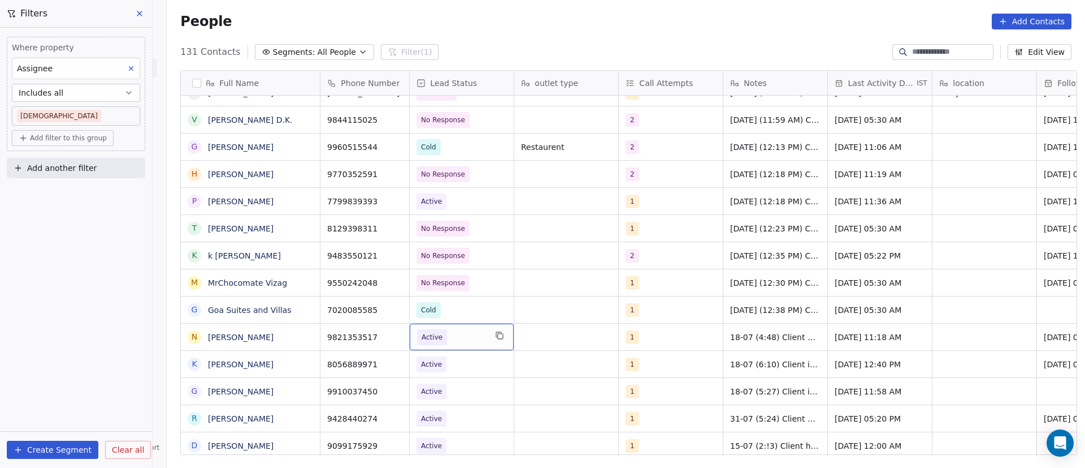
click at [451, 338] on span "Active" at bounding box center [451, 337] width 69 height 16
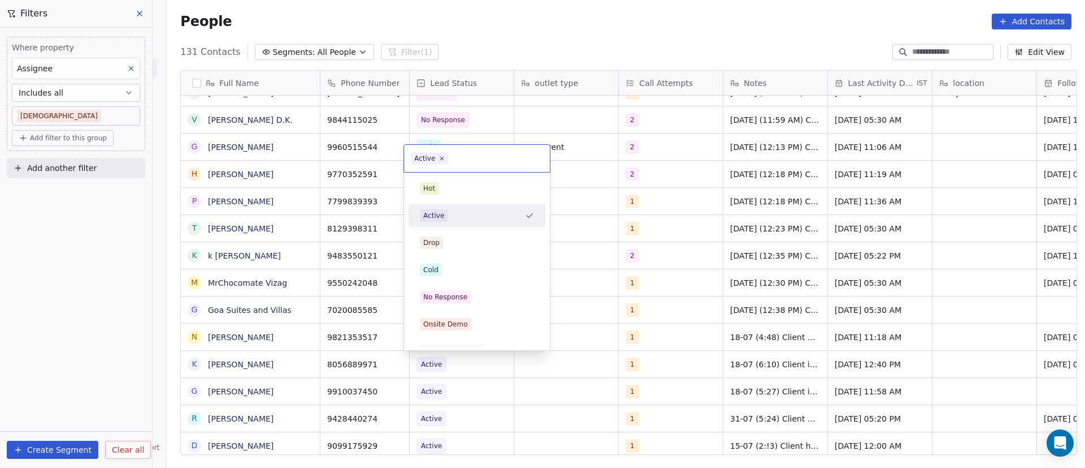
click at [492, 218] on div "Active" at bounding box center [470, 215] width 101 height 12
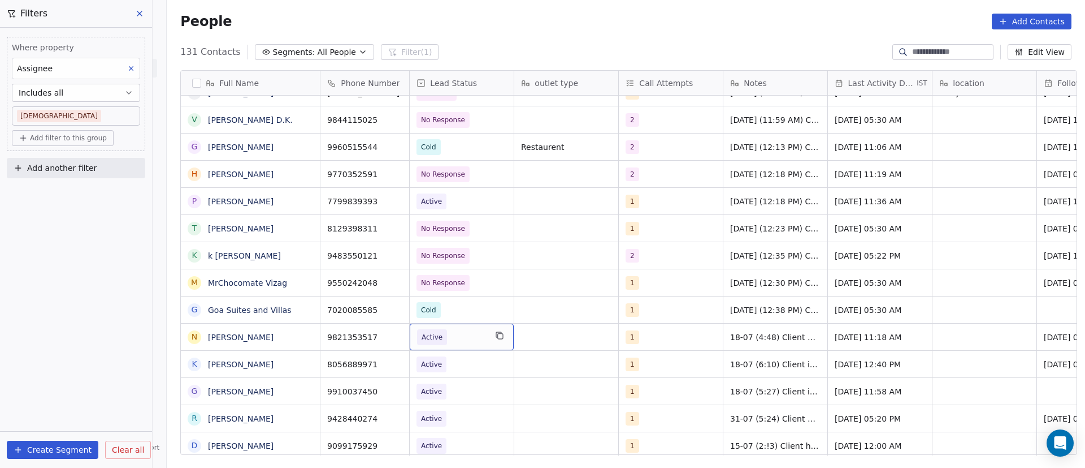
click at [465, 340] on span "Active" at bounding box center [451, 337] width 69 height 16
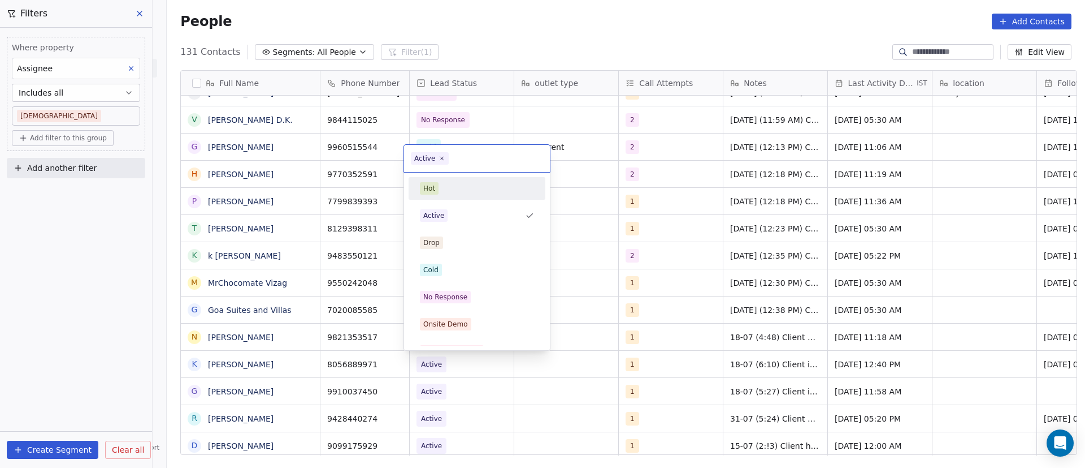
click at [444, 158] on icon at bounding box center [442, 158] width 7 height 7
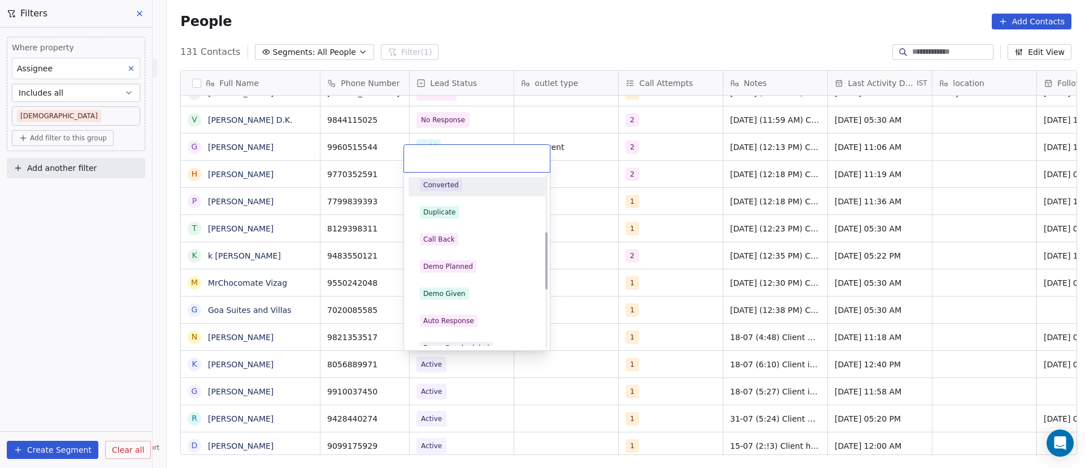
scroll to position [170, 0]
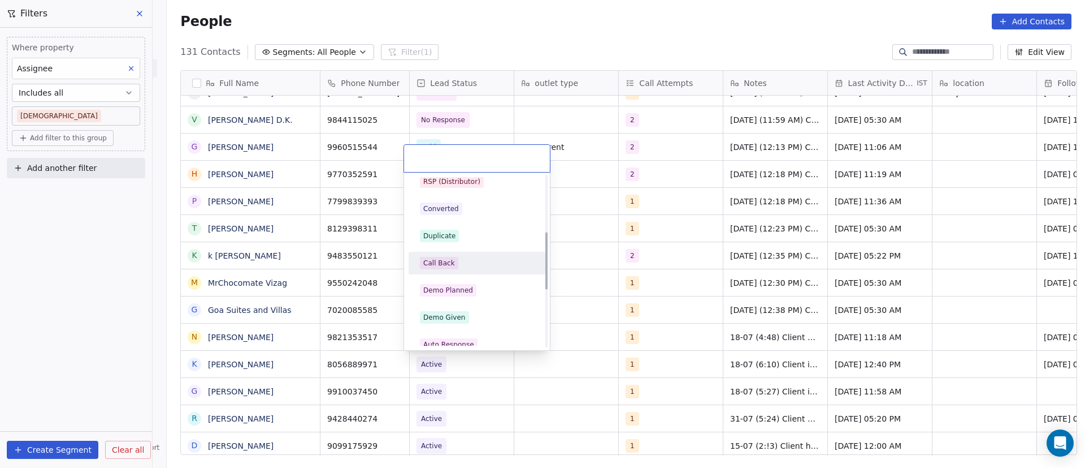
click at [480, 257] on div "Call Back" at bounding box center [477, 263] width 114 height 12
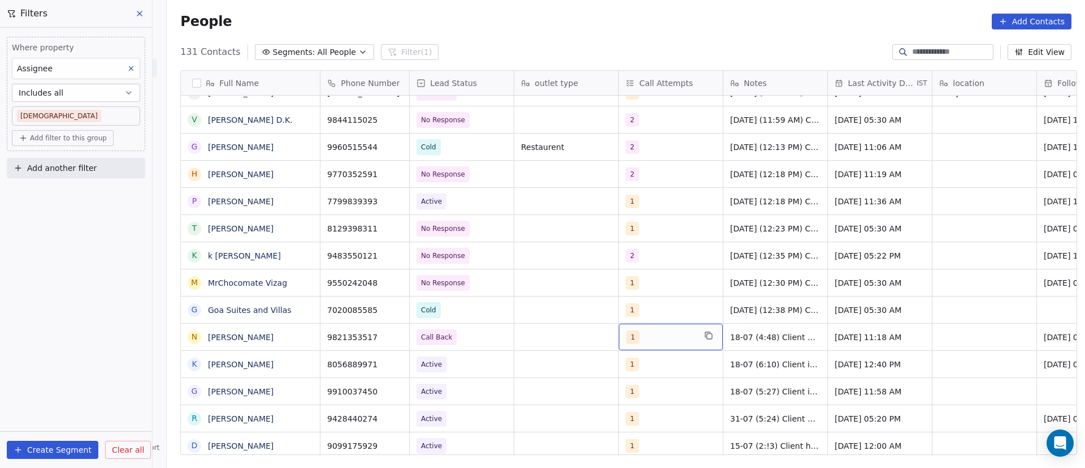
click at [650, 339] on div "1" at bounding box center [660, 337] width 69 height 14
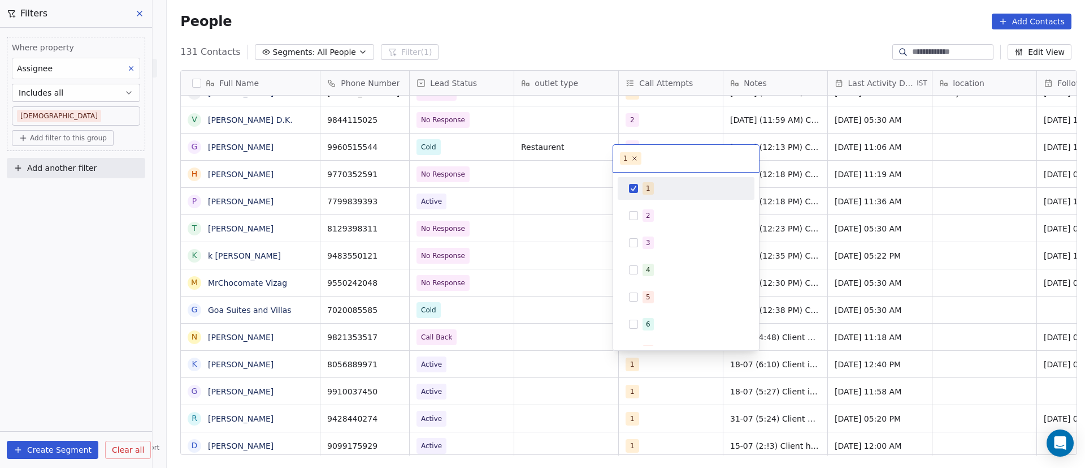
click at [634, 184] on button "Suggestions" at bounding box center [633, 188] width 9 height 9
click at [641, 216] on div "2" at bounding box center [686, 215] width 128 height 18
click at [846, 352] on html "On2Cook India Pvt. Ltd. Contacts People Marketing Workflows Campaigns Sales Pip…" at bounding box center [542, 234] width 1085 height 468
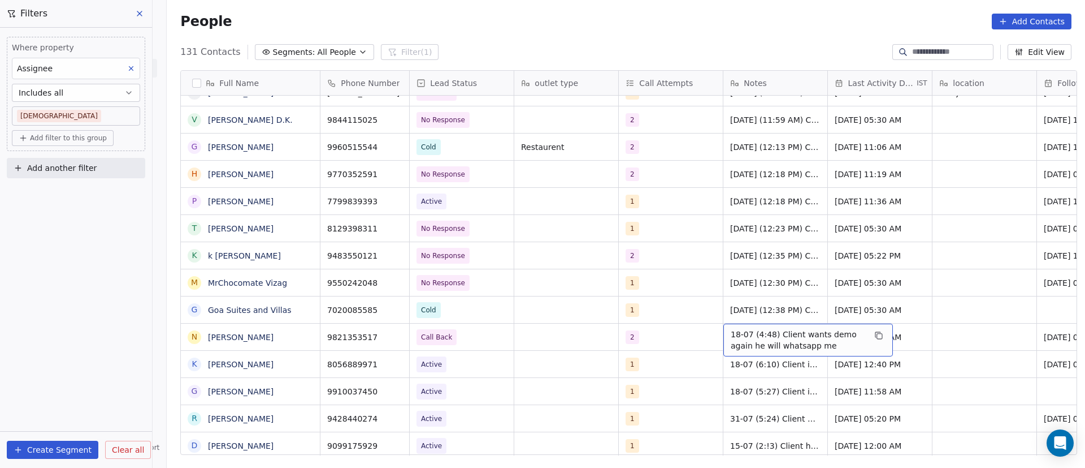
click at [735, 337] on span "18-07 (4:48) Client wants demo again he will whatsapp me" at bounding box center [798, 339] width 135 height 23
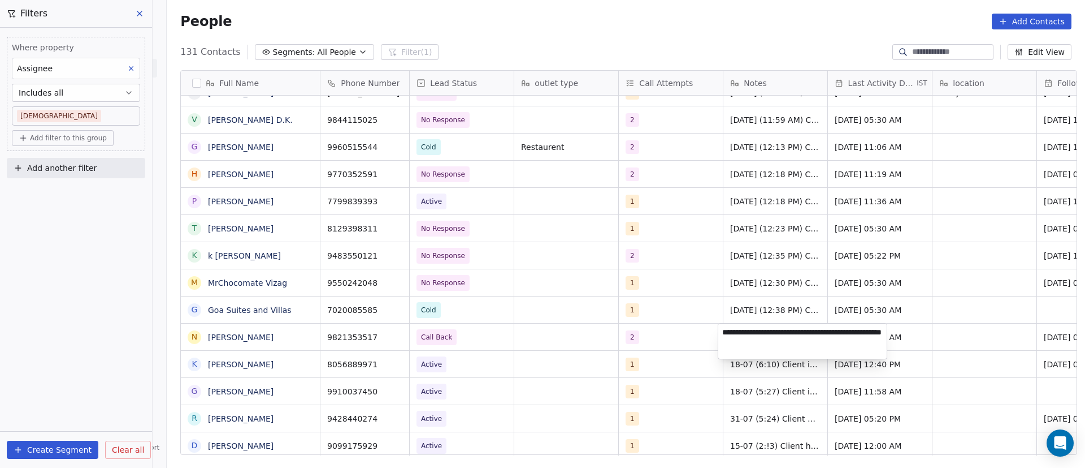
click at [953, 203] on html "On2Cook India Pvt. Ltd. Contacts People Marketing Workflows Campaigns Sales Pip…" at bounding box center [542, 234] width 1085 height 468
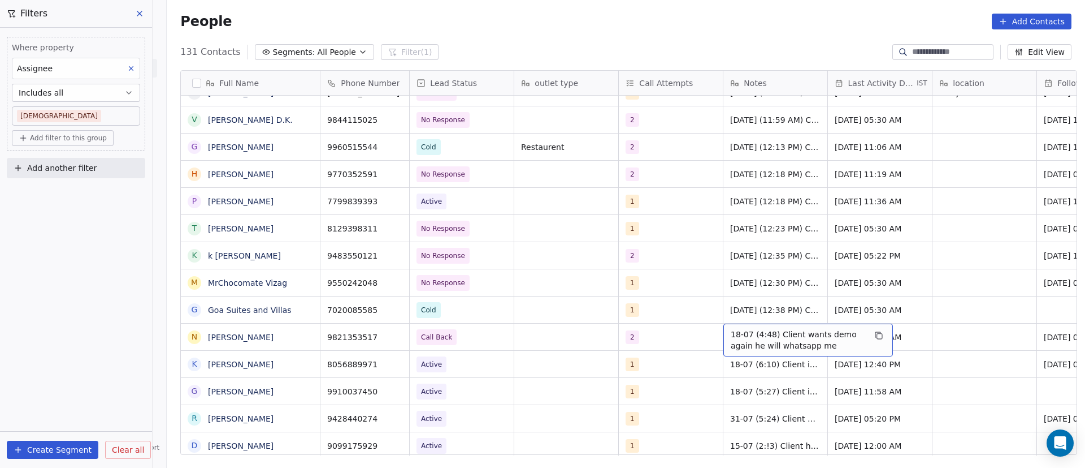
click at [746, 339] on span "18-07 (4:48) Client wants demo again he will whatsapp me" at bounding box center [798, 339] width 135 height 23
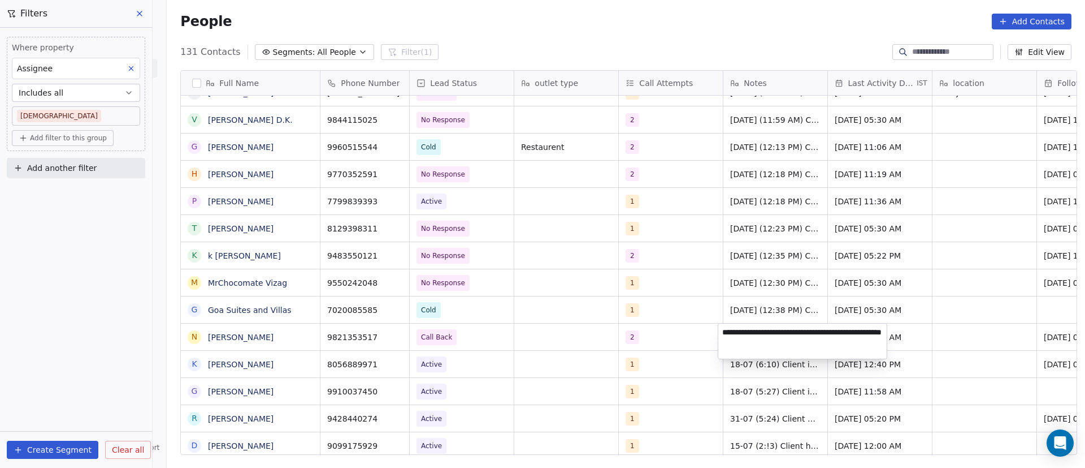
click at [723, 332] on textarea "**********" at bounding box center [803, 340] width 168 height 35
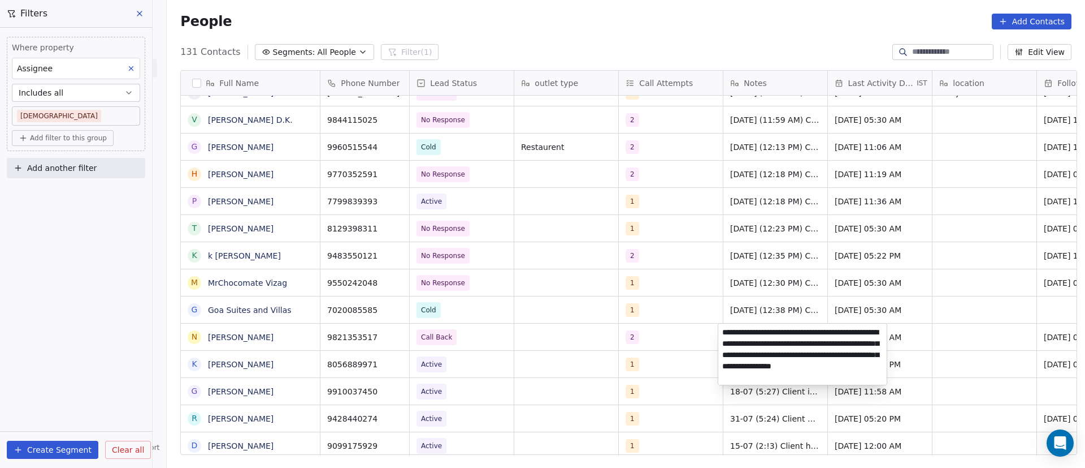
type textarea "**********"
click at [941, 350] on html "On2Cook India Pvt. Ltd. Contacts People Marketing Workflows Campaigns Sales Pip…" at bounding box center [542, 234] width 1085 height 468
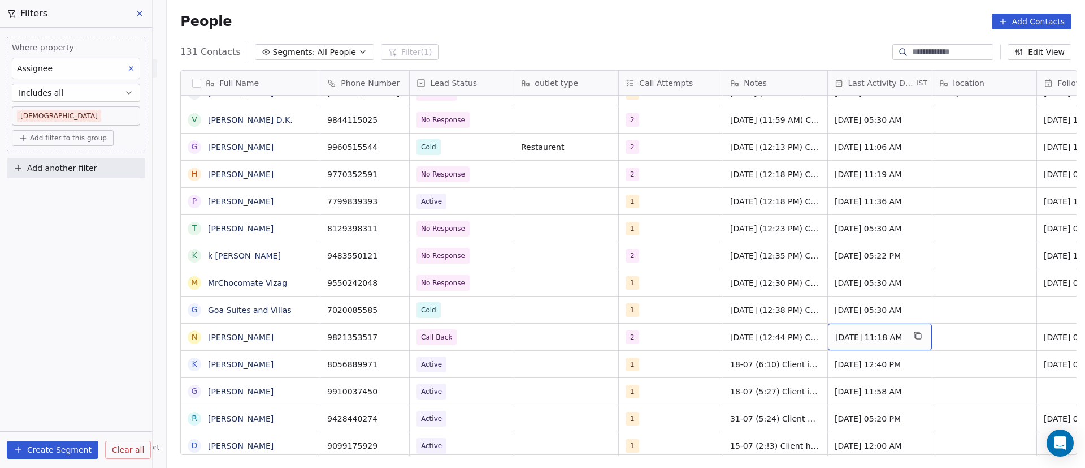
click at [846, 337] on span "[DATE] 11:18 AM" at bounding box center [870, 336] width 69 height 11
click at [845, 338] on span "[DATE] 11:18 AM" at bounding box center [870, 336] width 69 height 11
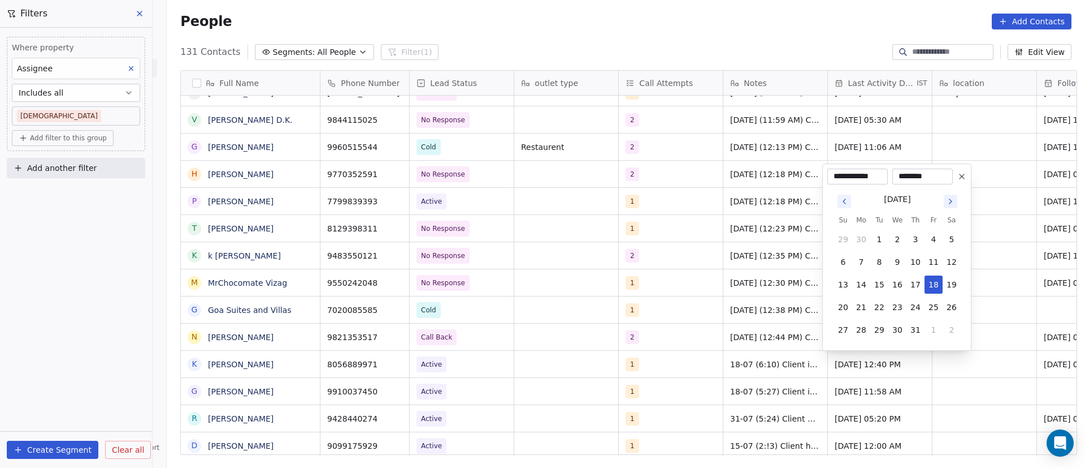
click at [948, 202] on icon "Go to next month" at bounding box center [950, 201] width 9 height 9
click at [953, 179] on icon "Go to next month" at bounding box center [950, 178] width 9 height 9
click at [863, 261] on button "8" at bounding box center [862, 262] width 18 height 18
type input "**********"
click at [1006, 305] on html "On2Cook India Pvt. Ltd. Contacts People Marketing Workflows Campaigns Sales Pip…" at bounding box center [542, 234] width 1085 height 468
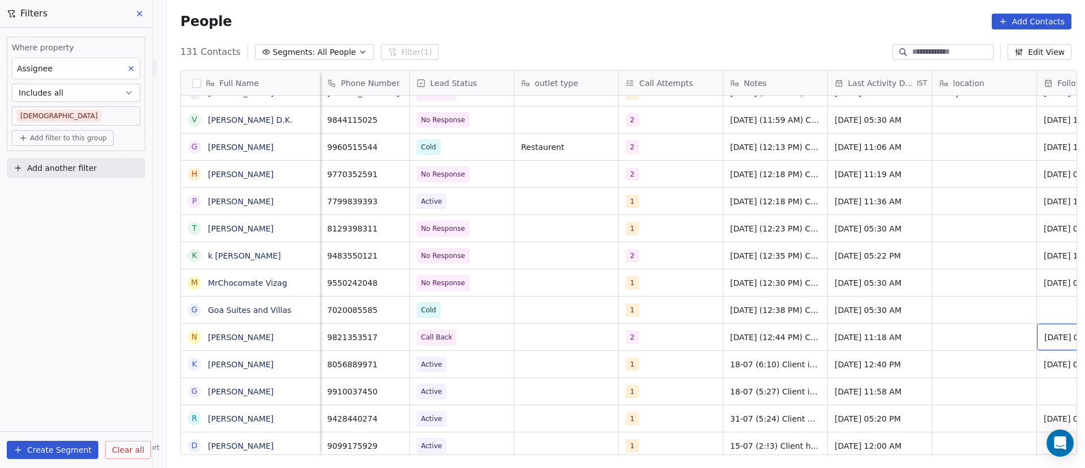
scroll to position [0, 78]
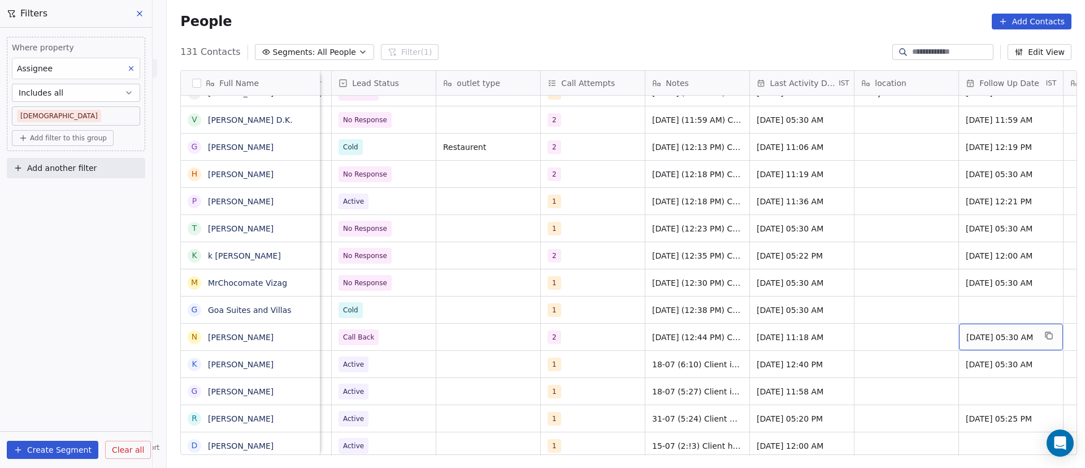
click at [985, 341] on span "[DATE] 05:30 AM" at bounding box center [1001, 336] width 69 height 11
click at [984, 341] on span "[DATE] 05:30 AM" at bounding box center [1001, 336] width 69 height 11
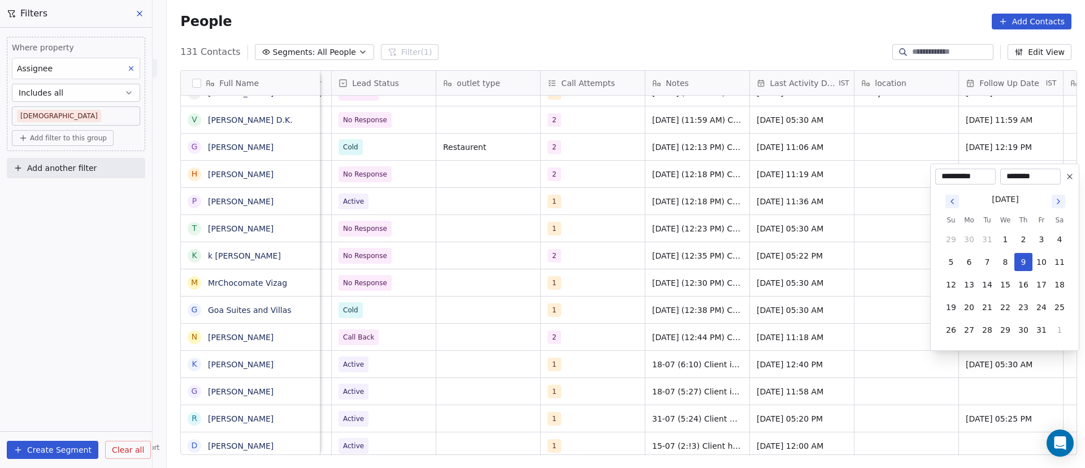
click at [1060, 205] on icon "Go to next month" at bounding box center [1058, 201] width 9 height 9
click at [1059, 205] on icon "Go to next month" at bounding box center [1058, 201] width 9 height 9
click at [1060, 179] on icon "Go to next month" at bounding box center [1059, 178] width 2 height 5
click at [1060, 200] on icon "Go to next month" at bounding box center [1058, 201] width 9 height 9
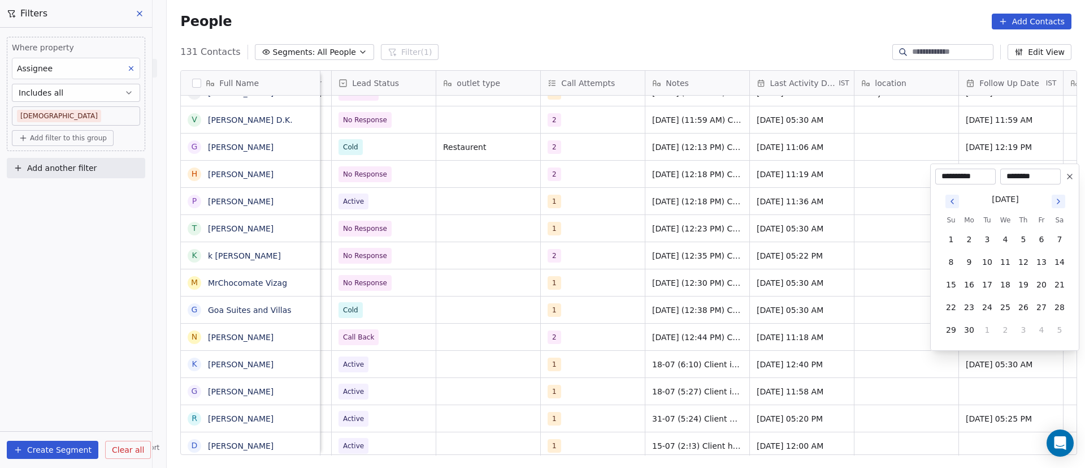
click at [1059, 200] on icon "Go to next month" at bounding box center [1058, 201] width 9 height 9
click at [1056, 183] on button "Go to next month" at bounding box center [1059, 179] width 14 height 14
click at [1020, 263] on button "11" at bounding box center [1024, 262] width 18 height 18
type input "**********"
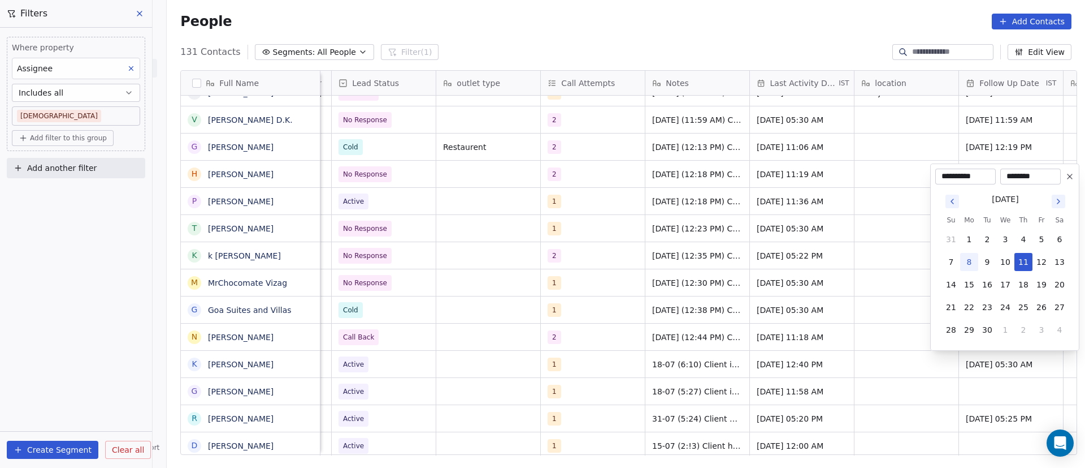
click at [725, 368] on html "On2Cook India Pvt. Ltd. Contacts People Marketing Workflows Campaigns Sales Pip…" at bounding box center [542, 234] width 1085 height 468
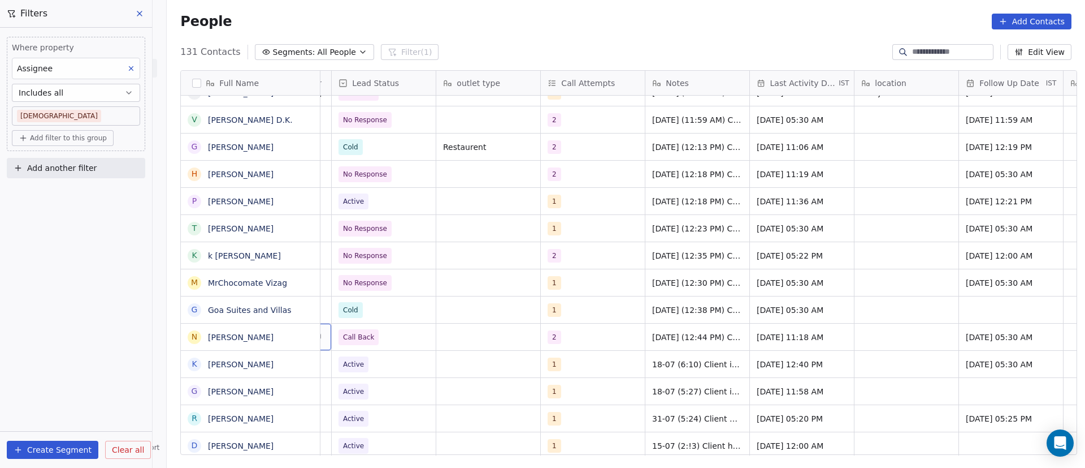
scroll to position [0, 0]
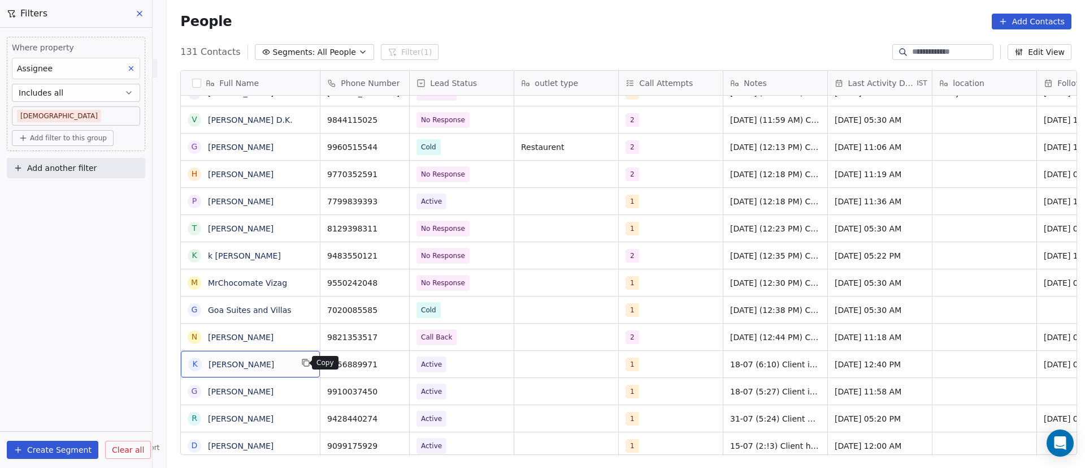
click at [301, 365] on icon "grid" at bounding box center [305, 362] width 9 height 9
click at [393, 364] on icon "grid" at bounding box center [395, 363] width 5 height 5
click at [393, 334] on icon "grid" at bounding box center [395, 336] width 5 height 5
click at [391, 258] on icon "grid" at bounding box center [395, 253] width 9 height 9
click at [284, 367] on span "[PERSON_NAME]" at bounding box center [251, 363] width 84 height 11
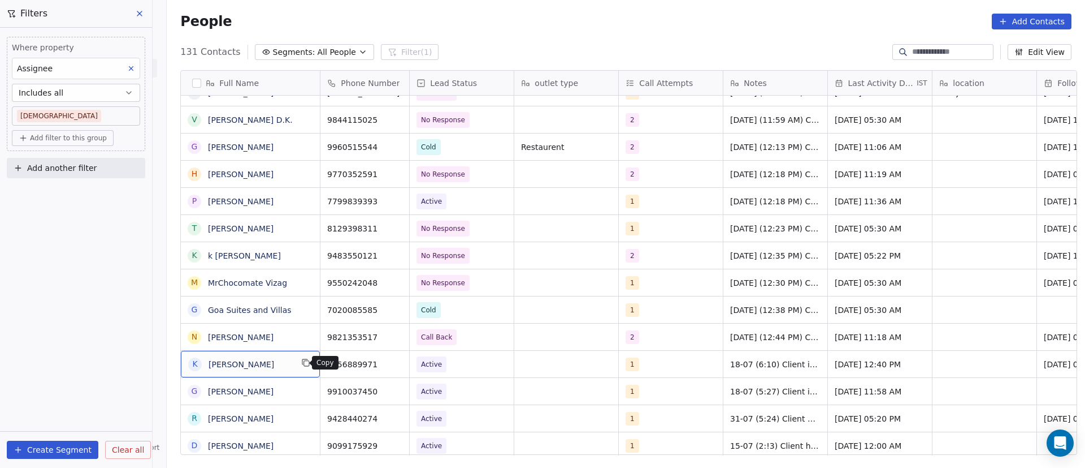
click at [302, 364] on icon "grid" at bounding box center [305, 362] width 9 height 9
click at [445, 369] on span "Active" at bounding box center [451, 364] width 69 height 16
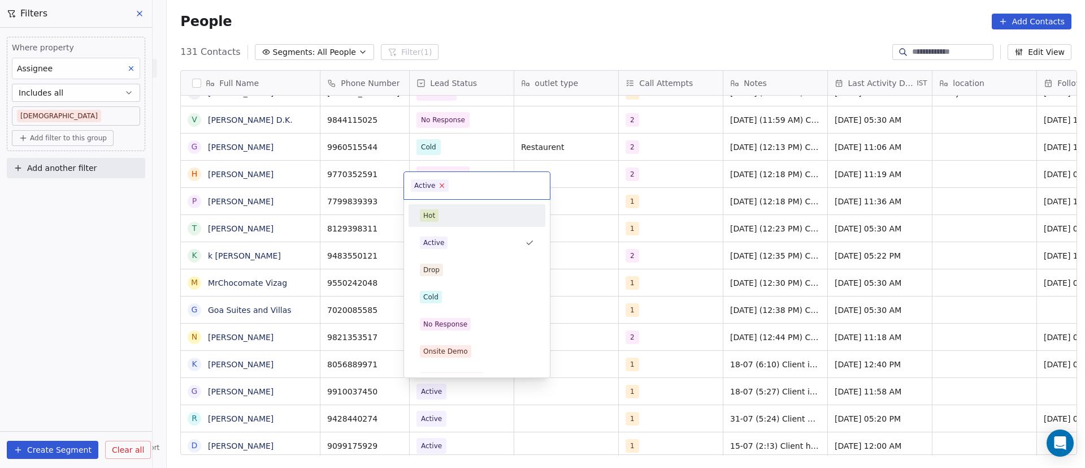
click at [443, 185] on icon at bounding box center [442, 184] width 7 height 7
click at [486, 332] on div "No Response" at bounding box center [477, 324] width 128 height 18
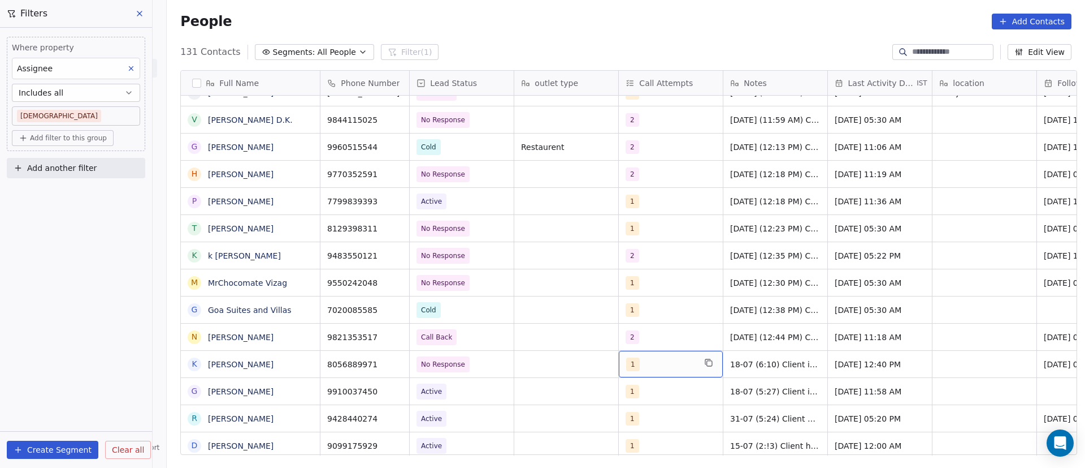
click at [650, 364] on div "1" at bounding box center [660, 364] width 69 height 14
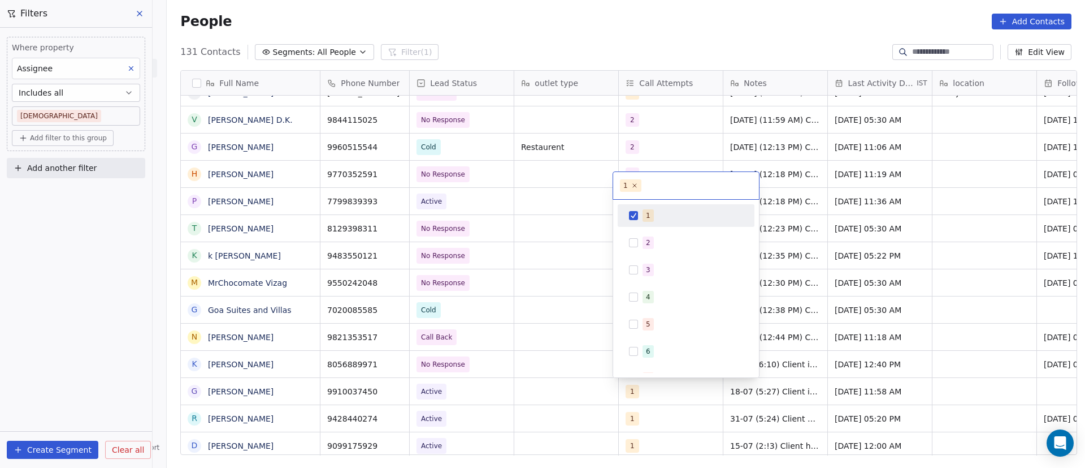
click at [634, 218] on button "Suggestions" at bounding box center [633, 215] width 9 height 9
click at [635, 246] on button "Suggestions" at bounding box center [633, 242] width 9 height 9
click at [848, 366] on html "On2Cook India Pvt. Ltd. Contacts People Marketing Workflows Campaigns Sales Pip…" at bounding box center [542, 234] width 1085 height 468
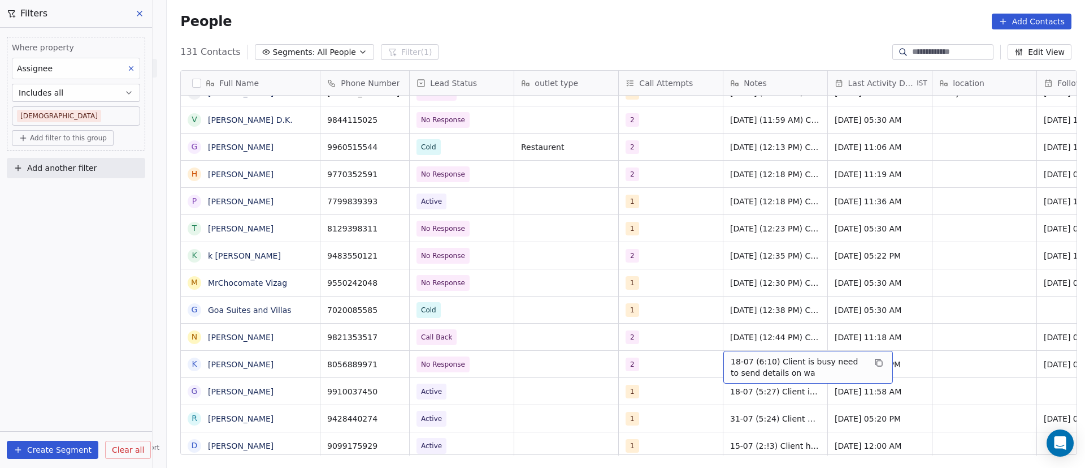
click at [738, 367] on span "18-07 (6:10) Client is busy need to send details on wa" at bounding box center [798, 367] width 135 height 23
click at [737, 367] on span "18-07 (6:10) Client is busy need to send details on wa" at bounding box center [798, 367] width 135 height 23
click at [721, 360] on textarea "**********" at bounding box center [803, 368] width 168 height 35
paste textarea "**********"
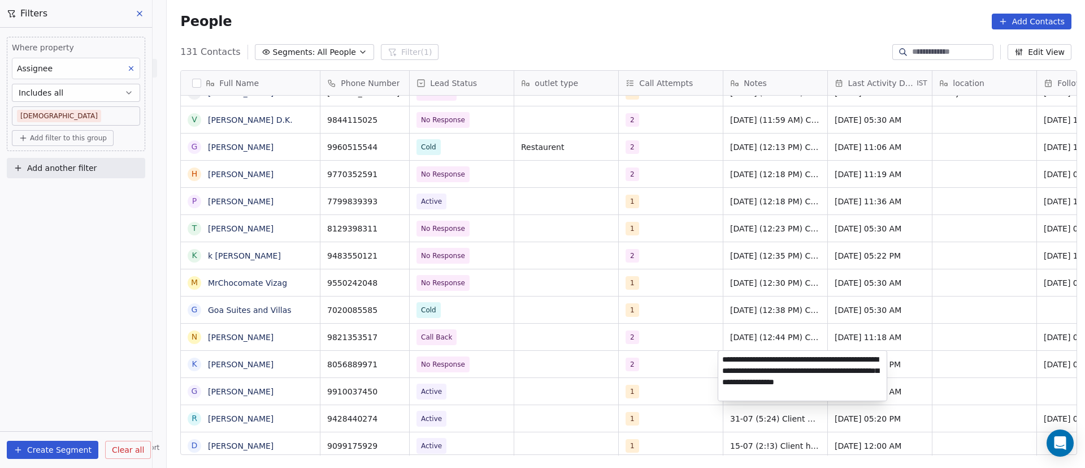
type textarea "**********"
click at [910, 357] on html "On2Cook India Pvt. Ltd. Contacts People Marketing Workflows Campaigns Sales Pip…" at bounding box center [542, 234] width 1085 height 468
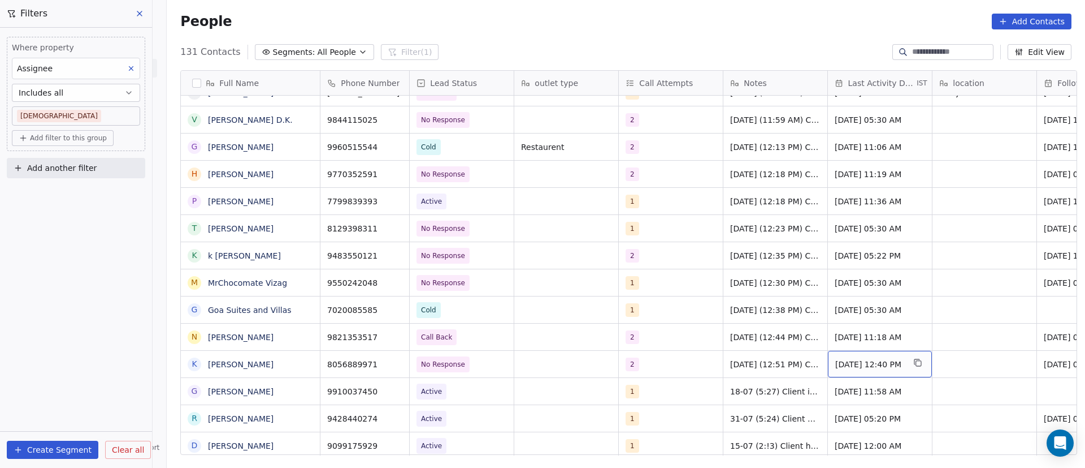
click at [836, 362] on span "[DATE] 12:40 PM" at bounding box center [870, 363] width 69 height 11
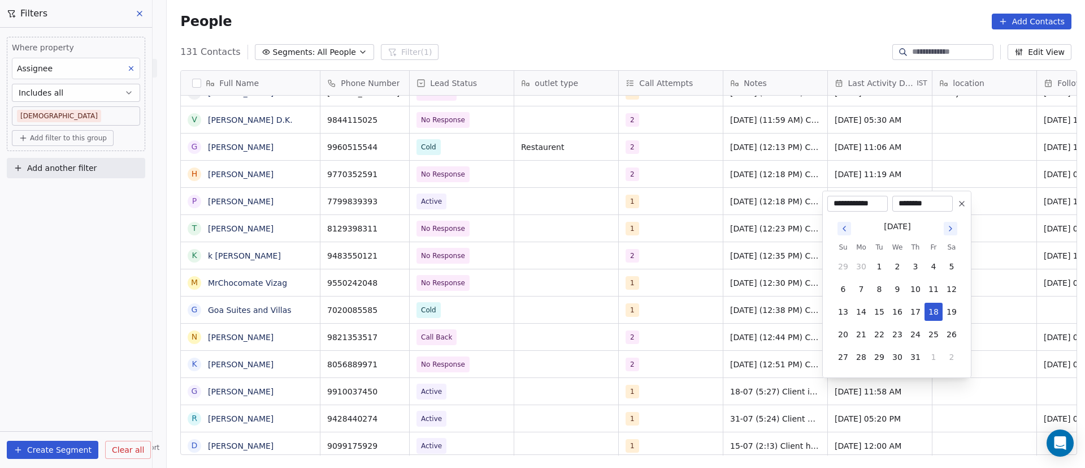
click at [950, 229] on icon "Go to next month" at bounding box center [950, 228] width 9 height 9
click at [951, 207] on icon "Go to next month" at bounding box center [950, 205] width 9 height 9
click at [954, 231] on icon "Go to next month" at bounding box center [950, 228] width 9 height 9
click at [847, 228] on icon "Go to previous month" at bounding box center [844, 228] width 9 height 9
click at [862, 292] on button "8" at bounding box center [862, 289] width 18 height 18
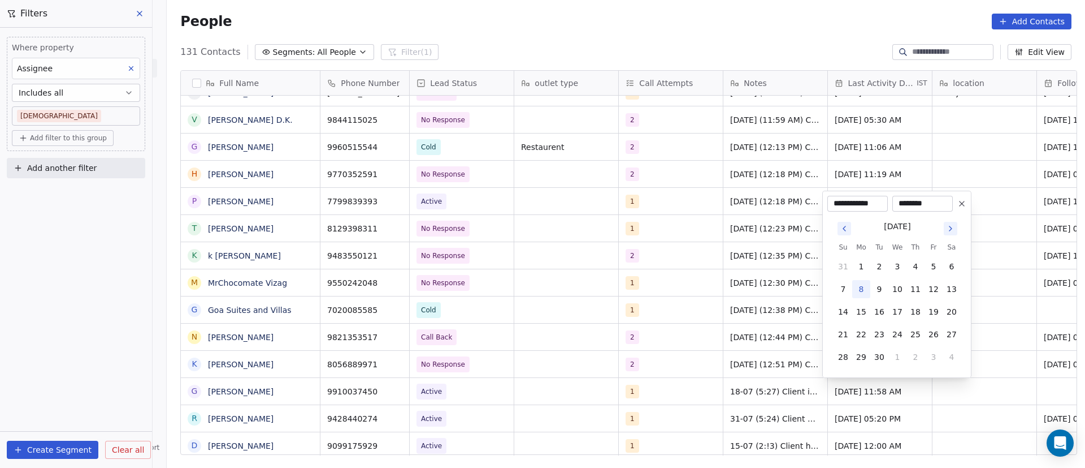
type input "**********"
click at [1007, 354] on html "On2Cook India Pvt. Ltd. Contacts People Marketing Workflows Campaigns Sales Pip…" at bounding box center [542, 234] width 1085 height 468
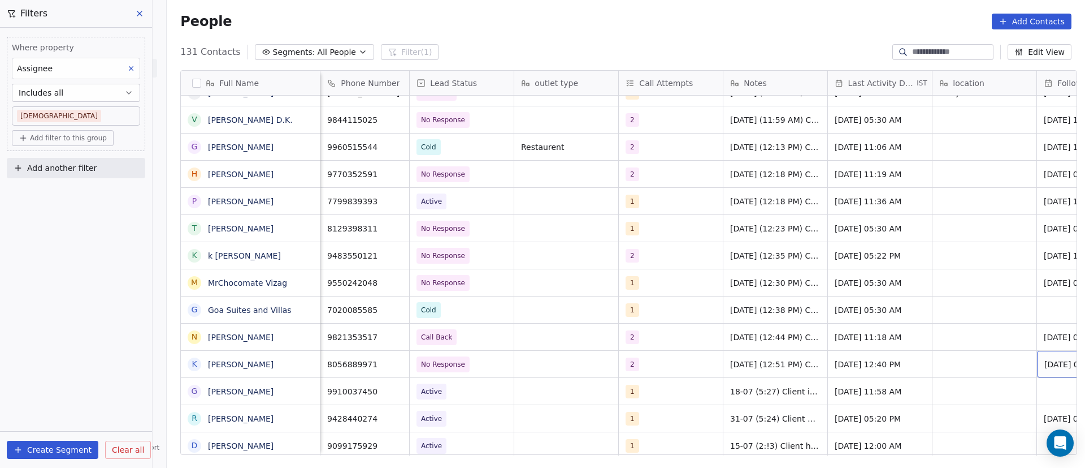
scroll to position [0, 78]
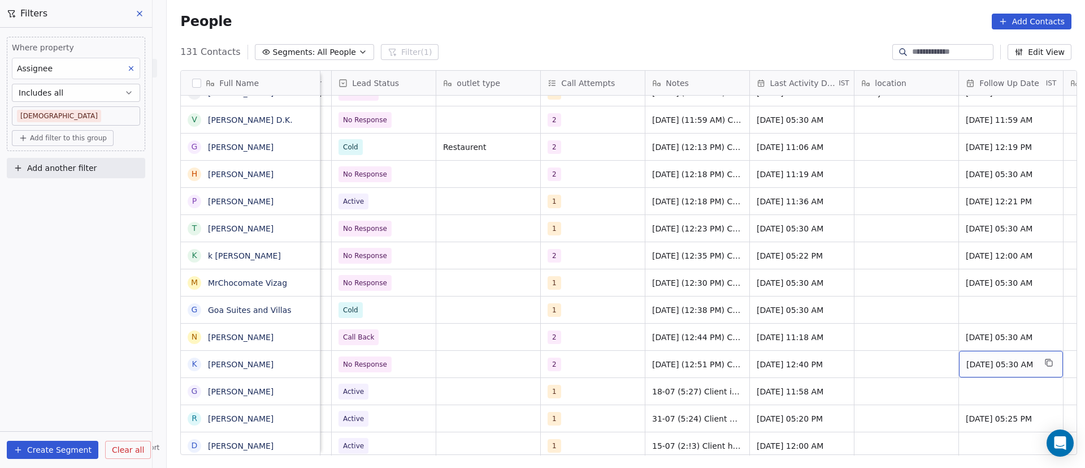
click at [978, 369] on div "[DATE] 05:30 AM" at bounding box center [1011, 364] width 104 height 27
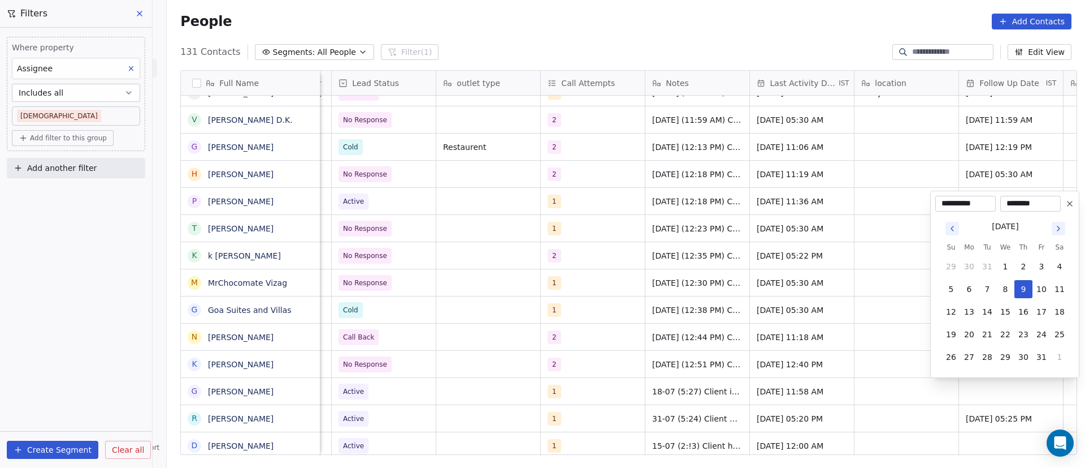
click at [1056, 233] on button "Go to next month" at bounding box center [1059, 229] width 14 height 14
click at [1057, 232] on icon "Go to next month" at bounding box center [1058, 228] width 9 height 9
click at [1058, 211] on button "Go to next month" at bounding box center [1059, 206] width 14 height 14
click at [1054, 230] on button "Go to next month" at bounding box center [1059, 229] width 14 height 14
click at [1061, 229] on icon "Go to next month" at bounding box center [1058, 228] width 9 height 9
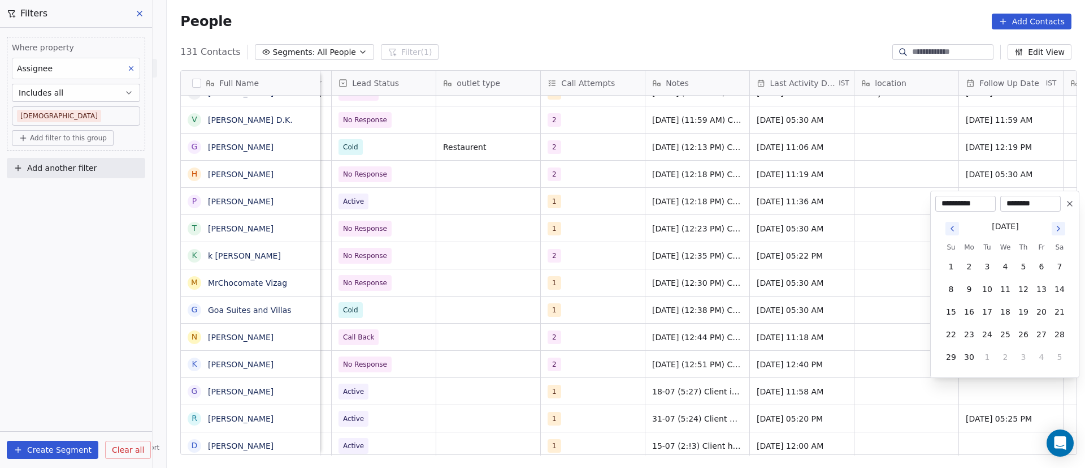
click at [1061, 229] on icon "Go to next month" at bounding box center [1058, 228] width 9 height 9
click at [1057, 210] on icon "Go to next month" at bounding box center [1058, 205] width 9 height 9
click at [1023, 292] on button "11" at bounding box center [1024, 289] width 18 height 18
type input "**********"
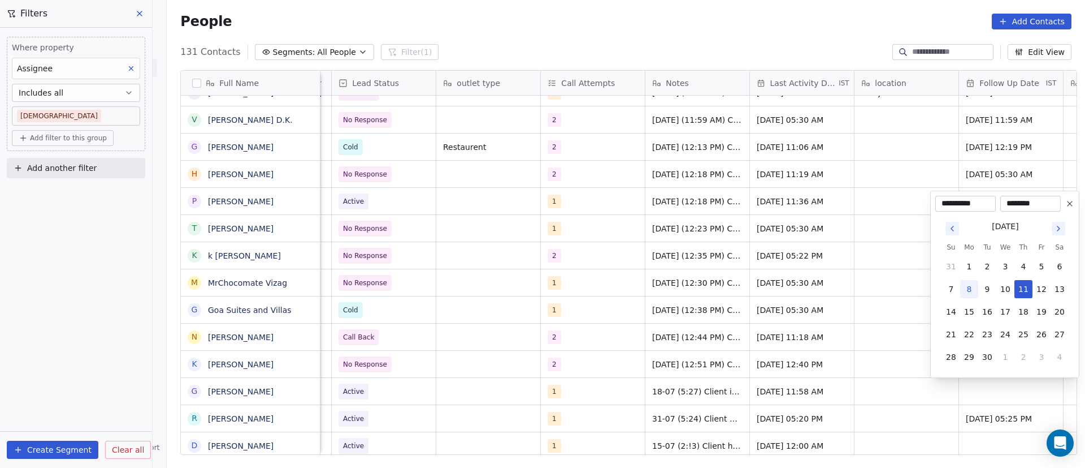
click at [896, 338] on html "On2Cook India Pvt. Ltd. Contacts People Marketing Workflows Campaigns Sales Pip…" at bounding box center [542, 234] width 1085 height 468
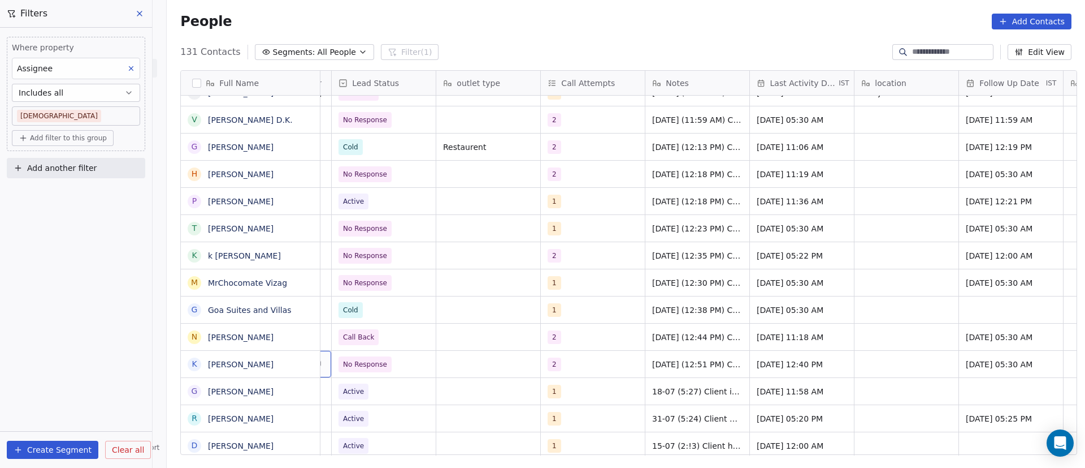
scroll to position [0, 0]
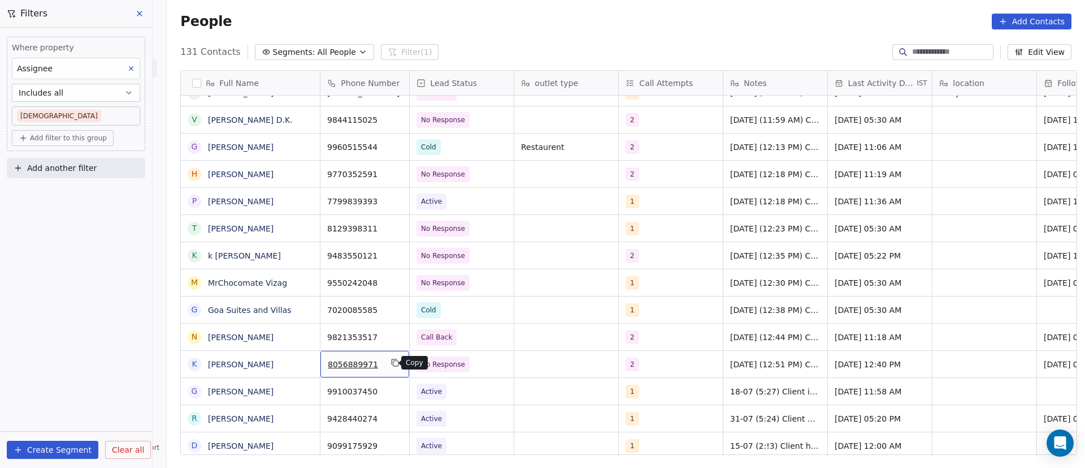
click at [391, 363] on icon "grid" at bounding box center [395, 362] width 9 height 9
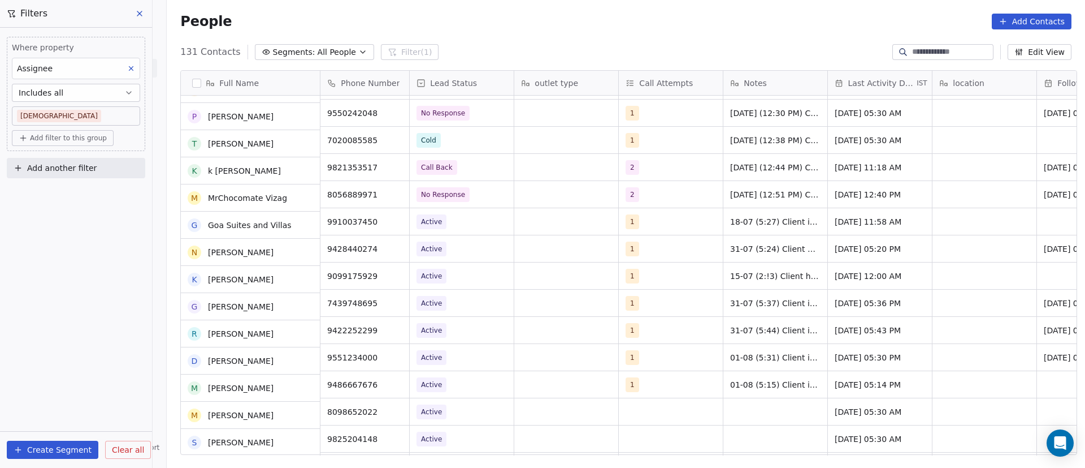
scroll to position [594, 0]
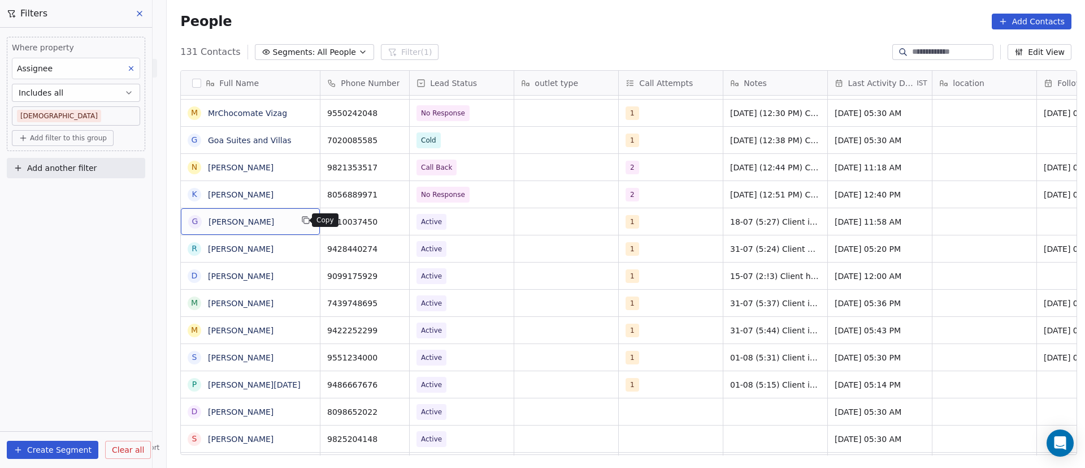
click at [301, 219] on icon "grid" at bounding box center [305, 219] width 9 height 9
click at [393, 222] on icon "grid" at bounding box center [395, 220] width 5 height 5
click at [468, 224] on span "Active" at bounding box center [451, 222] width 69 height 16
click at [467, 224] on span "Active" at bounding box center [451, 222] width 69 height 16
click at [457, 223] on span "Active" at bounding box center [451, 222] width 69 height 16
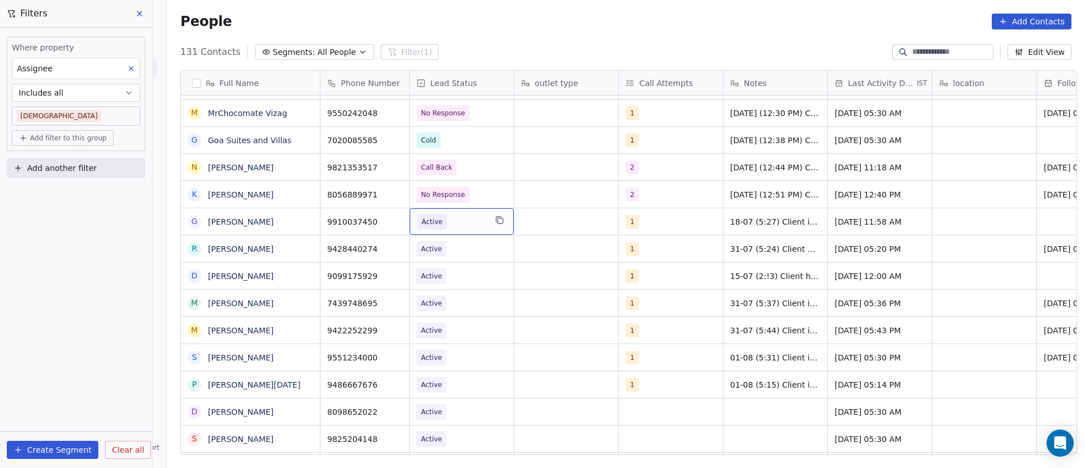
click at [457, 223] on span "Active" at bounding box center [451, 222] width 69 height 16
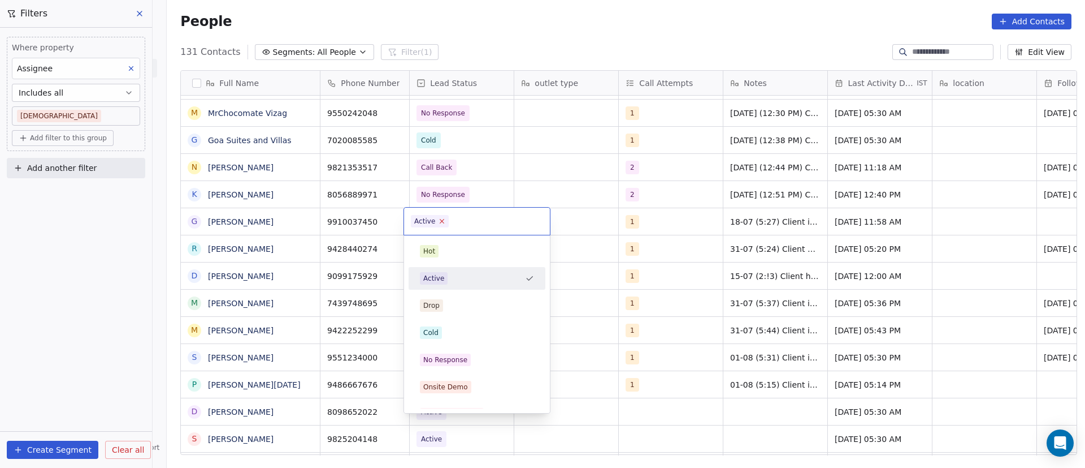
click at [444, 220] on icon at bounding box center [442, 220] width 7 height 7
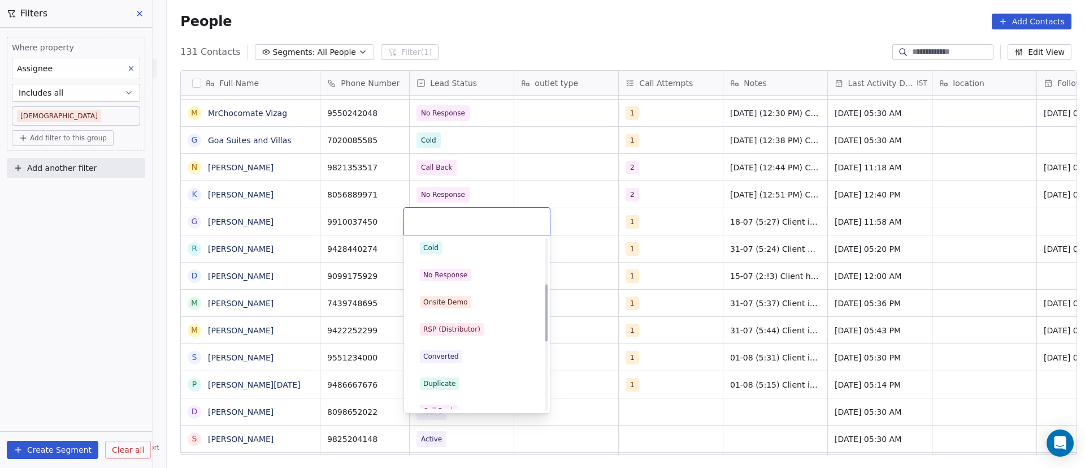
scroll to position [170, 0]
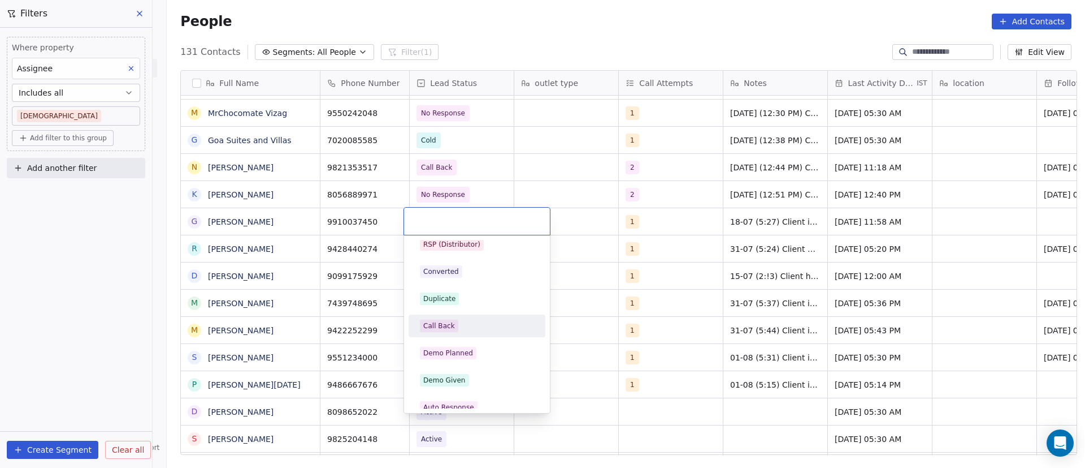
click at [466, 319] on div "Call Back" at bounding box center [477, 325] width 114 height 12
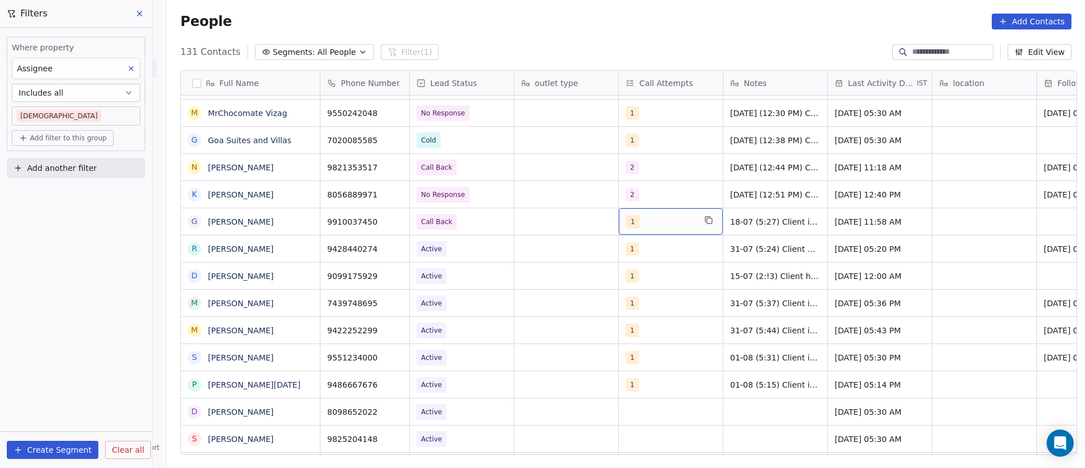
click at [641, 220] on div "1" at bounding box center [660, 222] width 69 height 14
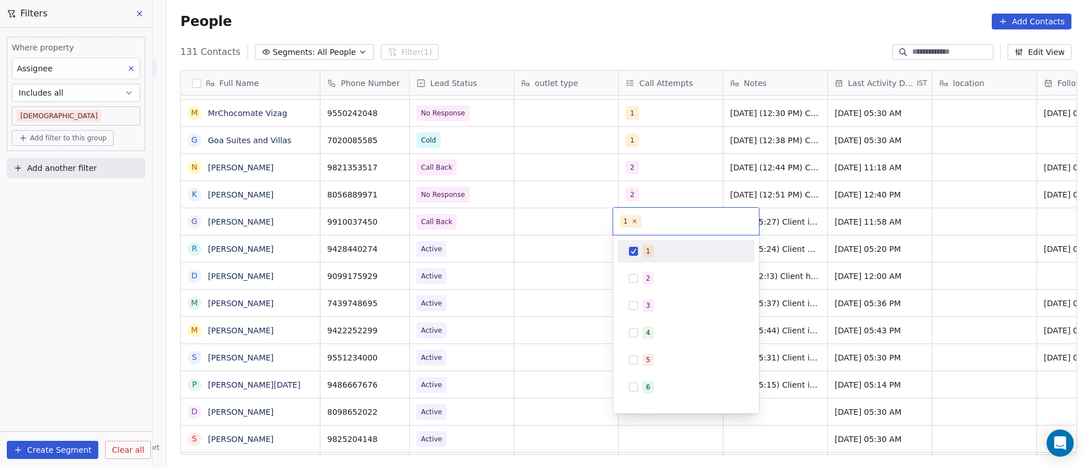
click at [633, 248] on button "Suggestions" at bounding box center [633, 250] width 9 height 9
click at [638, 278] on div "2" at bounding box center [686, 278] width 128 height 18
click at [778, 227] on html "On2Cook India Pvt. Ltd. Contacts People Marketing Workflows Campaigns Sales Pip…" at bounding box center [542, 234] width 1085 height 468
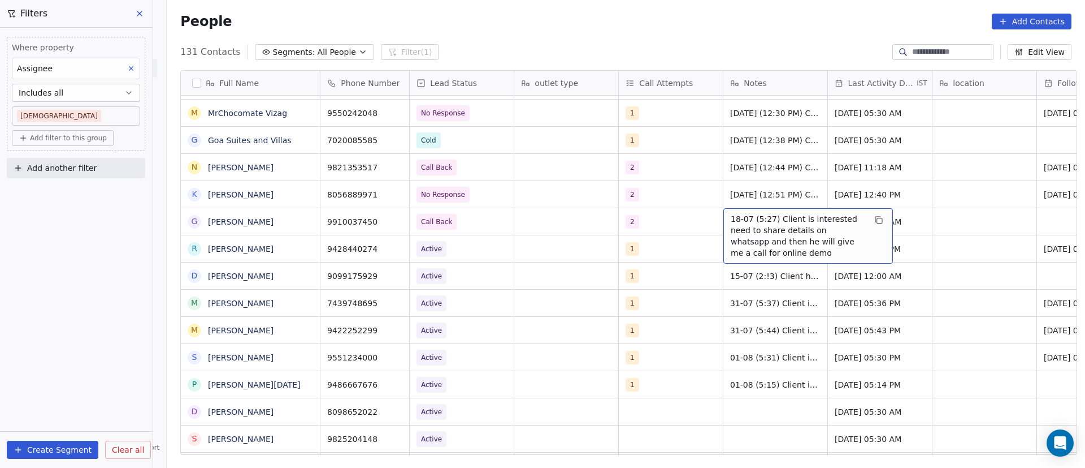
click at [755, 222] on span "18-07 (5:27) Client is interested need to share details on whatsapp and then he…" at bounding box center [798, 235] width 135 height 45
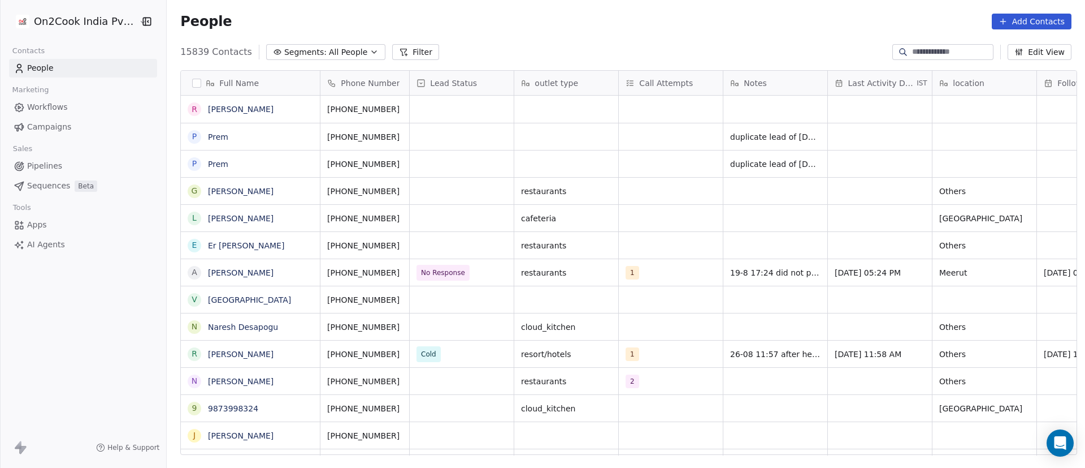
scroll to position [399, 911]
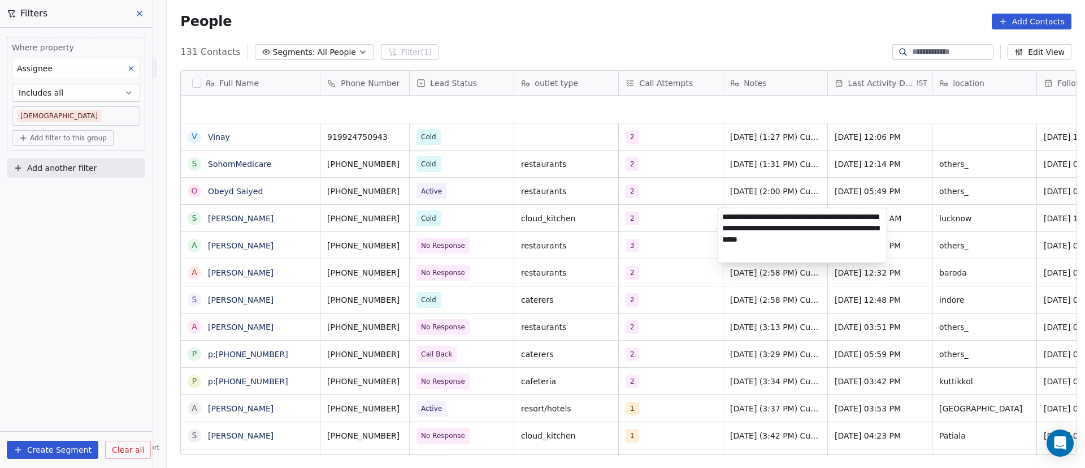
scroll to position [399, 911]
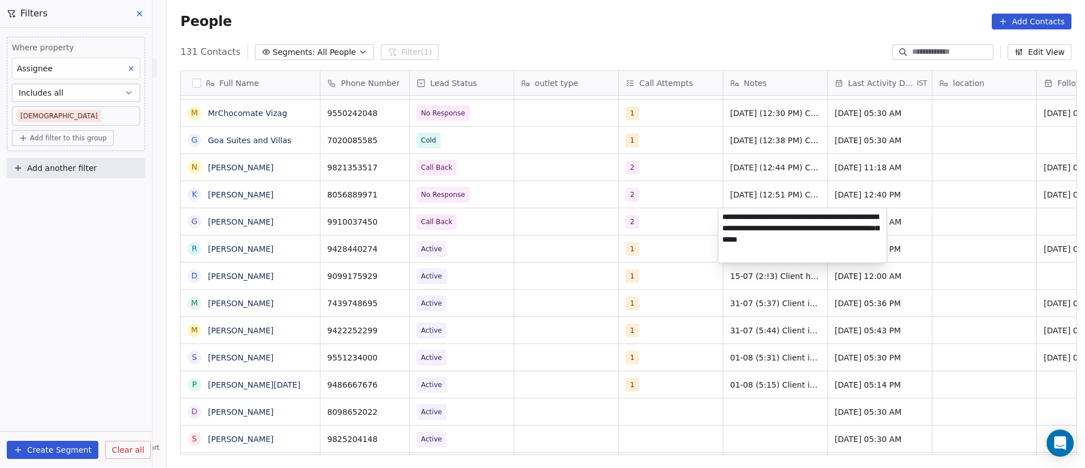
click at [725, 219] on textarea "**********" at bounding box center [803, 235] width 168 height 54
paste textarea "**********"
type textarea "**********"
click at [955, 209] on html "On2Cook India Pvt. Ltd. Contacts People Marketing Workflows Campaigns Sales Pip…" at bounding box center [542, 234] width 1085 height 468
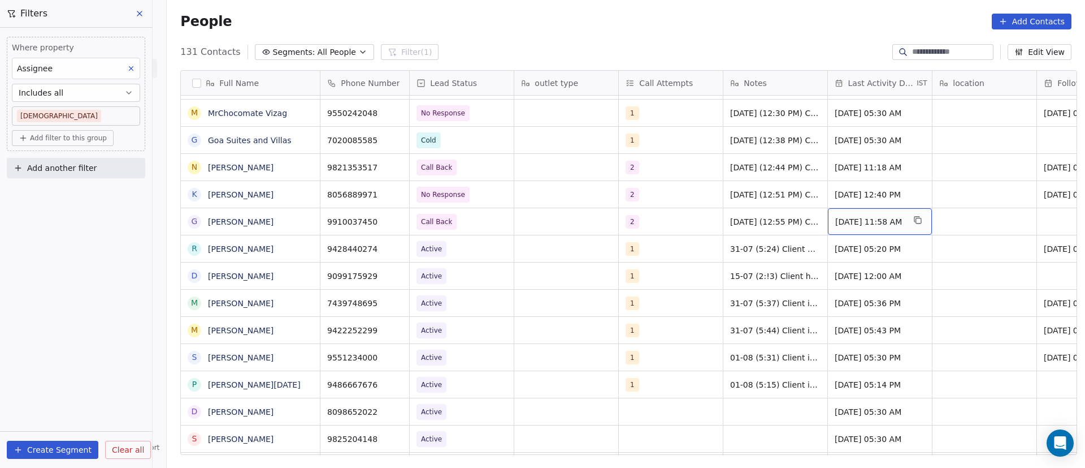
click at [858, 222] on span "[DATE] 11:58 AM" at bounding box center [870, 221] width 69 height 11
click at [857, 222] on span "[DATE] 11:58 AM" at bounding box center [870, 221] width 69 height 11
click at [853, 220] on span "[DATE] 11:58 AM" at bounding box center [870, 221] width 69 height 11
click at [850, 220] on span "[DATE] 11:58 AM" at bounding box center [870, 221] width 69 height 11
click at [855, 219] on span "[DATE] 11:58 AM" at bounding box center [870, 221] width 69 height 11
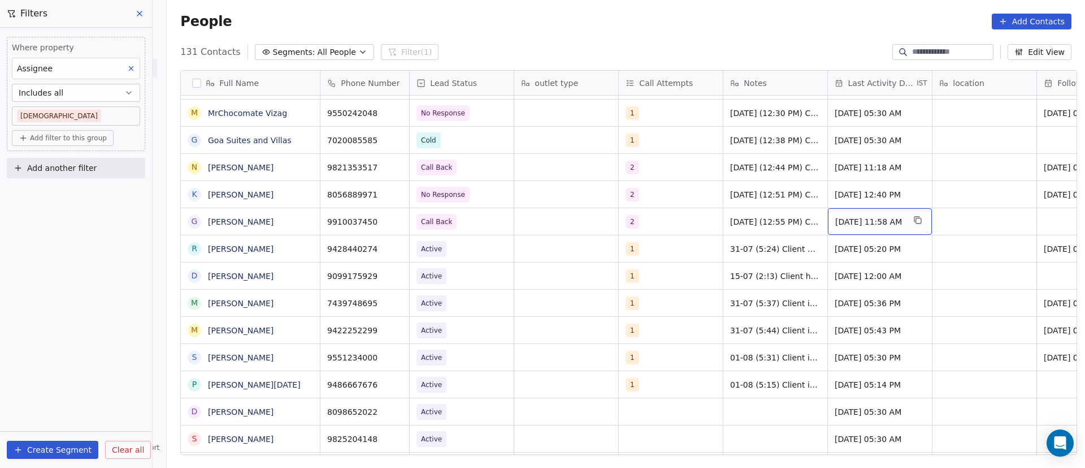
click at [855, 219] on span "[DATE] 11:58 AM" at bounding box center [870, 221] width 69 height 11
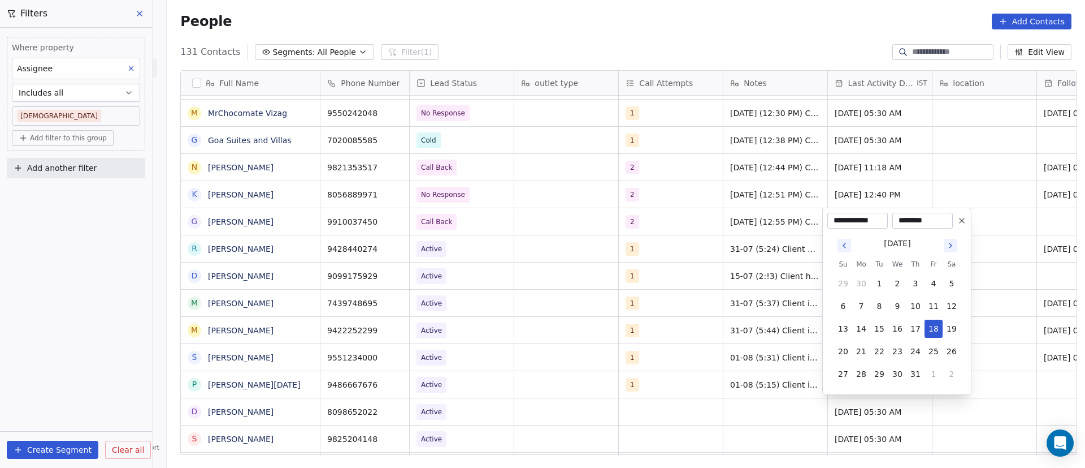
click at [951, 241] on icon "Go to next month" at bounding box center [950, 245] width 9 height 9
click at [954, 245] on icon "Go to next month" at bounding box center [950, 245] width 9 height 9
click at [847, 248] on icon "Go to previous month" at bounding box center [844, 245] width 9 height 9
click at [860, 305] on button "8" at bounding box center [862, 306] width 18 height 18
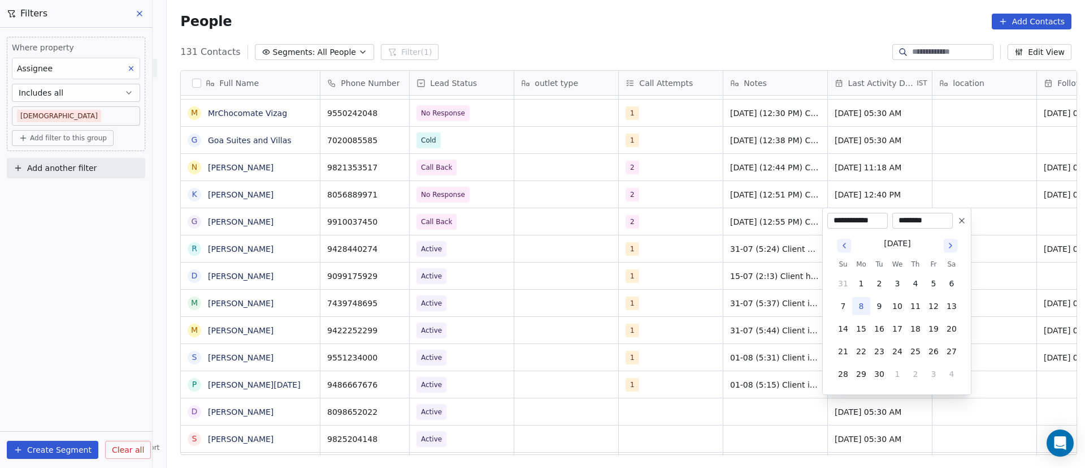
type input "**********"
click at [1008, 218] on html "On2Cook India Pvt. Ltd. Contacts People Marketing Workflows Campaigns Sales Pip…" at bounding box center [542, 234] width 1085 height 468
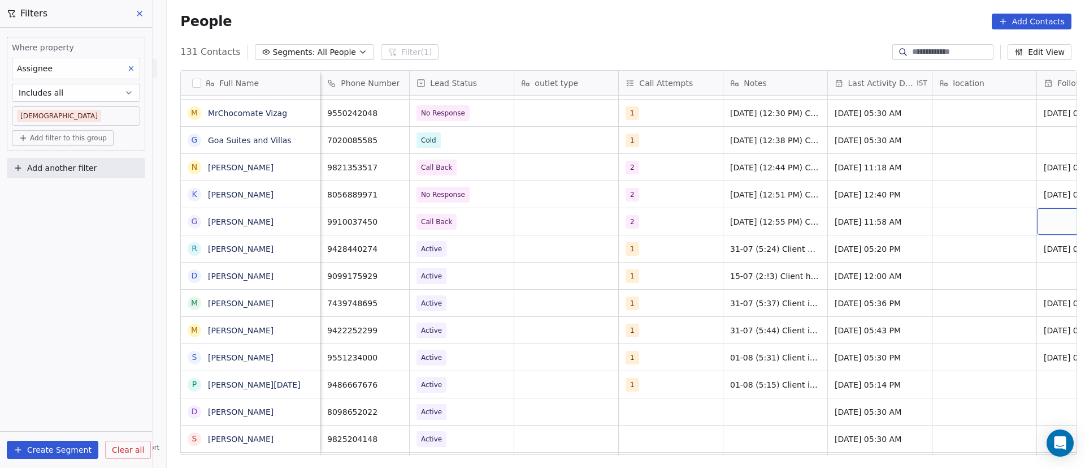
scroll to position [0, 78]
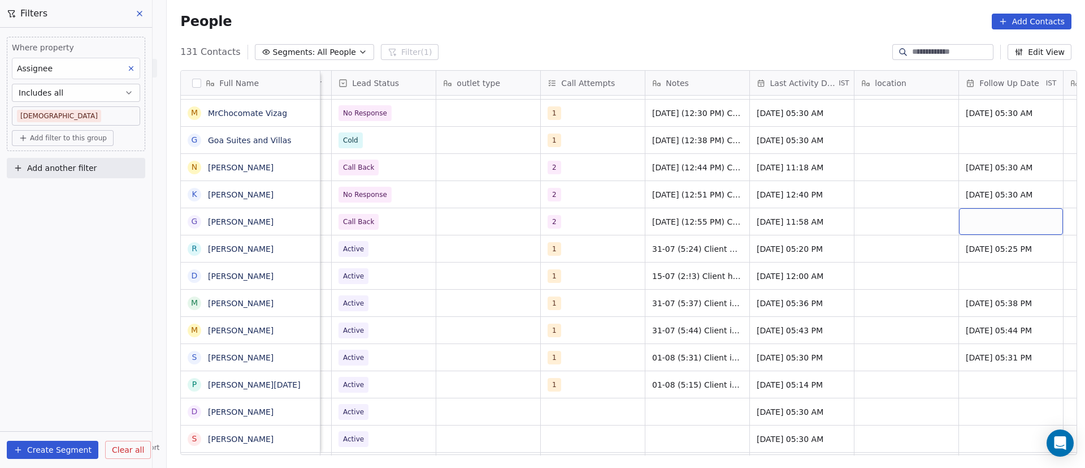
click at [997, 221] on div "grid" at bounding box center [1011, 221] width 104 height 27
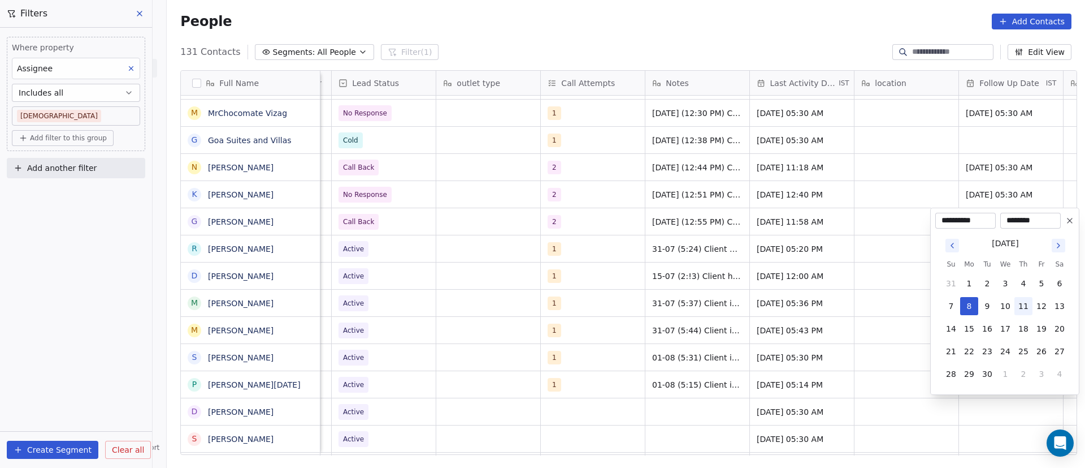
click at [1028, 306] on button "11" at bounding box center [1024, 306] width 18 height 18
type input "**********"
click at [891, 214] on html "On2Cook India Pvt. Ltd. Contacts People Marketing Workflows Campaigns Sales Pip…" at bounding box center [542, 234] width 1085 height 468
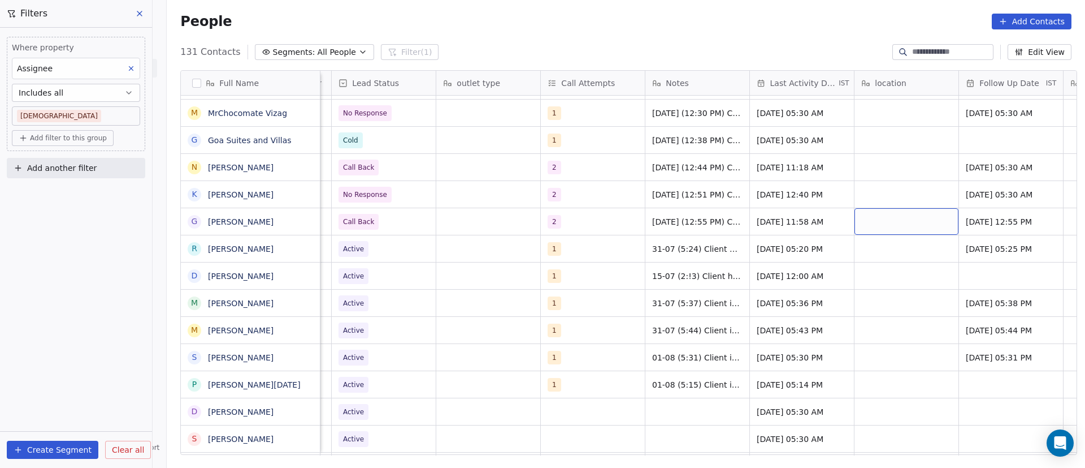
click at [915, 223] on div "grid" at bounding box center [907, 221] width 104 height 27
